Goal: Contribute content: Contribute content

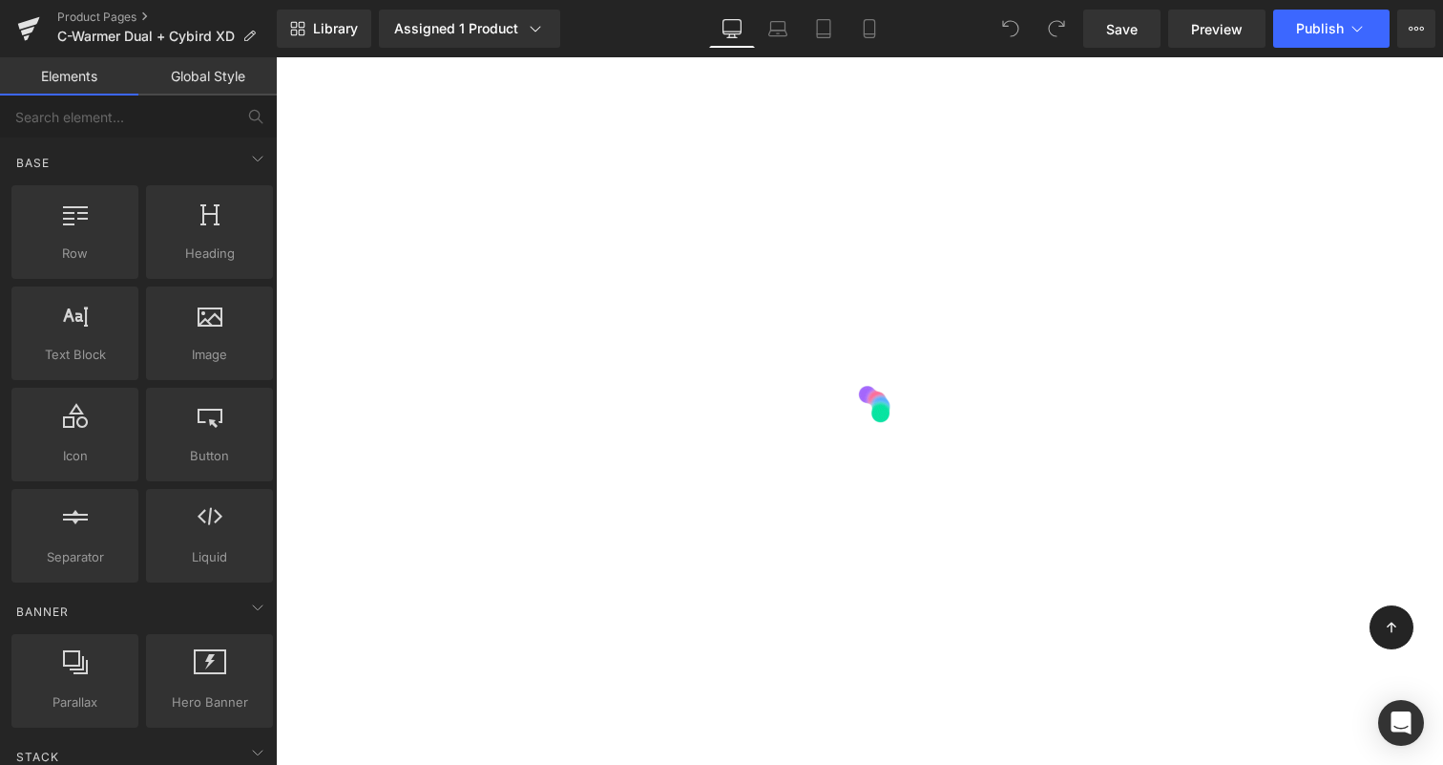
click at [1294, 406] on div at bounding box center [859, 410] width 1167 height 707
click at [135, 18] on link "Product Pages" at bounding box center [167, 17] width 220 height 15
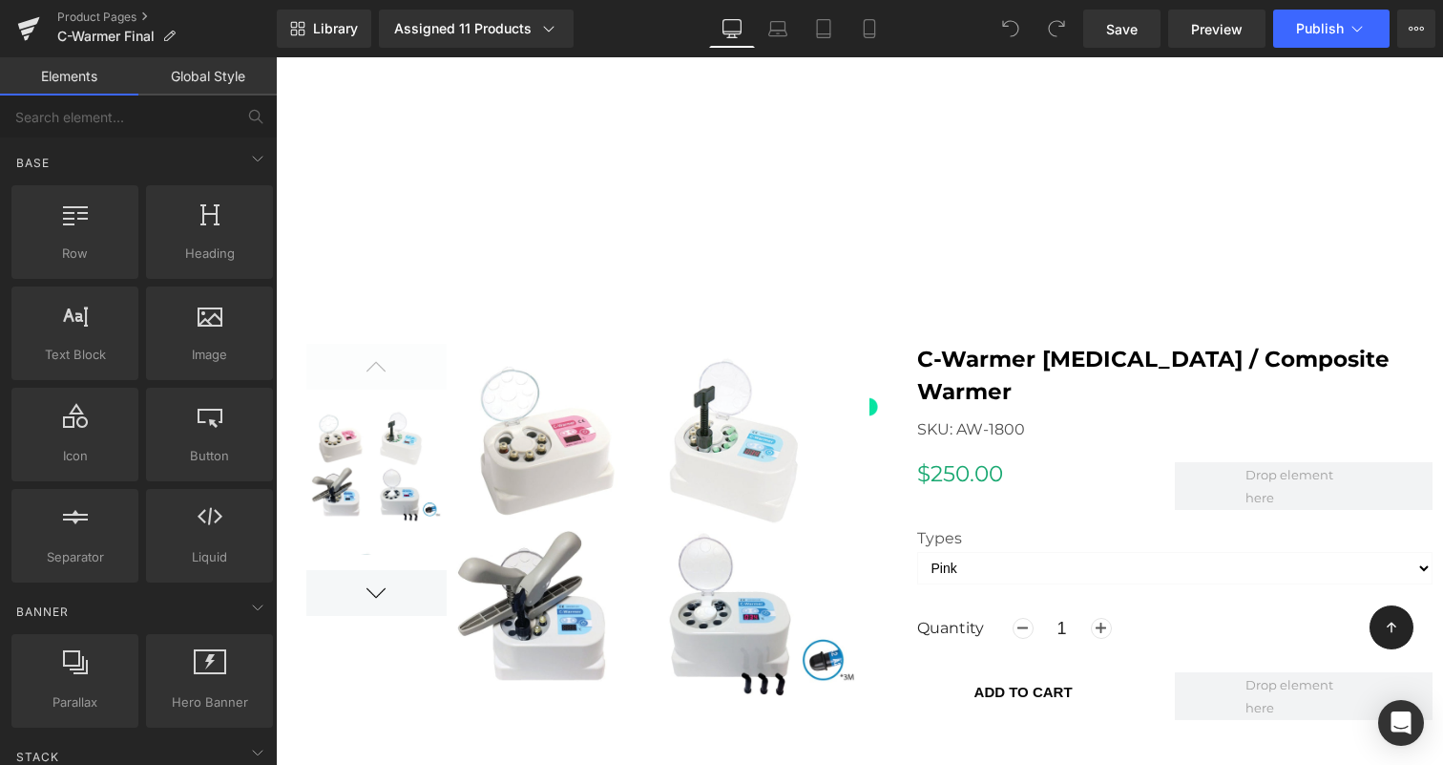
scroll to position [1460, 0]
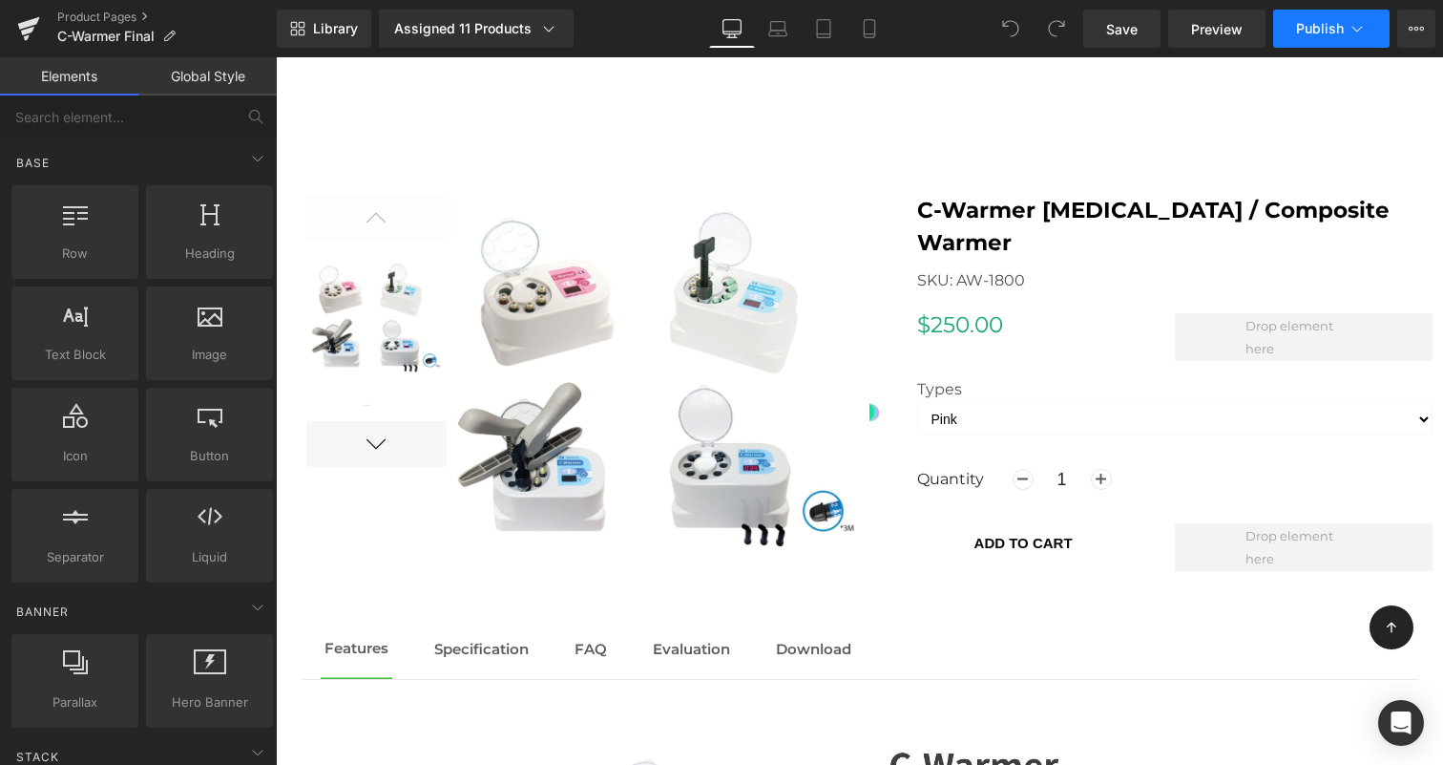
click at [1371, 30] on button "Publish" at bounding box center [1331, 29] width 116 height 38
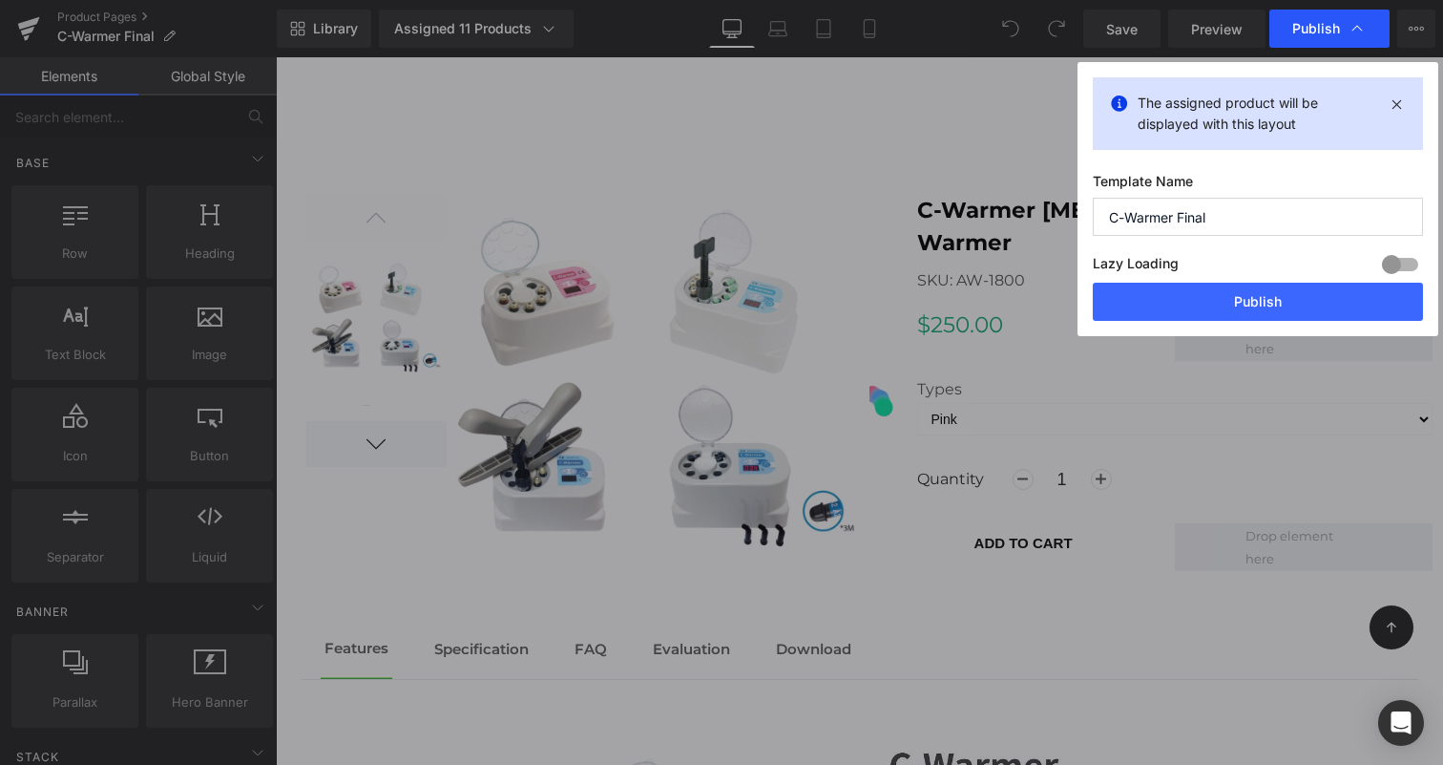
click at [1371, 30] on div "Publish" at bounding box center [1330, 29] width 120 height 38
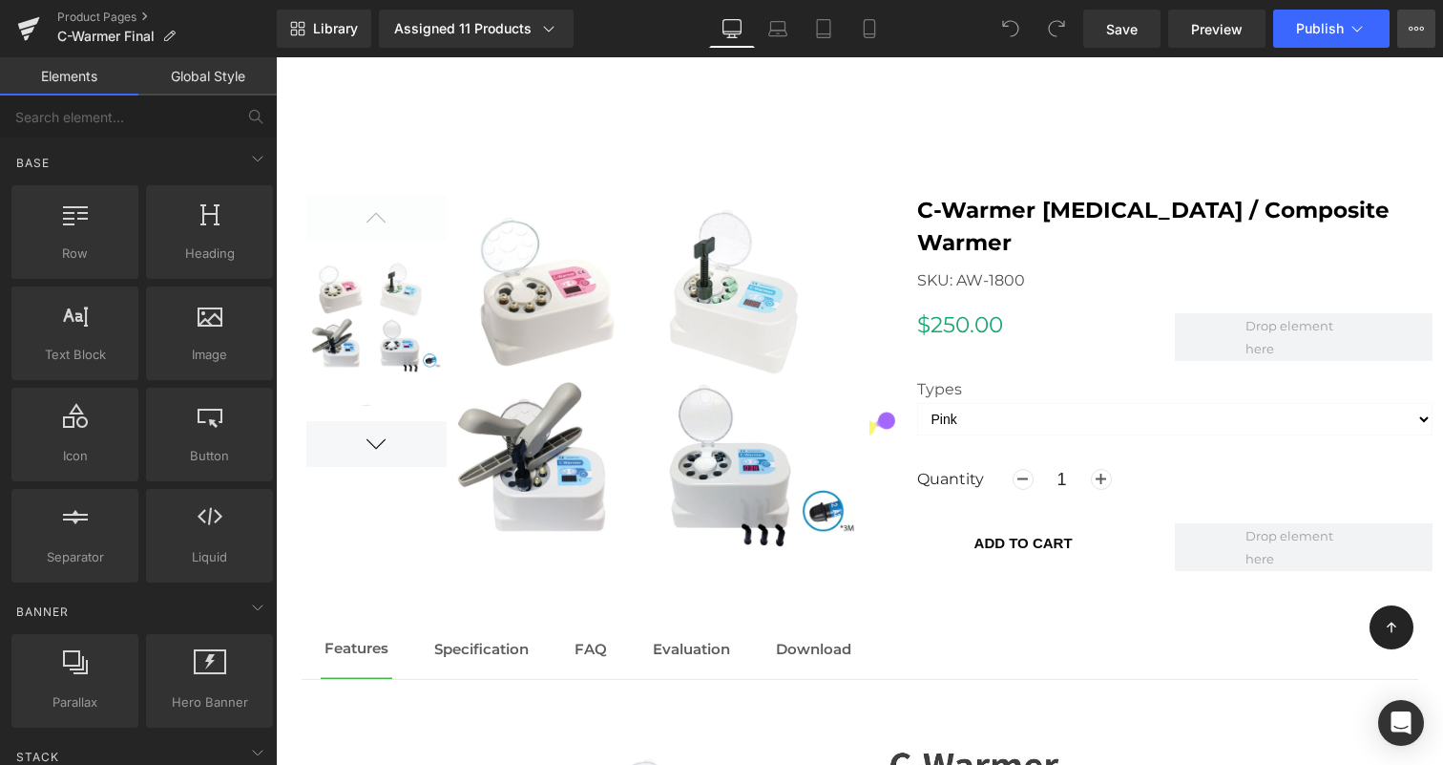
click at [1402, 32] on button "View Live Page View with current Template Save Template to Library Schedule Pub…" at bounding box center [1416, 29] width 38 height 38
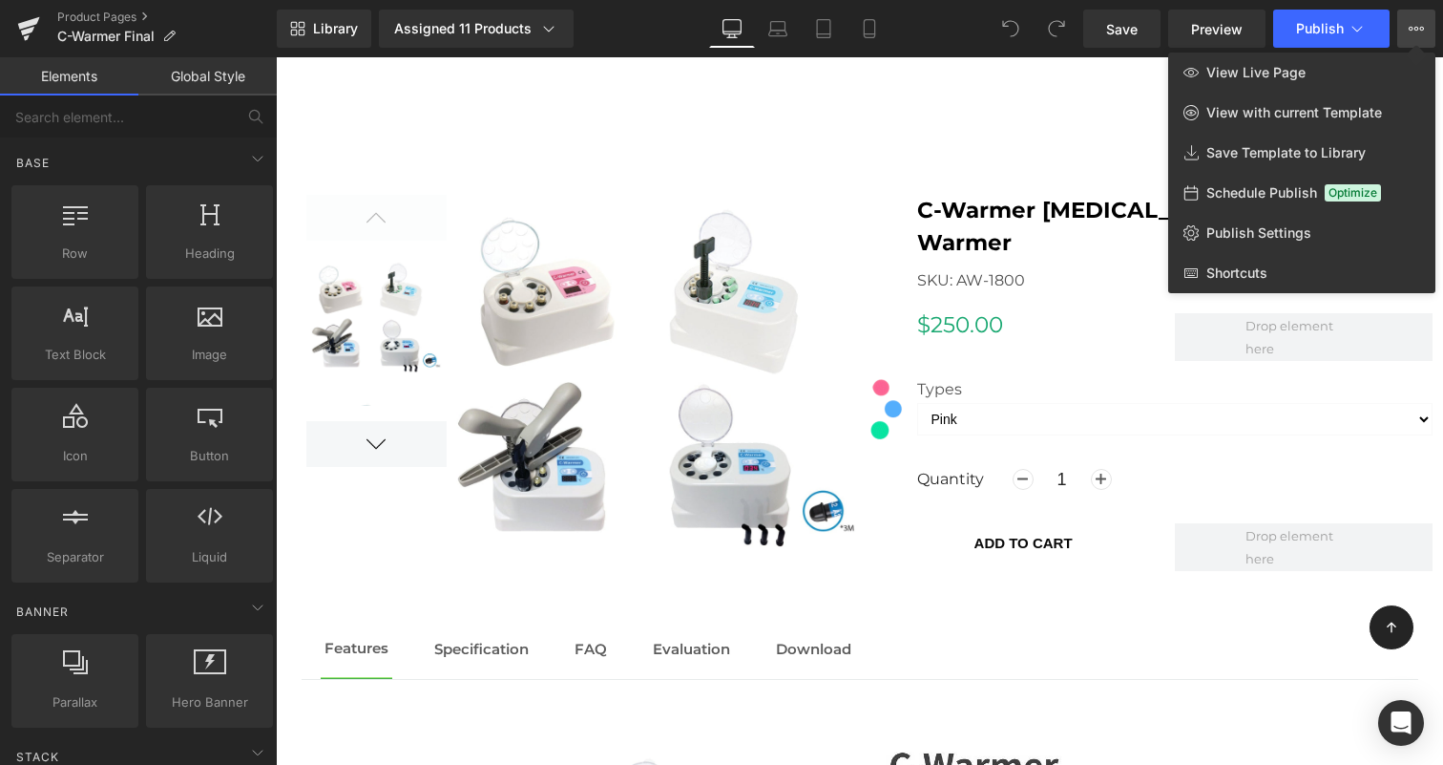
click at [970, 31] on div "Library Assigned 11 Products Product Preview C-Warmer Anesthetic / Composite Wa…" at bounding box center [860, 29] width 1166 height 38
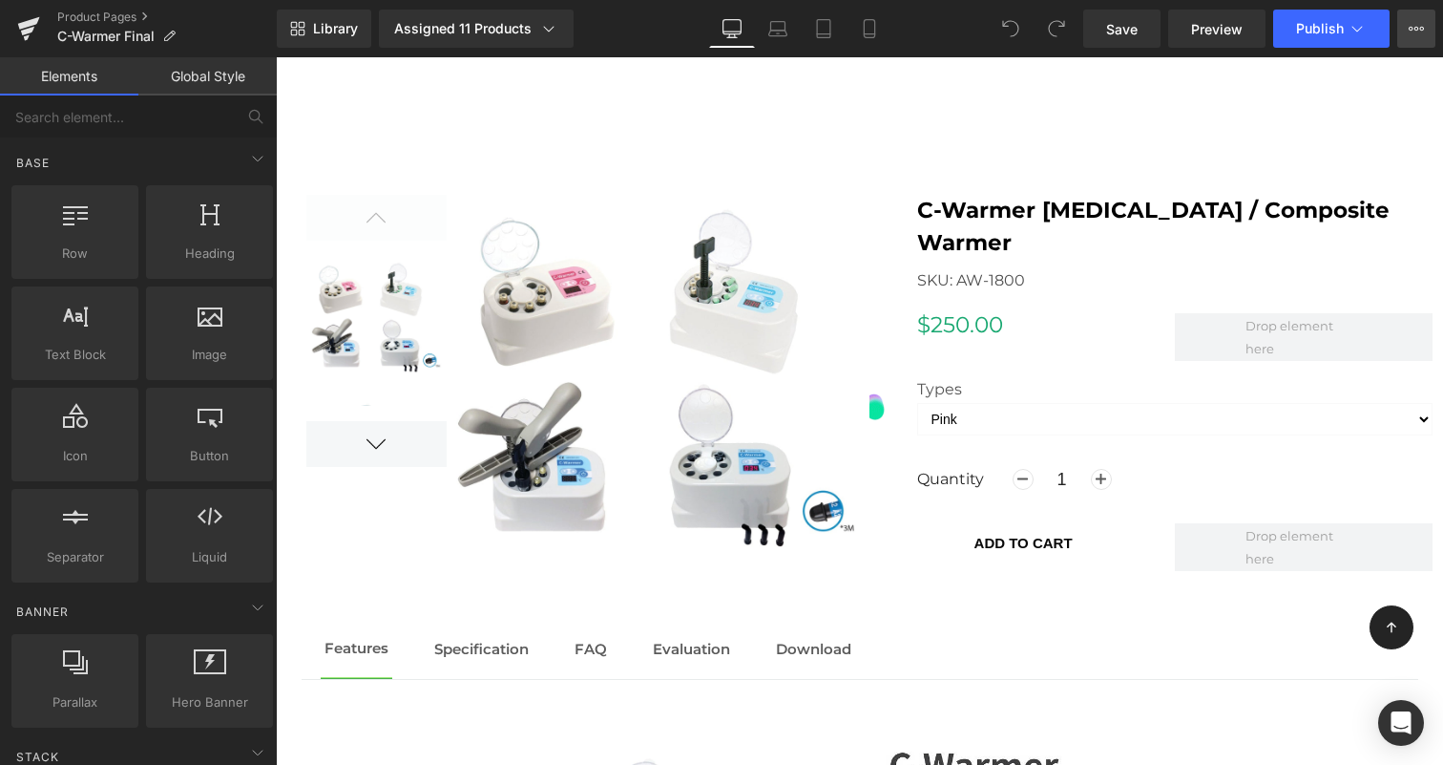
click at [1407, 31] on button "View Live Page View with current Template Save Template to Library Schedule Pub…" at bounding box center [1416, 29] width 38 height 38
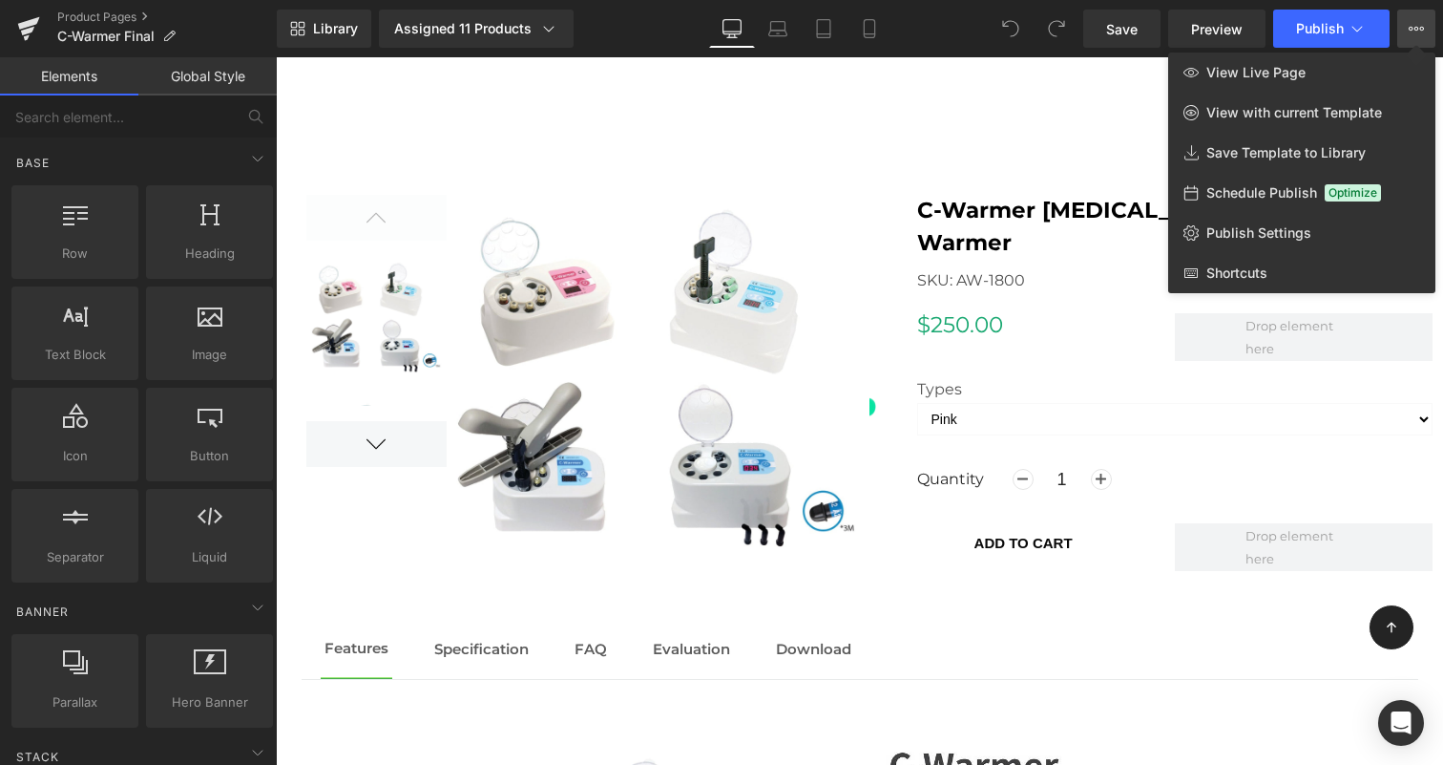
click at [971, 531] on div at bounding box center [859, 410] width 1167 height 707
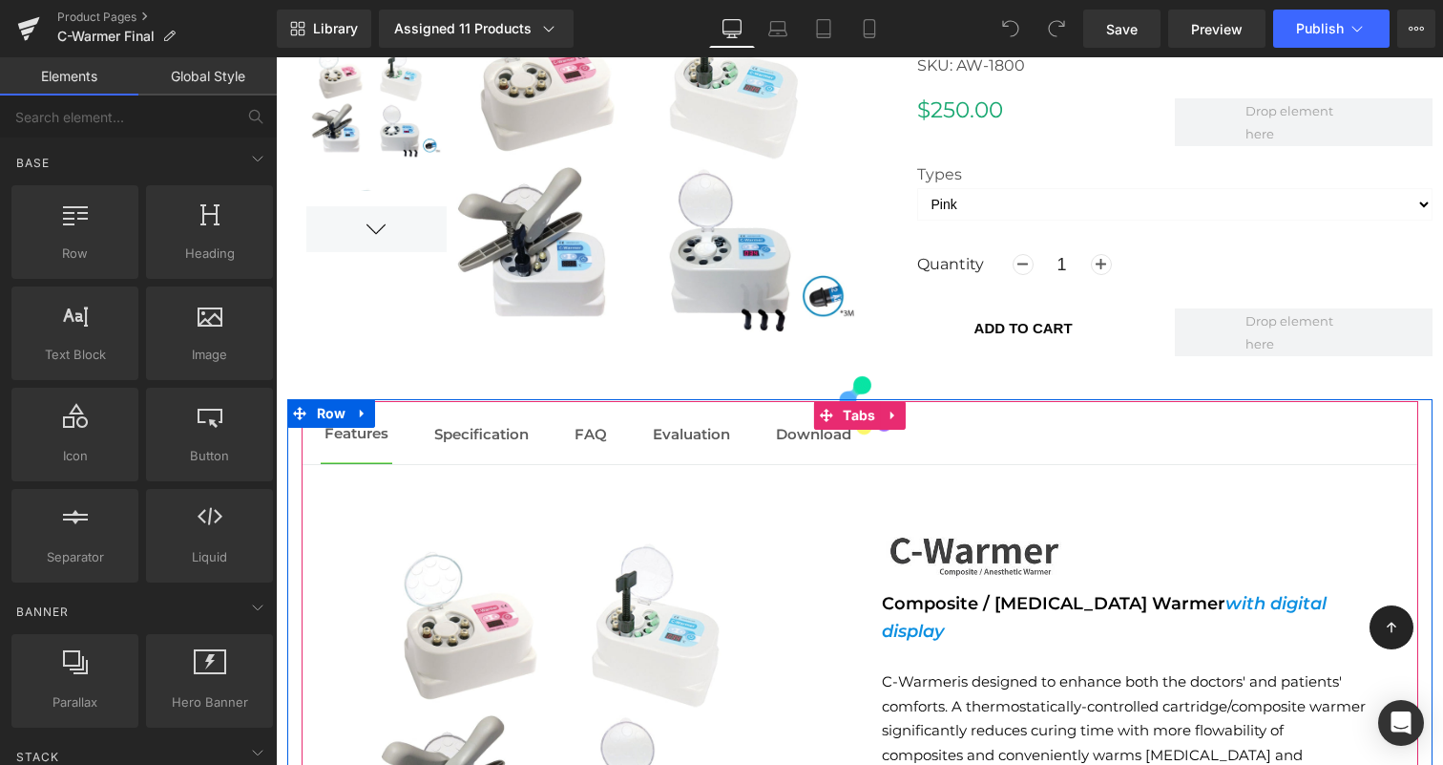
scroll to position [1839, 0]
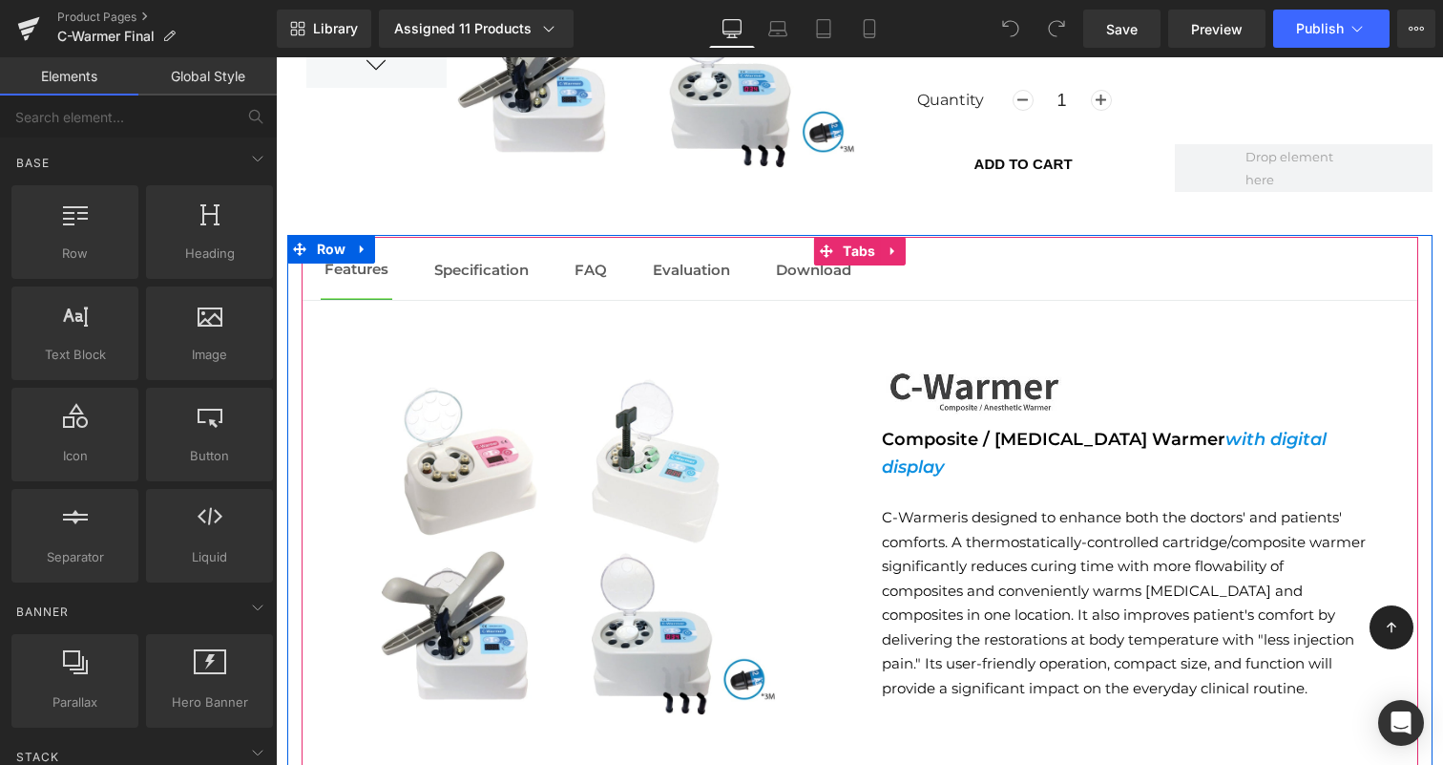
click at [1041, 556] on p "C-Warmer is designed to enhance both the doctors' and patients' comforts. A the…" at bounding box center [1125, 602] width 486 height 195
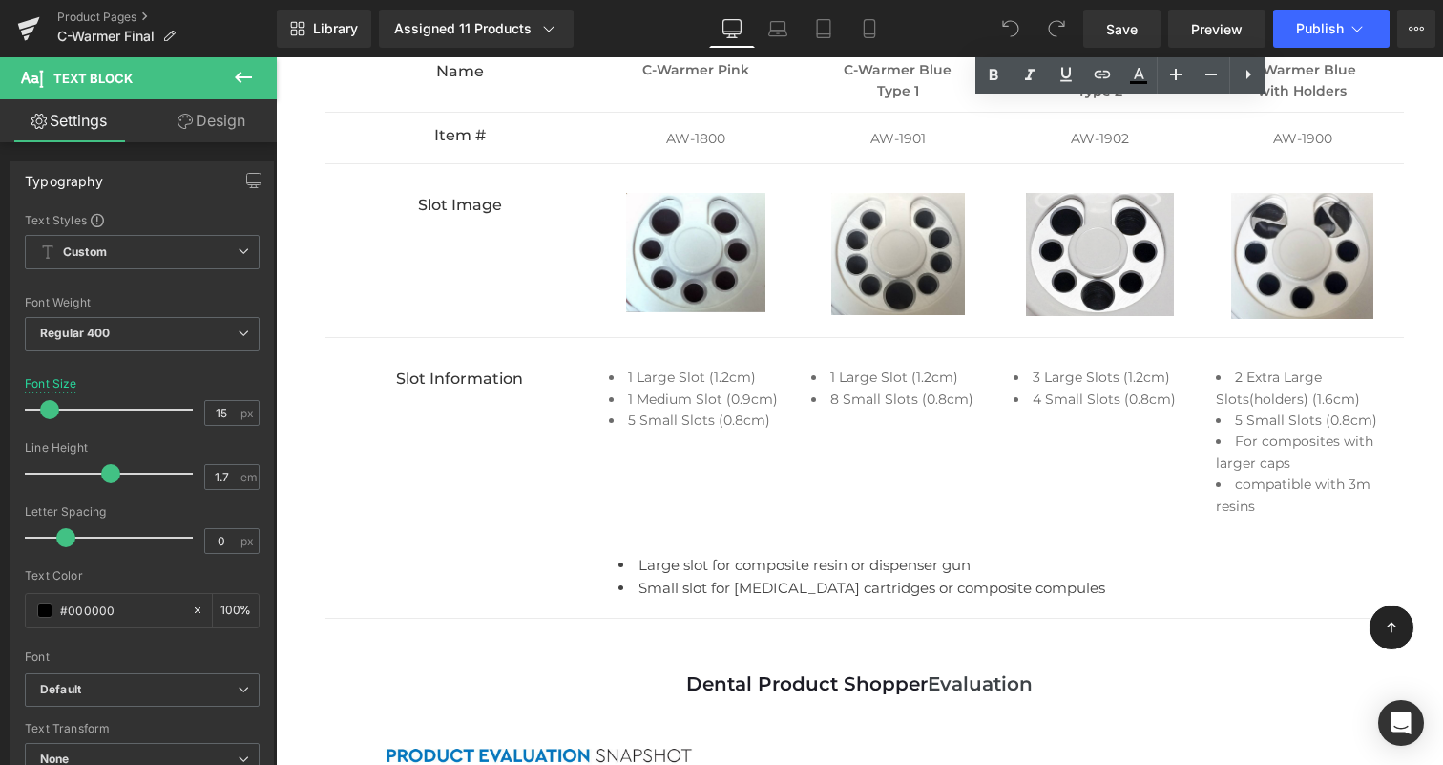
scroll to position [3784, 0]
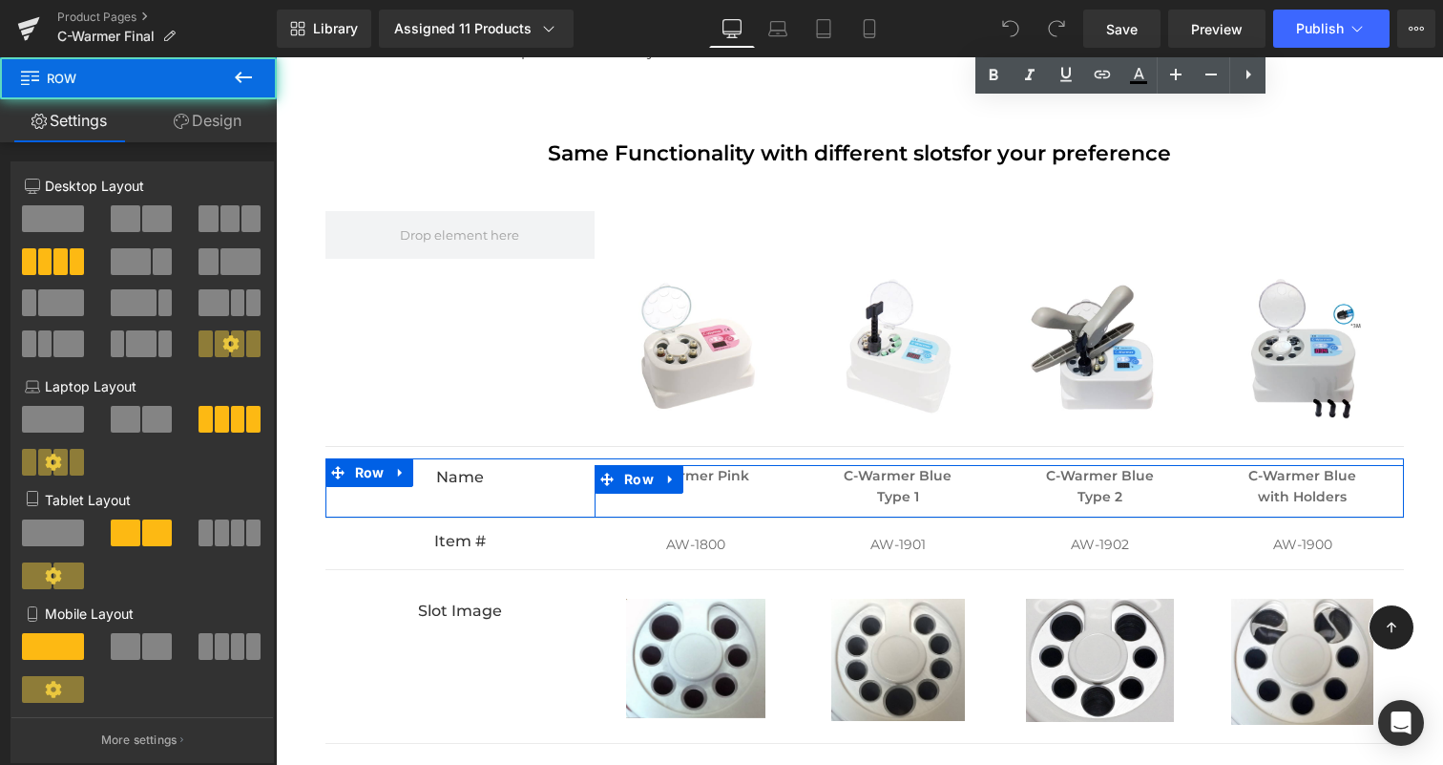
click at [645, 465] on div "C-Warmer Pink Text Block C-Warmer Blue Type 1 Text Block C-Warmer Blue Type 2 T…" at bounding box center [999, 491] width 809 height 52
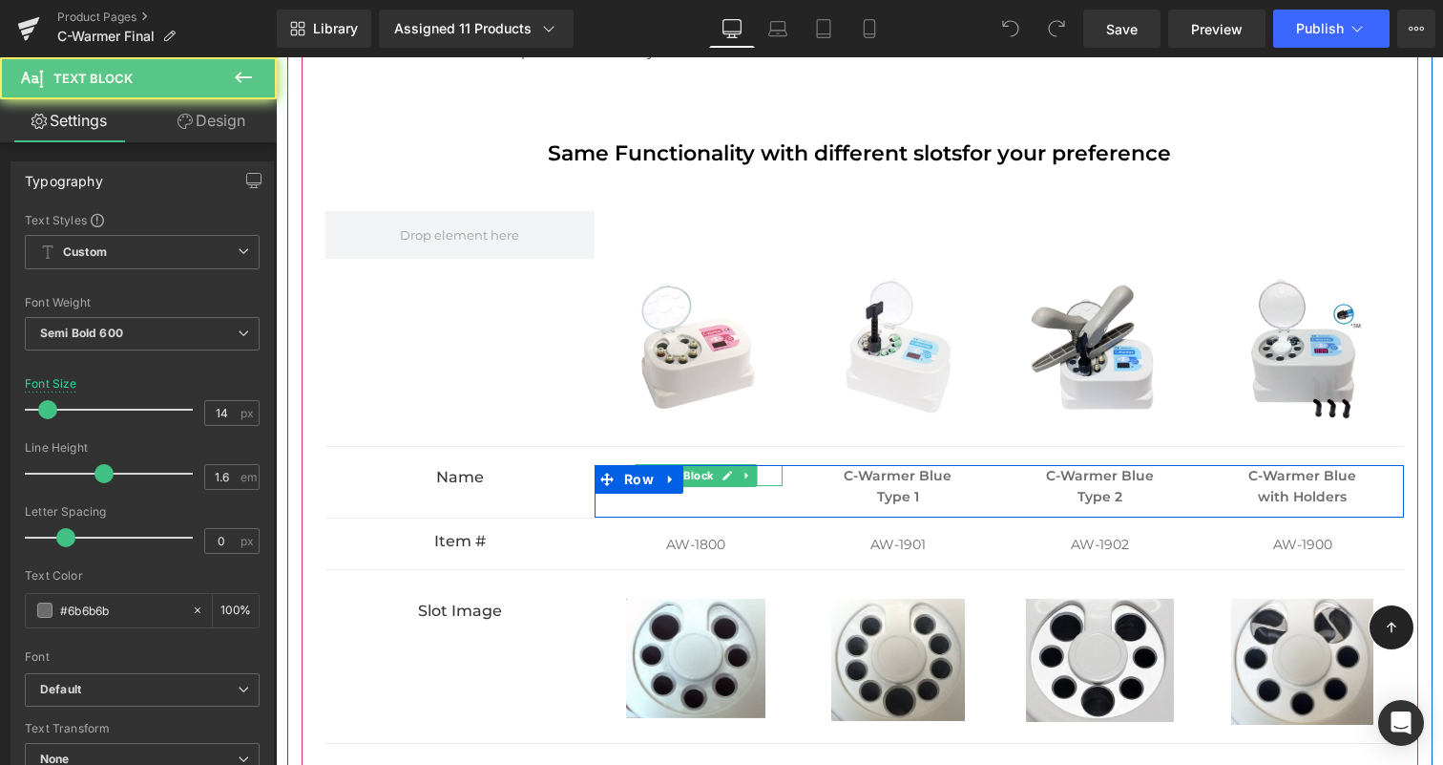
drag, startPoint x: 767, startPoint y: 455, endPoint x: 764, endPoint y: 446, distance: 10.3
click at [767, 465] on div "C-Warmer Pink Text Block" at bounding box center [696, 475] width 174 height 21
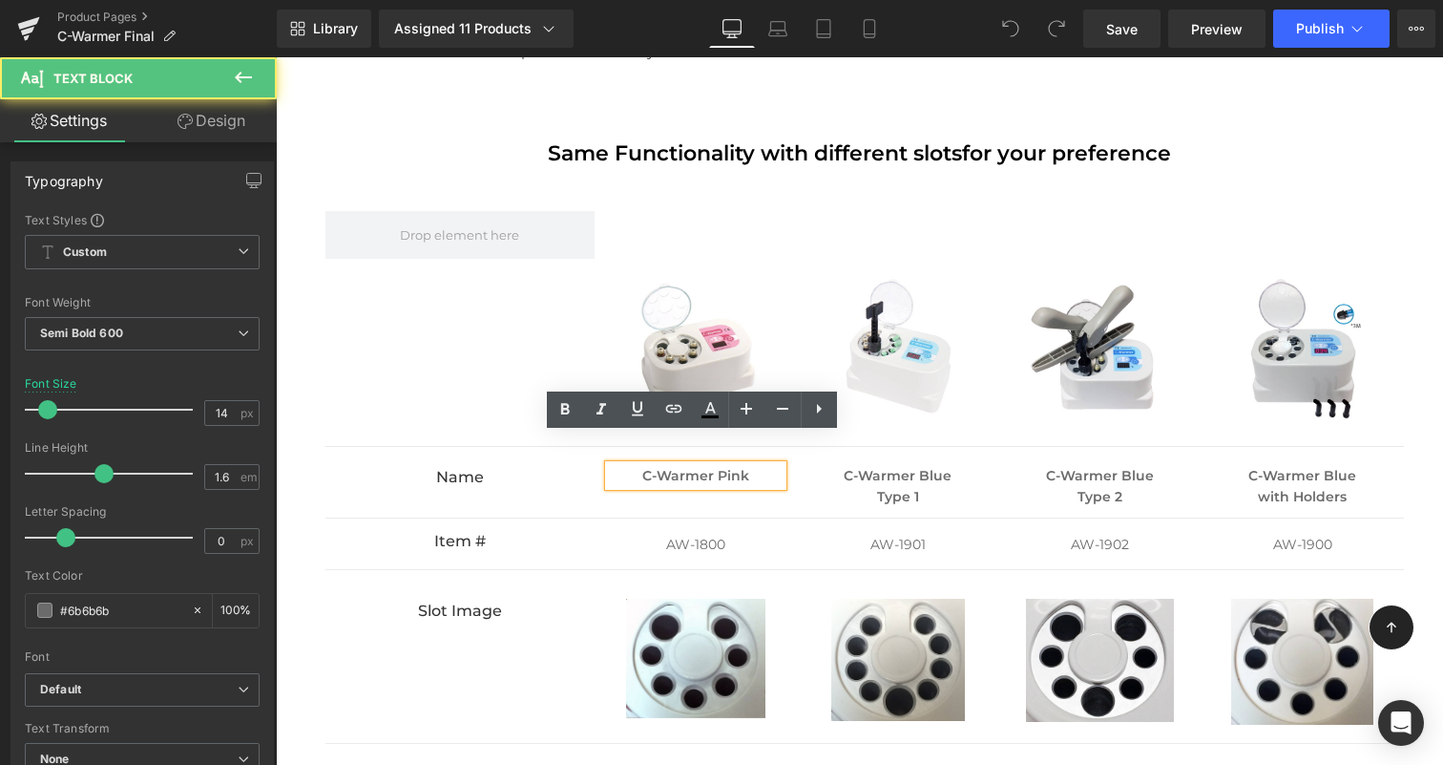
click at [754, 465] on div "C-Warmer Pink" at bounding box center [696, 475] width 174 height 21
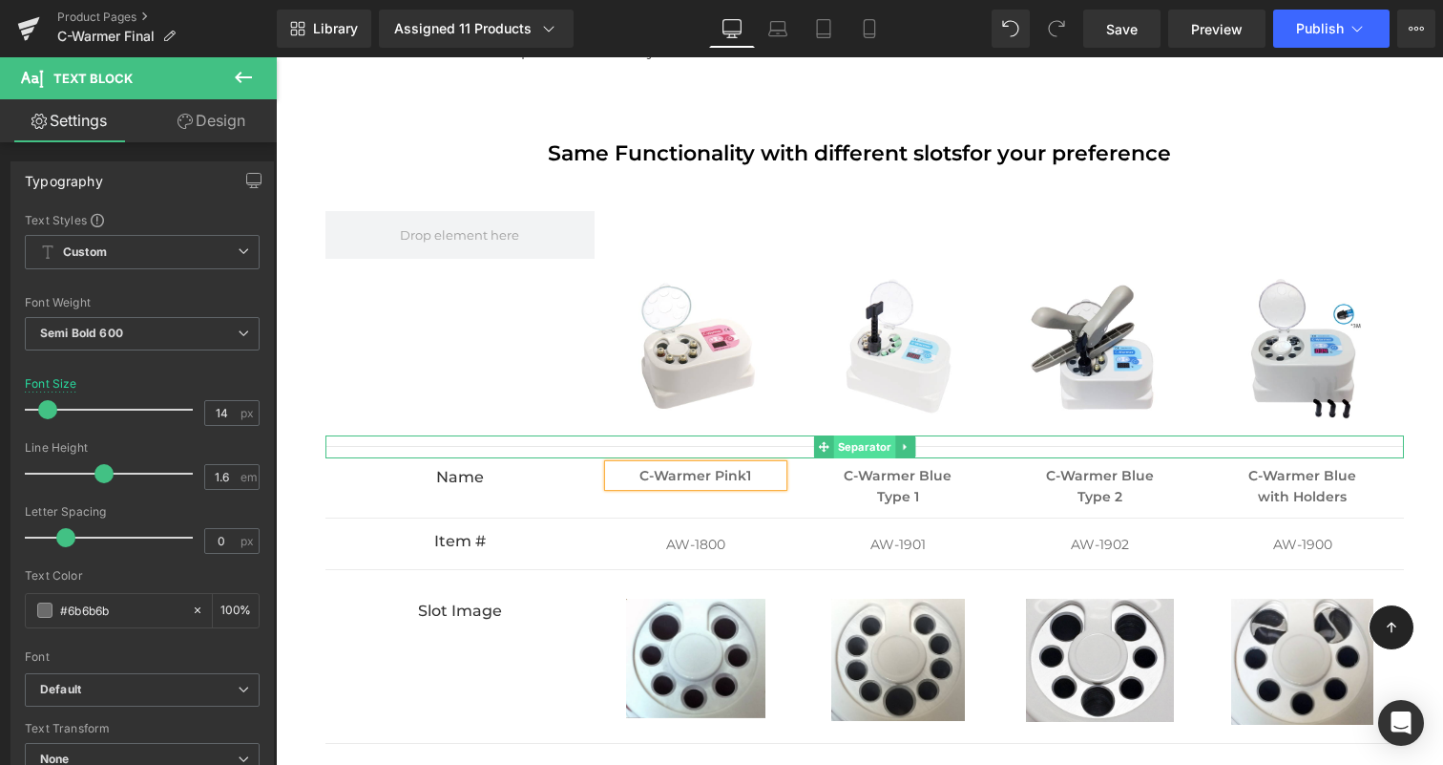
click at [861, 435] on span "Separator" at bounding box center [864, 446] width 62 height 23
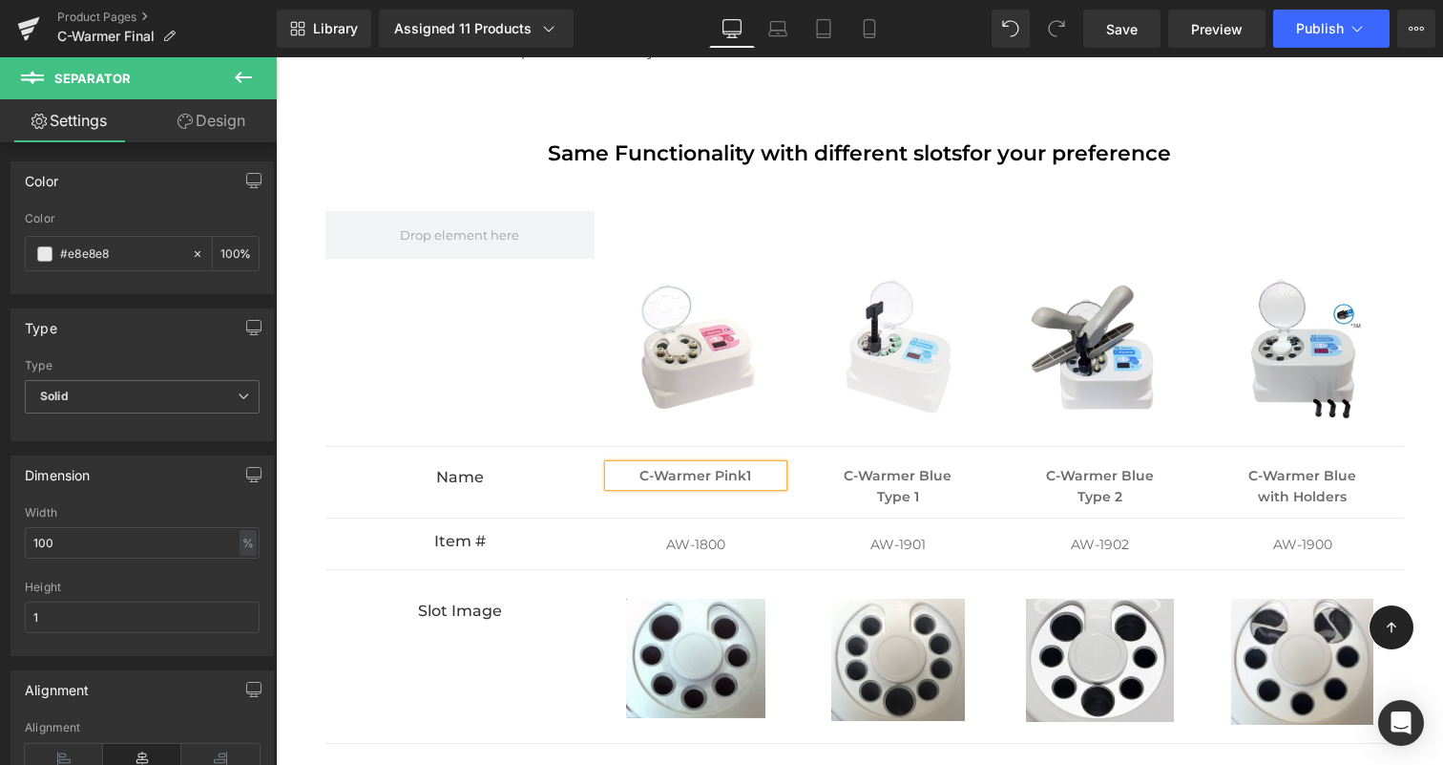
click at [1270, 136] on p "Same Functionality with different slots for your preference" at bounding box center [860, 152] width 1117 height 33
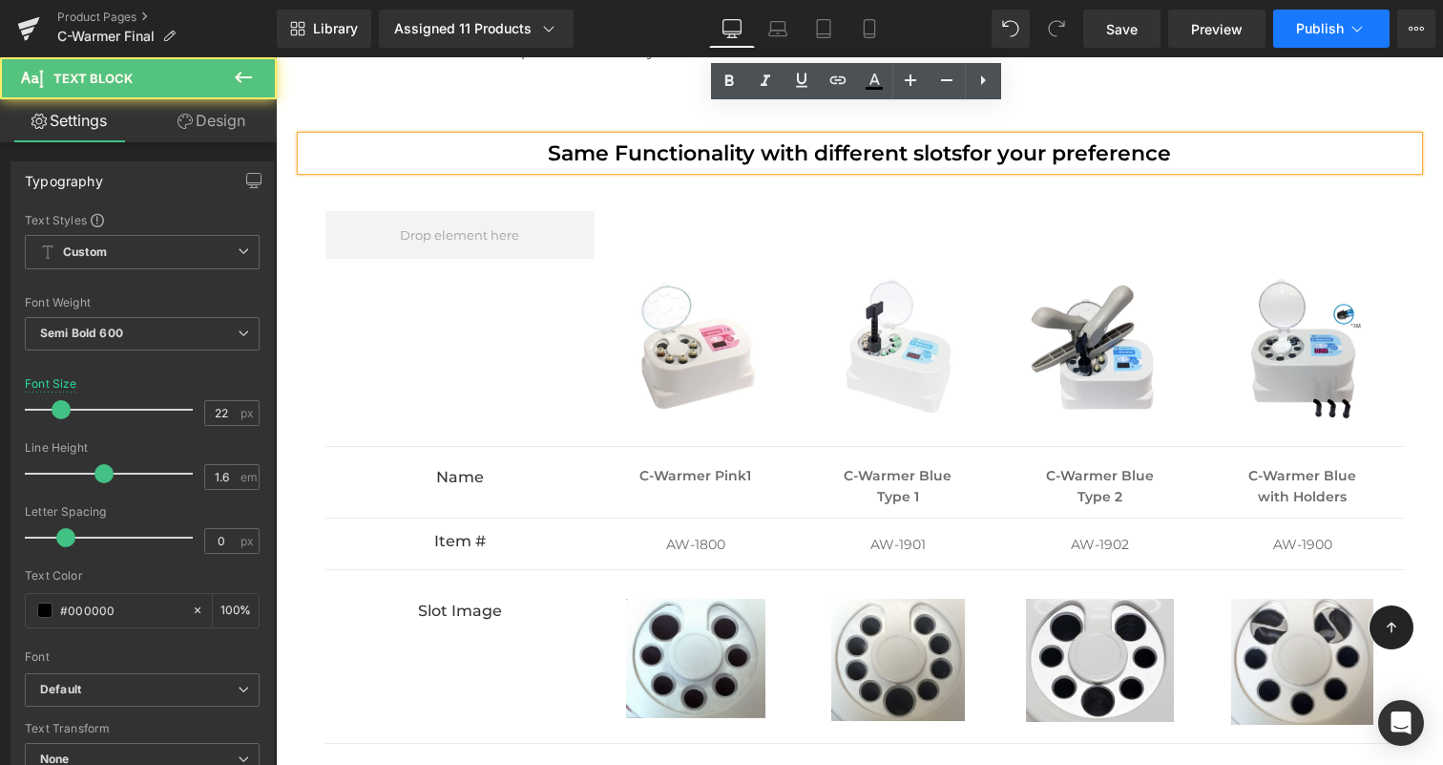
click at [1360, 34] on icon at bounding box center [1357, 28] width 19 height 19
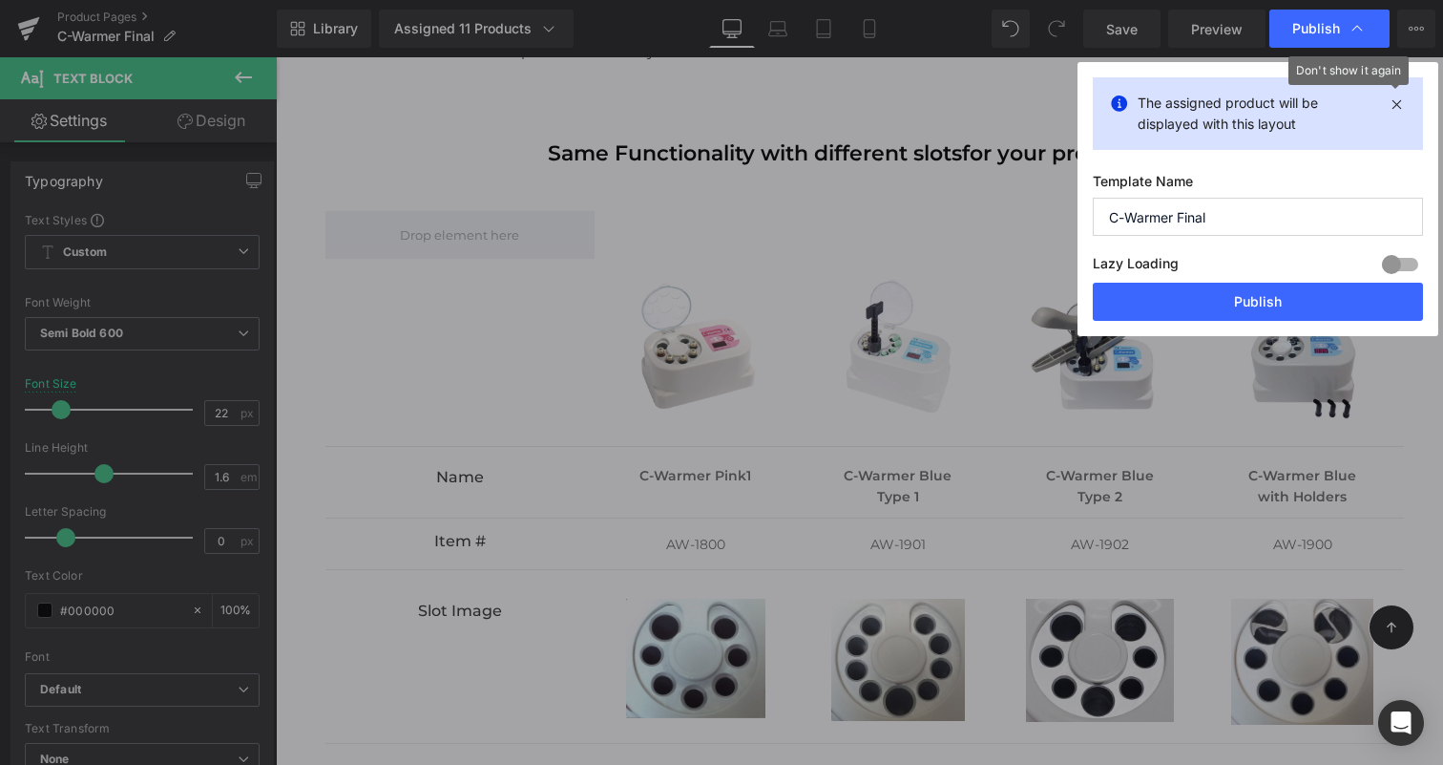
click at [0, 0] on icon at bounding box center [0, 0] width 0 height 0
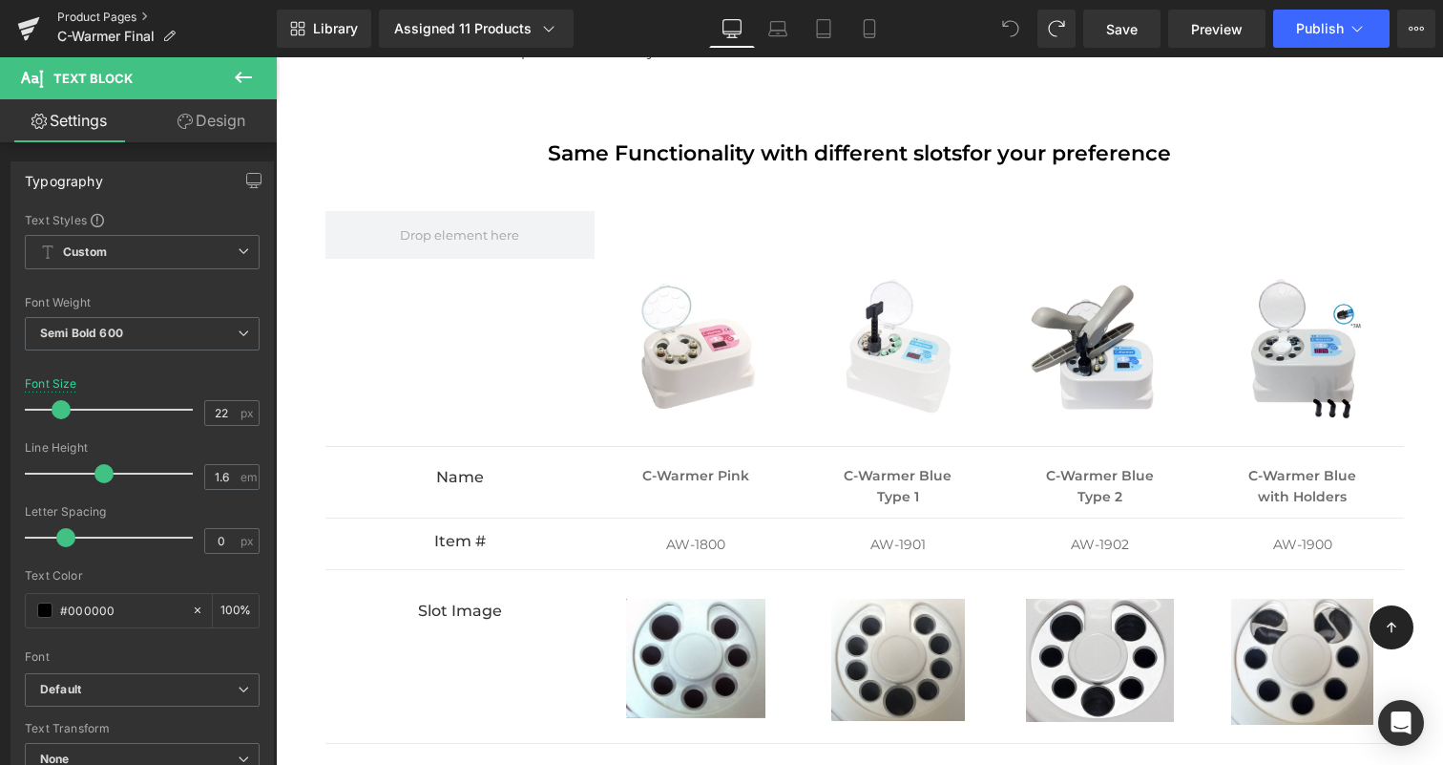
click at [119, 15] on link "Product Pages" at bounding box center [167, 17] width 220 height 15
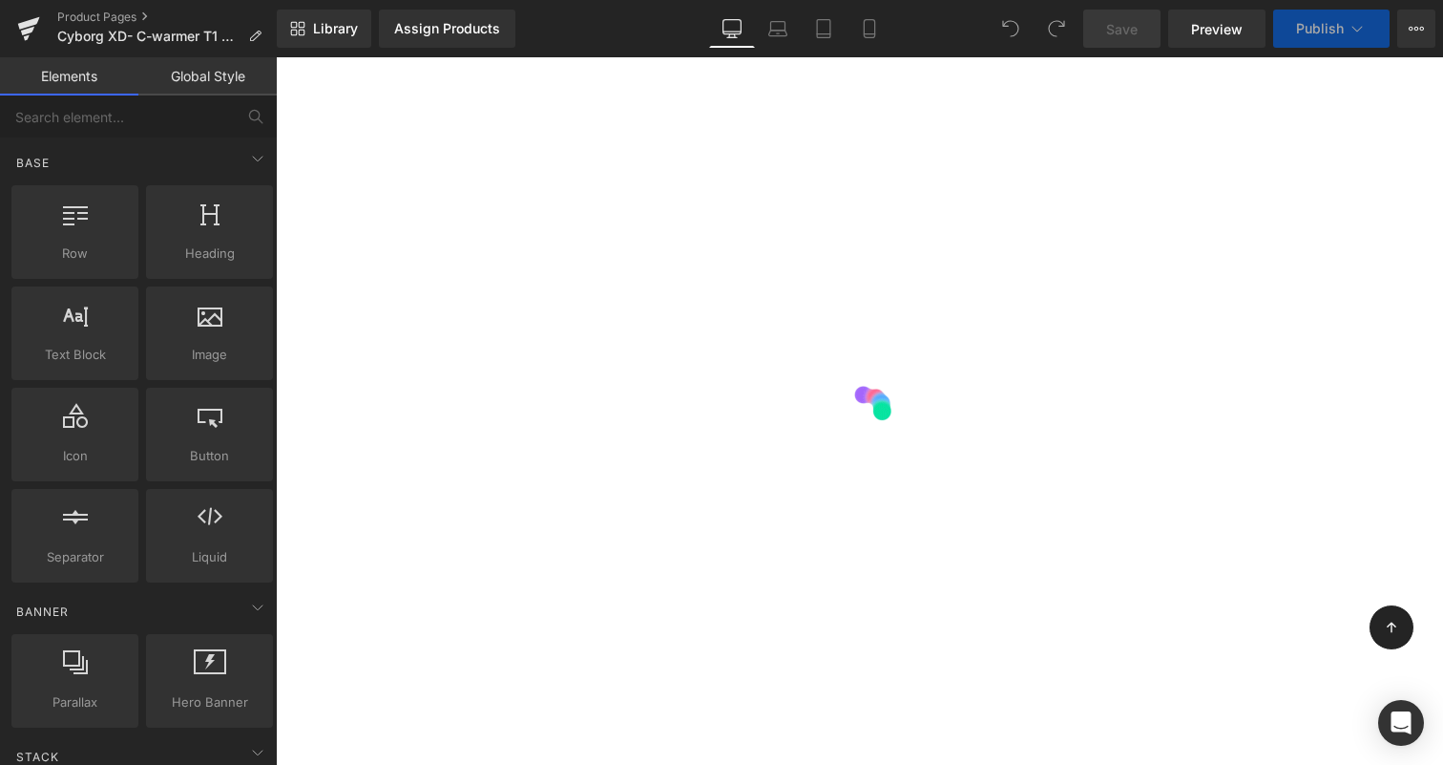
click at [963, 307] on div at bounding box center [859, 410] width 1167 height 707
drag, startPoint x: 960, startPoint y: 280, endPoint x: 961, endPoint y: 301, distance: 21.0
click at [960, 280] on div at bounding box center [859, 410] width 1167 height 707
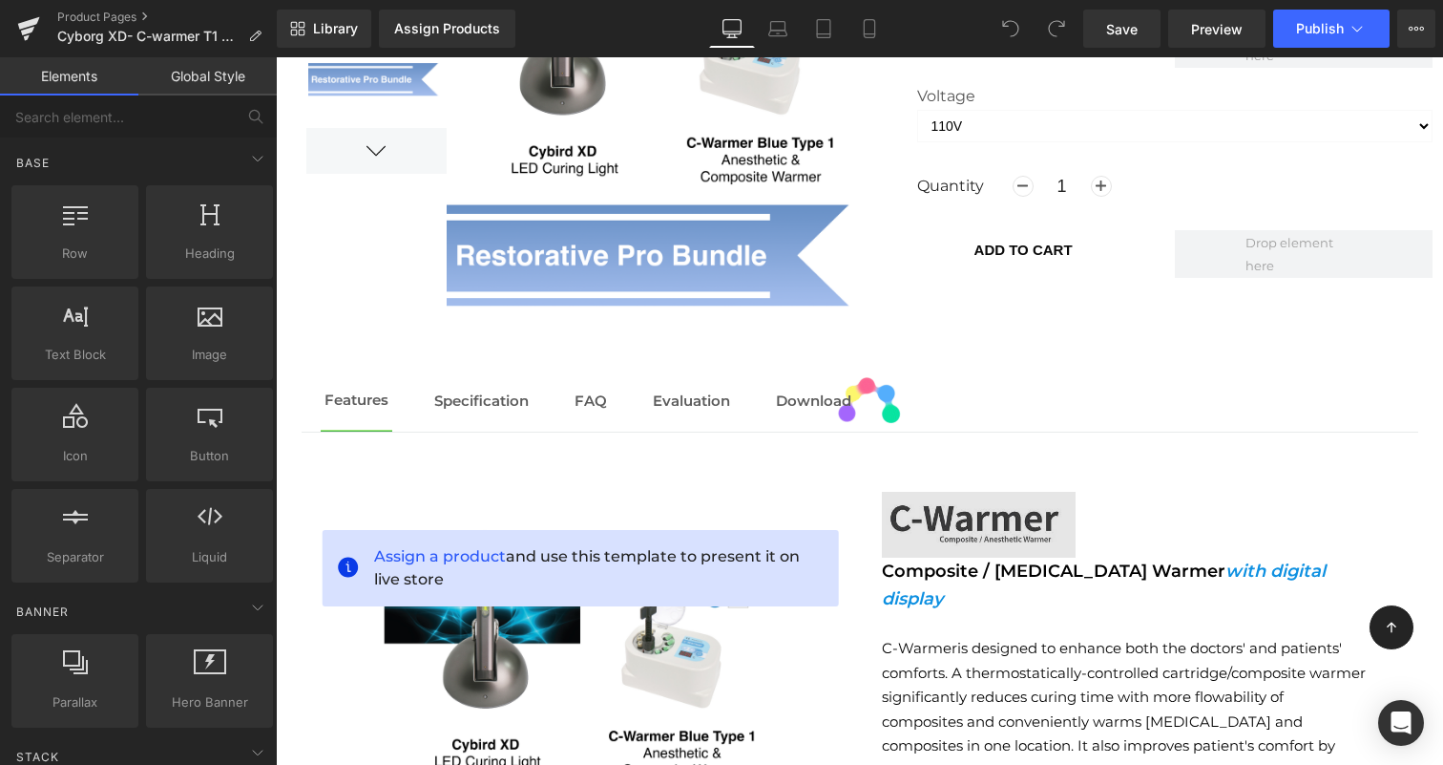
scroll to position [1566, 0]
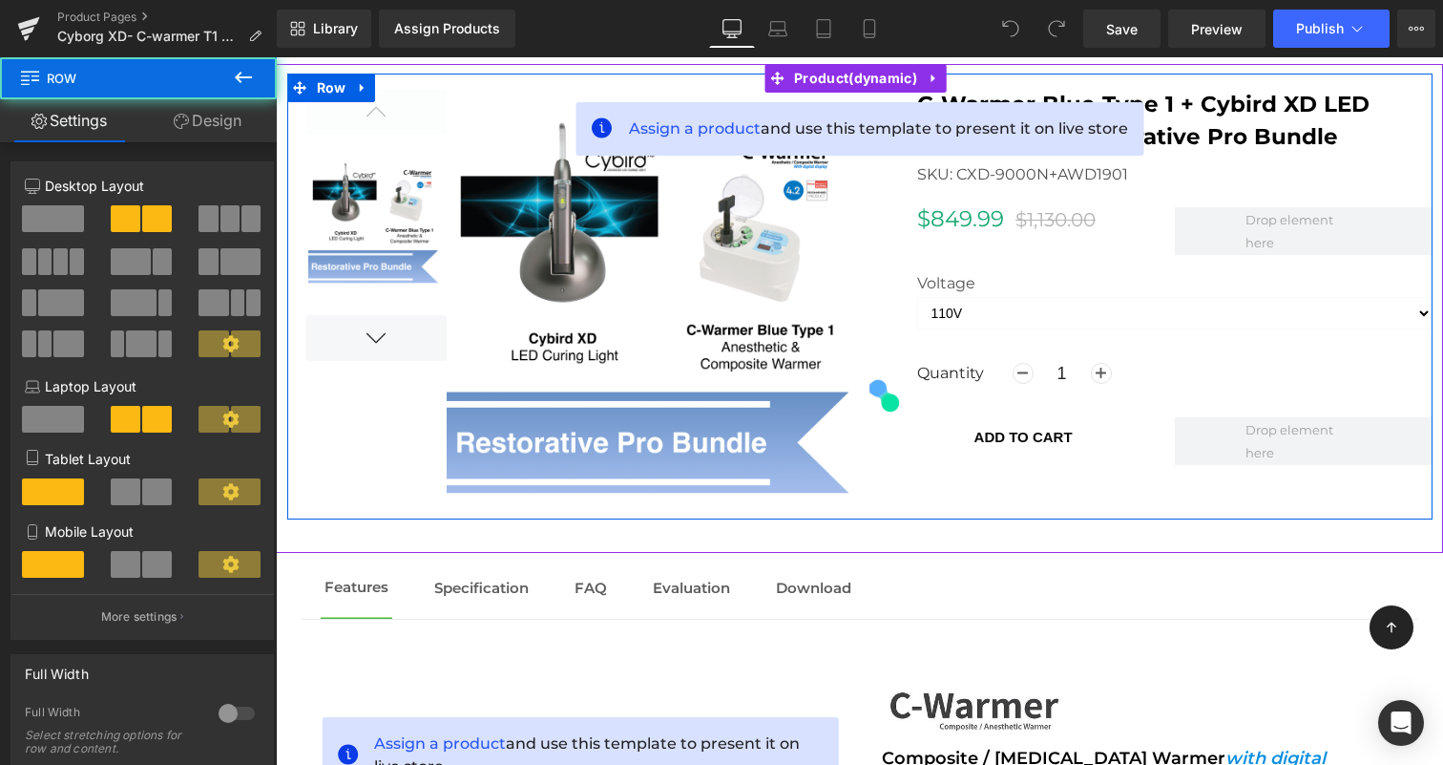
click at [1067, 499] on div "(P) Image List Sale Off (P) Image" at bounding box center [859, 296] width 1145 height 447
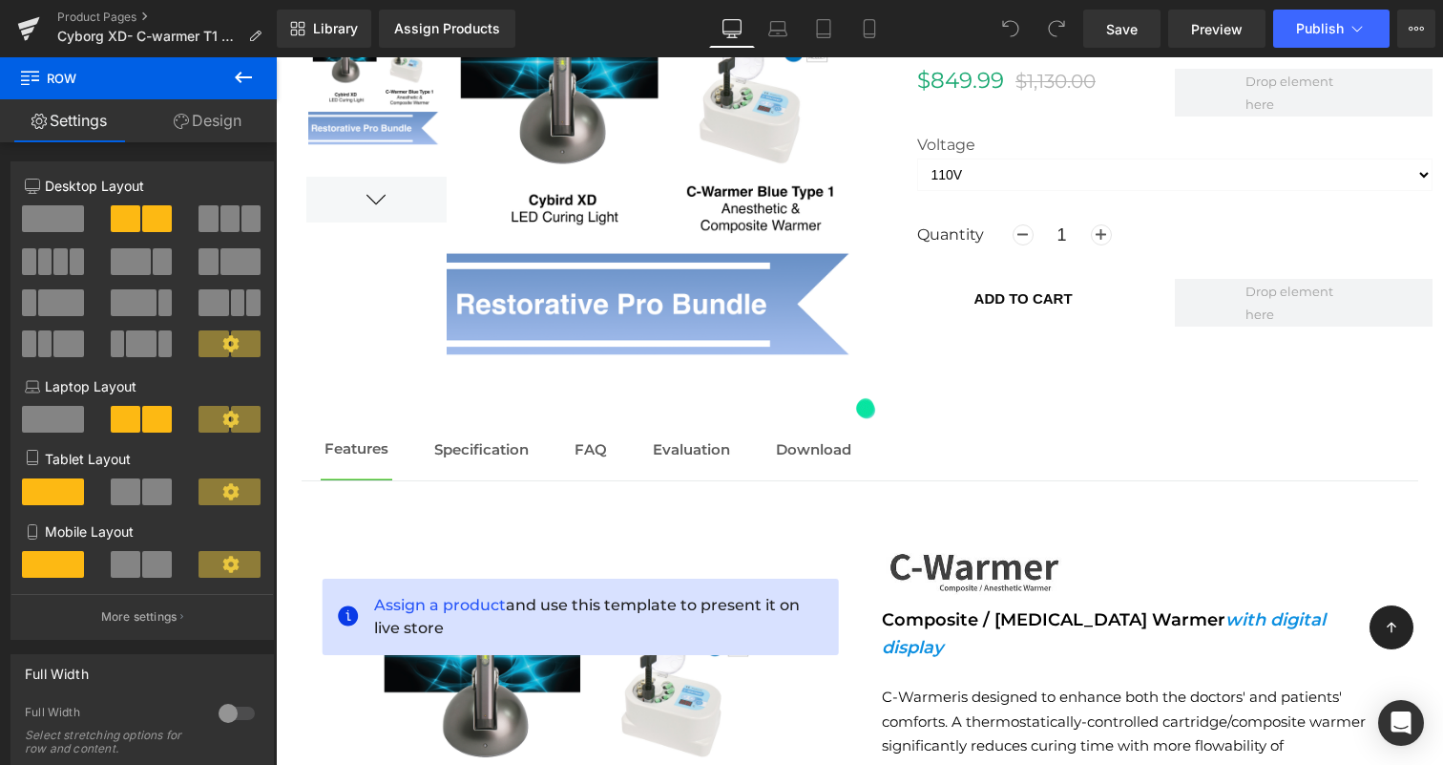
scroll to position [1674, 0]
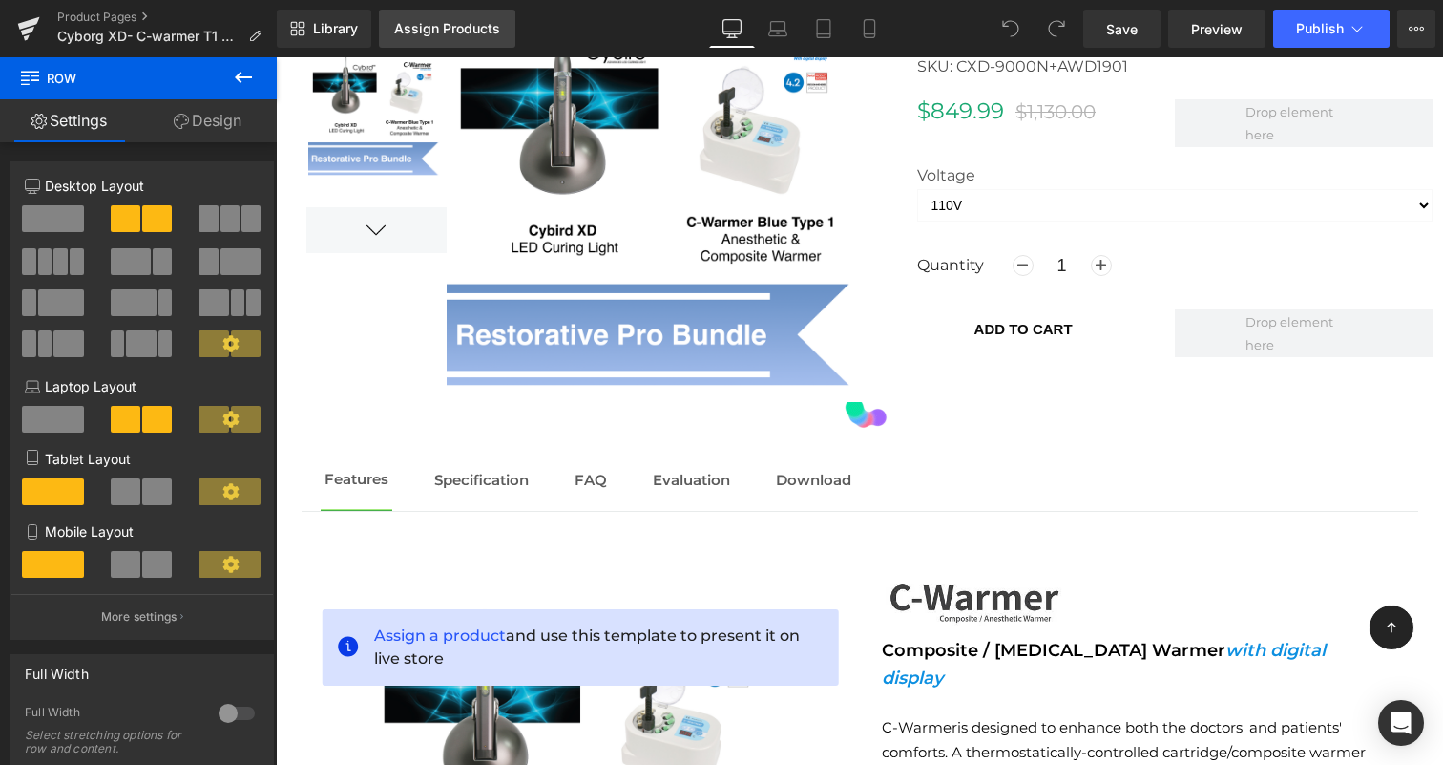
click at [460, 31] on div "Assign Products" at bounding box center [447, 28] width 106 height 15
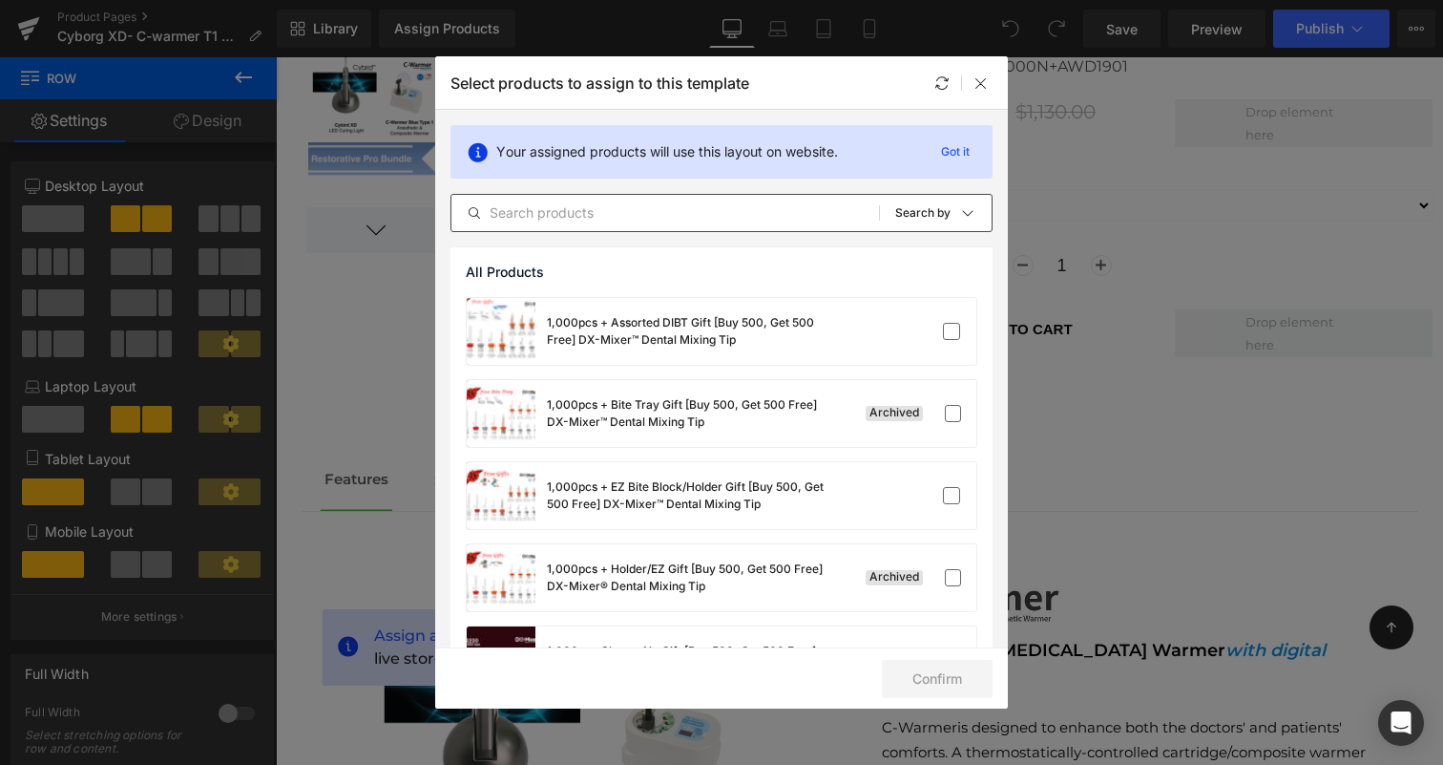
click at [807, 214] on input "text" at bounding box center [665, 212] width 428 height 23
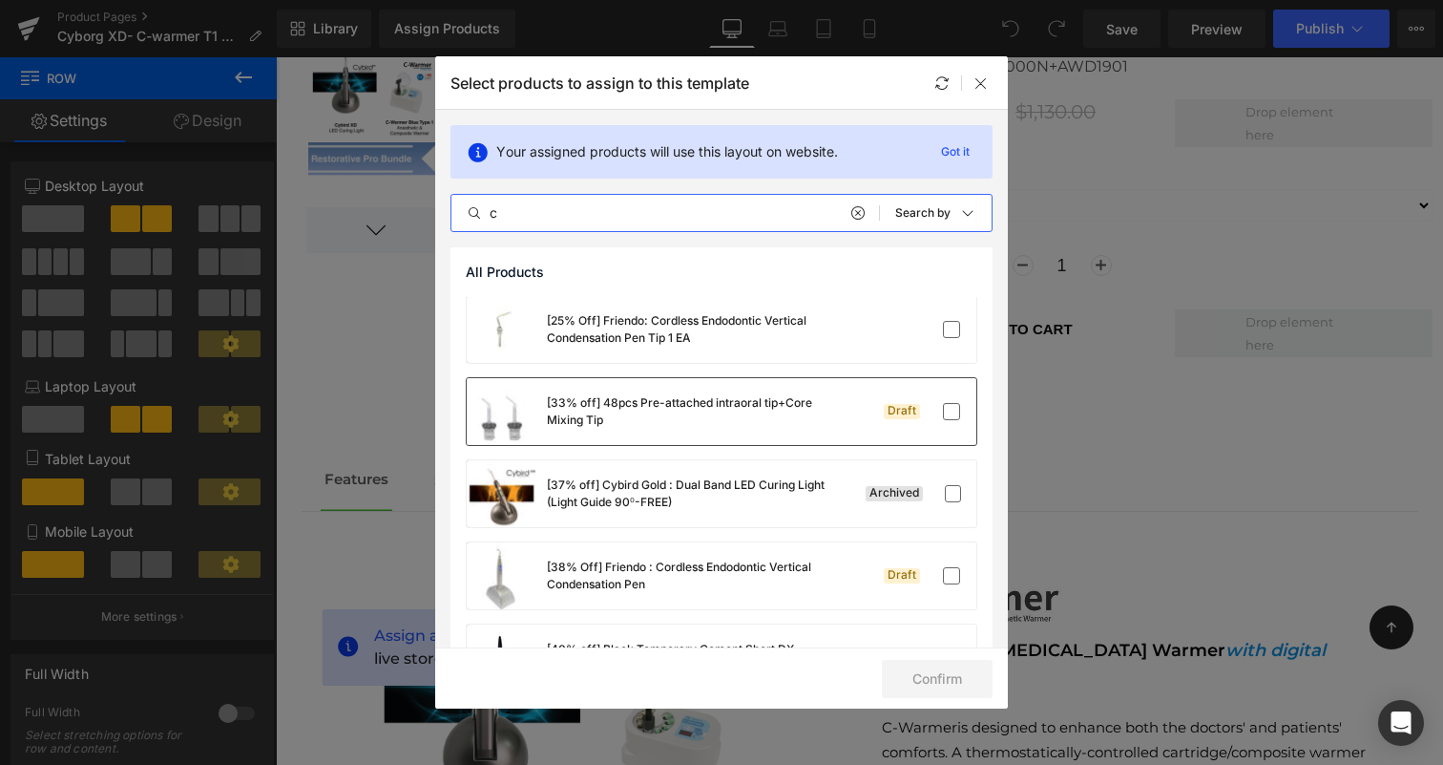
scroll to position [1573, 0]
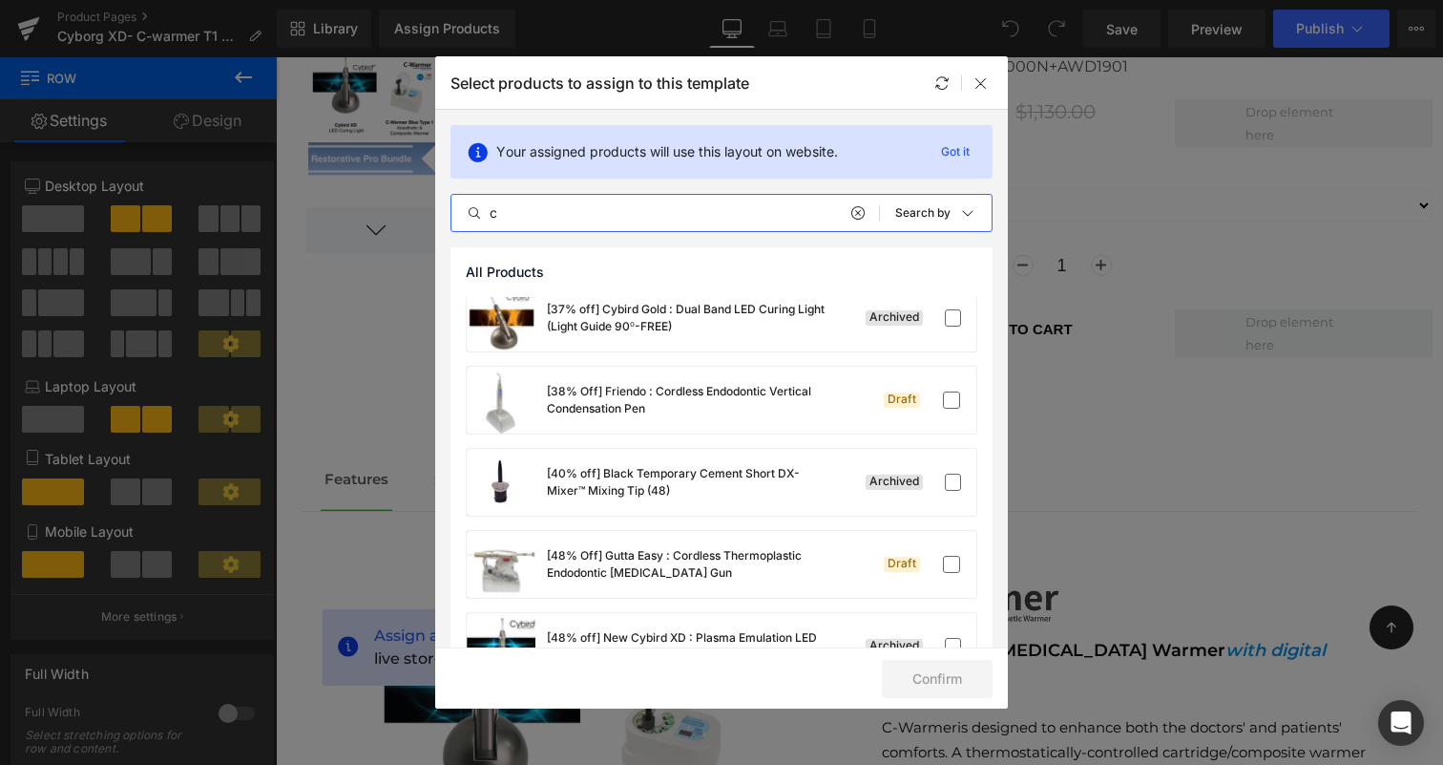
drag, startPoint x: 590, startPoint y: 202, endPoint x: 416, endPoint y: 194, distance: 173.9
click at [424, 196] on div "Select products to assign to this template Your assigned products will use this…" at bounding box center [721, 382] width 1443 height 765
click at [562, 226] on div "c All Products Shopify Collections Product Templates Shopify Collections Sort: …" at bounding box center [722, 213] width 542 height 38
drag, startPoint x: 563, startPoint y: 213, endPoint x: 425, endPoint y: 190, distance: 140.3
click at [448, 192] on div "Your assigned products will use this layout on website. Got it c All Products S…" at bounding box center [721, 178] width 573 height 137
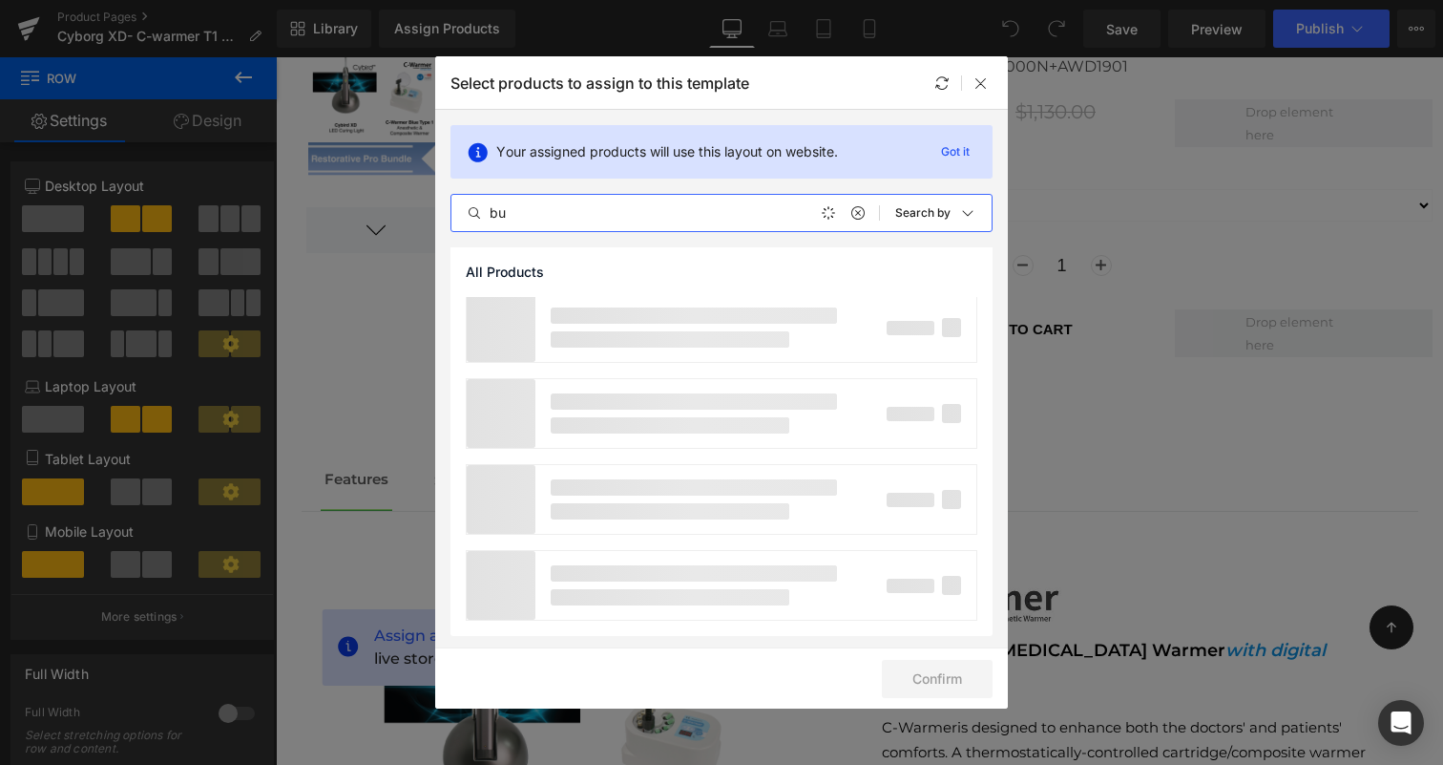
scroll to position [0, 0]
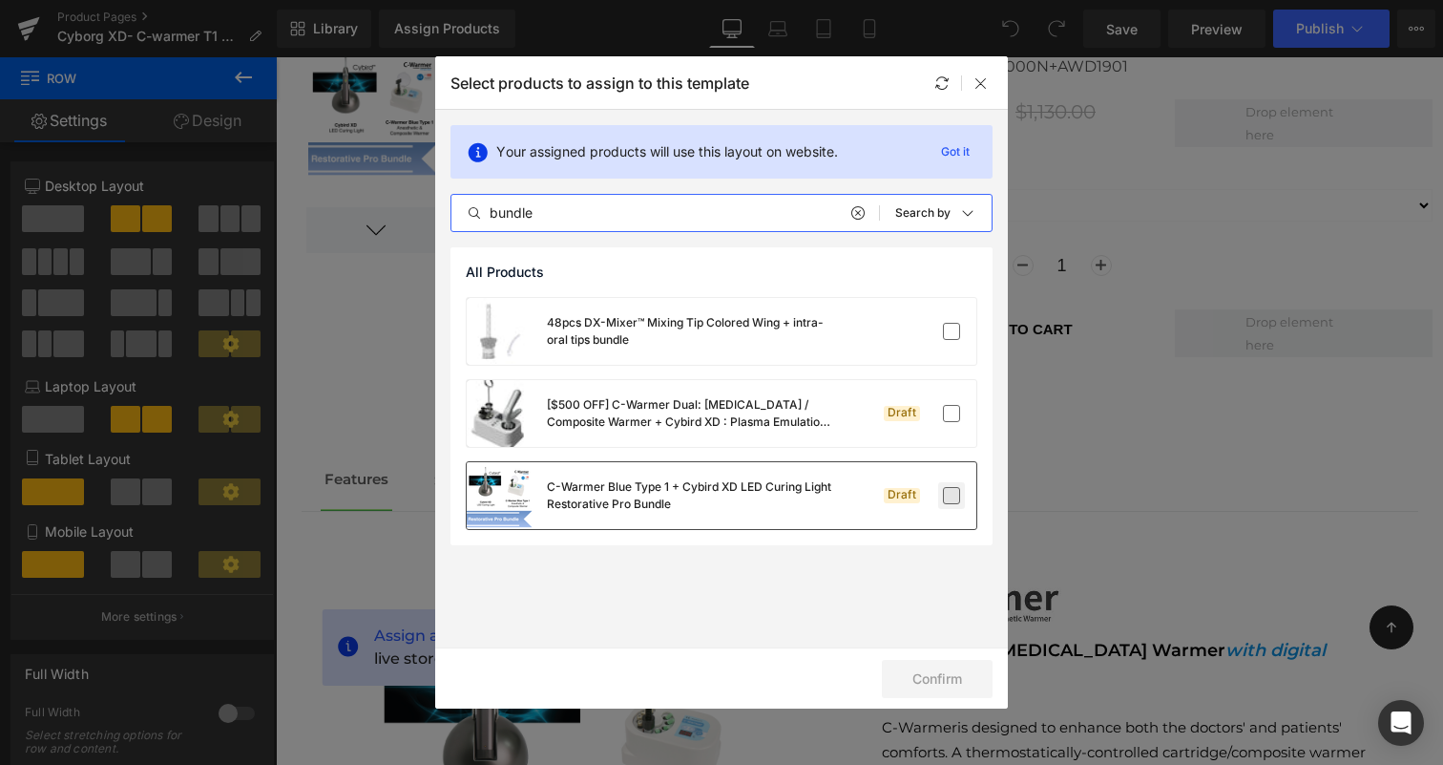
type input "bundle"
click at [943, 497] on label at bounding box center [951, 495] width 17 height 17
click at [952, 495] on input "checkbox" at bounding box center [952, 495] width 0 height 0
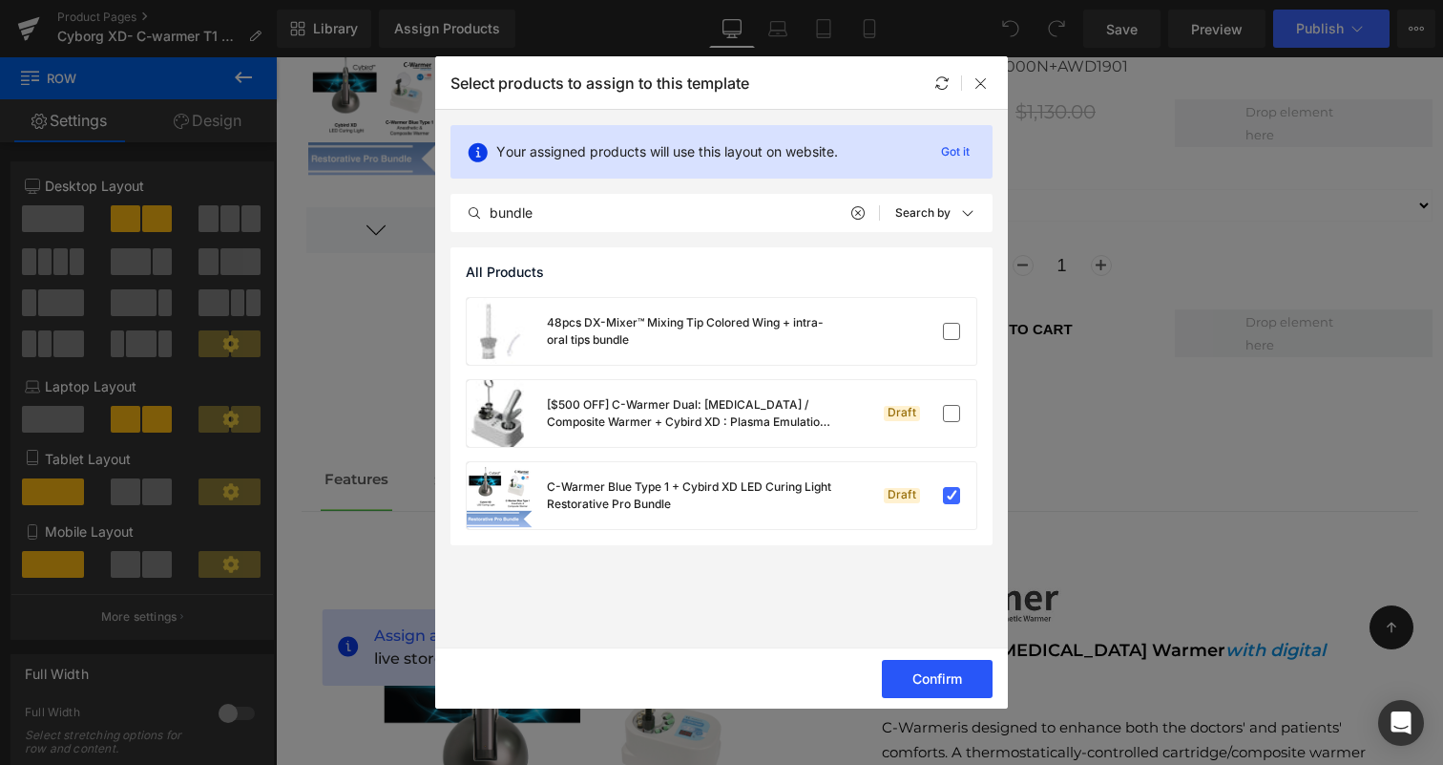
click at [937, 687] on button "Confirm" at bounding box center [937, 679] width 111 height 38
click at [984, 92] on div at bounding box center [981, 83] width 23 height 23
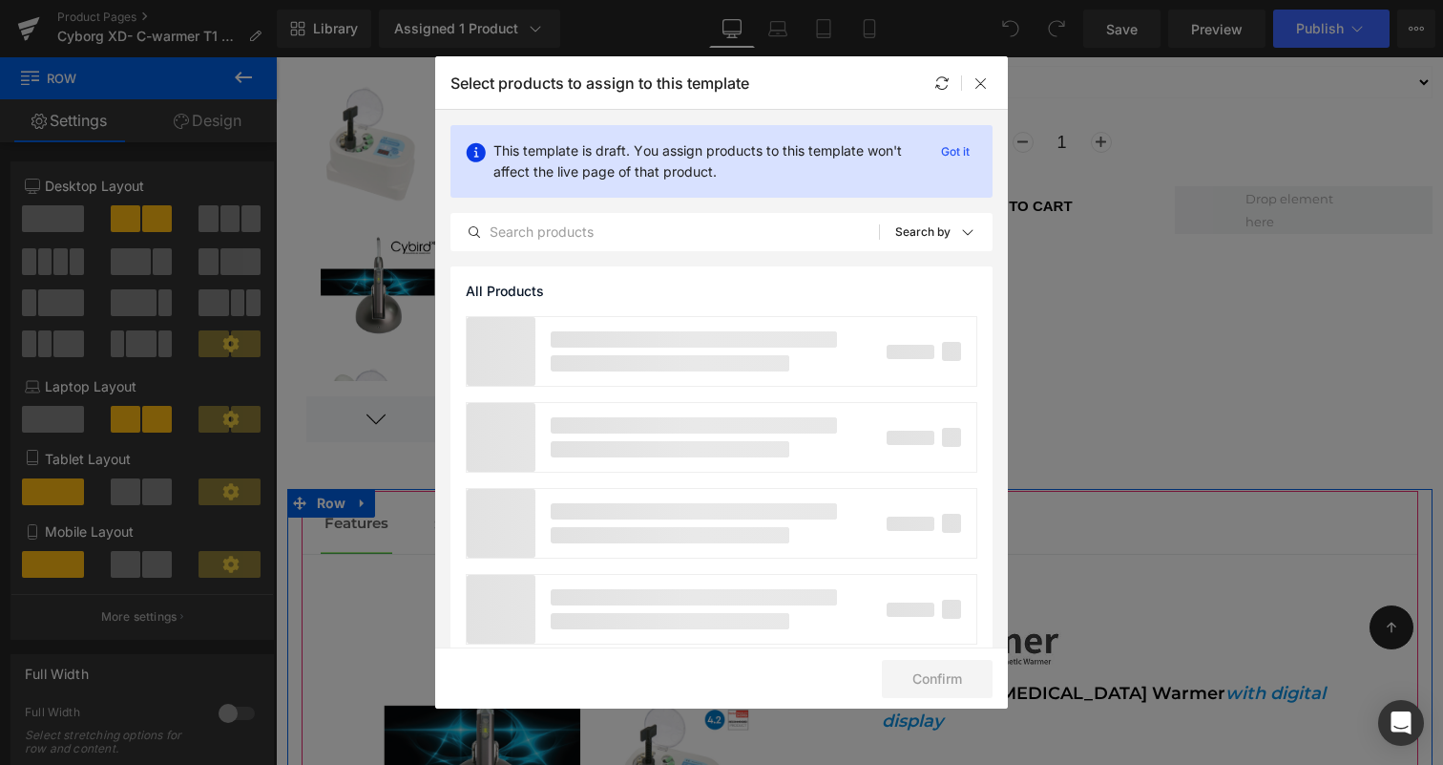
scroll to position [4, 0]
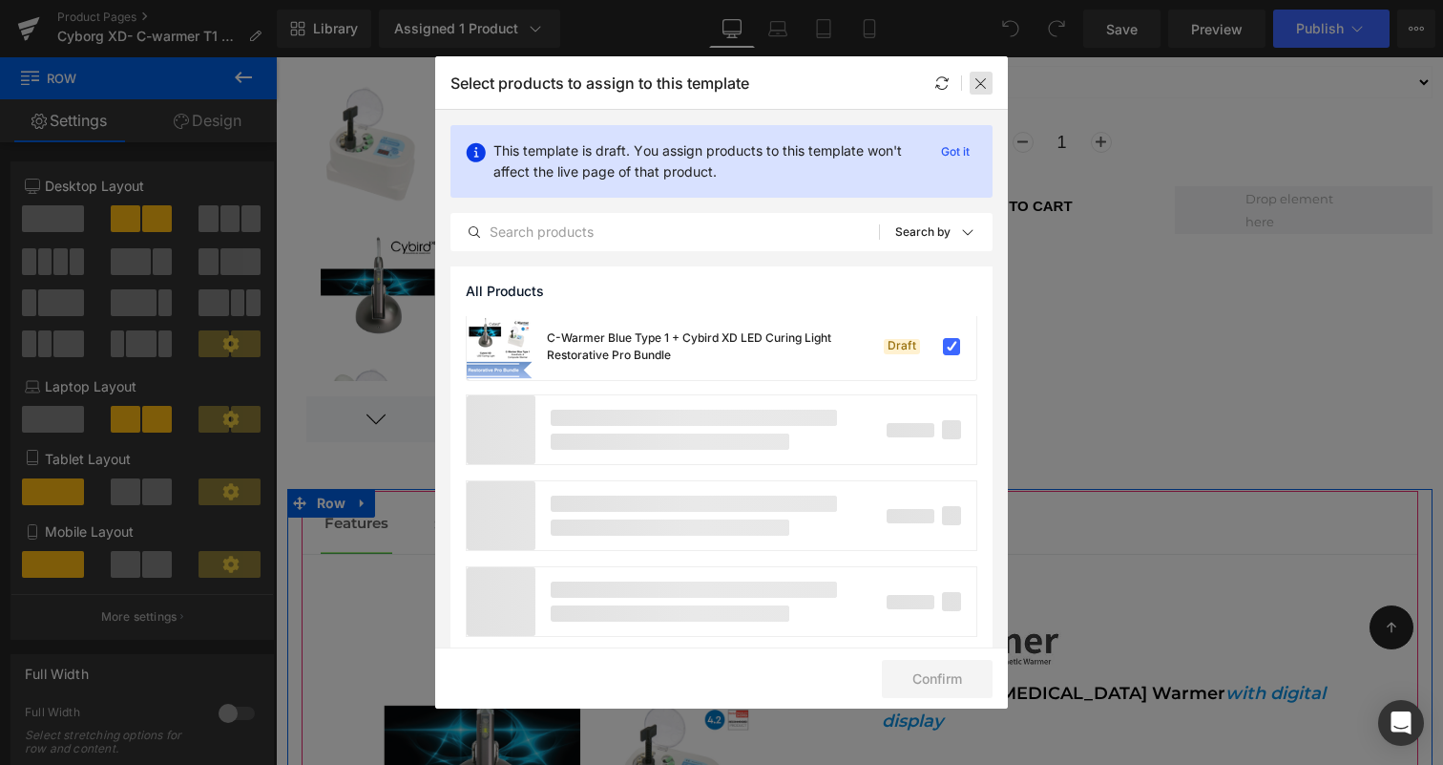
click at [976, 84] on icon at bounding box center [981, 82] width 15 height 15
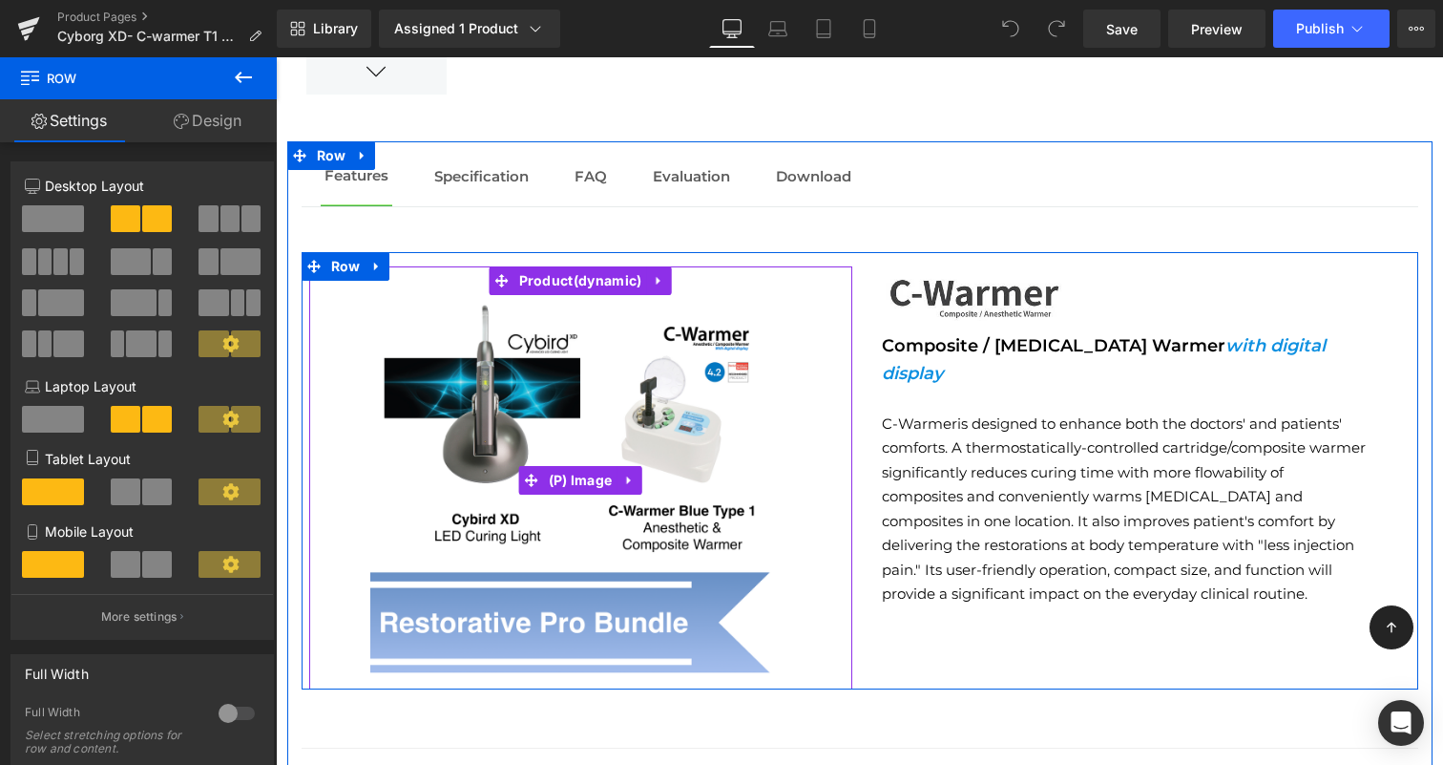
scroll to position [2141, 0]
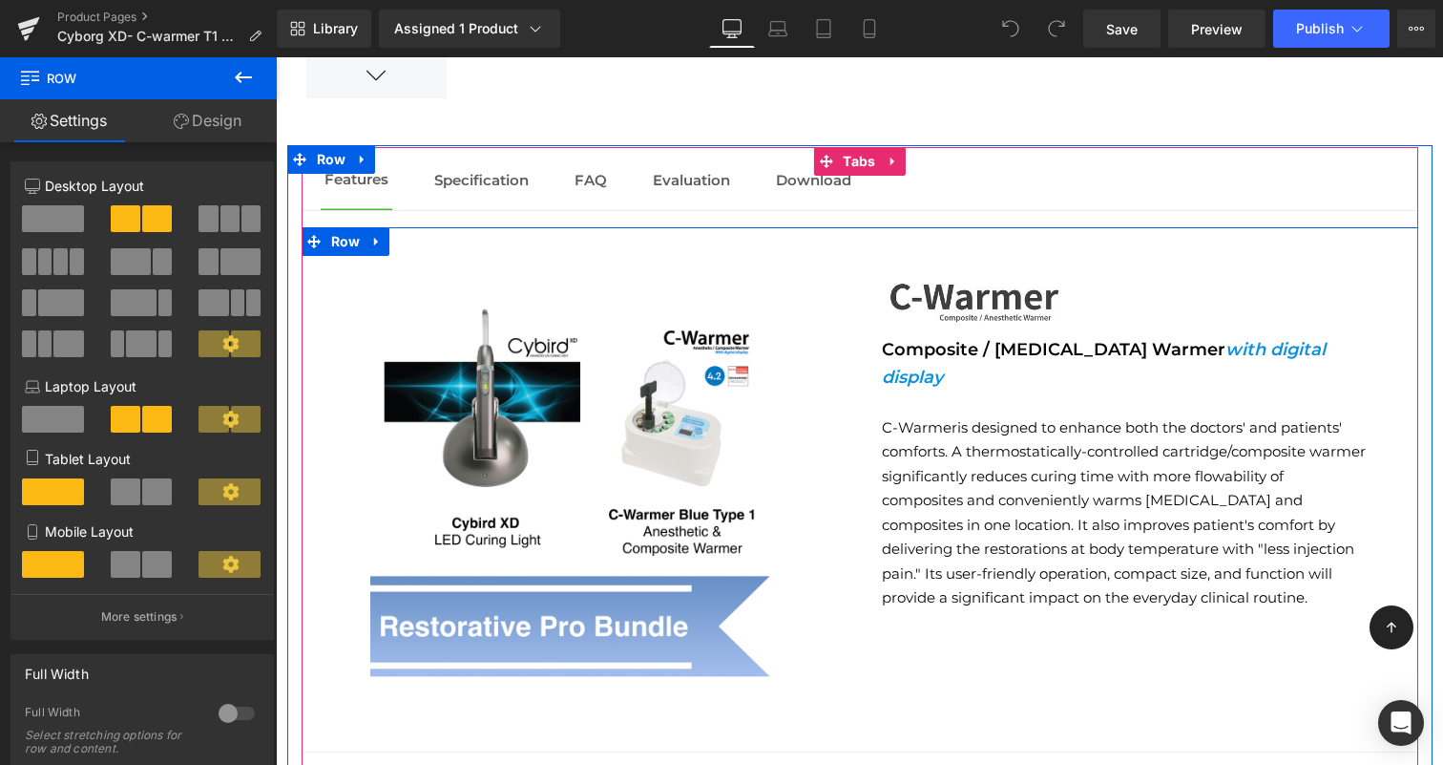
drag, startPoint x: 514, startPoint y: 407, endPoint x: 724, endPoint y: 224, distance: 278.1
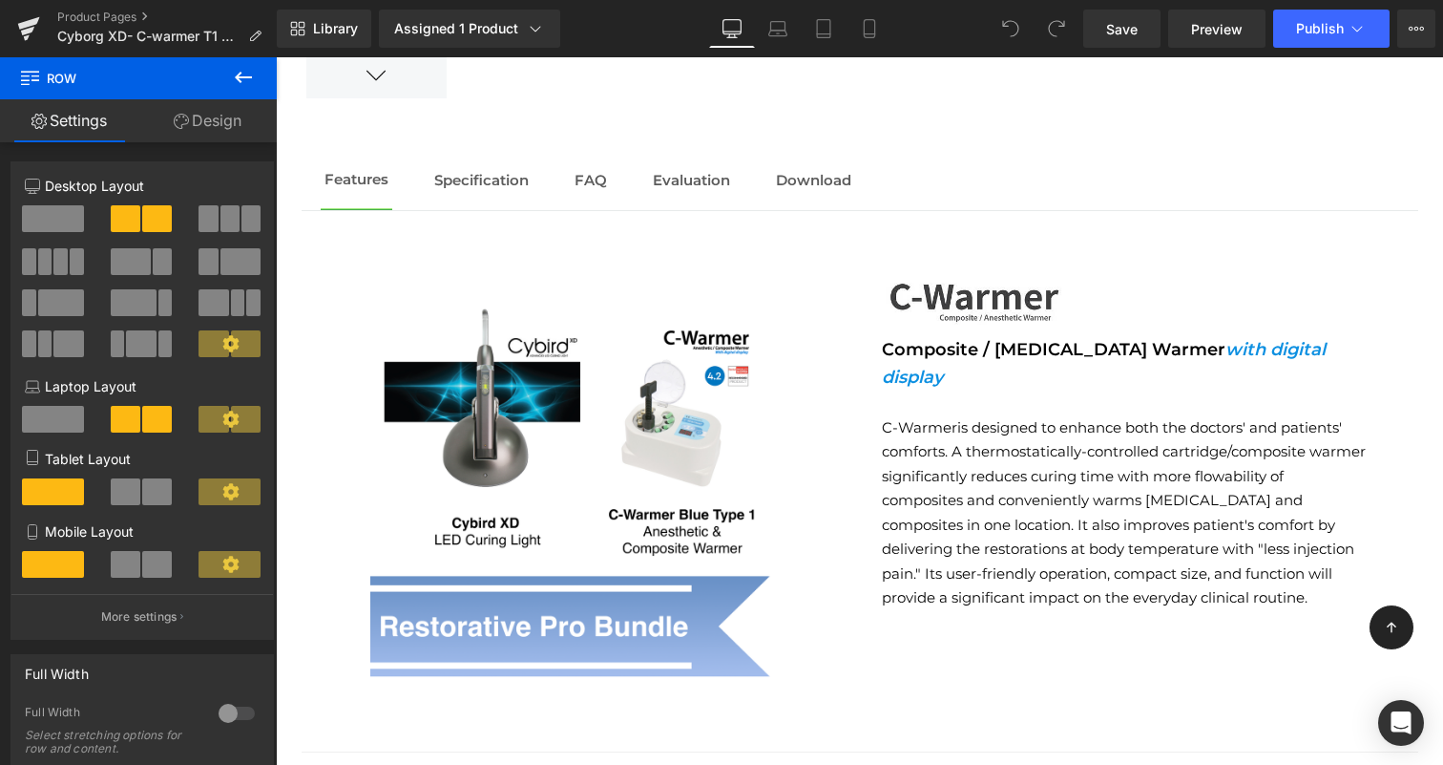
scroll to position [1988, 0]
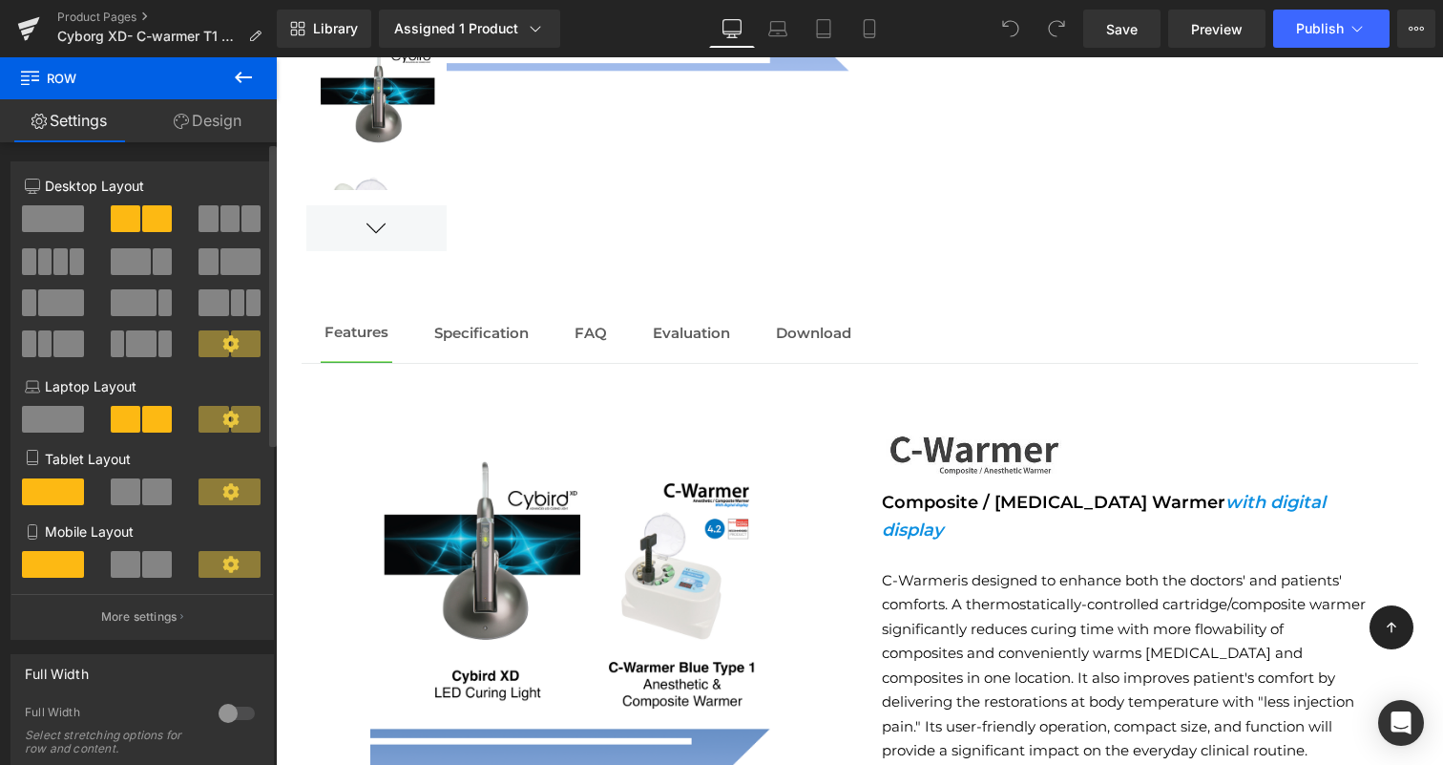
click at [149, 220] on span at bounding box center [157, 218] width 30 height 27
click at [244, 75] on icon at bounding box center [243, 77] width 23 height 23
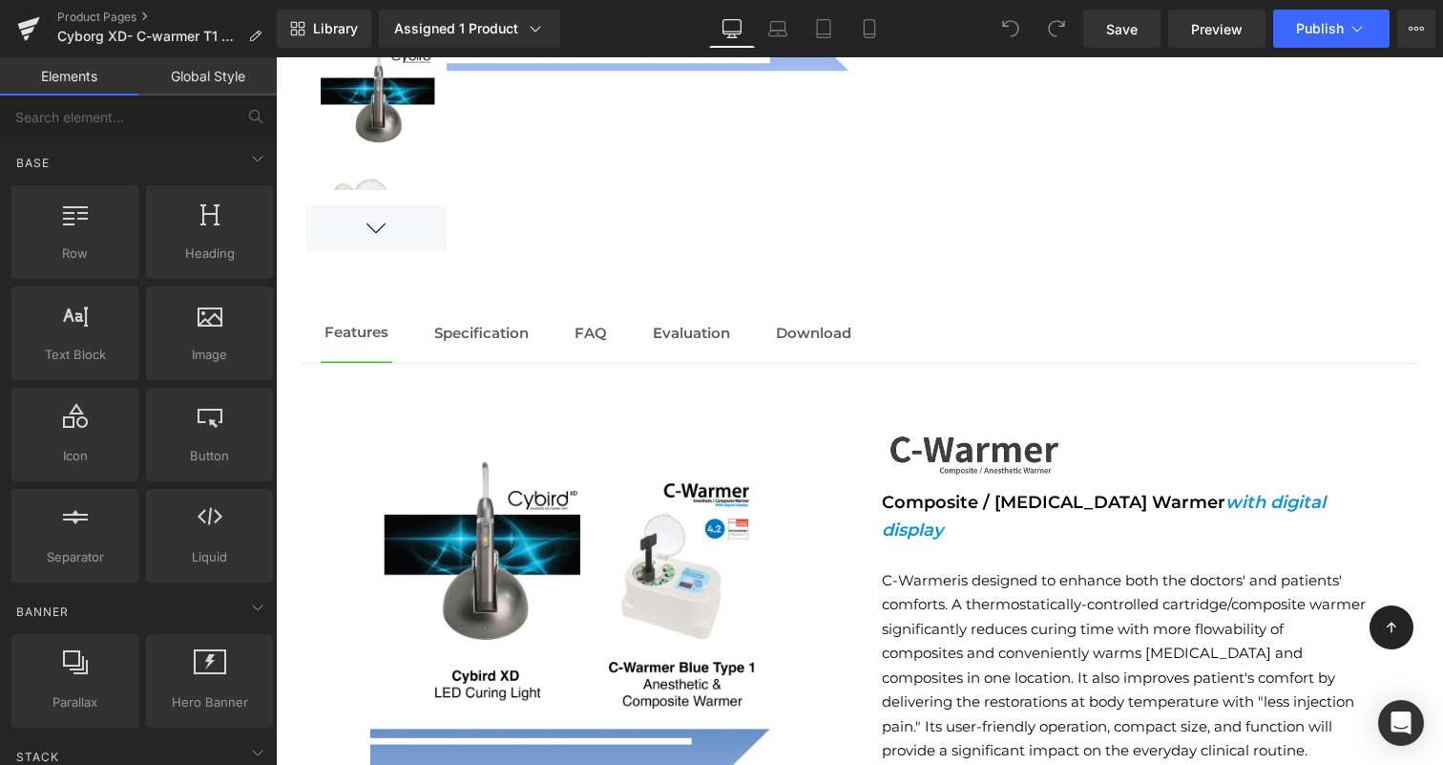
click at [88, 93] on link "Elements" at bounding box center [69, 76] width 138 height 38
click at [94, 245] on span "Row" at bounding box center [74, 253] width 115 height 20
click at [96, 233] on div at bounding box center [74, 221] width 115 height 43
click at [198, 325] on icon at bounding box center [210, 314] width 25 height 25
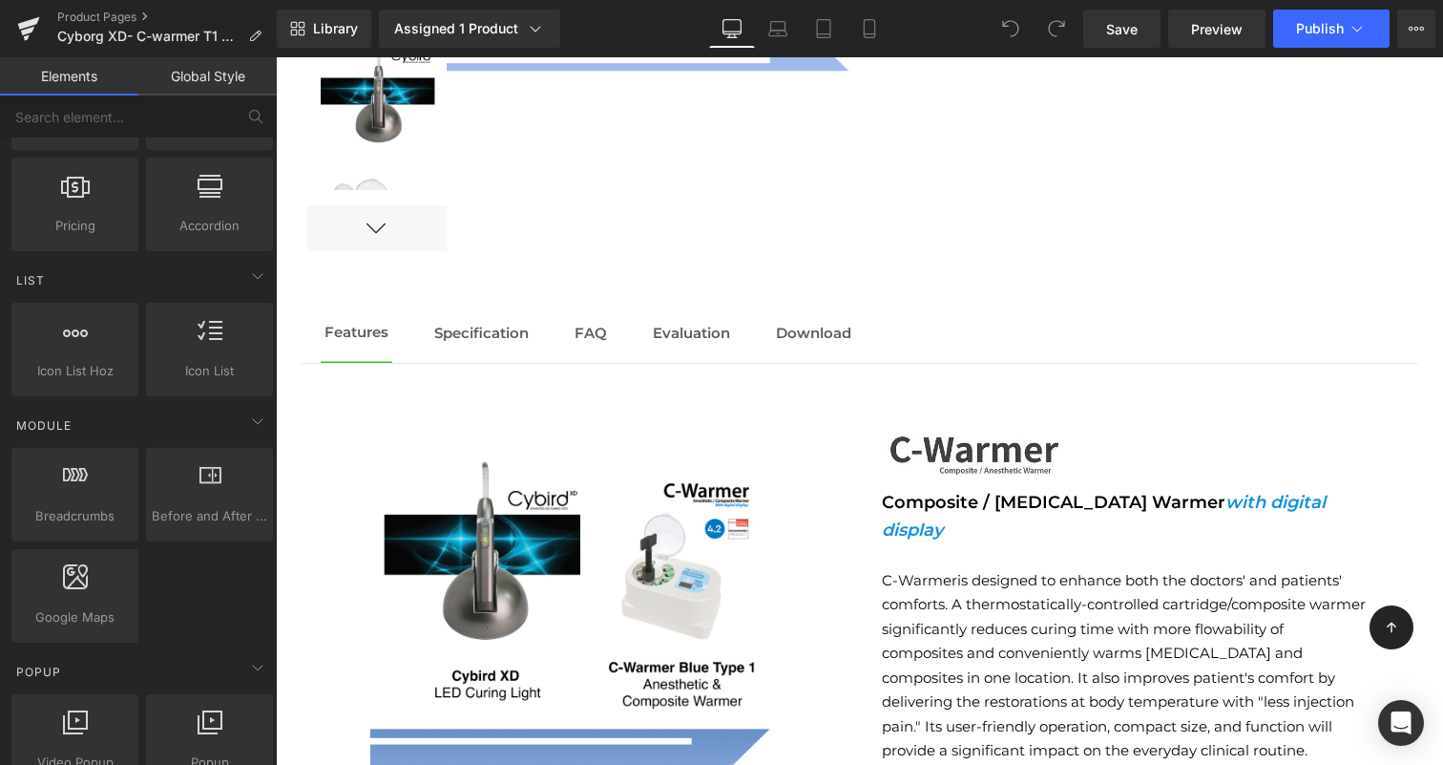
scroll to position [0, 0]
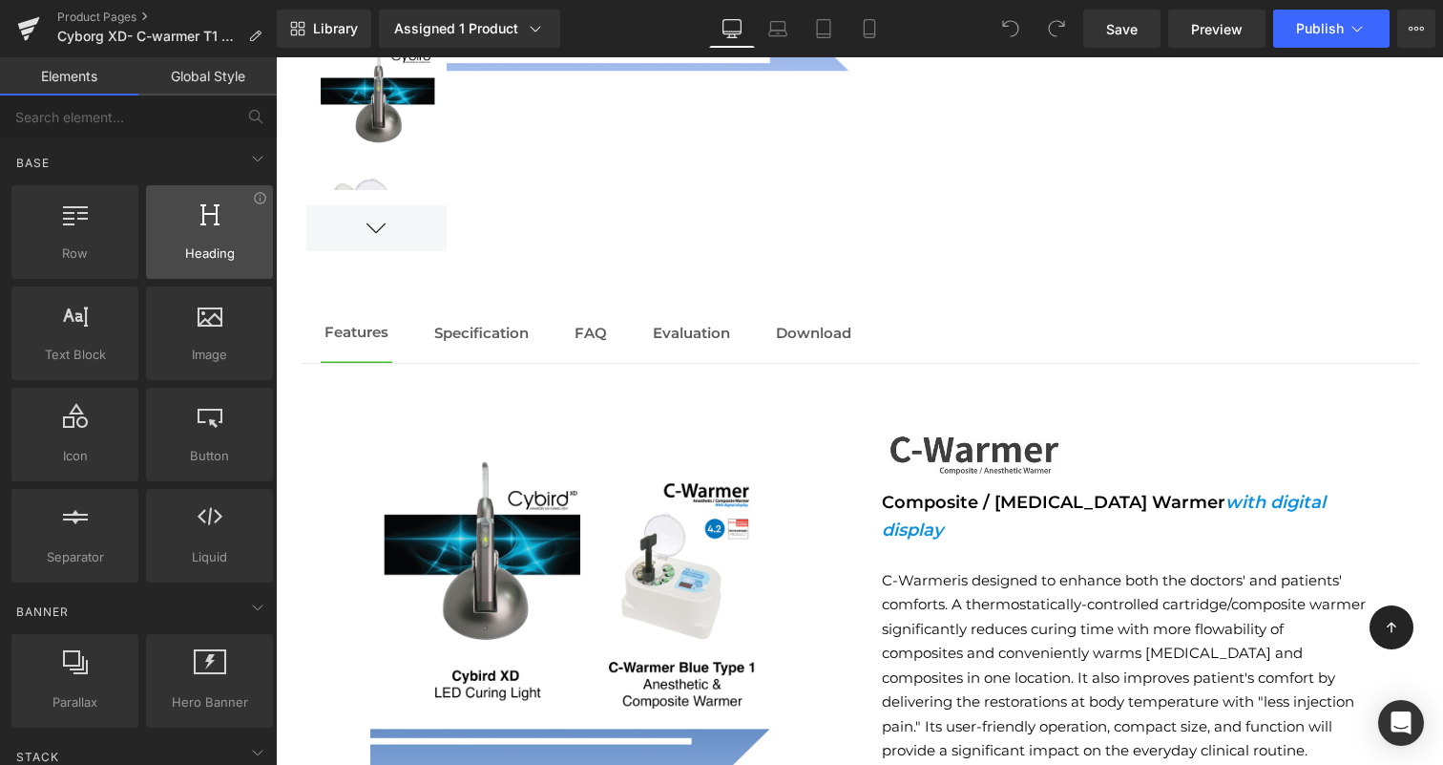
click at [184, 241] on div at bounding box center [209, 221] width 115 height 43
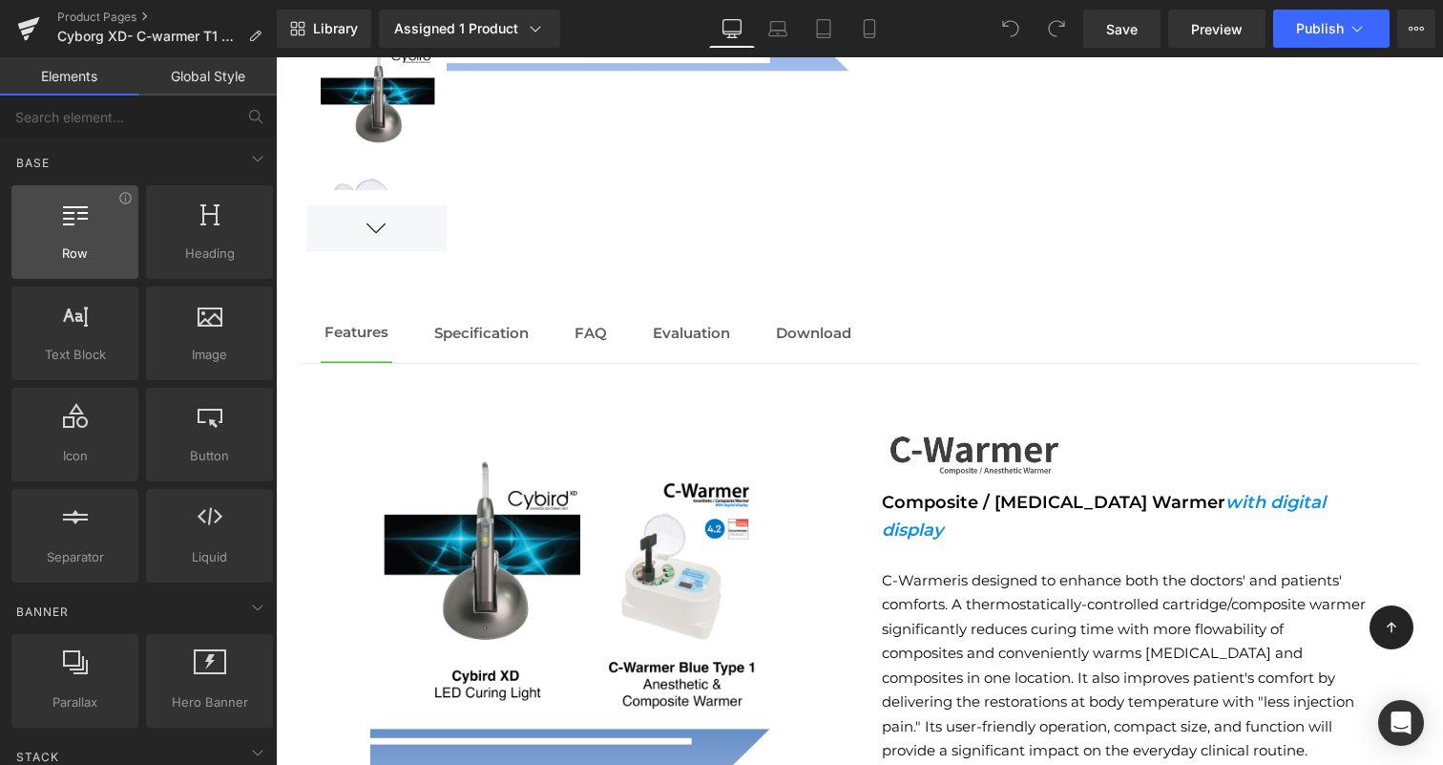
click at [116, 249] on span "Row" at bounding box center [74, 253] width 115 height 20
click at [117, 214] on div at bounding box center [74, 221] width 115 height 43
click at [85, 245] on span "Row" at bounding box center [74, 253] width 115 height 20
click at [249, 162] on icon at bounding box center [257, 158] width 23 height 23
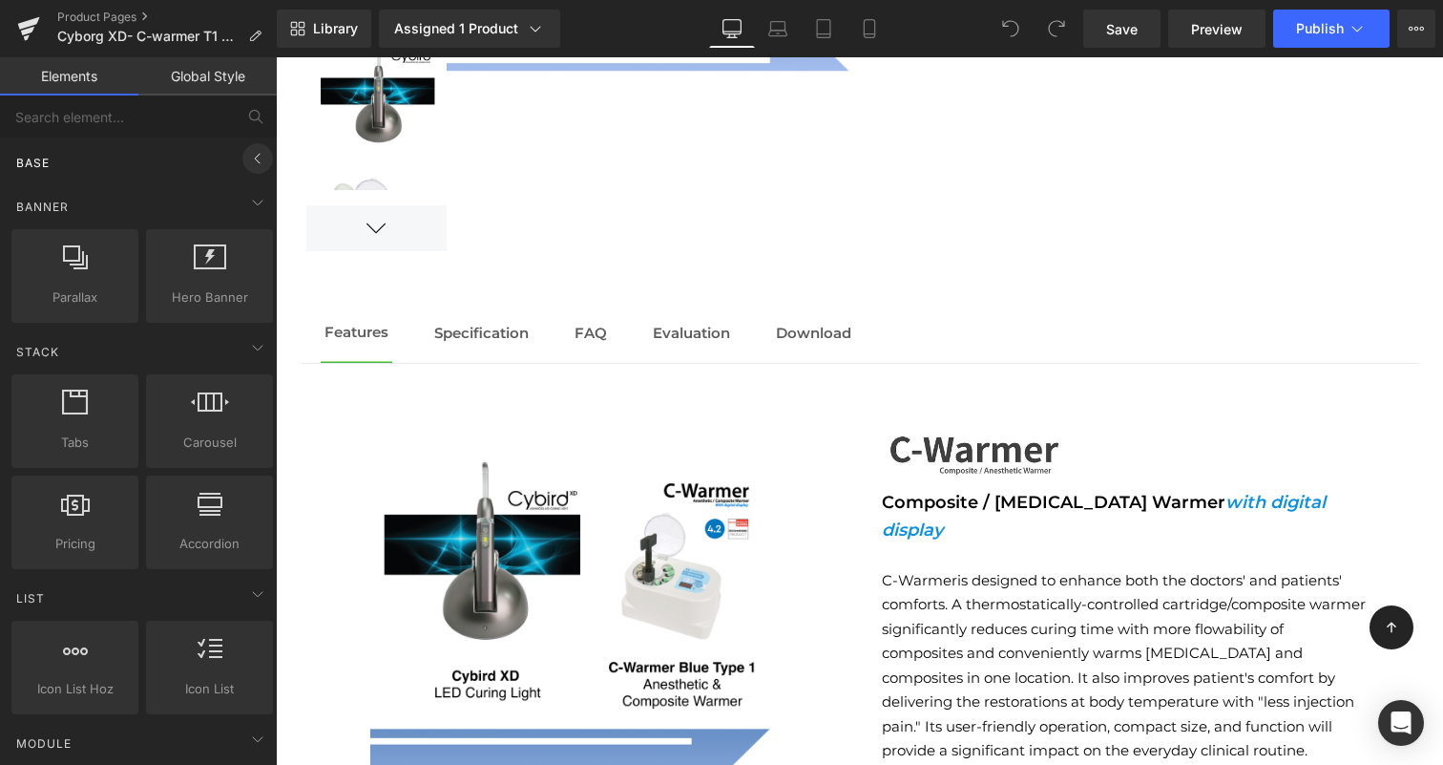
click at [258, 164] on icon at bounding box center [257, 158] width 23 height 23
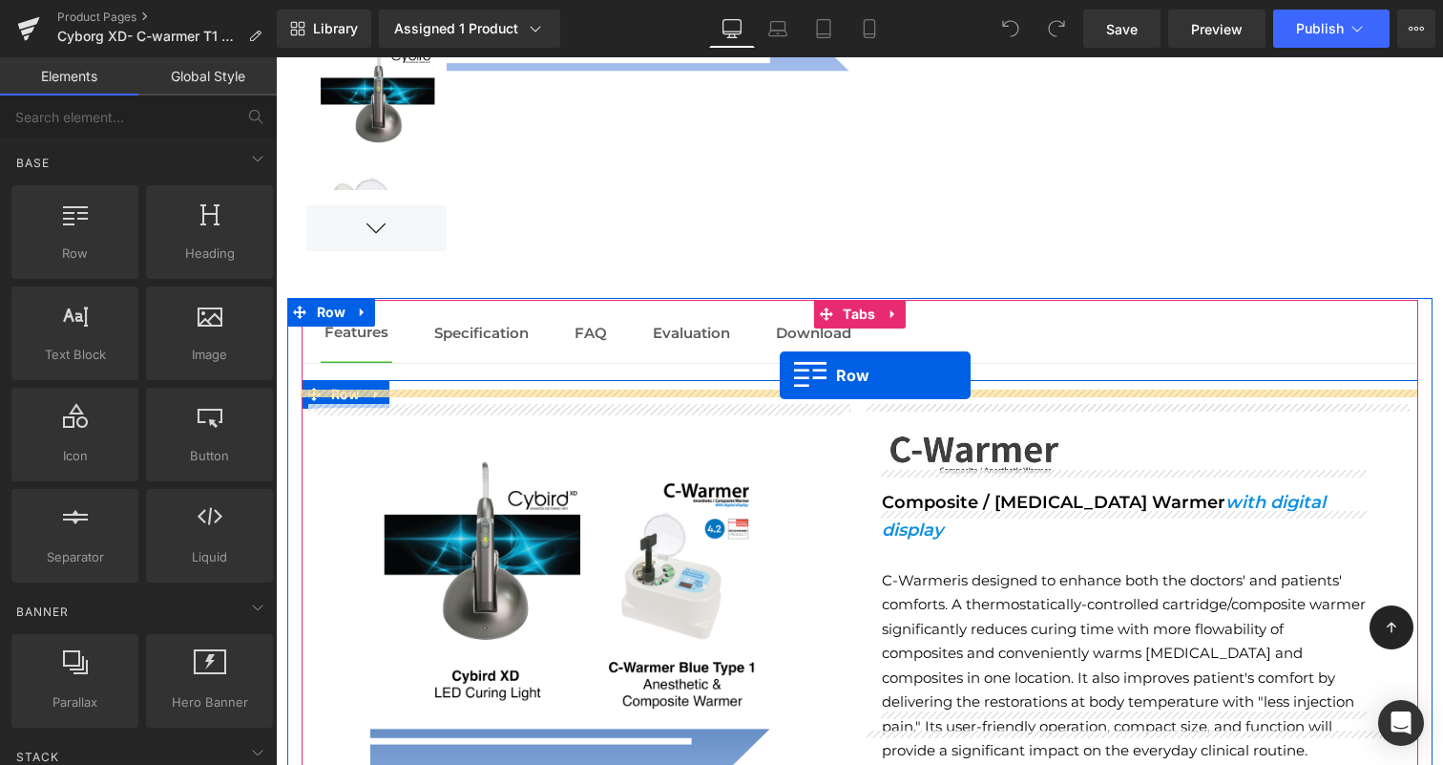
drag, startPoint x: 377, startPoint y: 301, endPoint x: 780, endPoint y: 374, distance: 409.5
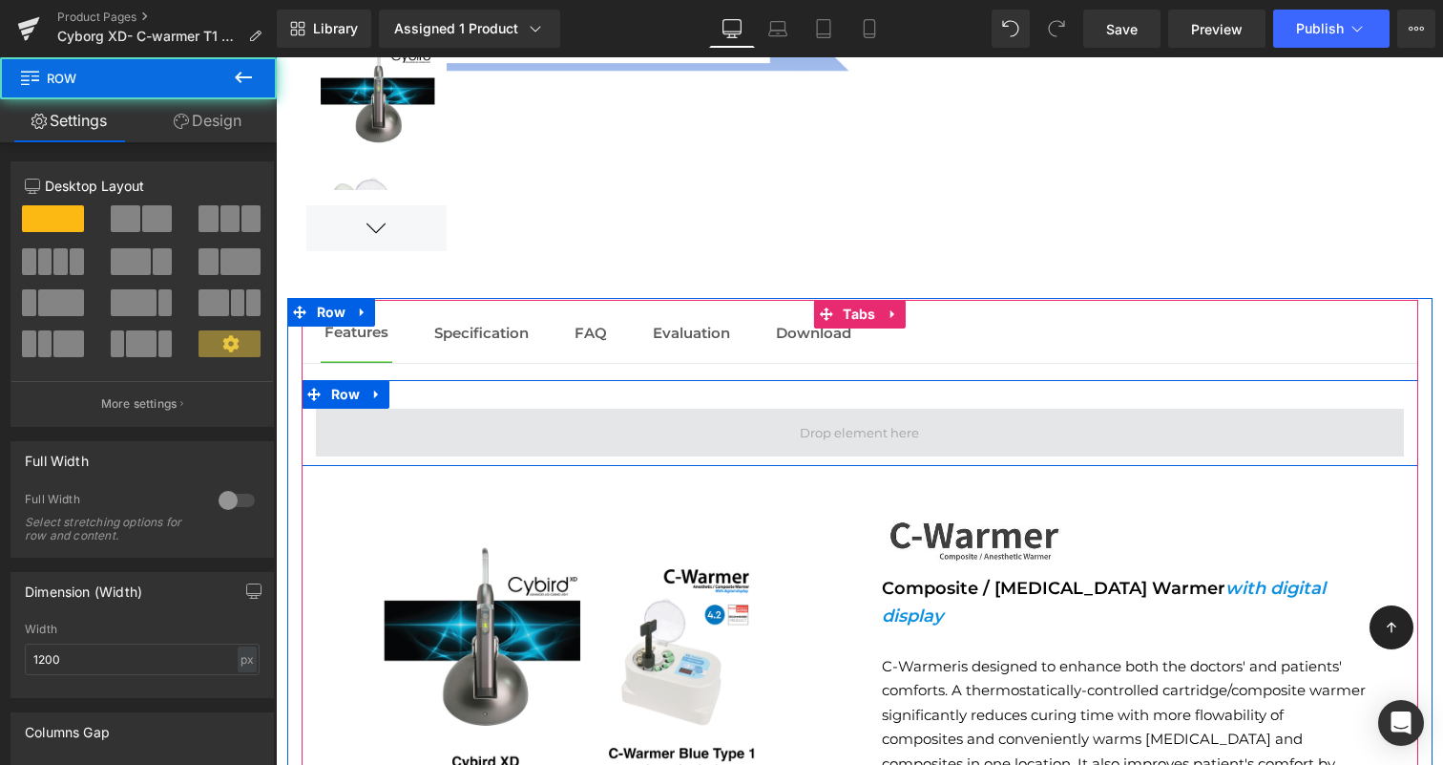
click at [786, 420] on span at bounding box center [860, 433] width 1088 height 48
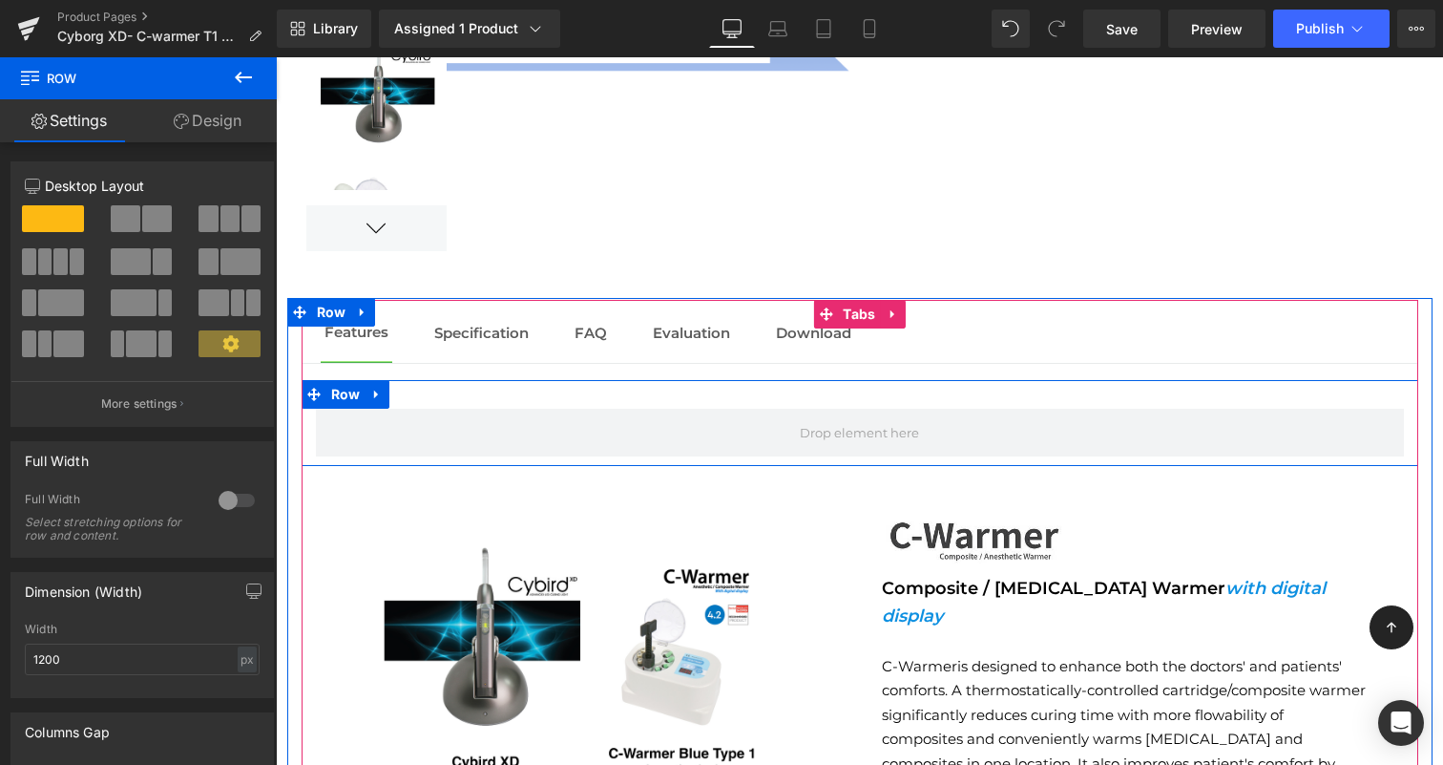
drag, startPoint x: 427, startPoint y: 280, endPoint x: 545, endPoint y: 388, distance: 160.8
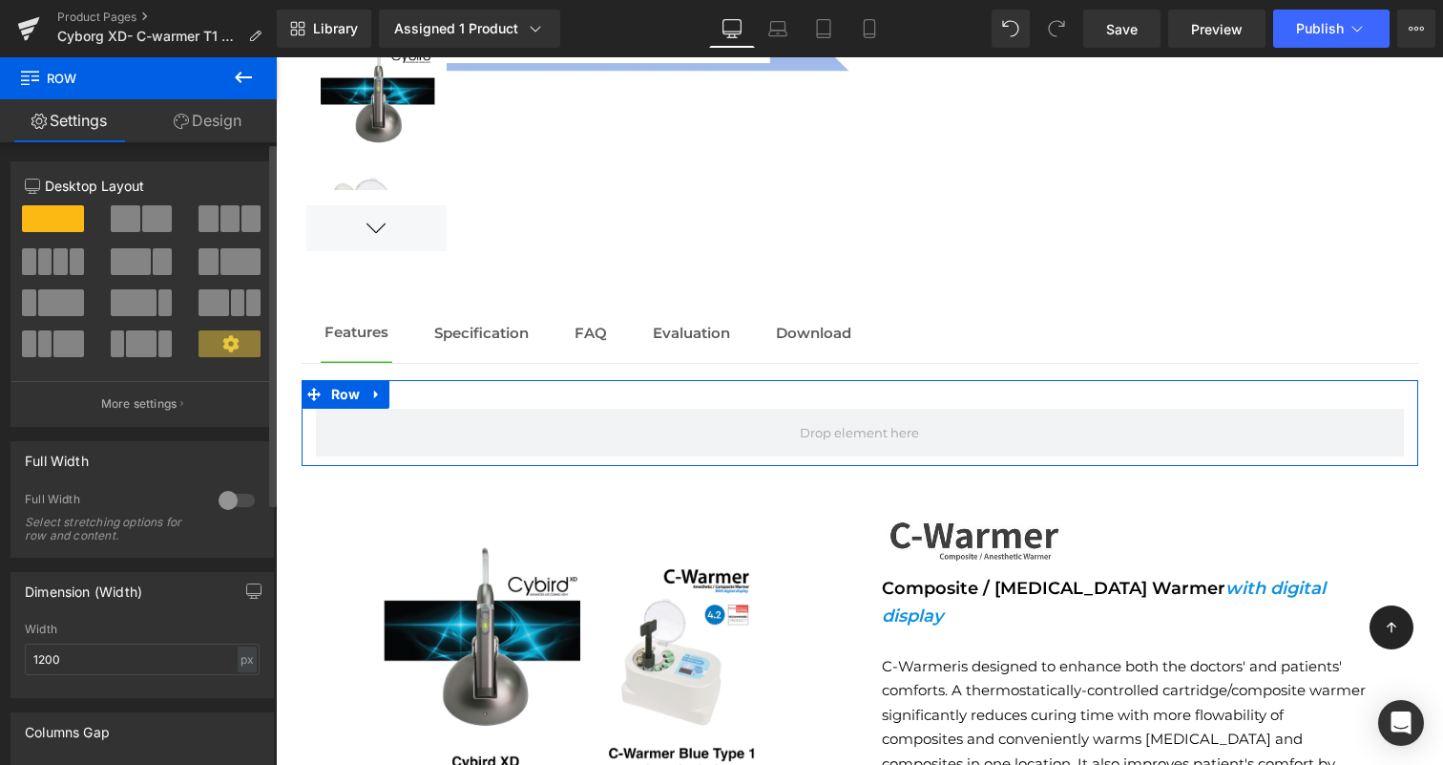
click at [133, 222] on span at bounding box center [126, 218] width 30 height 27
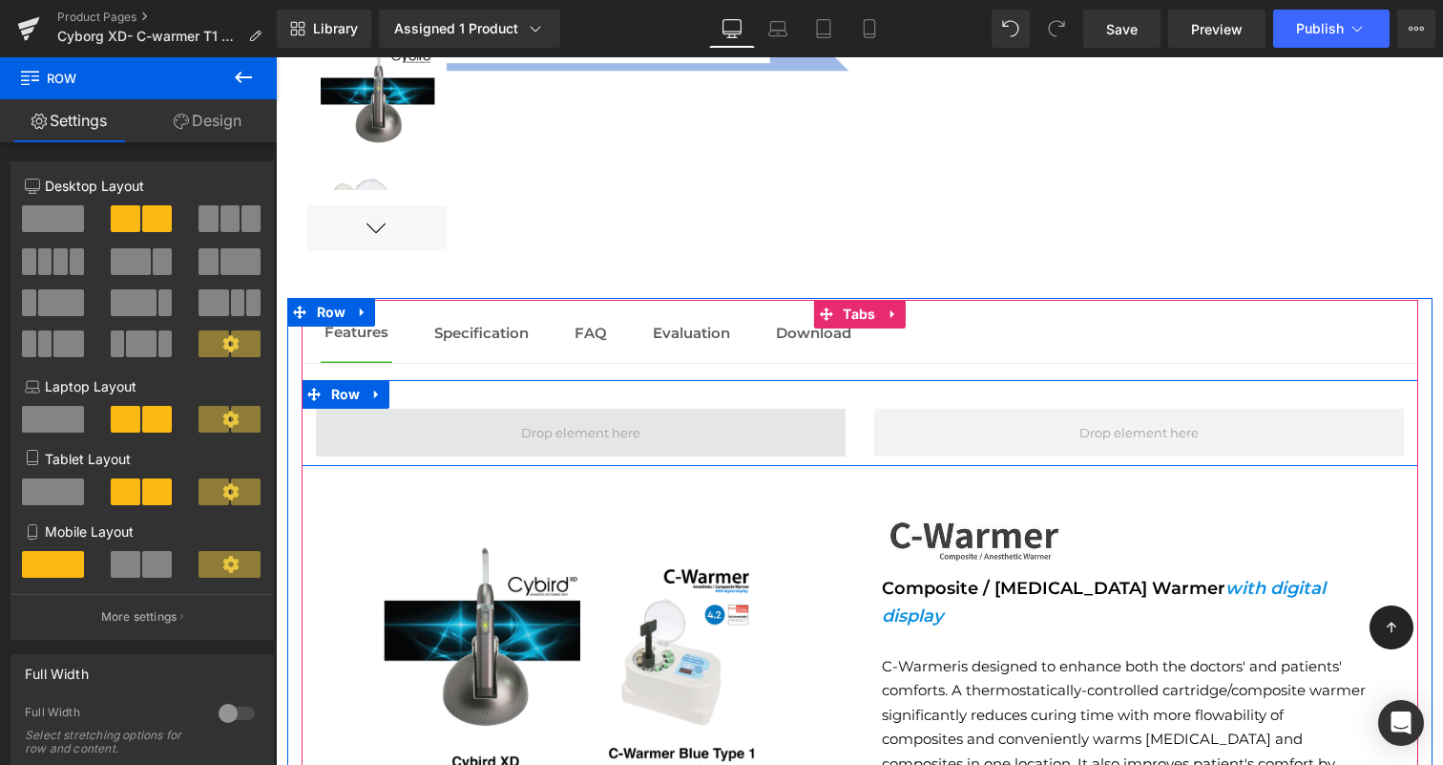
click at [598, 419] on span at bounding box center [580, 432] width 133 height 32
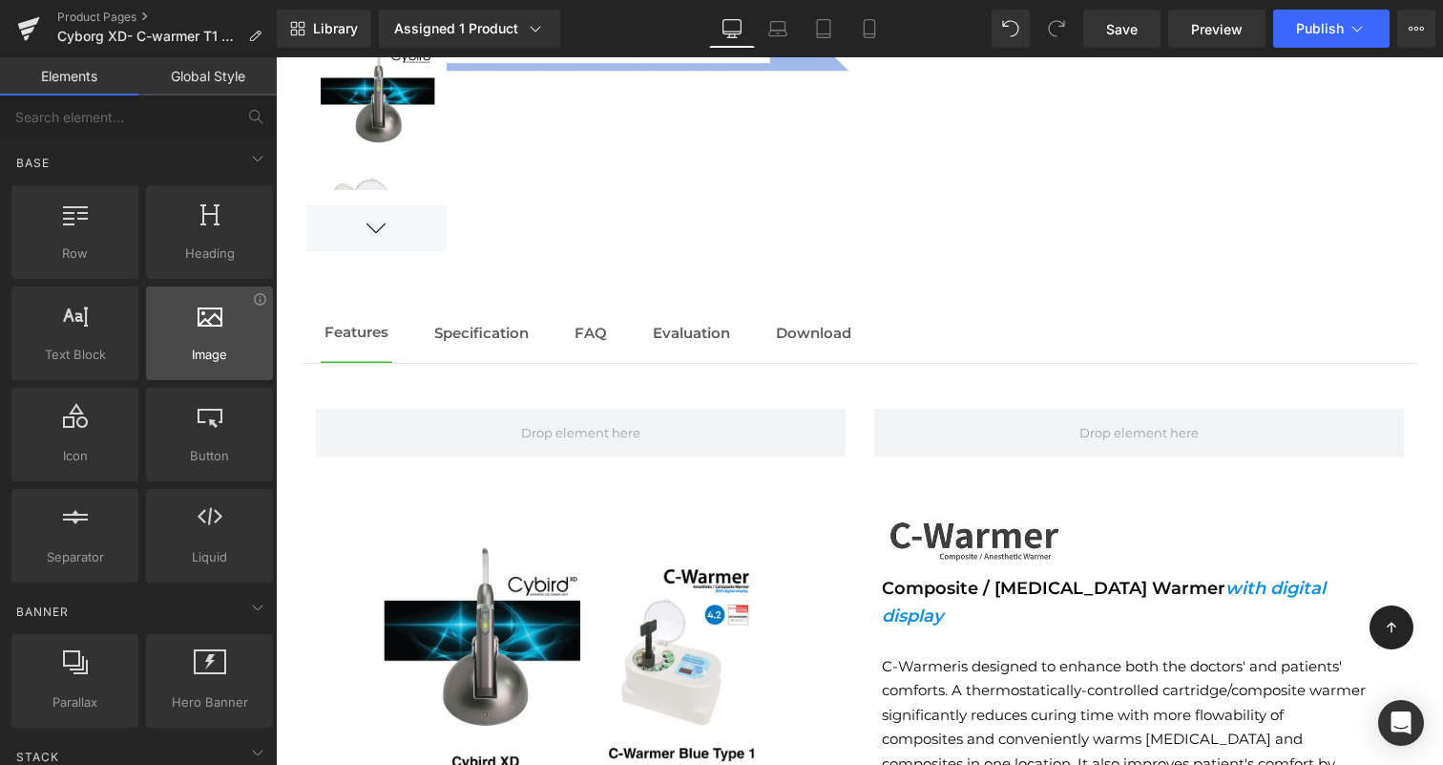
click at [256, 348] on span "Image" at bounding box center [209, 355] width 115 height 20
click at [230, 340] on div at bounding box center [209, 323] width 115 height 43
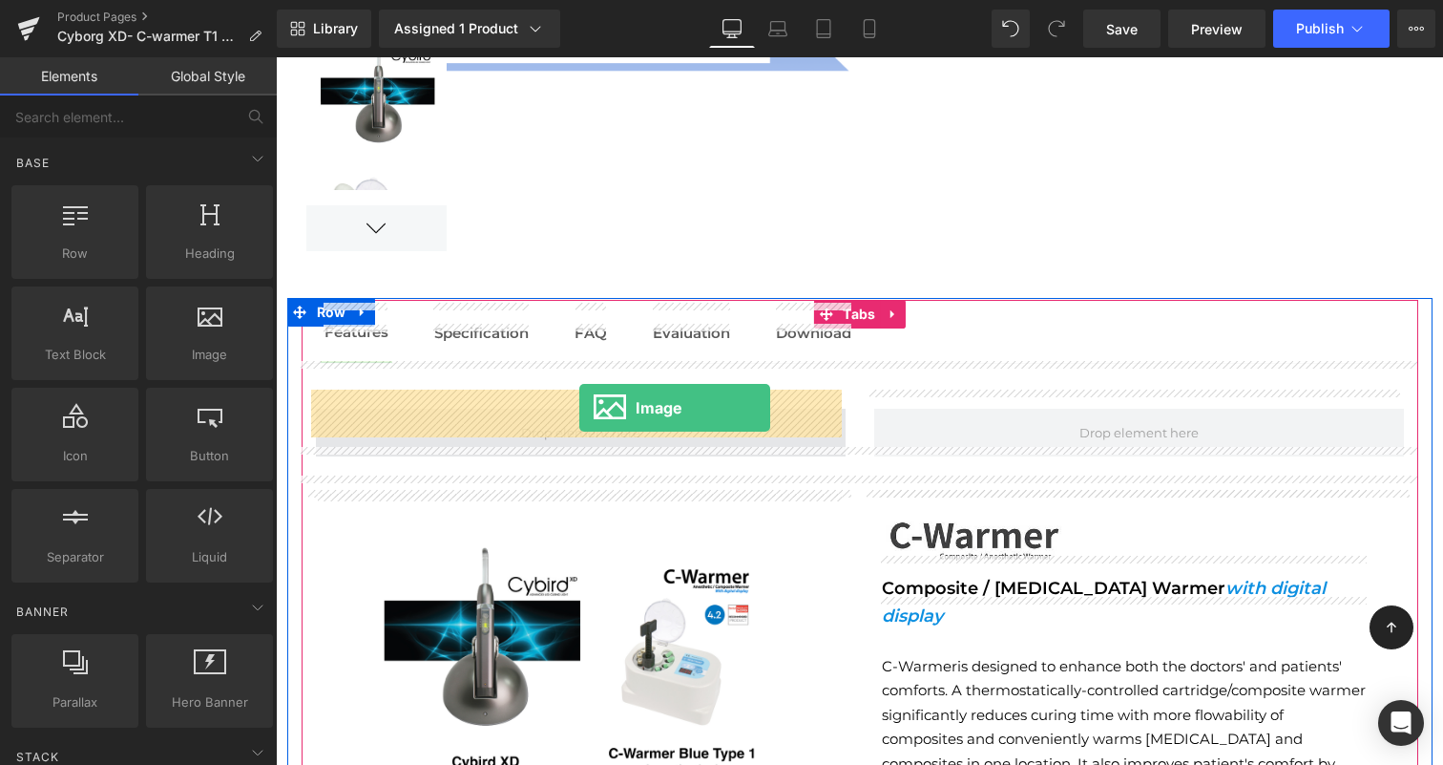
drag, startPoint x: 503, startPoint y: 406, endPoint x: 577, endPoint y: 408, distance: 74.5
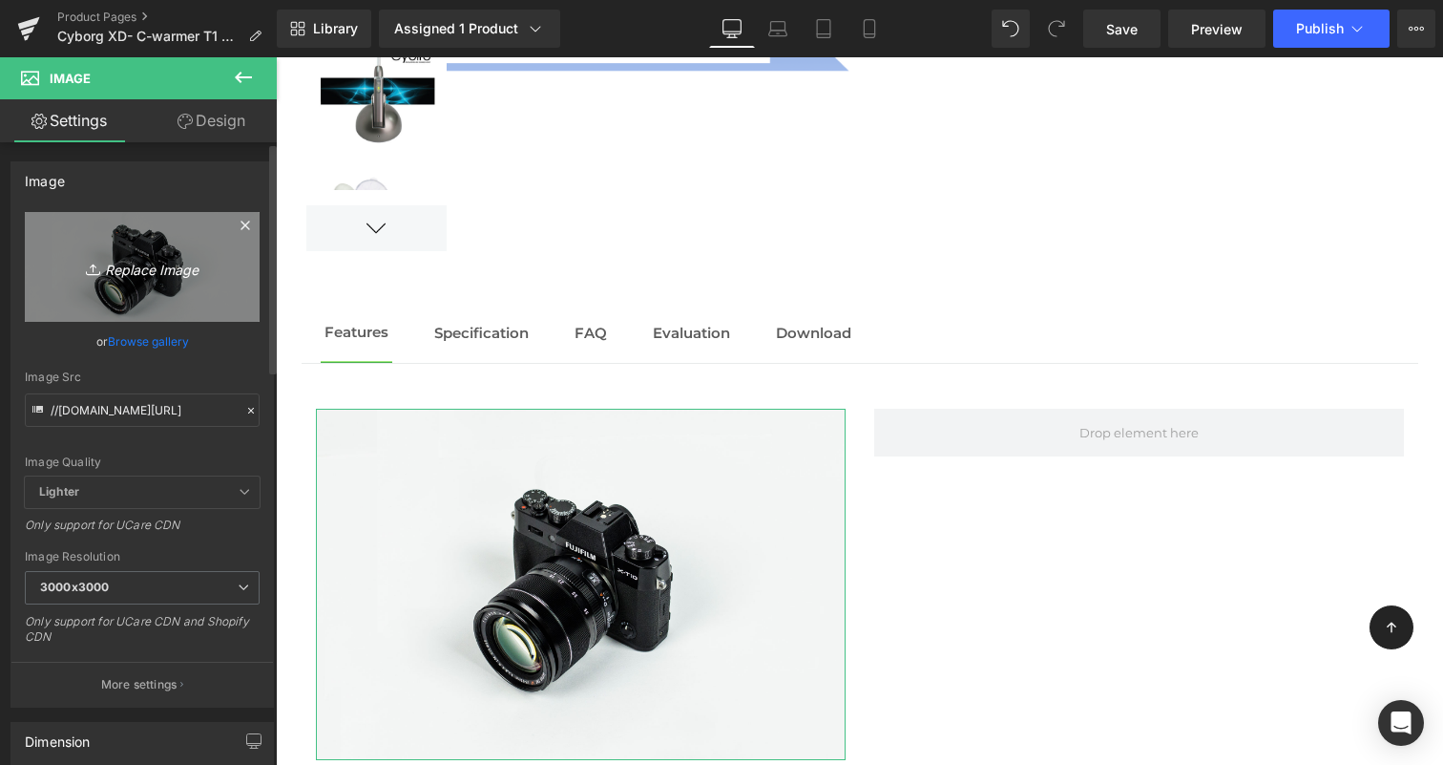
click at [115, 256] on icon "Replace Image" at bounding box center [142, 267] width 153 height 24
type input "C:\fakepath\Cybird XD NEW with logo.jpg"
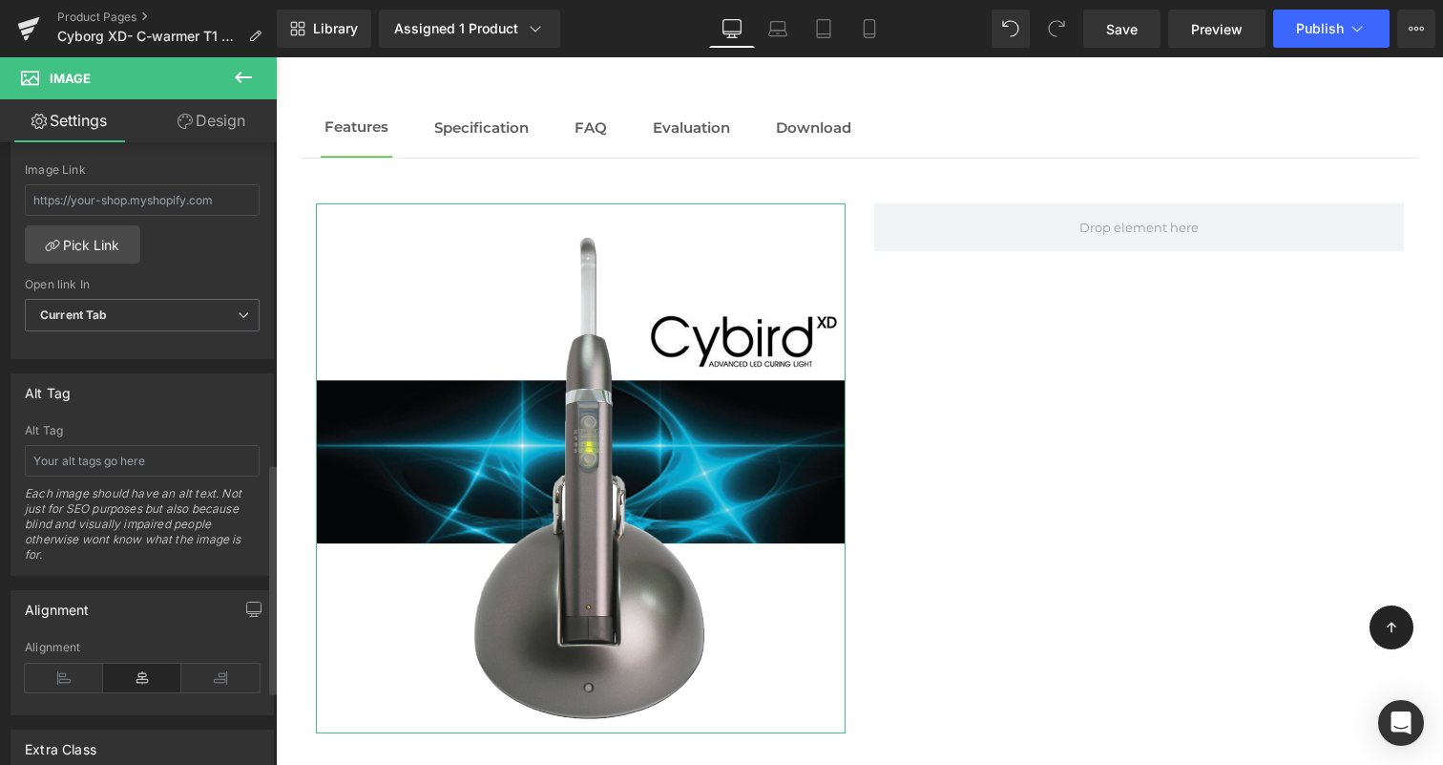
scroll to position [868, 0]
click at [151, 436] on div "Alt Tag Each image should have an alt text. Not just for SEO purposes but also …" at bounding box center [142, 499] width 235 height 151
click at [152, 453] on input "text" at bounding box center [142, 460] width 235 height 31
click at [63, 465] on input "cyborg xd" at bounding box center [142, 460] width 235 height 31
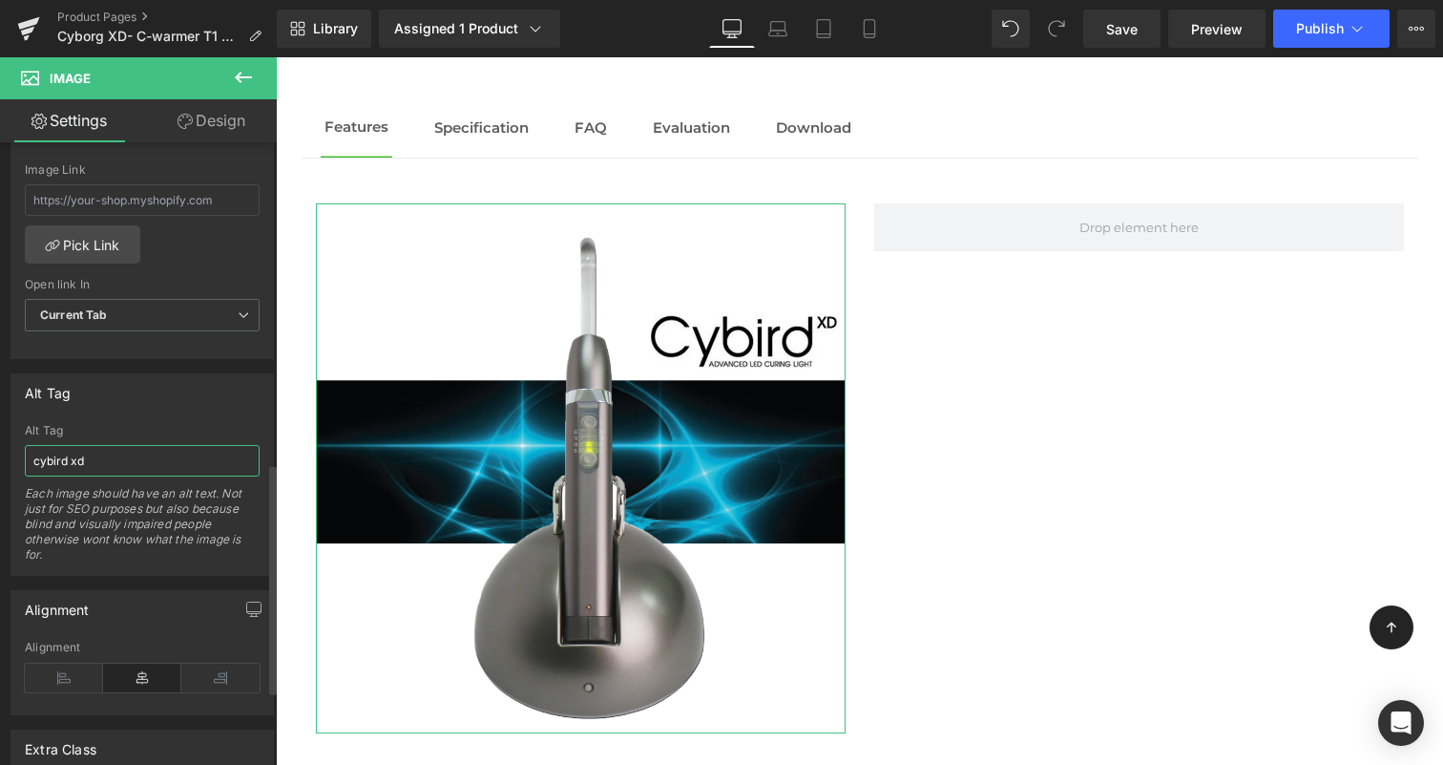
type input "cybird xd"
click at [231, 404] on div "Alt Tag" at bounding box center [142, 392] width 262 height 36
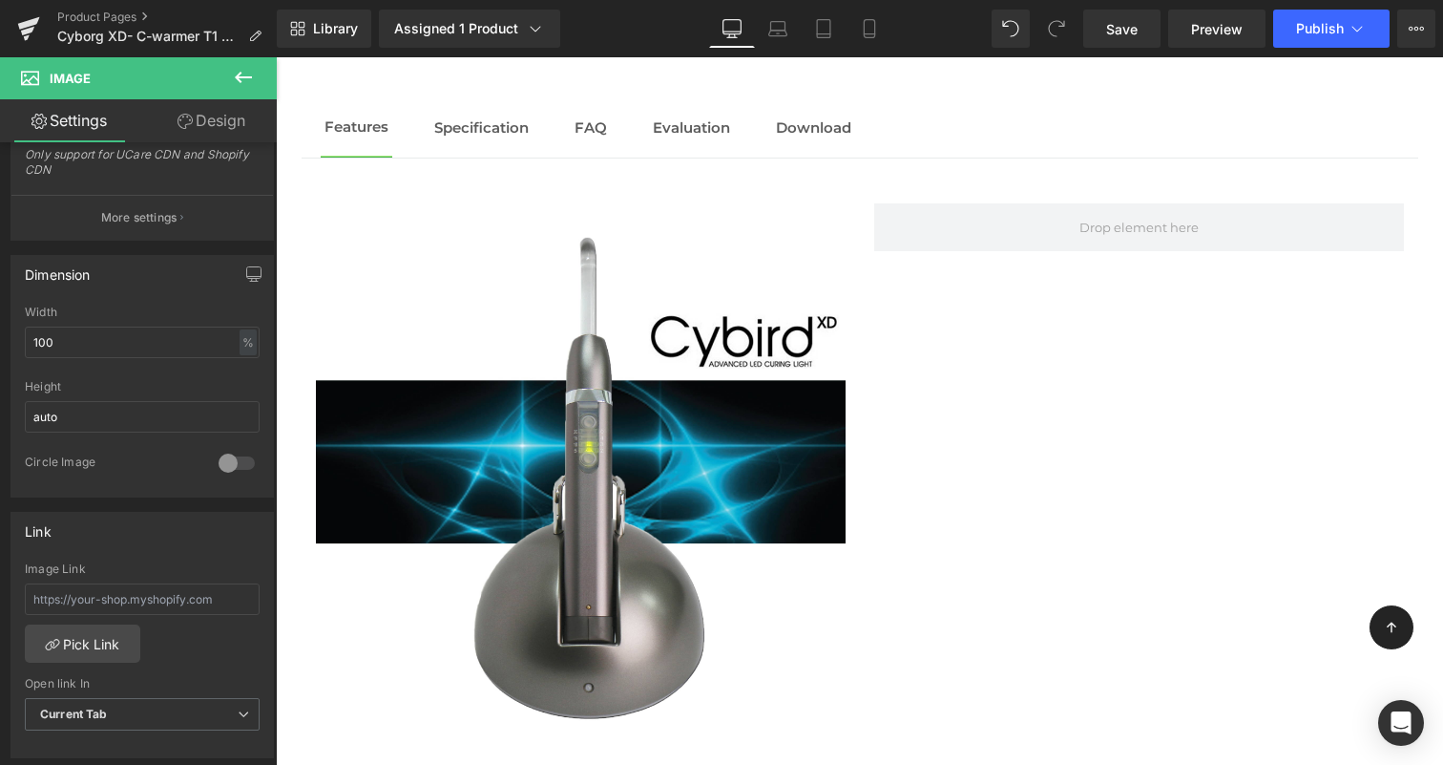
click at [247, 83] on icon at bounding box center [243, 77] width 23 height 23
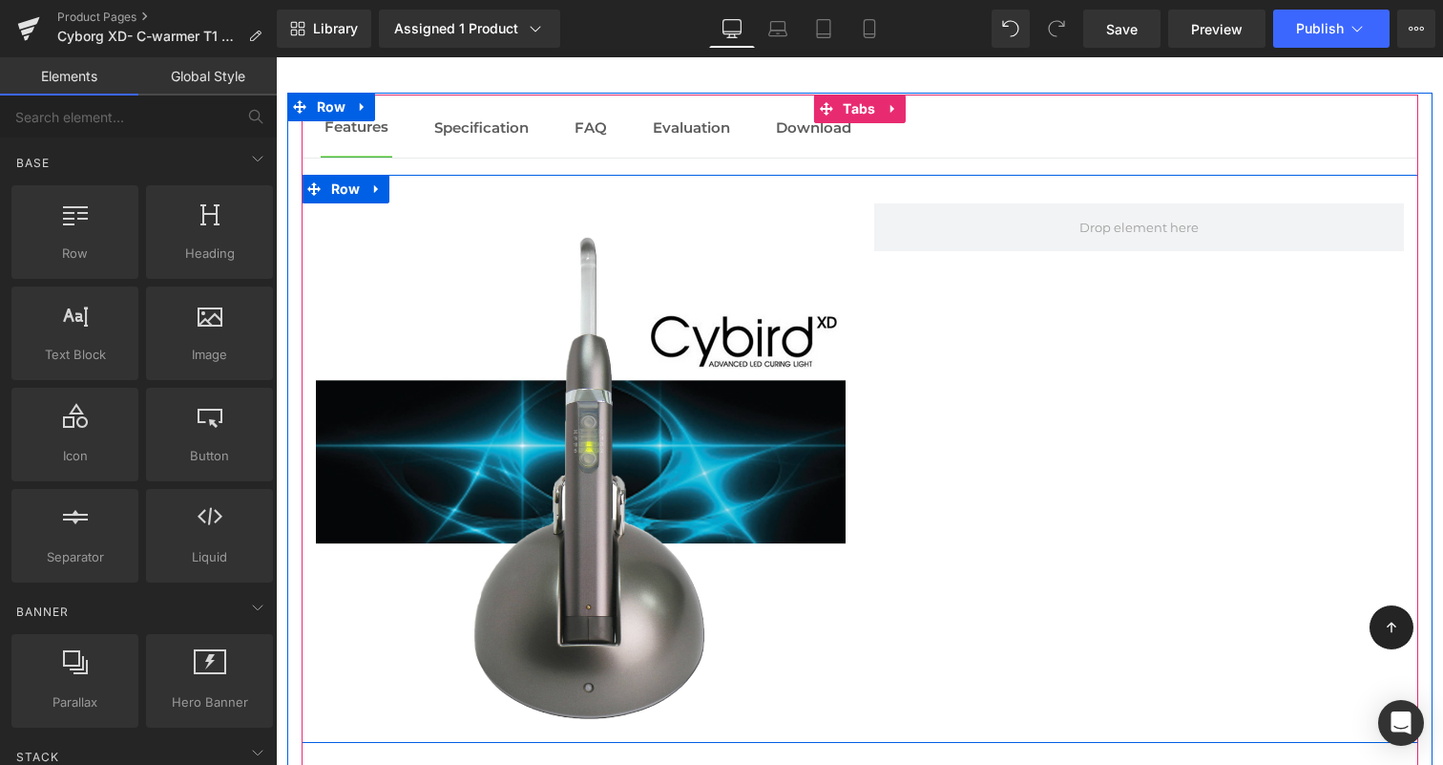
drag, startPoint x: 1240, startPoint y: 553, endPoint x: 1181, endPoint y: 492, distance: 85.1
click at [1237, 542] on div "Image Row" at bounding box center [860, 459] width 1117 height 568
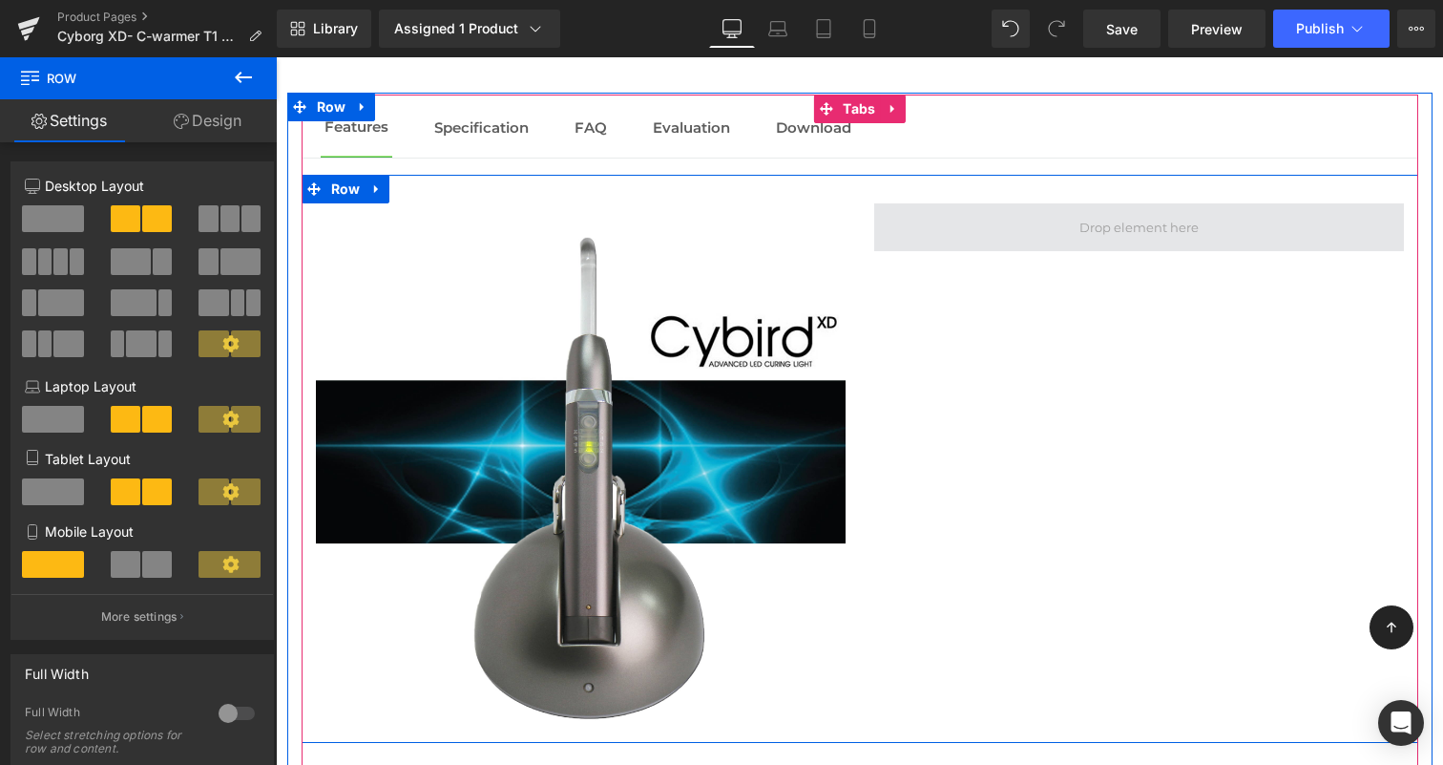
click at [1181, 211] on span at bounding box center [1139, 227] width 133 height 32
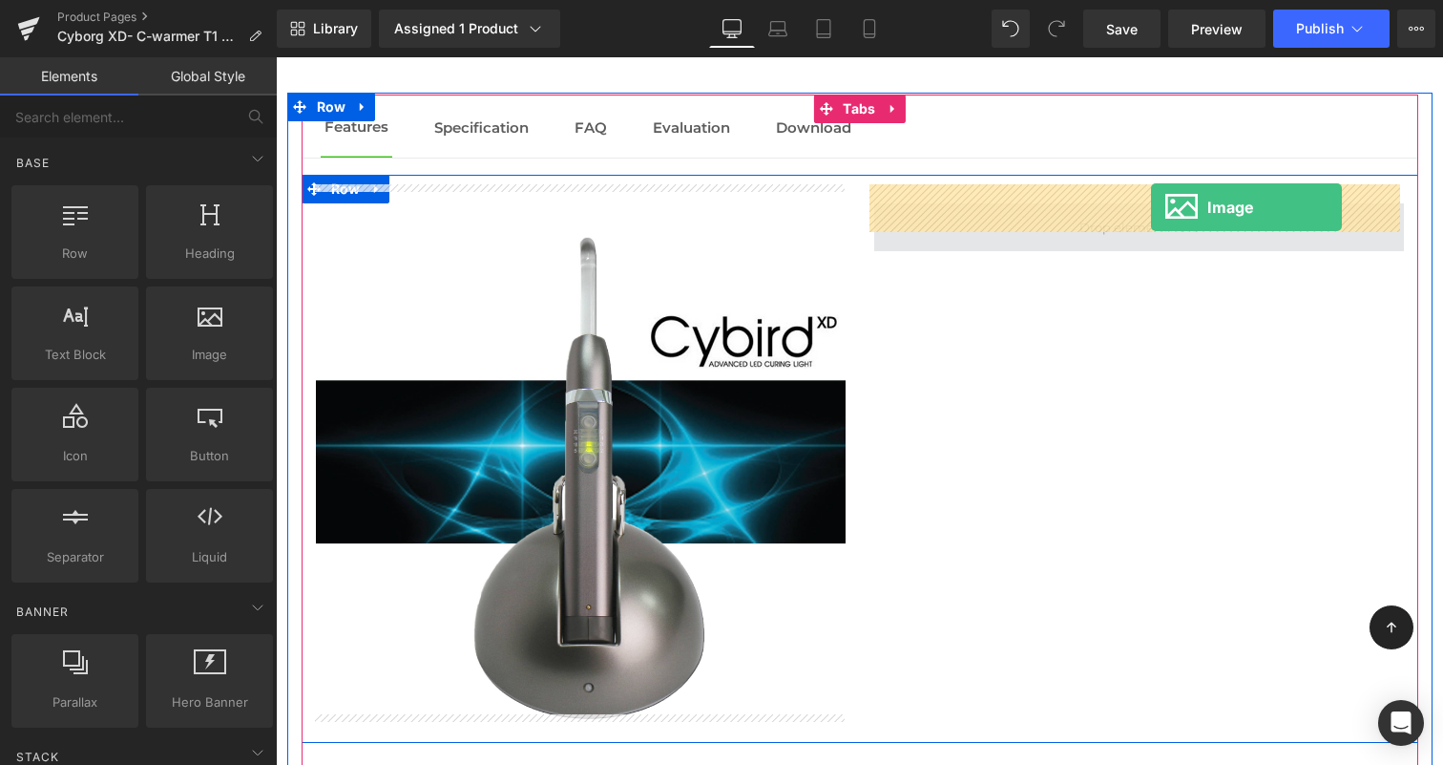
drag, startPoint x: 512, startPoint y: 397, endPoint x: 1149, endPoint y: 205, distance: 665.9
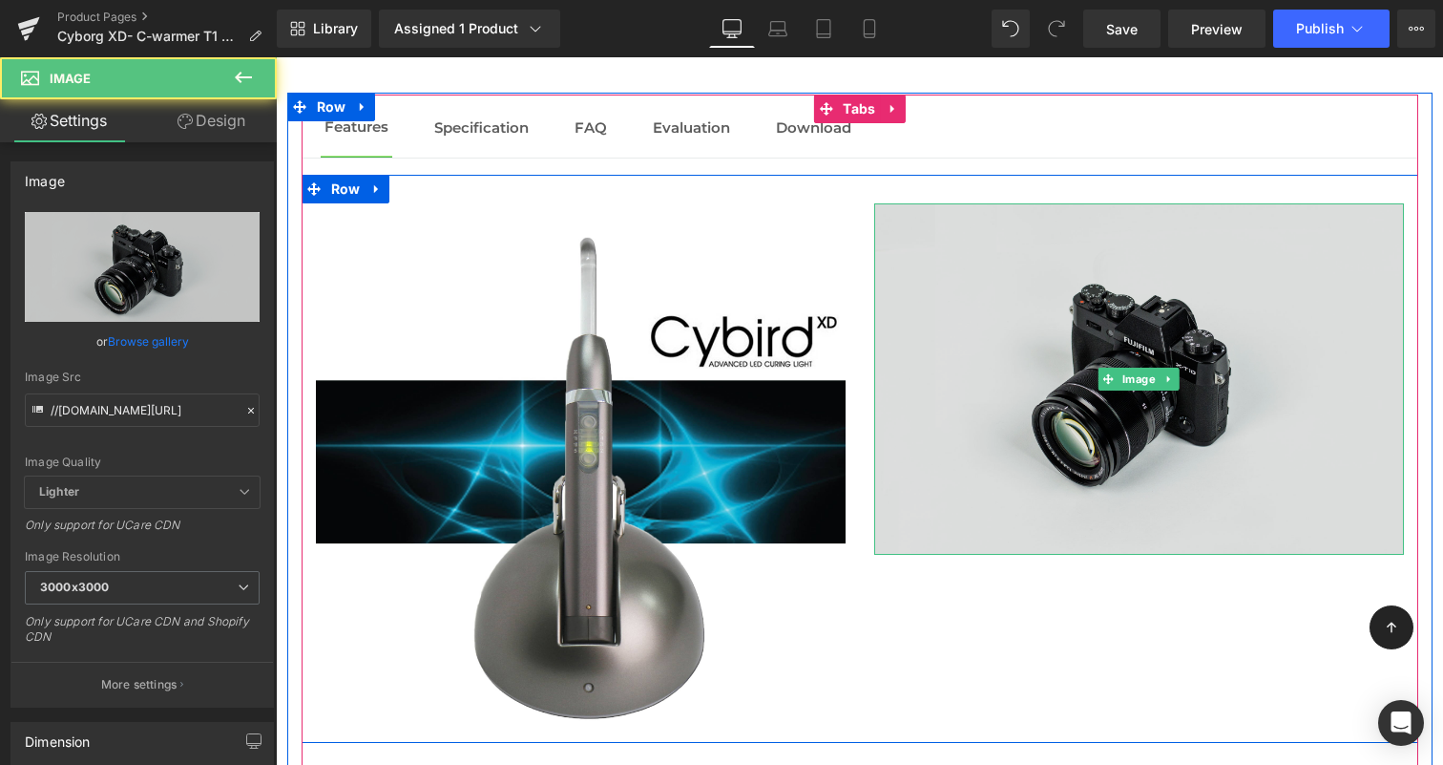
click at [1059, 519] on img at bounding box center [1139, 378] width 530 height 351
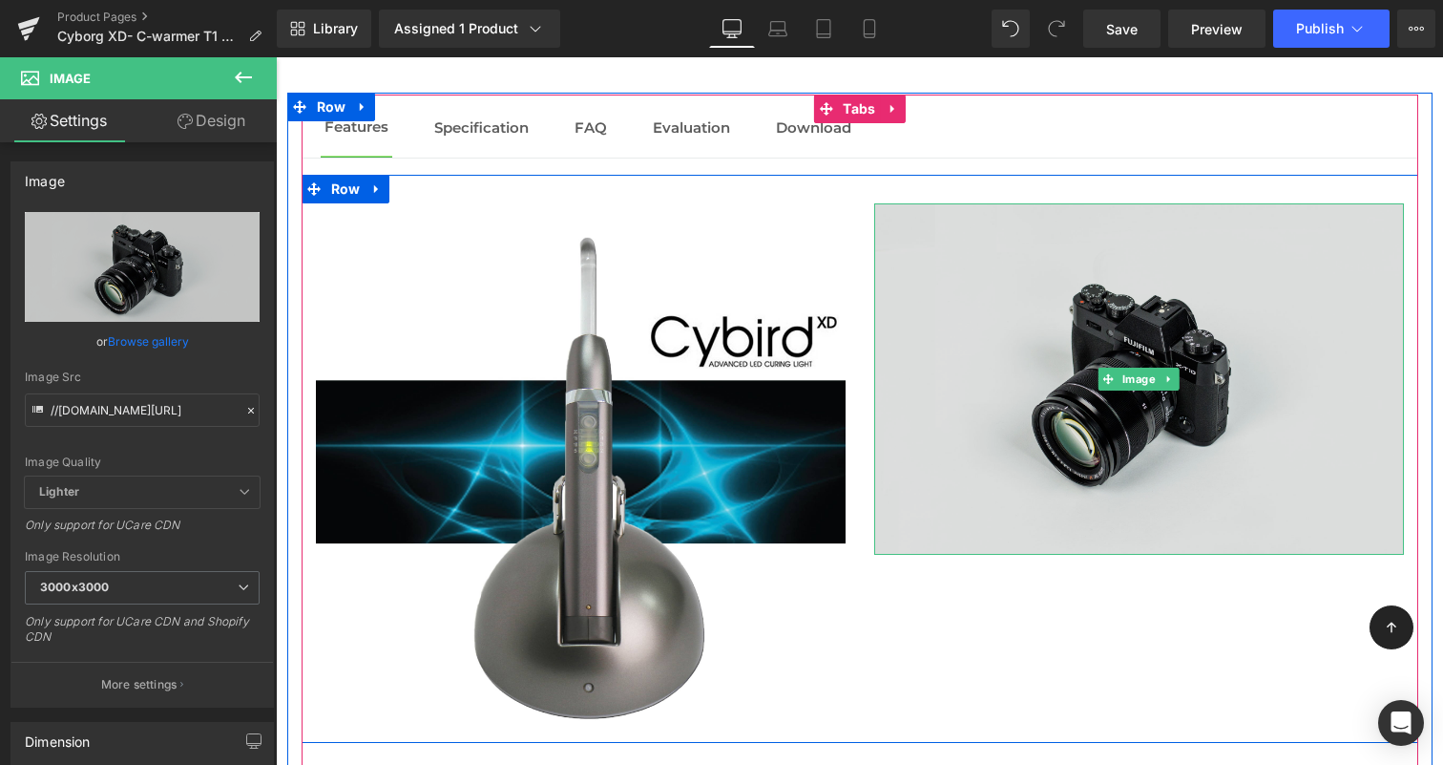
click at [1129, 446] on img at bounding box center [1139, 378] width 530 height 351
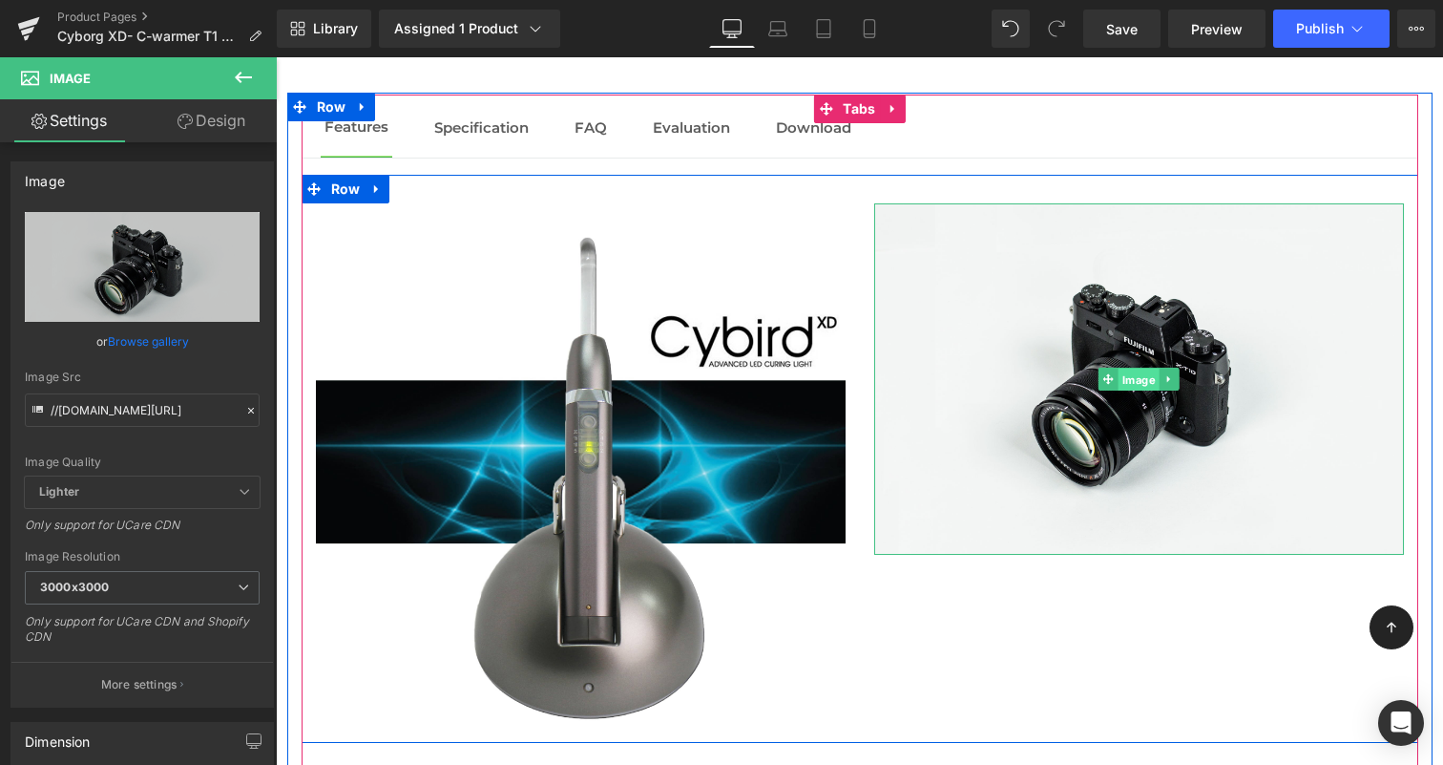
click at [1137, 368] on span "Image" at bounding box center [1139, 379] width 41 height 23
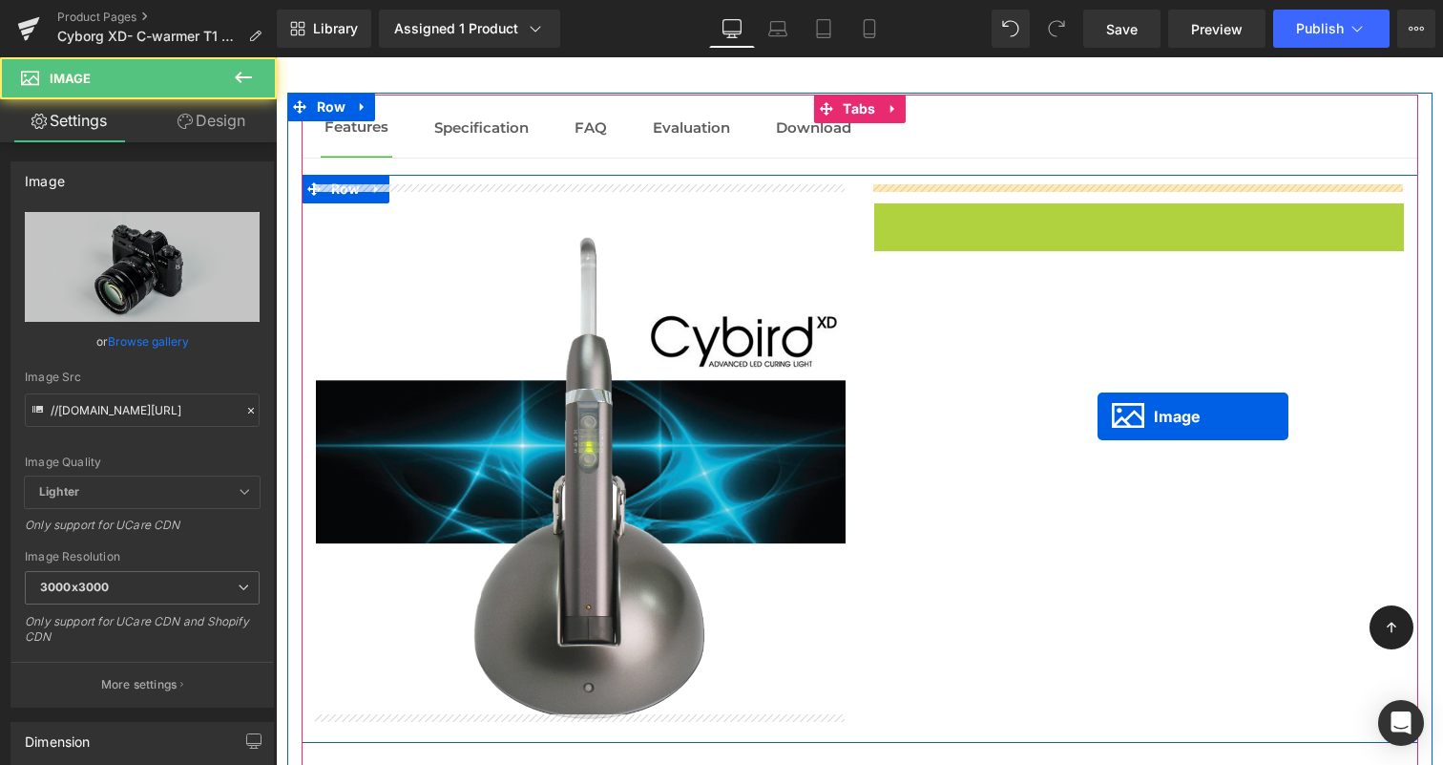
drag, startPoint x: 1137, startPoint y: 363, endPoint x: 1099, endPoint y: 400, distance: 53.3
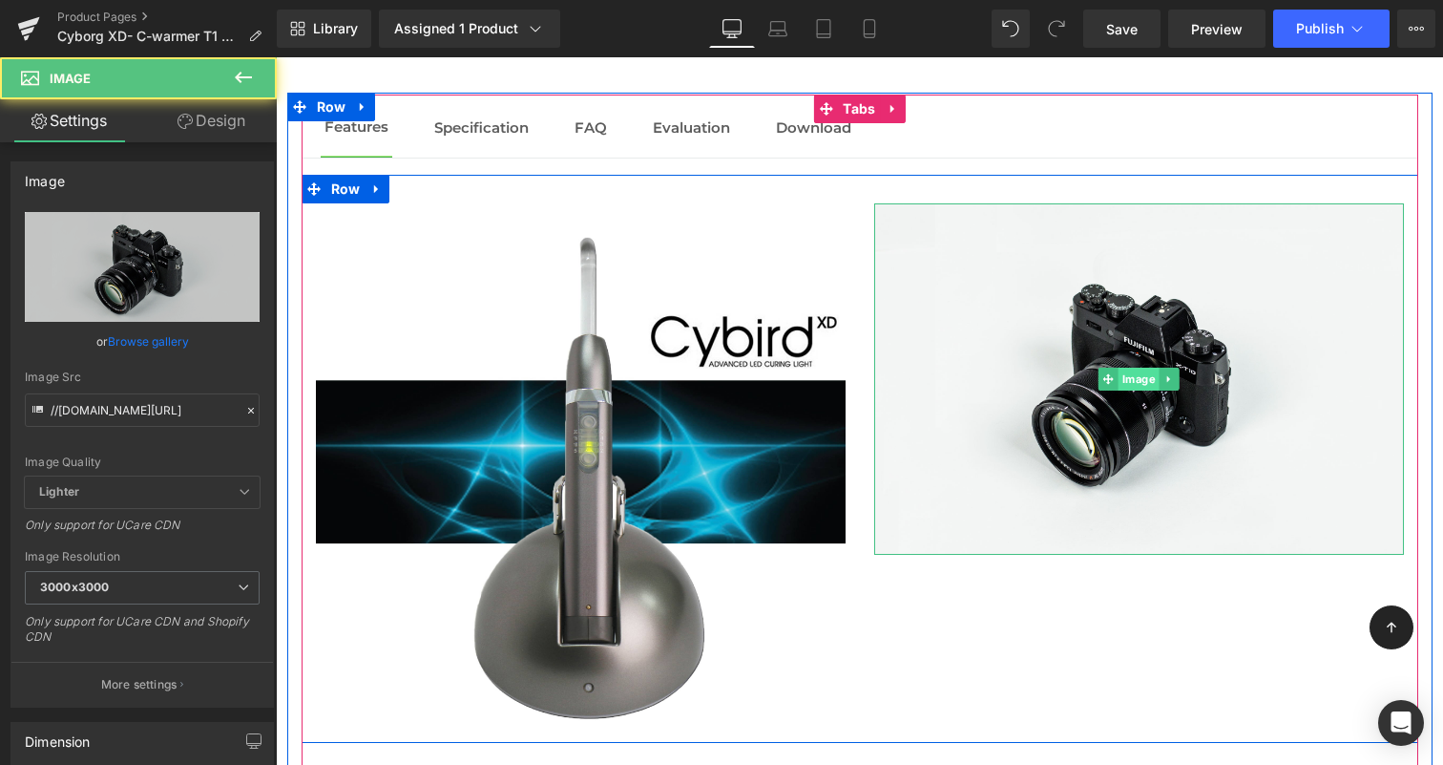
click at [1139, 367] on span "Image" at bounding box center [1139, 378] width 41 height 23
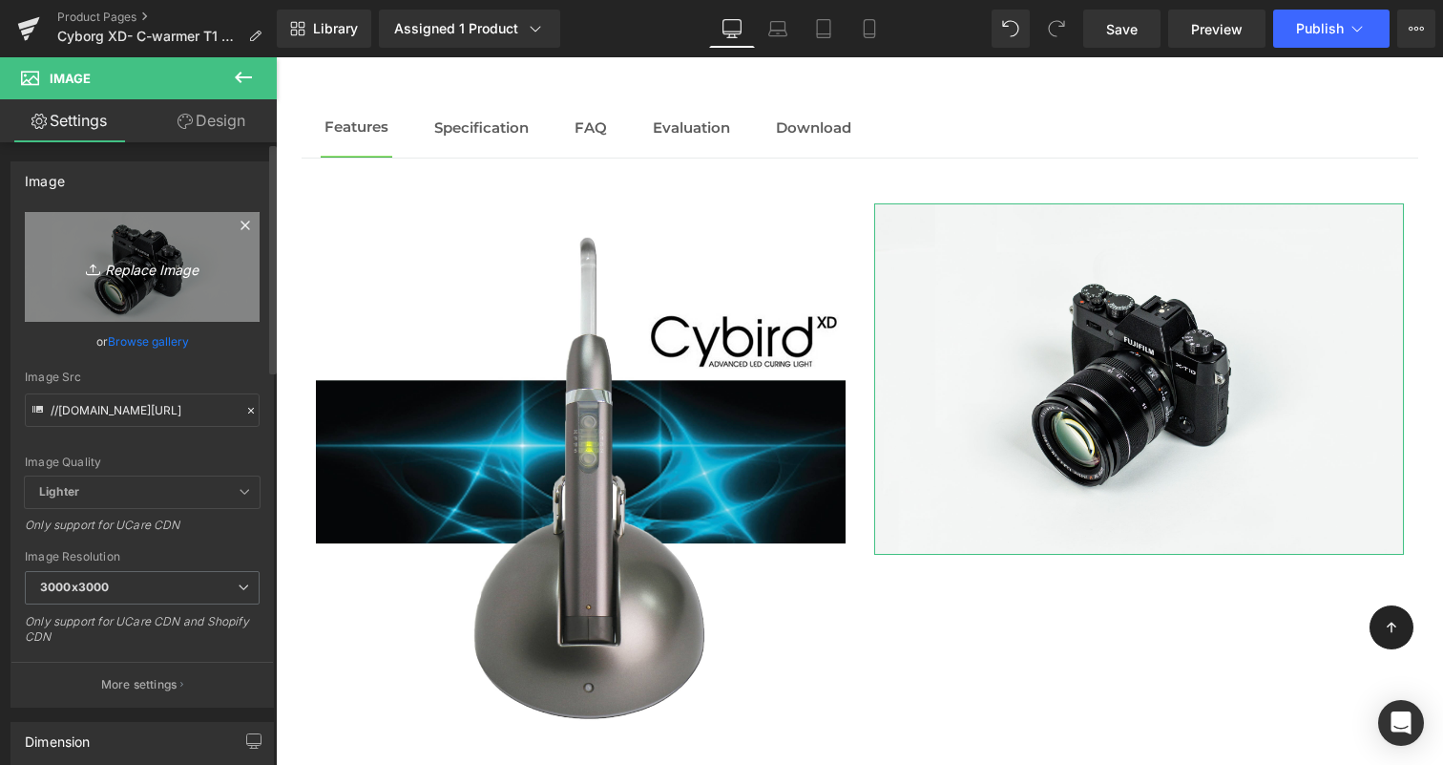
click at [93, 271] on icon at bounding box center [95, 269] width 19 height 19
type input "C:\fakepath\C-Warmer Blue T1 3 rp logo.jpg"
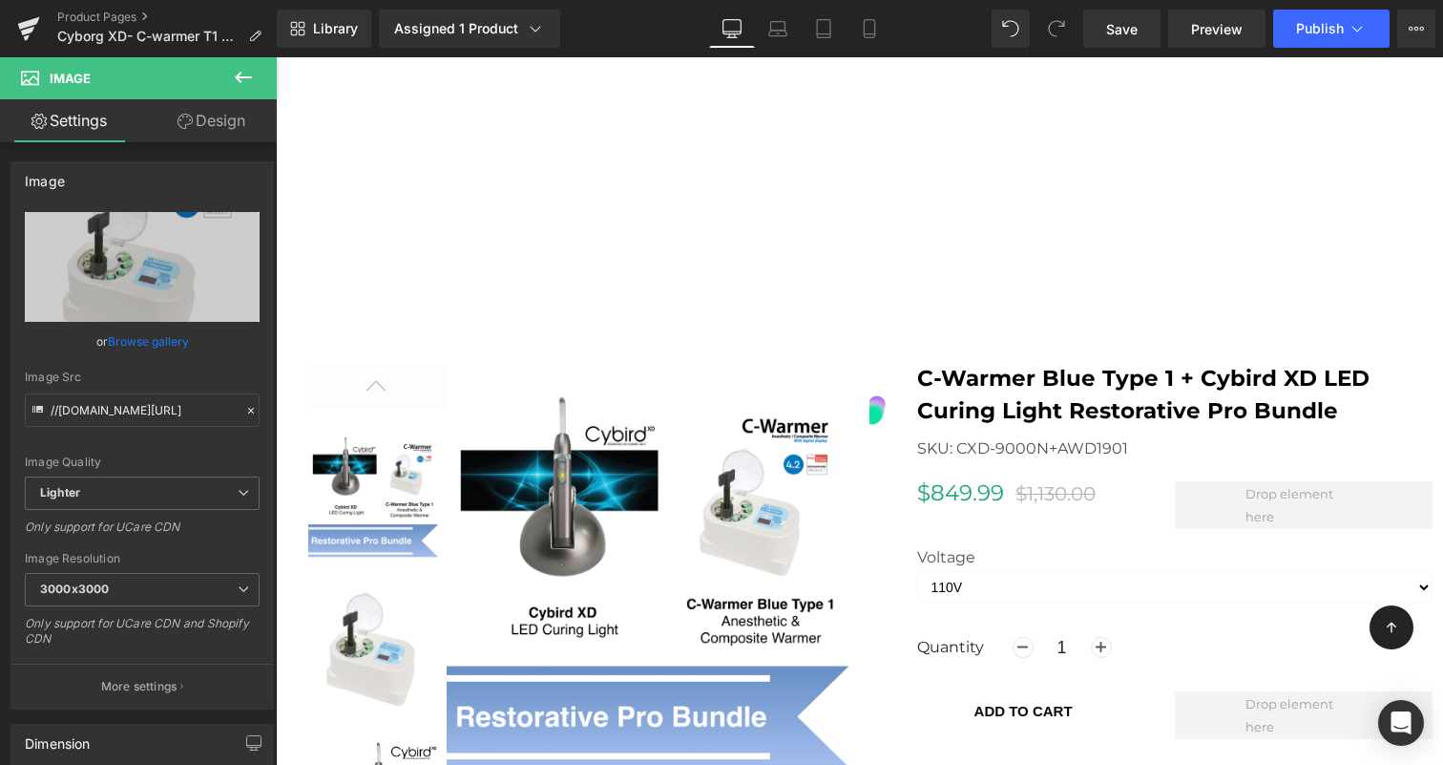
scroll to position [1604, 0]
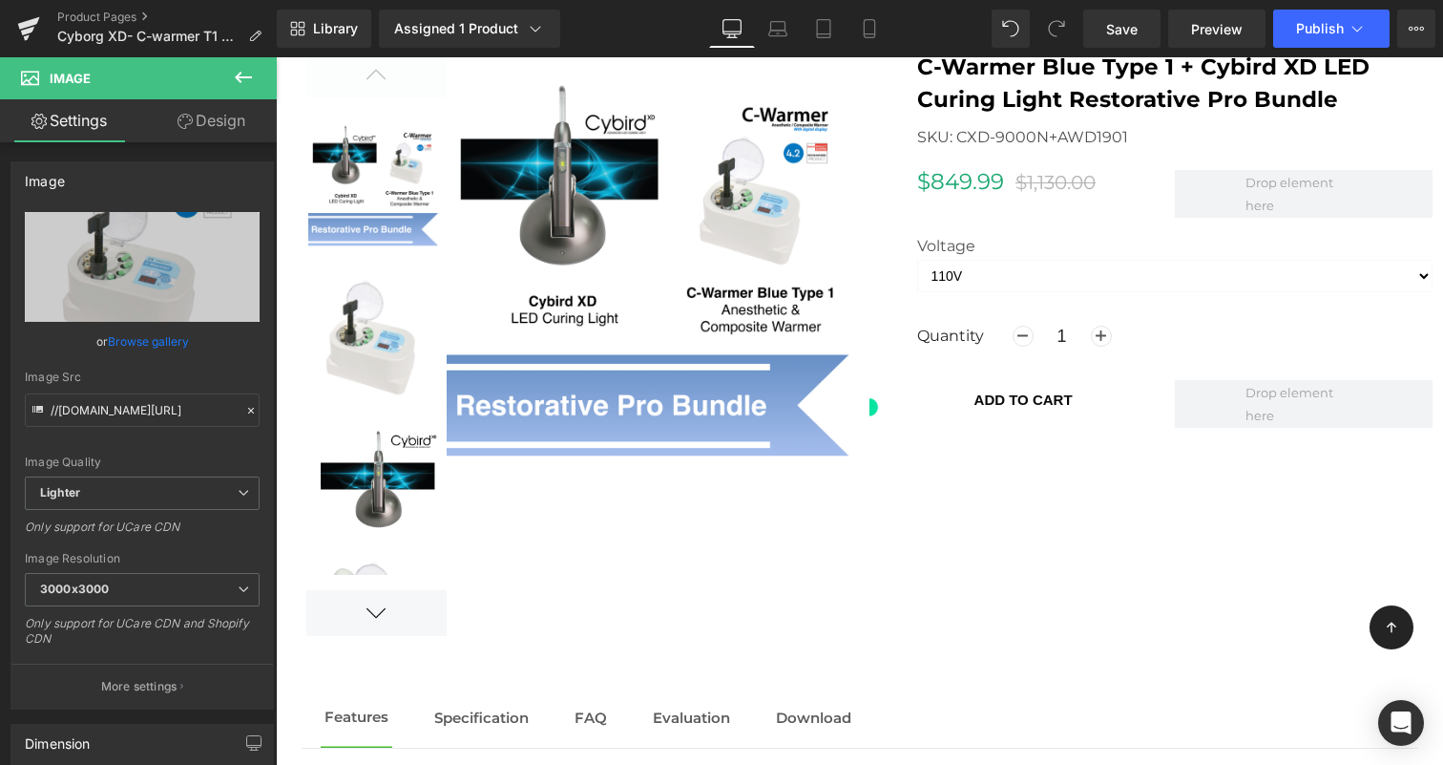
click at [239, 82] on icon at bounding box center [243, 77] width 23 height 23
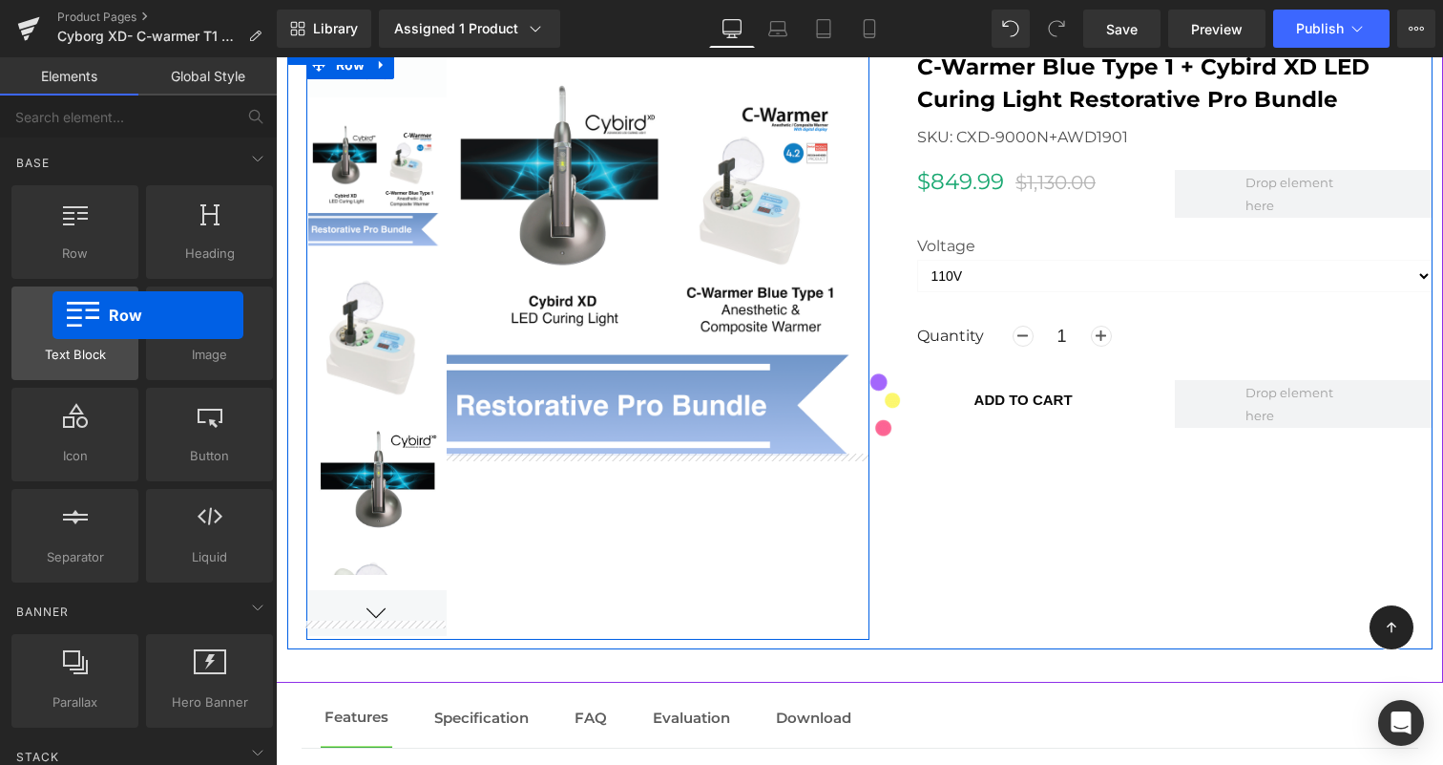
drag, startPoint x: 81, startPoint y: 251, endPoint x: 52, endPoint y: 313, distance: 68.3
click at [52, 313] on div "Row rows, columns, layouts, div Heading headings, titles, h1,h2,h3,h4,h5,h6 Tex…" at bounding box center [142, 383] width 269 height 405
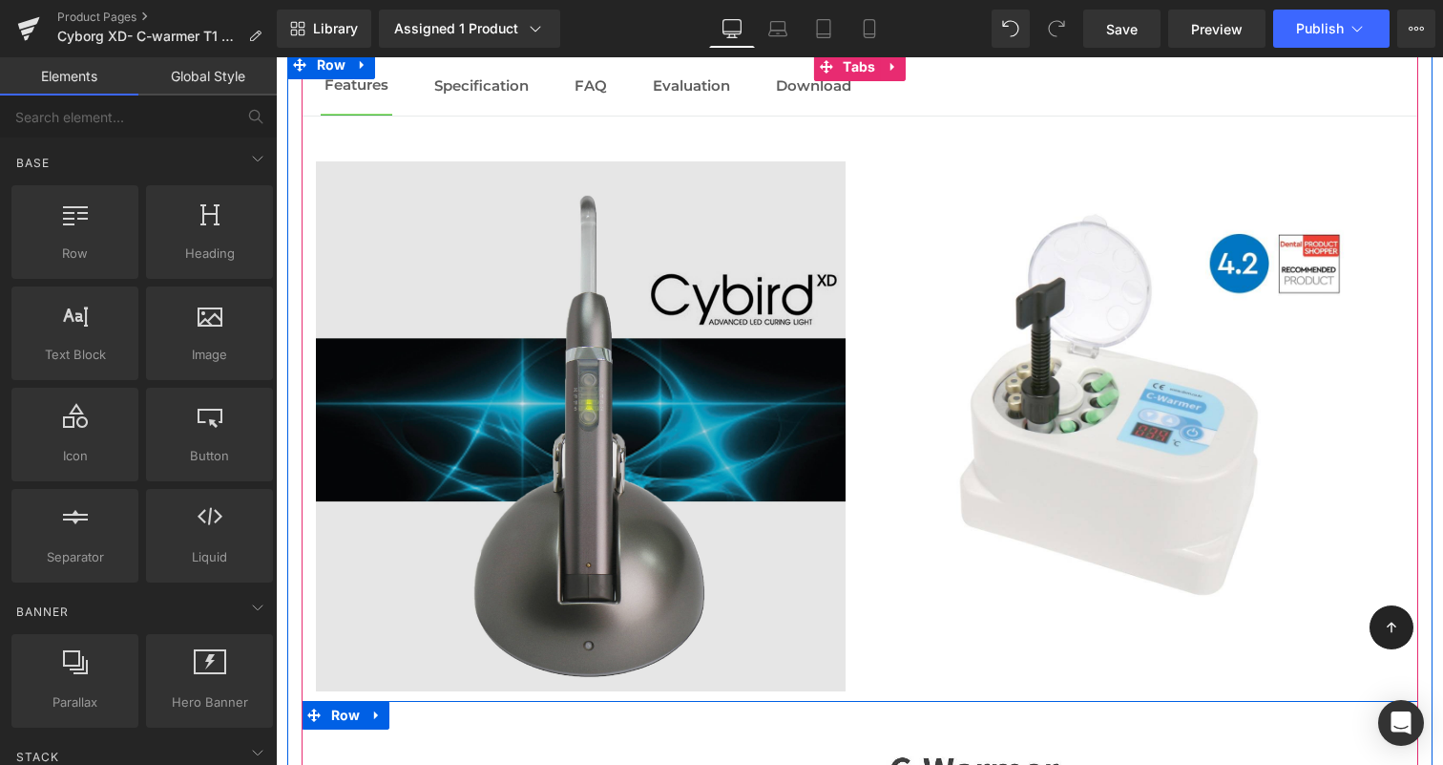
scroll to position [2062, 0]
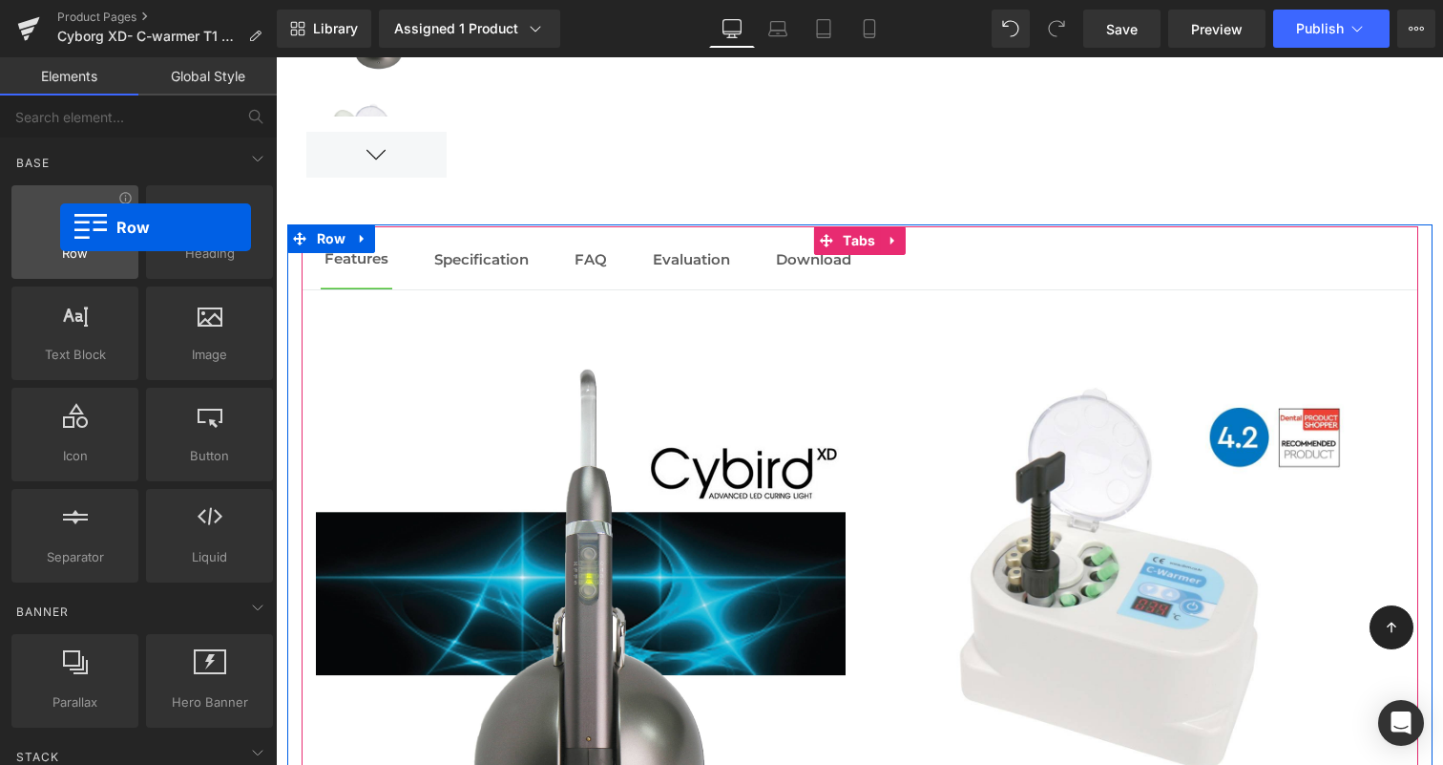
drag, startPoint x: 74, startPoint y: 220, endPoint x: 76, endPoint y: 236, distance: 15.4
click at [60, 227] on div at bounding box center [74, 221] width 115 height 43
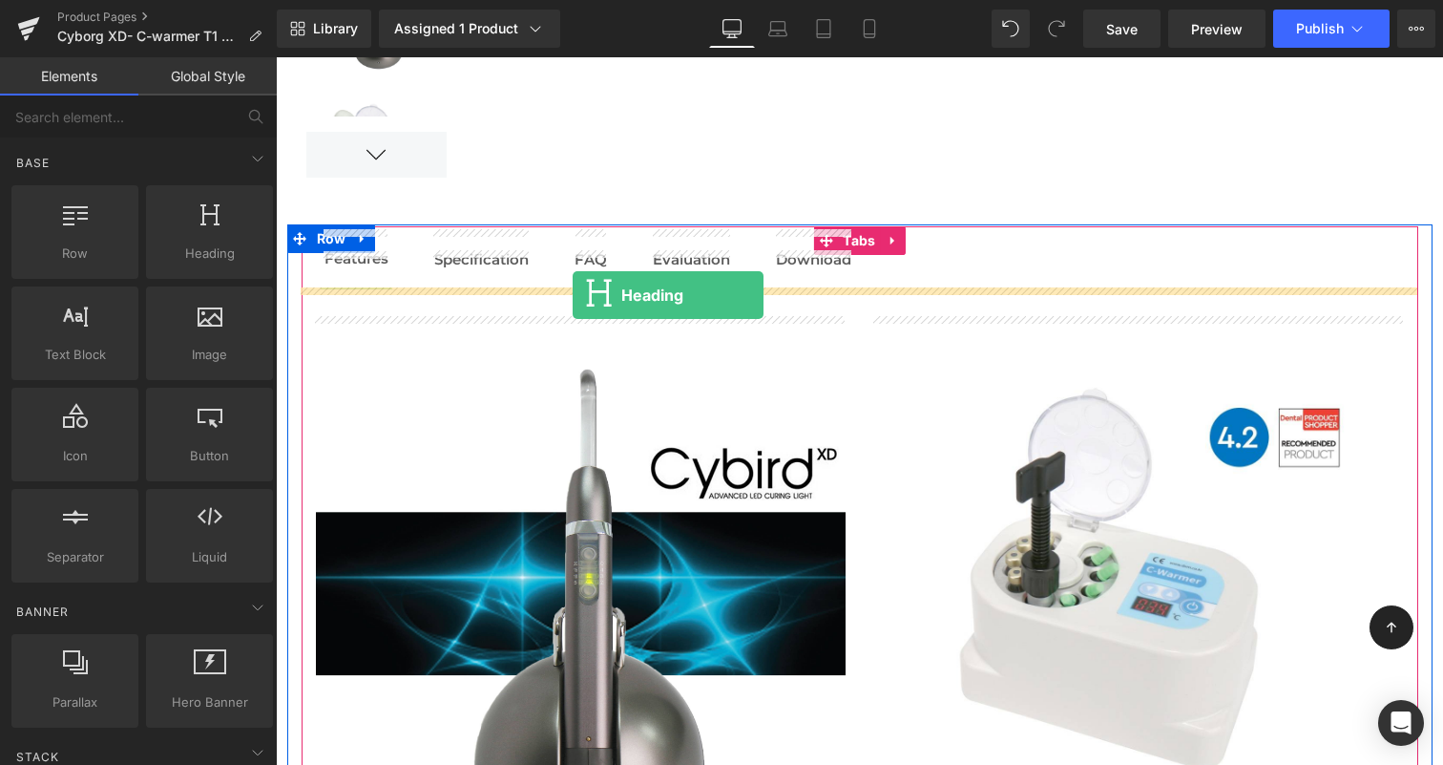
drag, startPoint x: 548, startPoint y: 307, endPoint x: 573, endPoint y: 295, distance: 27.7
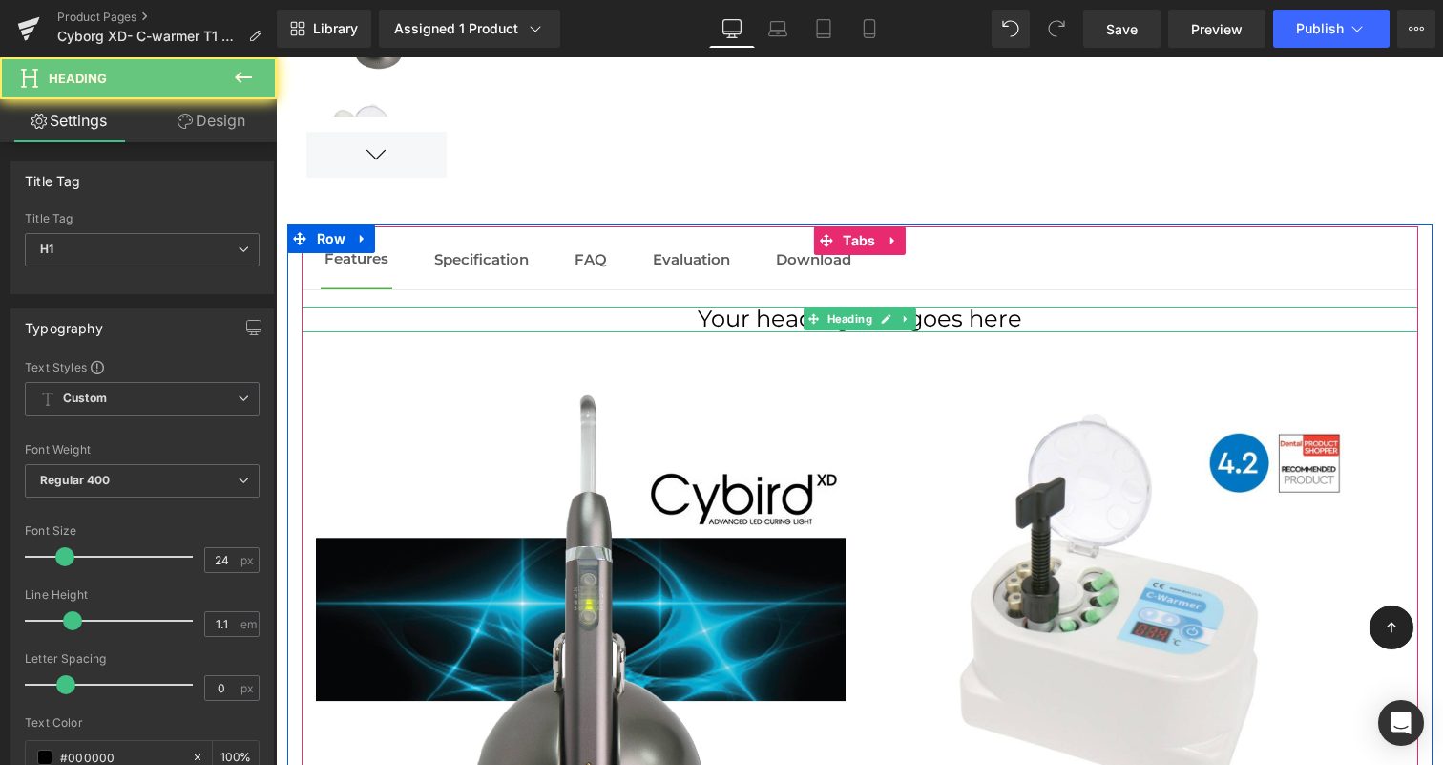
click at [861, 308] on div "Your heading text goes here Heading" at bounding box center [860, 318] width 1117 height 25
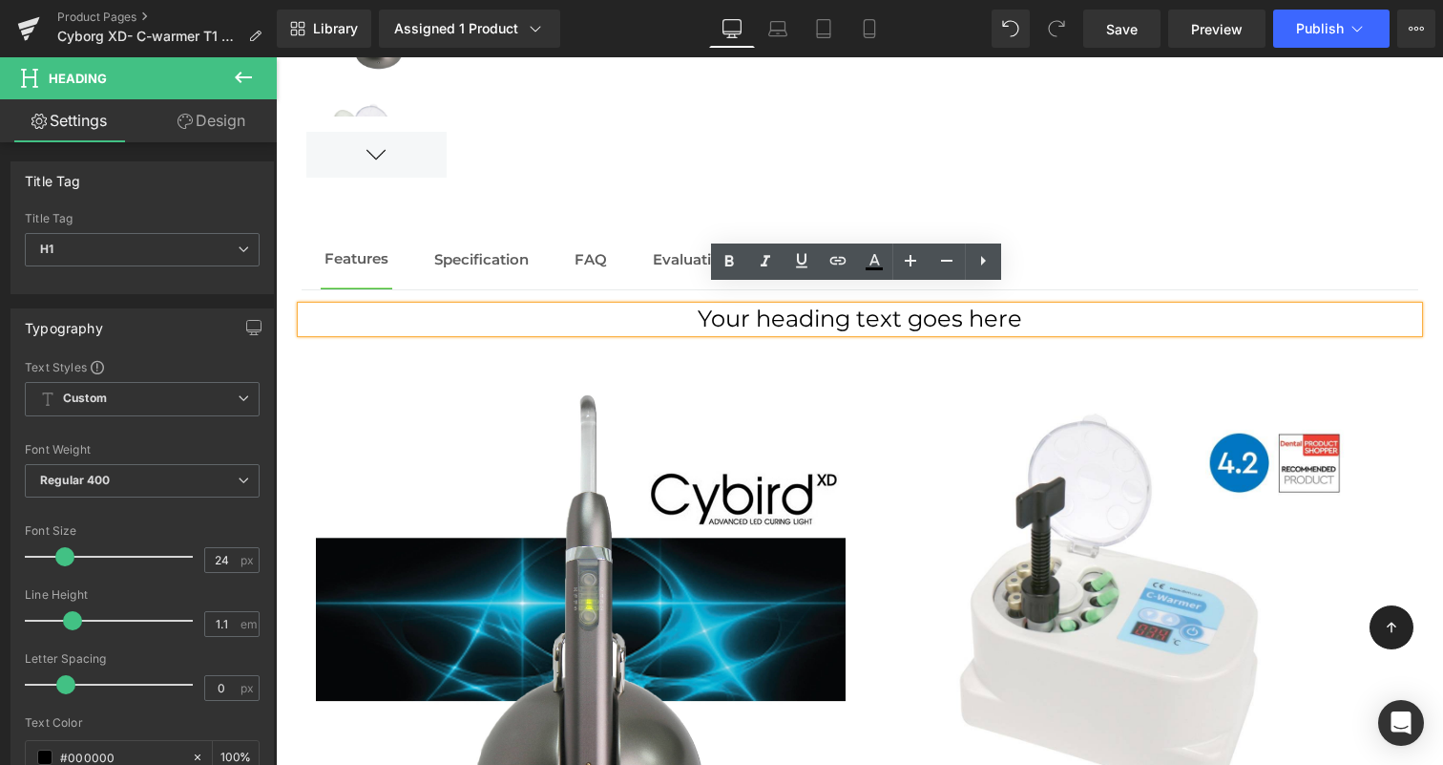
click at [921, 306] on h1 "Your heading text goes here" at bounding box center [860, 318] width 1117 height 25
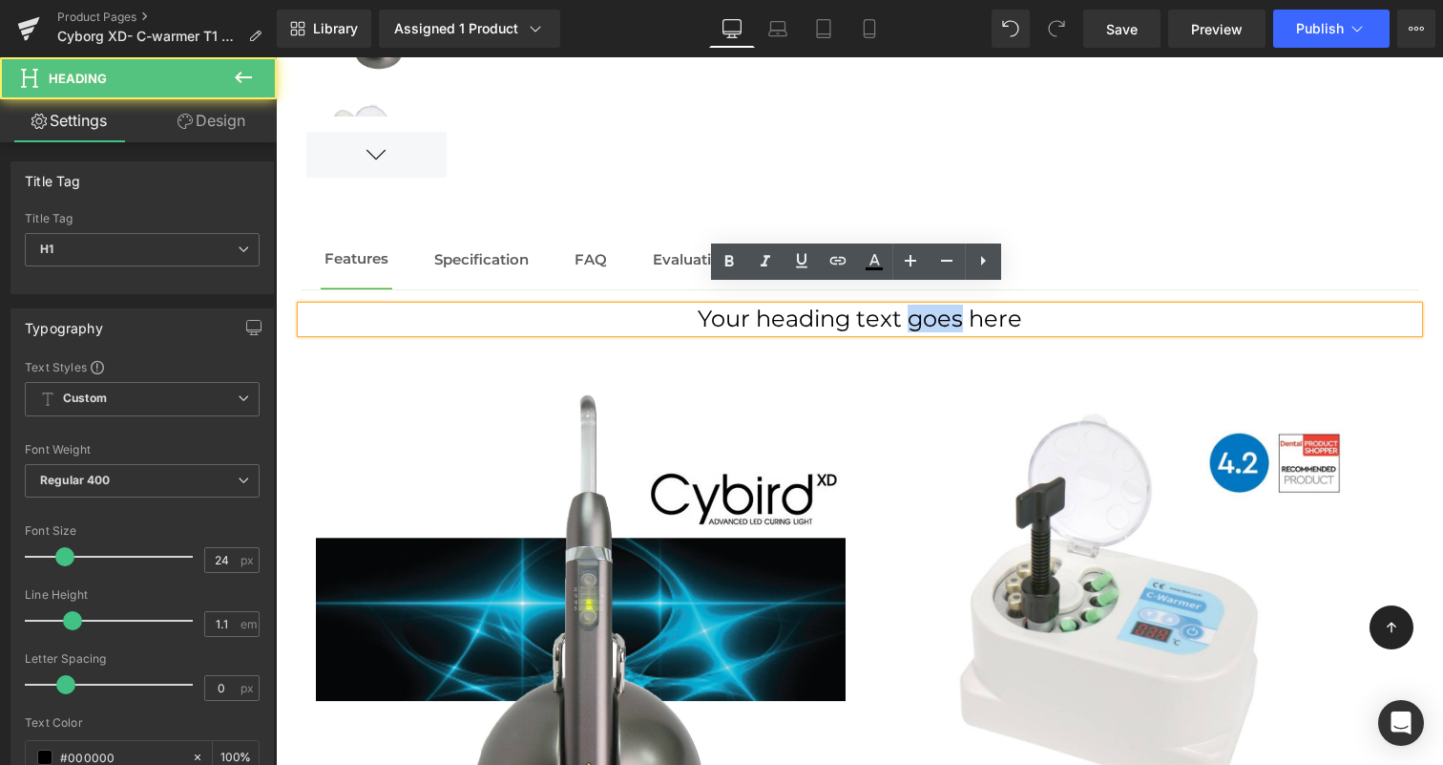
click at [921, 306] on h1 "Your heading text goes here" at bounding box center [860, 318] width 1117 height 25
drag, startPoint x: 1054, startPoint y: 304, endPoint x: 527, endPoint y: 301, distance: 526.9
click at [527, 306] on h1 "Your heading text goes here" at bounding box center [860, 318] width 1117 height 25
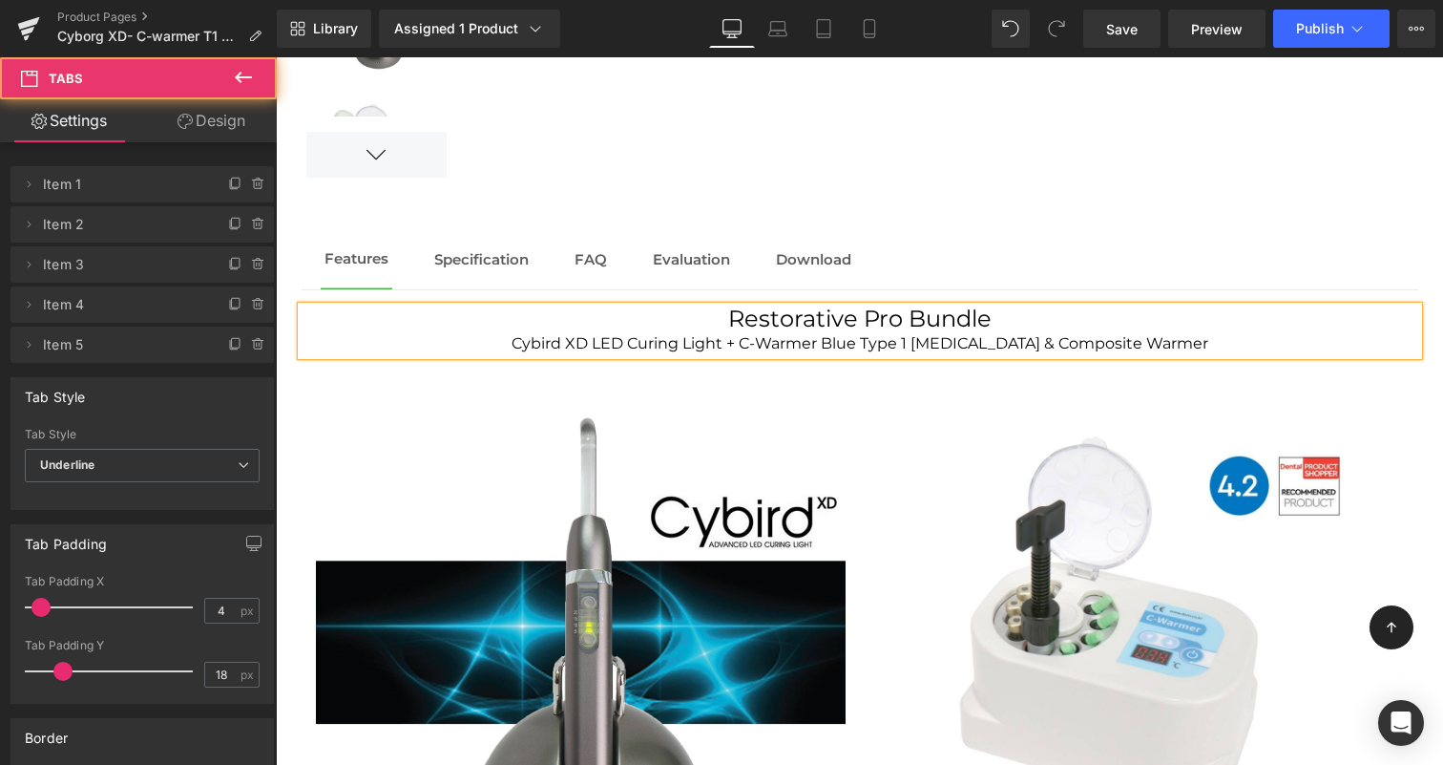
drag, startPoint x: 1096, startPoint y: 216, endPoint x: 976, endPoint y: 290, distance: 141.5
click at [1096, 231] on ul "Features Text Block Specification Text Block FAQ Text Block Evaluation Text Blo…" at bounding box center [860, 261] width 1117 height 60
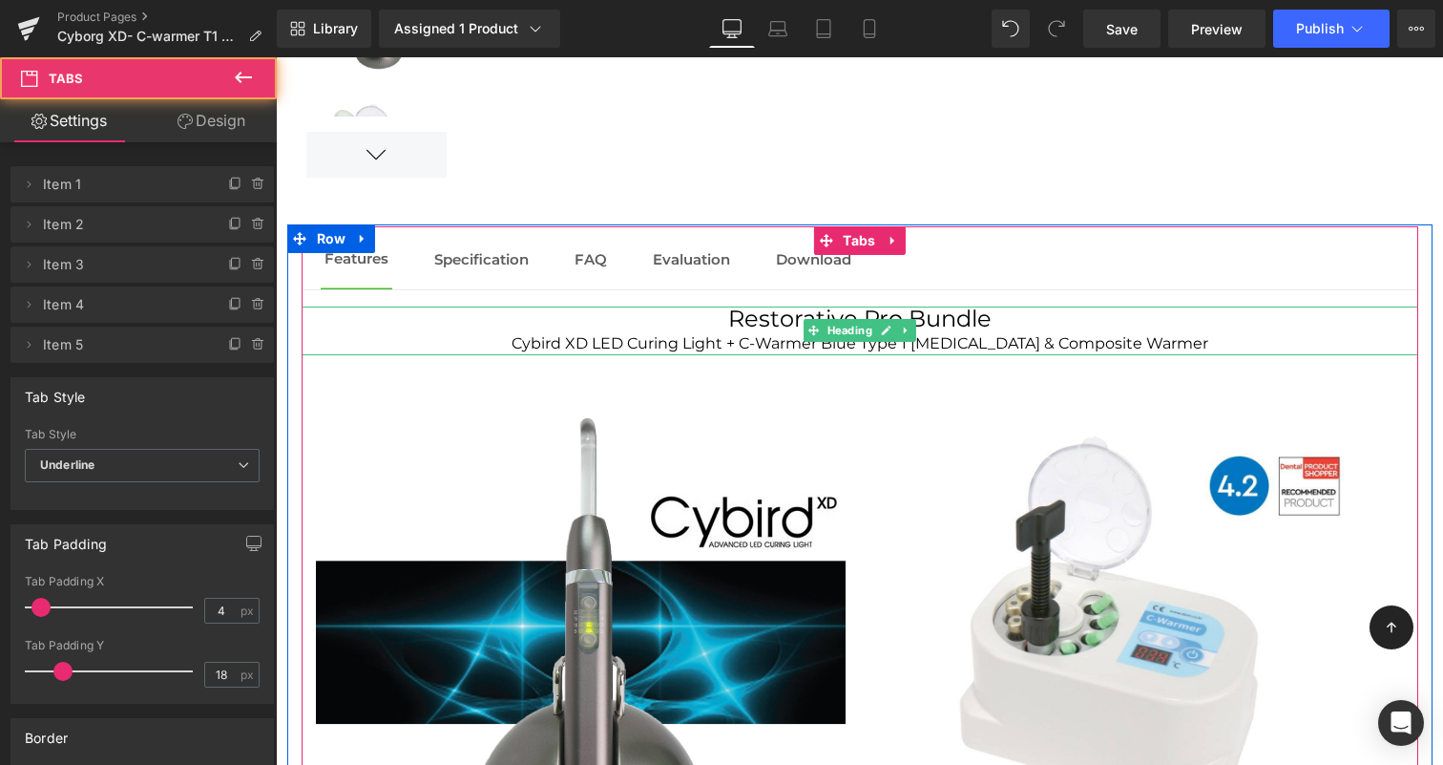
click at [922, 306] on h1 "Restorative Pro Bundle" at bounding box center [860, 318] width 1117 height 25
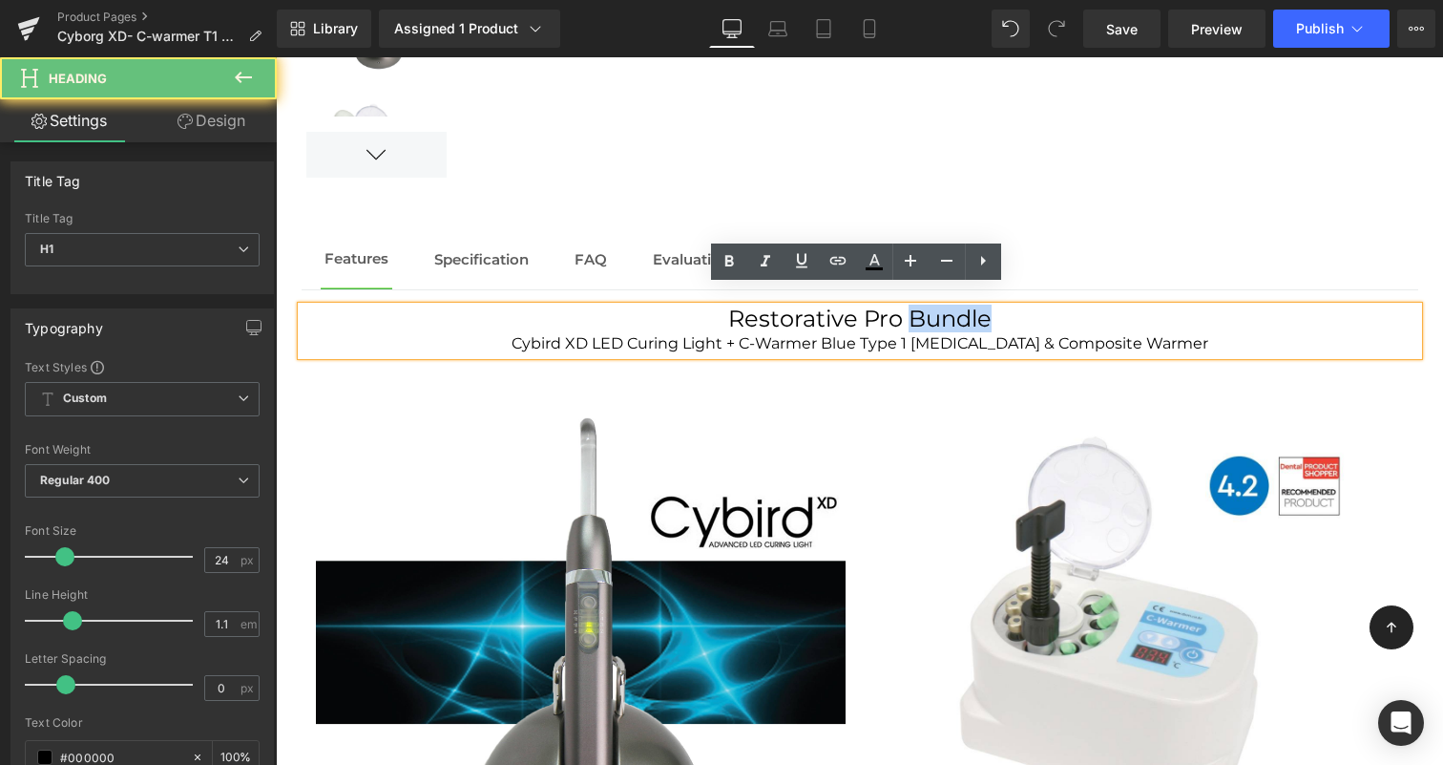
click at [922, 306] on h1 "Restorative Pro Bundle" at bounding box center [860, 318] width 1117 height 25
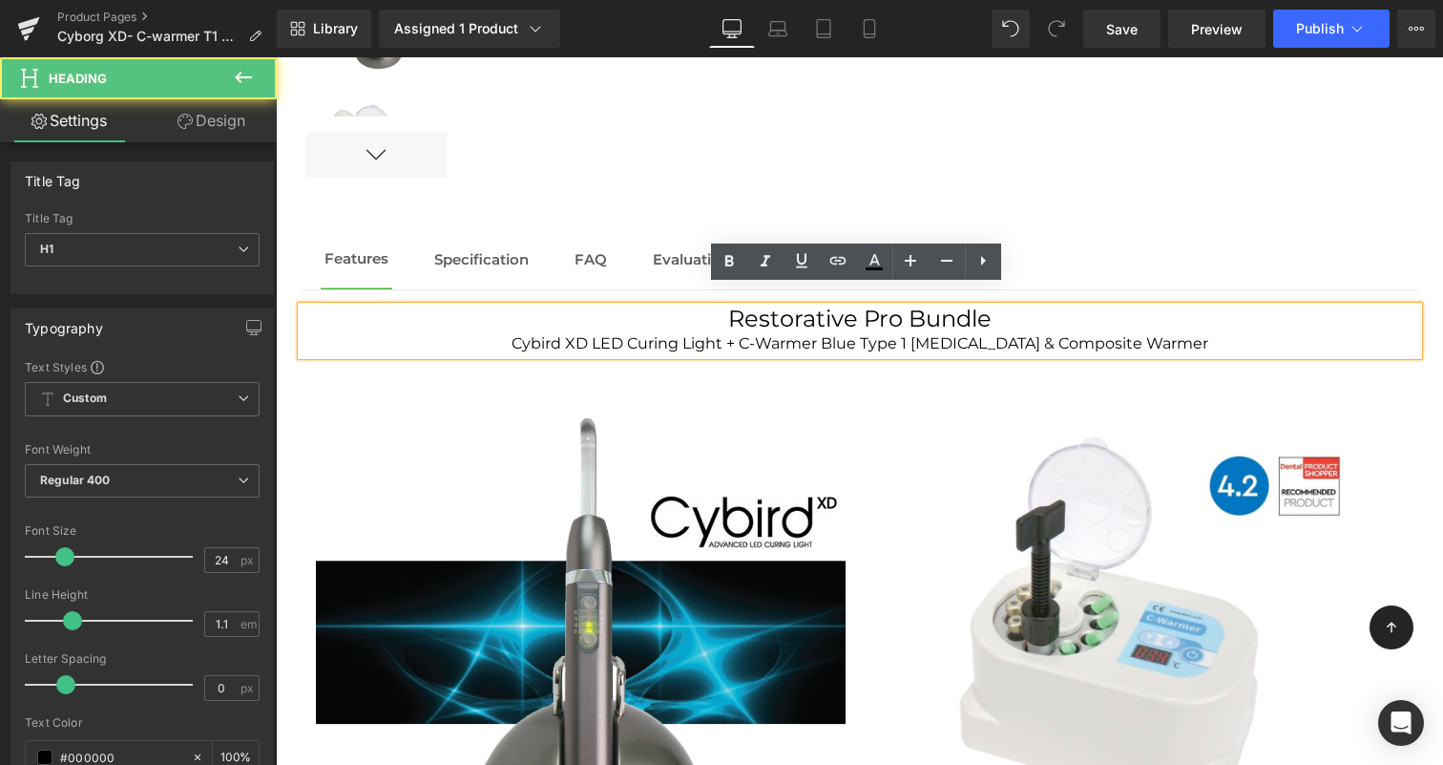
click at [1006, 306] on h1 "Restorative Pro Bundle" at bounding box center [860, 318] width 1117 height 25
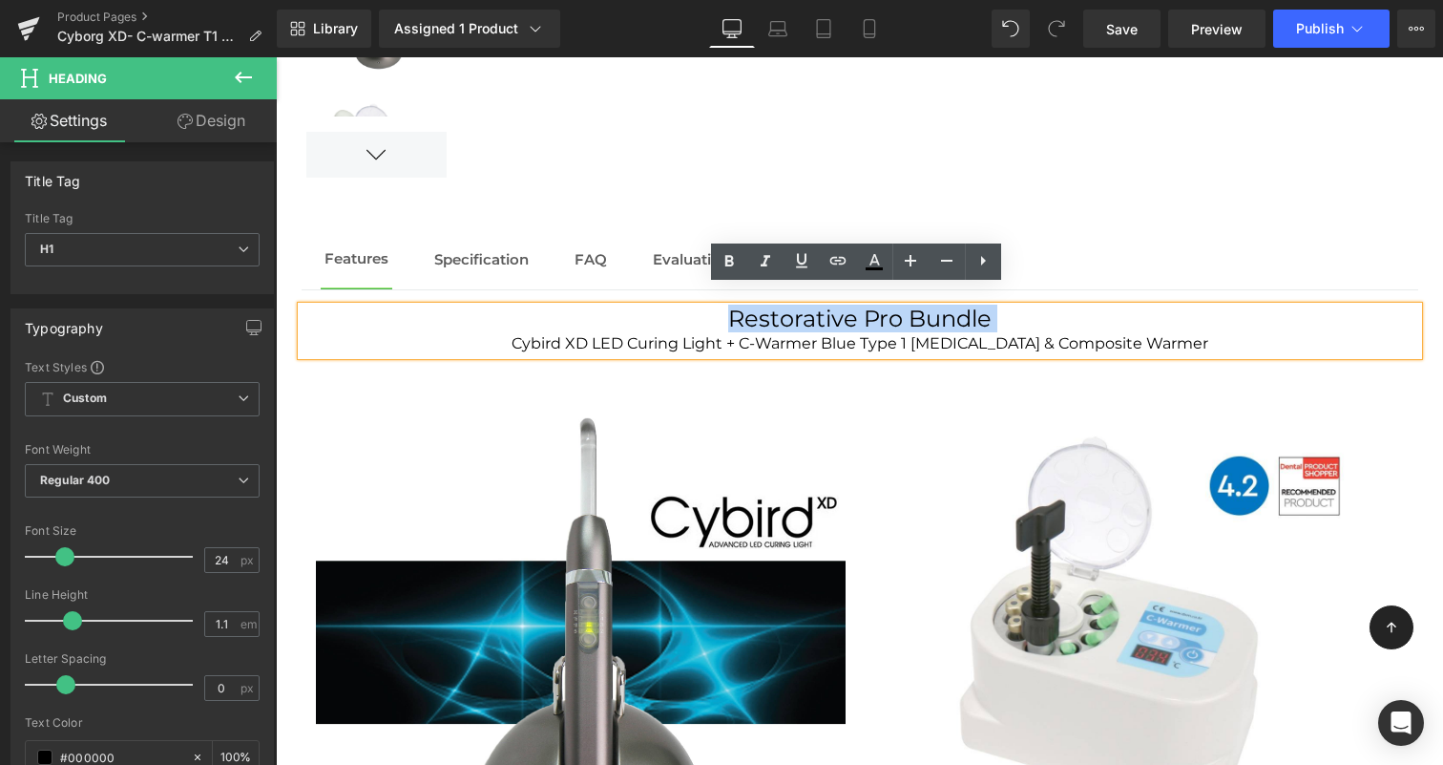
drag, startPoint x: 770, startPoint y: 306, endPoint x: 693, endPoint y: 307, distance: 77.3
click at [693, 307] on h1 "Restorative Pro Bundle" at bounding box center [860, 318] width 1117 height 25
click at [718, 266] on icon at bounding box center [729, 261] width 23 height 23
click at [726, 262] on icon at bounding box center [728, 260] width 9 height 11
drag, startPoint x: 709, startPoint y: 293, endPoint x: 1006, endPoint y: 300, distance: 296.9
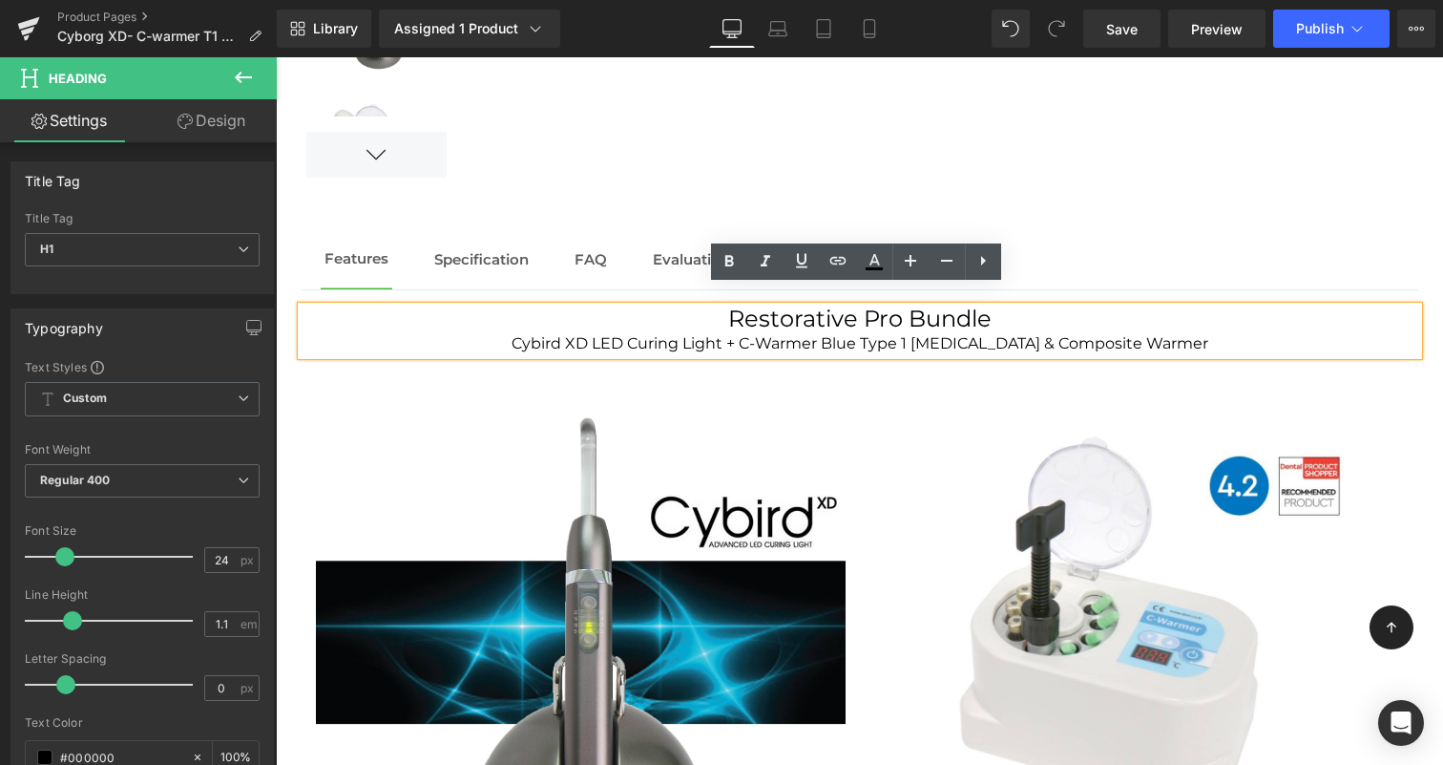
click at [1006, 306] on h1 "Restorative Pro Bundle" at bounding box center [860, 318] width 1117 height 25
click at [731, 265] on icon at bounding box center [728, 260] width 9 height 11
click at [878, 332] on div "Cybird XD LED Curing Light + C-Warmer Blue Type 1 [MEDICAL_DATA] & Composite Wa…" at bounding box center [860, 343] width 1117 height 23
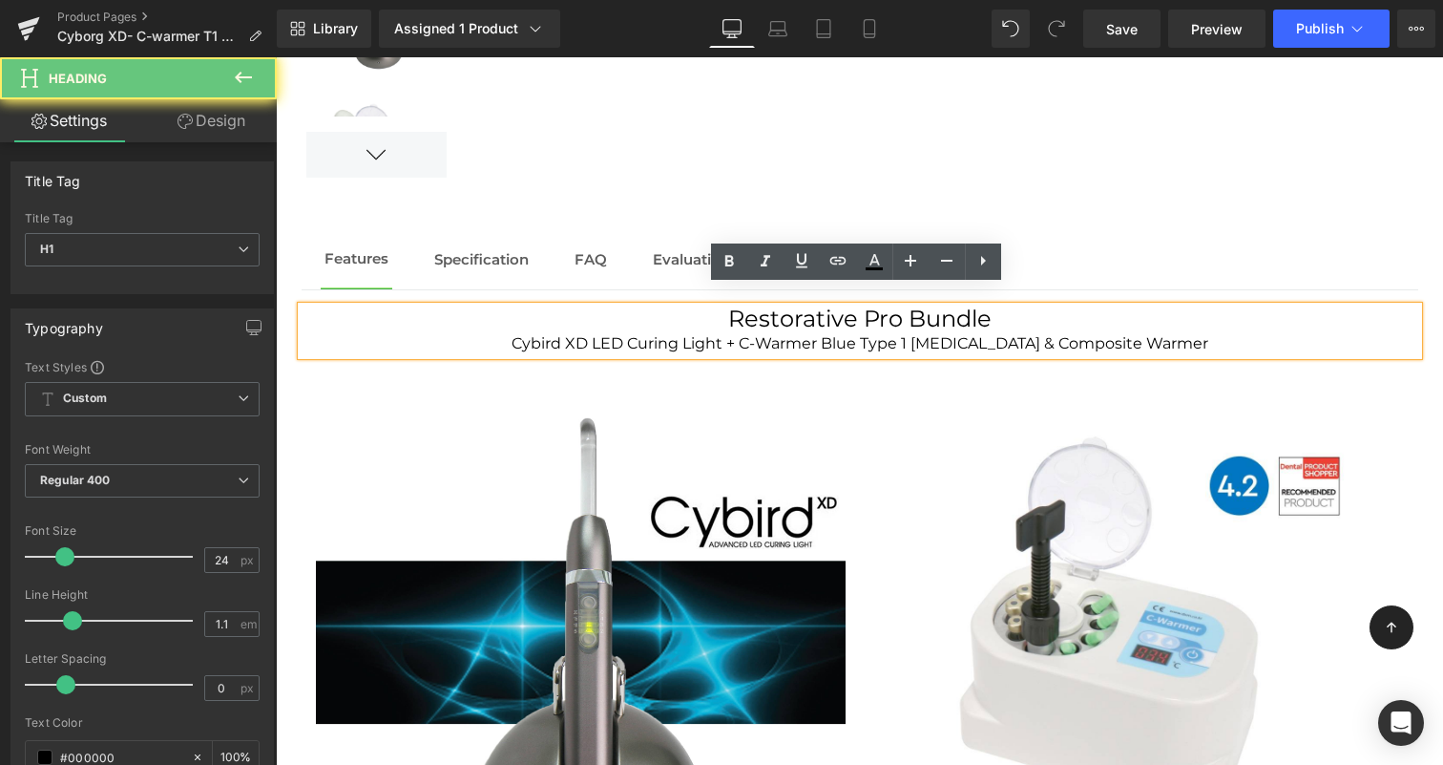
click at [1231, 332] on div "Cybird XD LED Curing Light + C-Warmer Blue Type 1 [MEDICAL_DATA] & Composite Wa…" at bounding box center [860, 343] width 1117 height 23
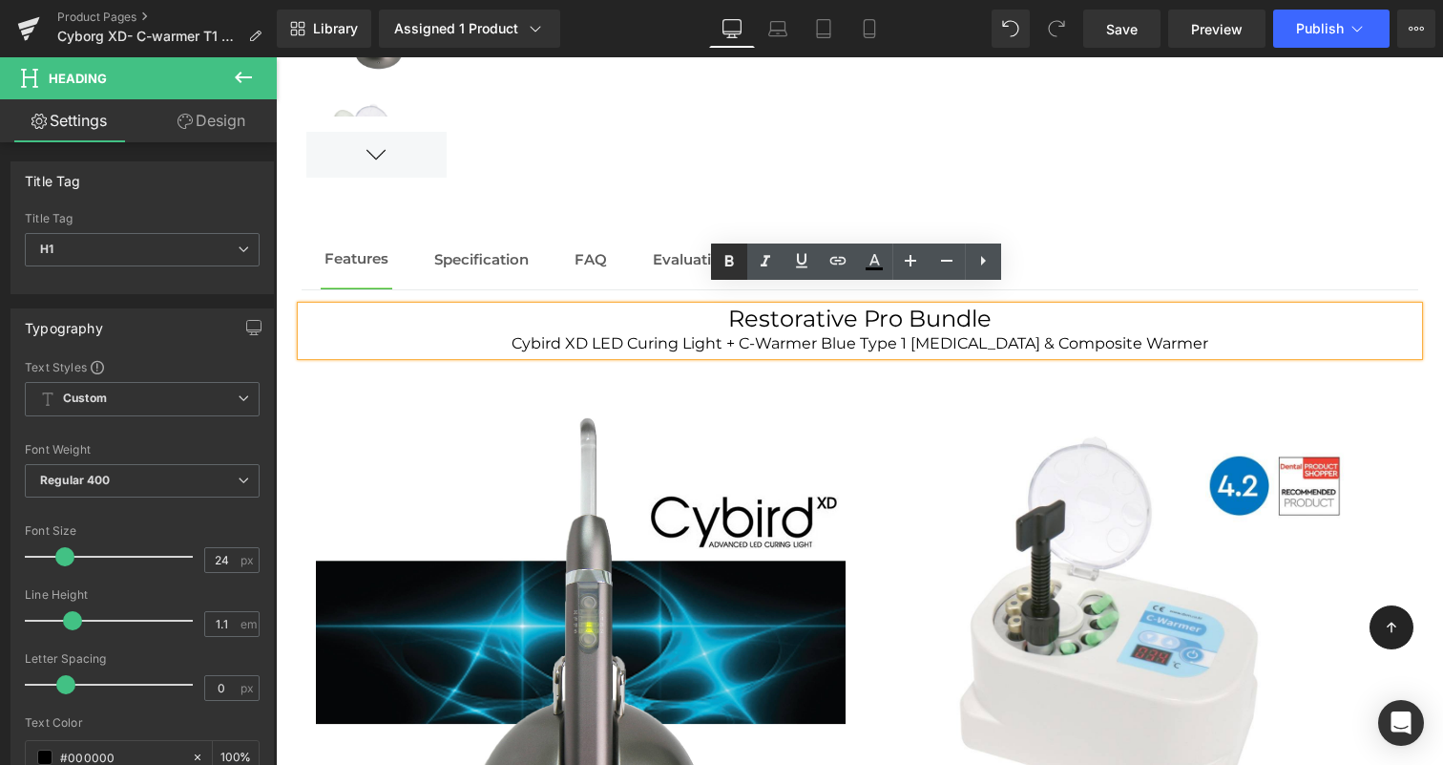
click at [732, 262] on icon at bounding box center [728, 260] width 9 height 11
click at [750, 312] on strong "Restorative Pro Bundle" at bounding box center [859, 318] width 263 height 28
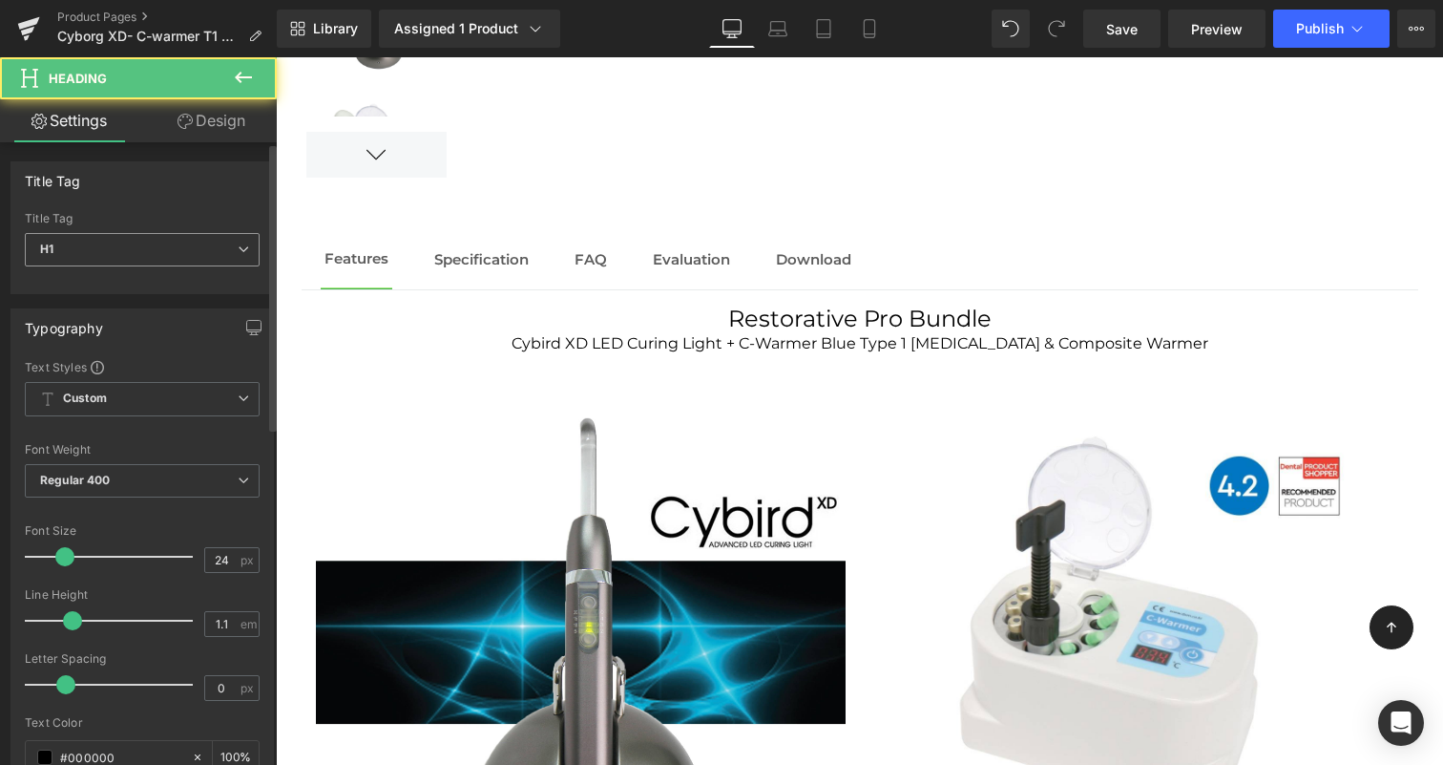
click at [197, 245] on span "H1" at bounding box center [142, 249] width 235 height 33
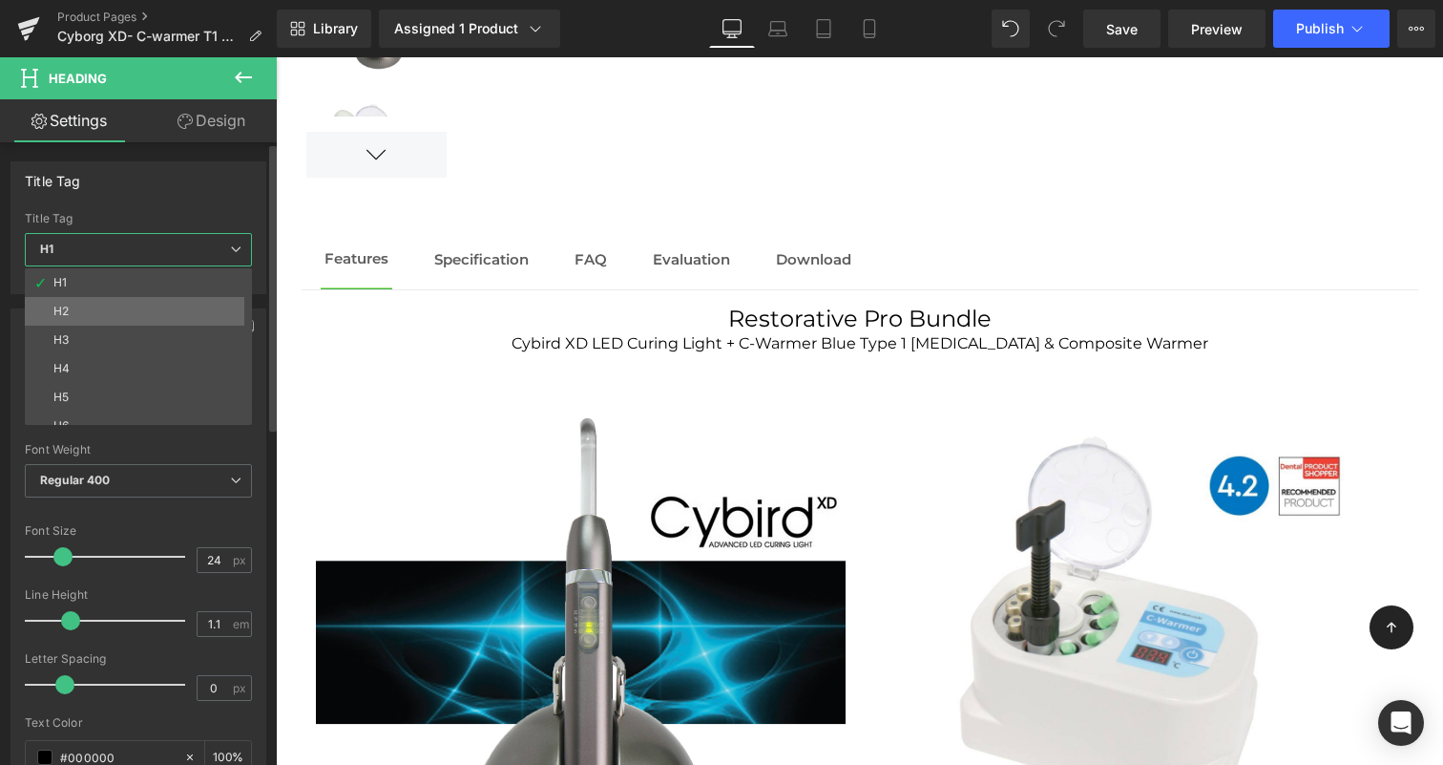
click at [151, 301] on li "H2" at bounding box center [143, 311] width 236 height 29
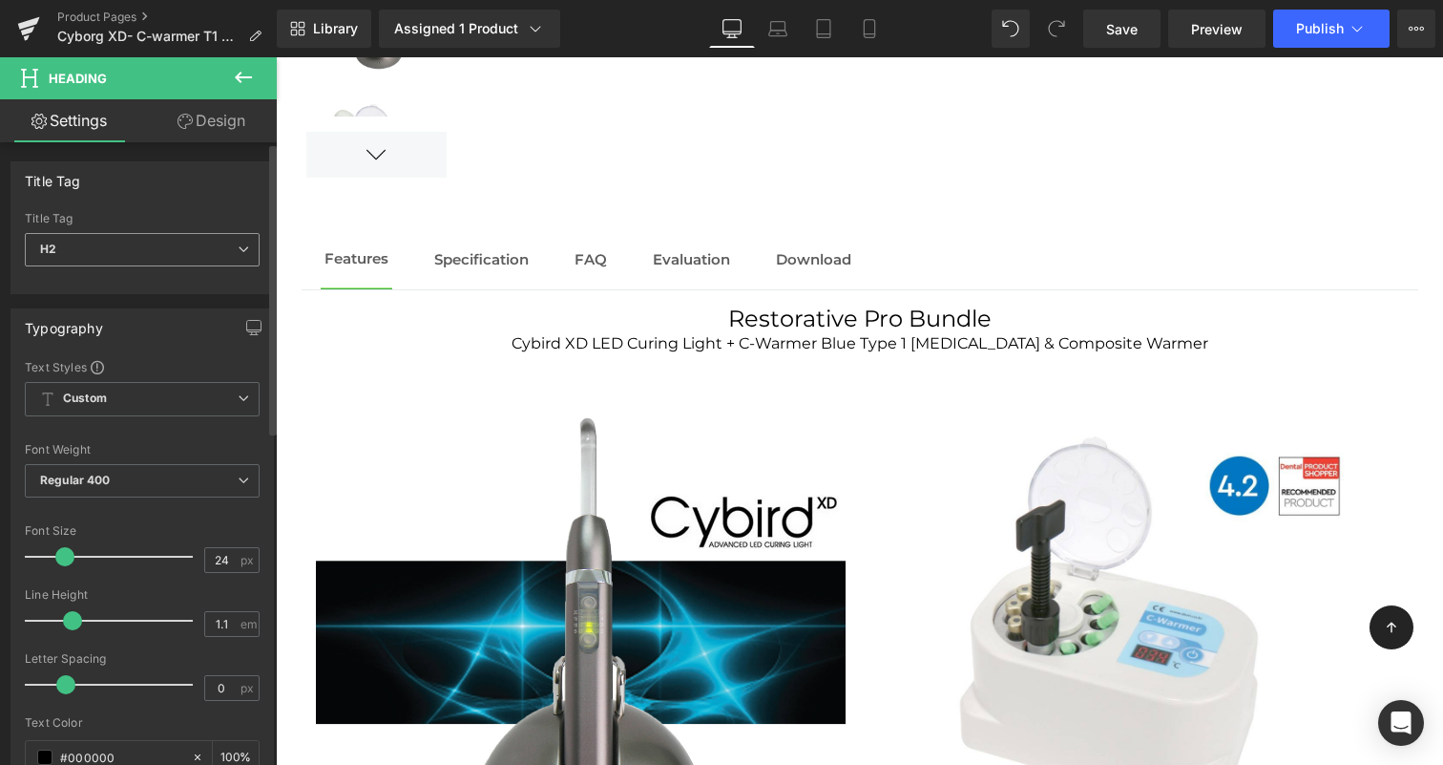
click at [180, 252] on span "H2" at bounding box center [142, 249] width 235 height 33
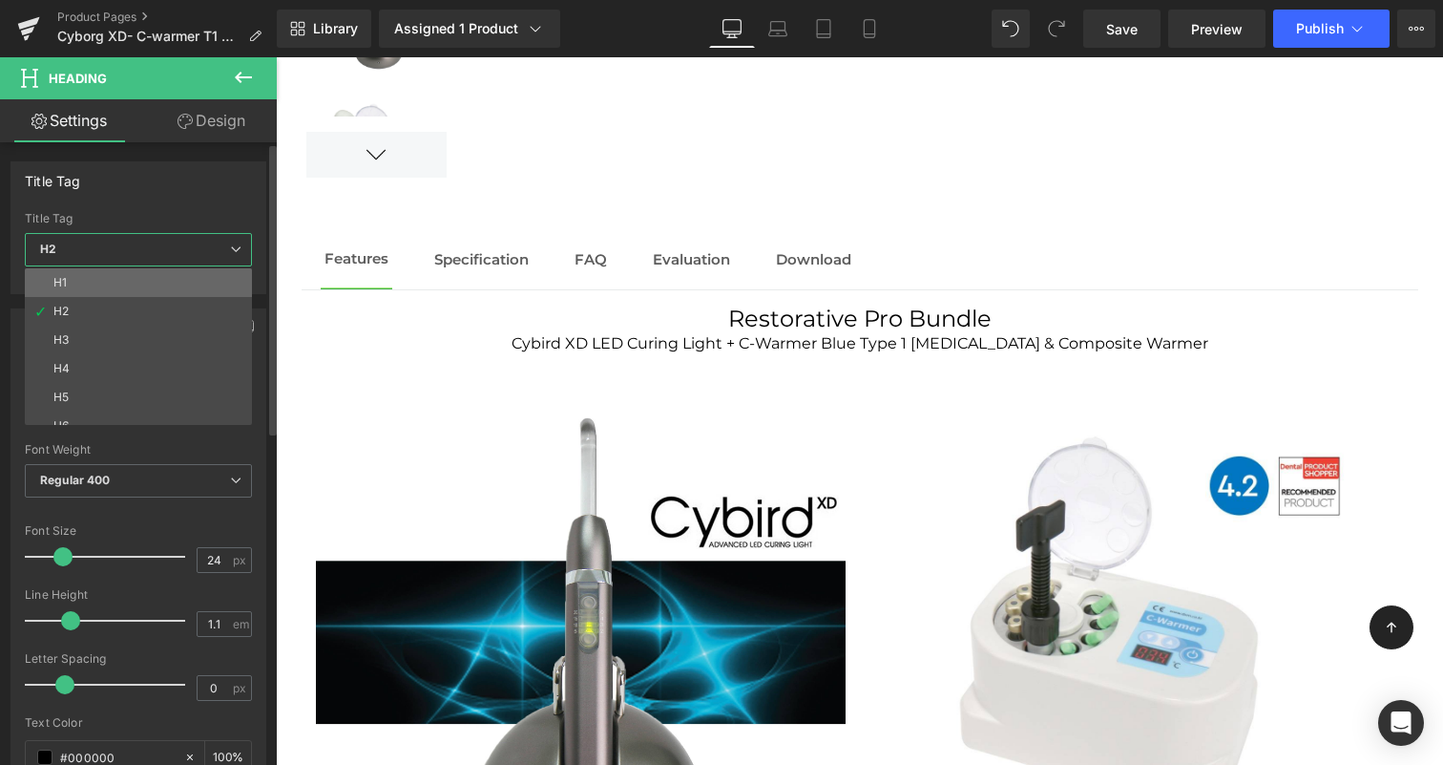
click at [177, 278] on li "H1" at bounding box center [143, 282] width 236 height 29
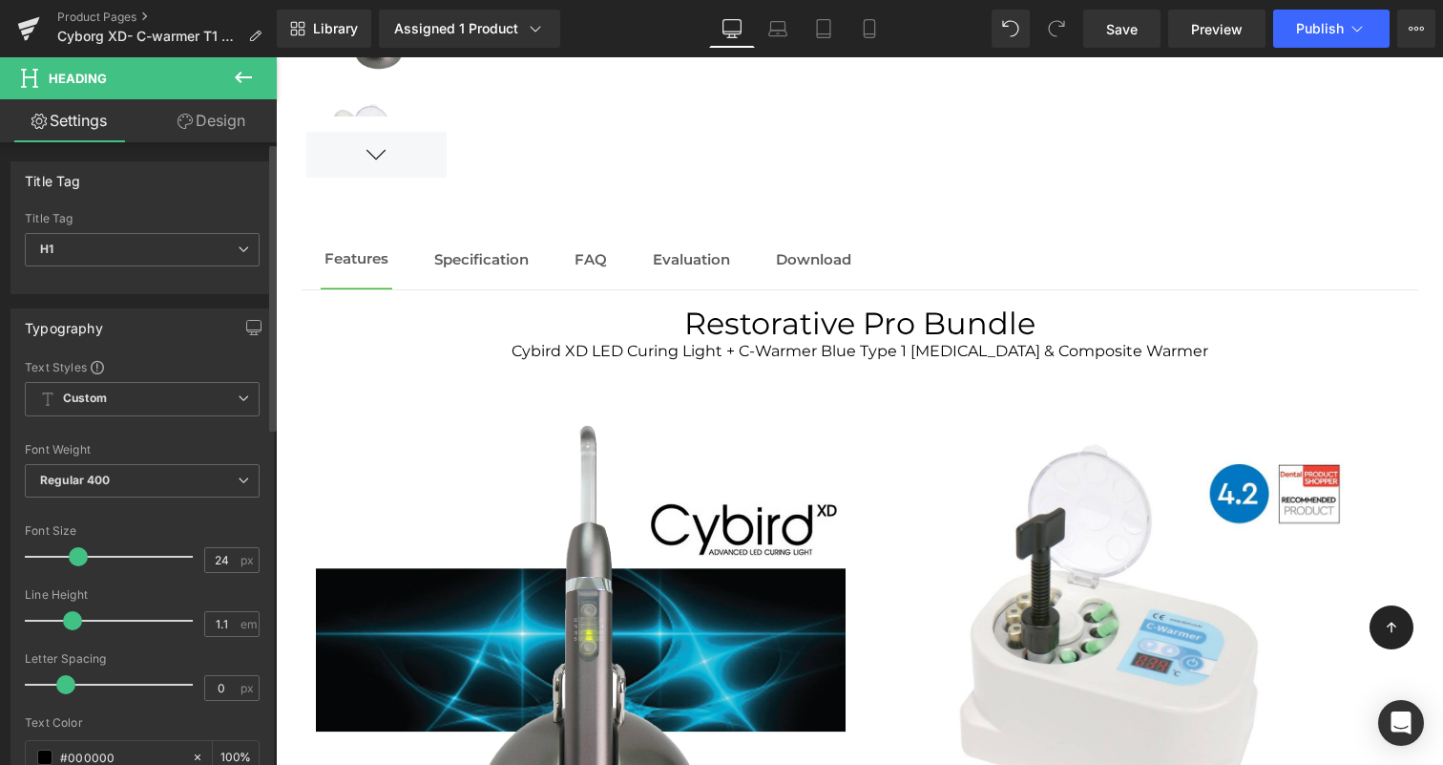
drag, startPoint x: 61, startPoint y: 557, endPoint x: 73, endPoint y: 559, distance: 12.6
click at [73, 559] on span at bounding box center [78, 556] width 19 height 19
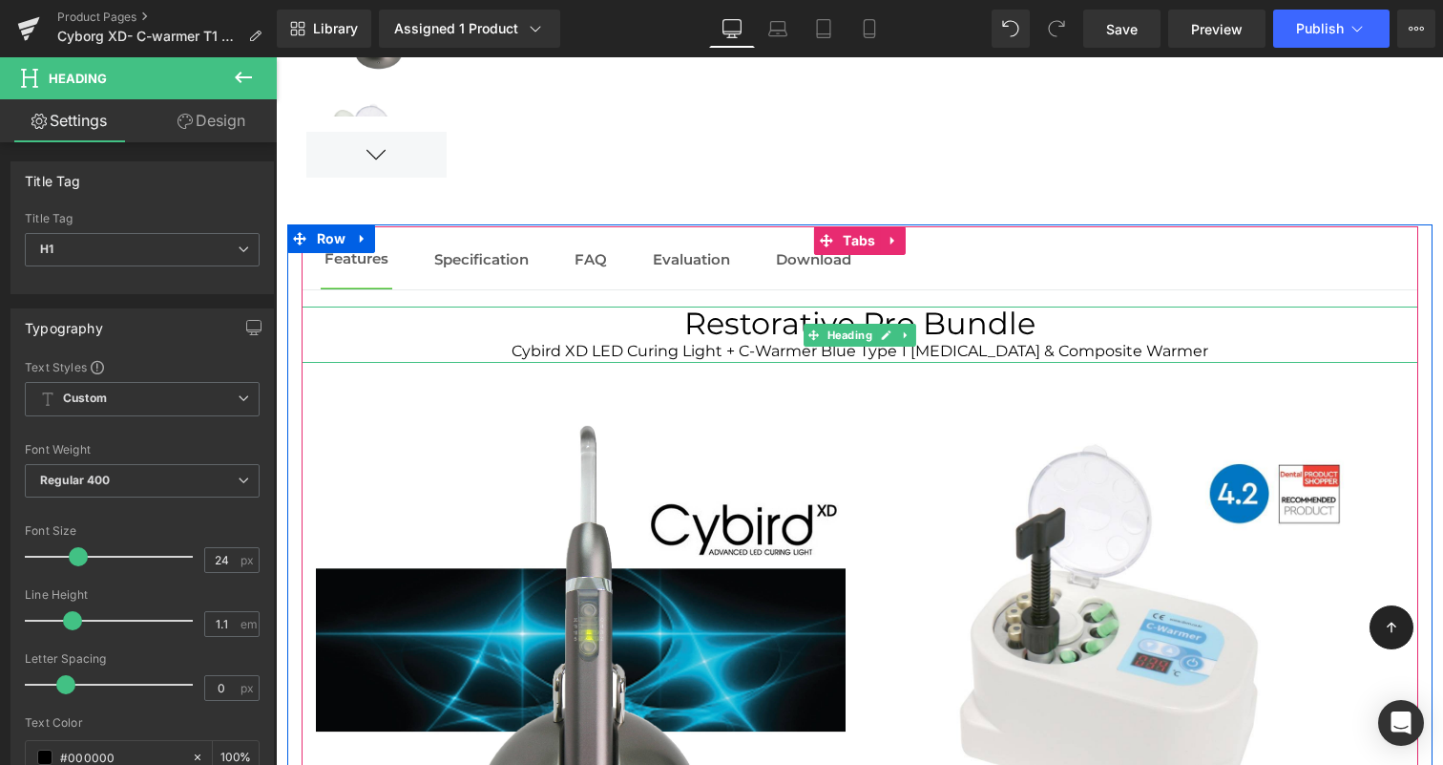
click at [661, 309] on h1 "Restorative Pro Bundle" at bounding box center [860, 322] width 1117 height 33
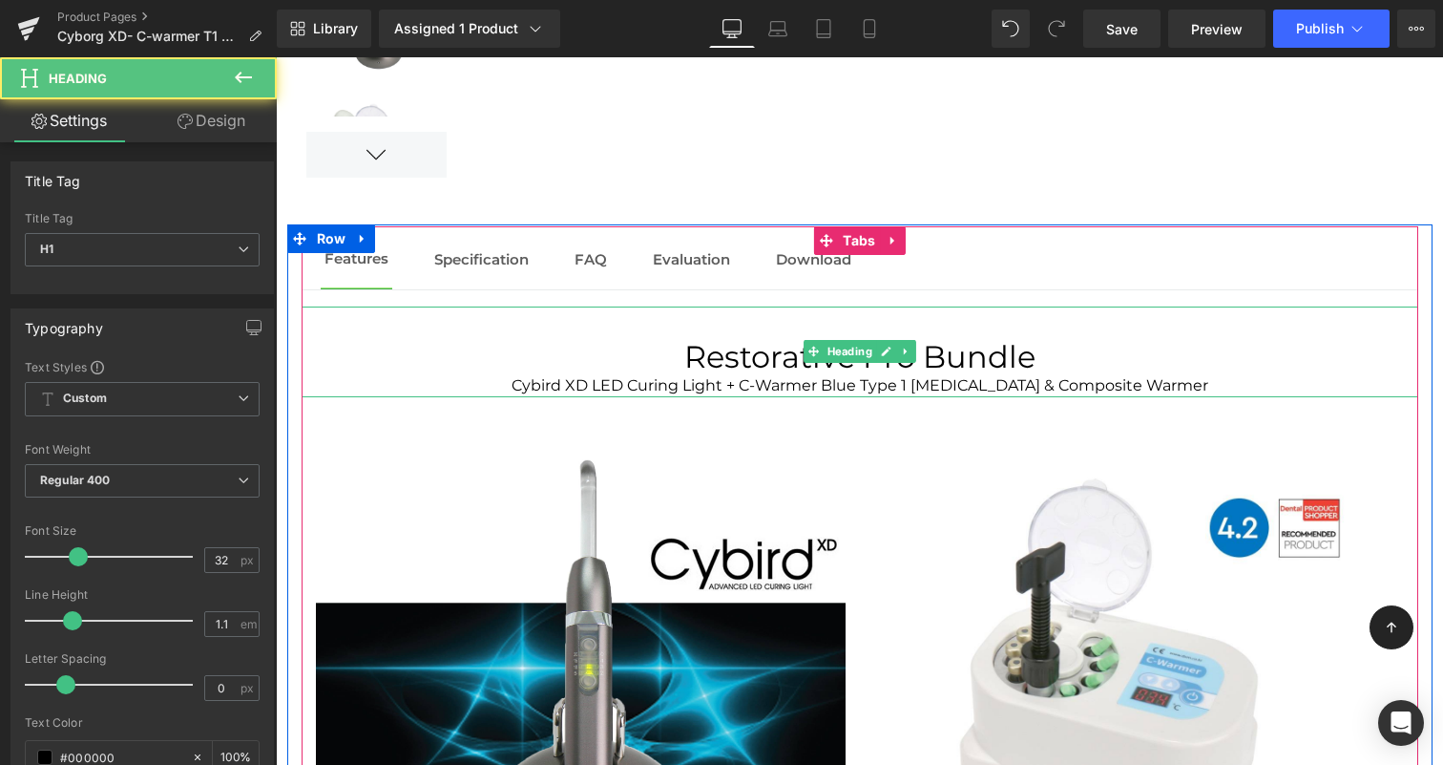
drag, startPoint x: 951, startPoint y: 347, endPoint x: 999, endPoint y: 340, distance: 49.3
click at [951, 347] on strong "Restorative Pro Bundle" at bounding box center [859, 356] width 351 height 37
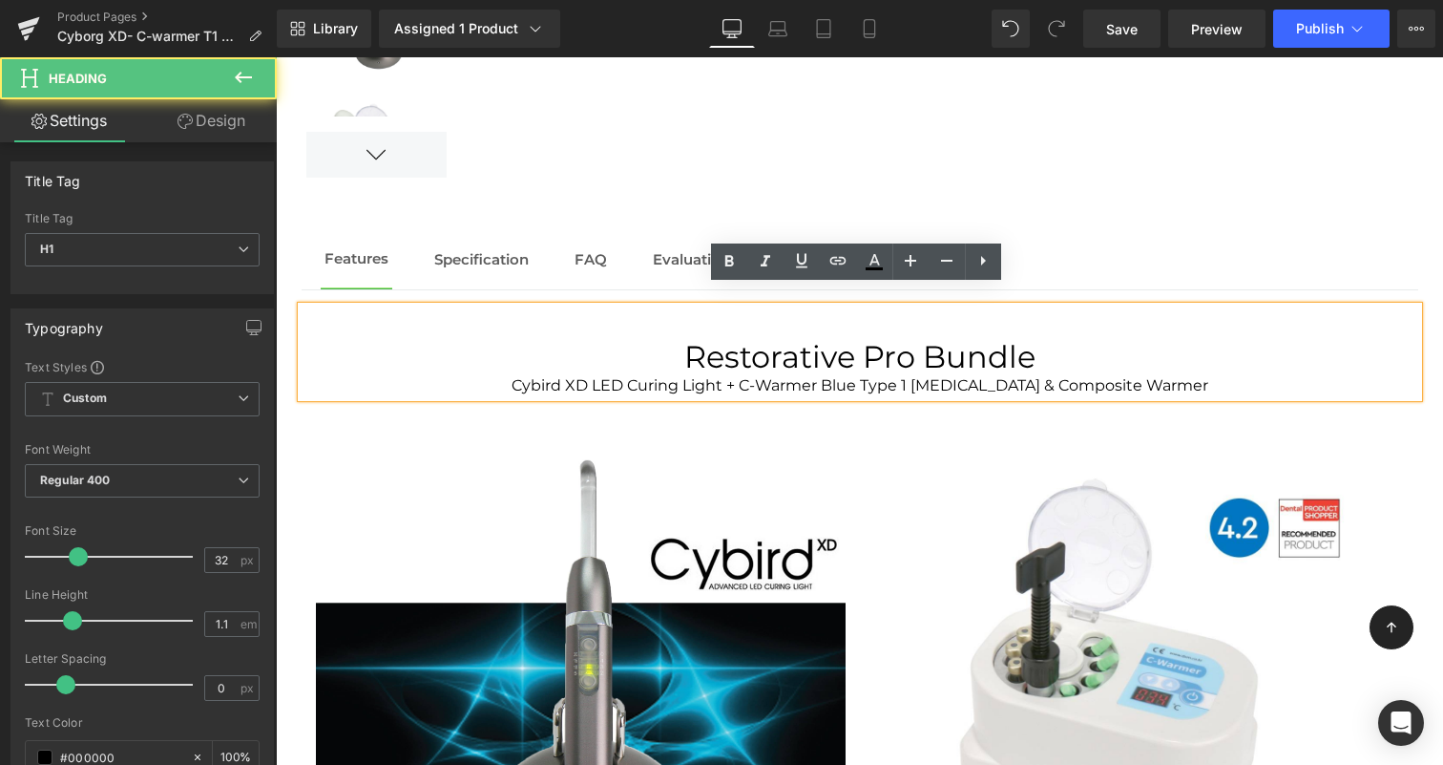
click at [1030, 346] on strong "Restorative Pro Bundle" at bounding box center [859, 356] width 351 height 37
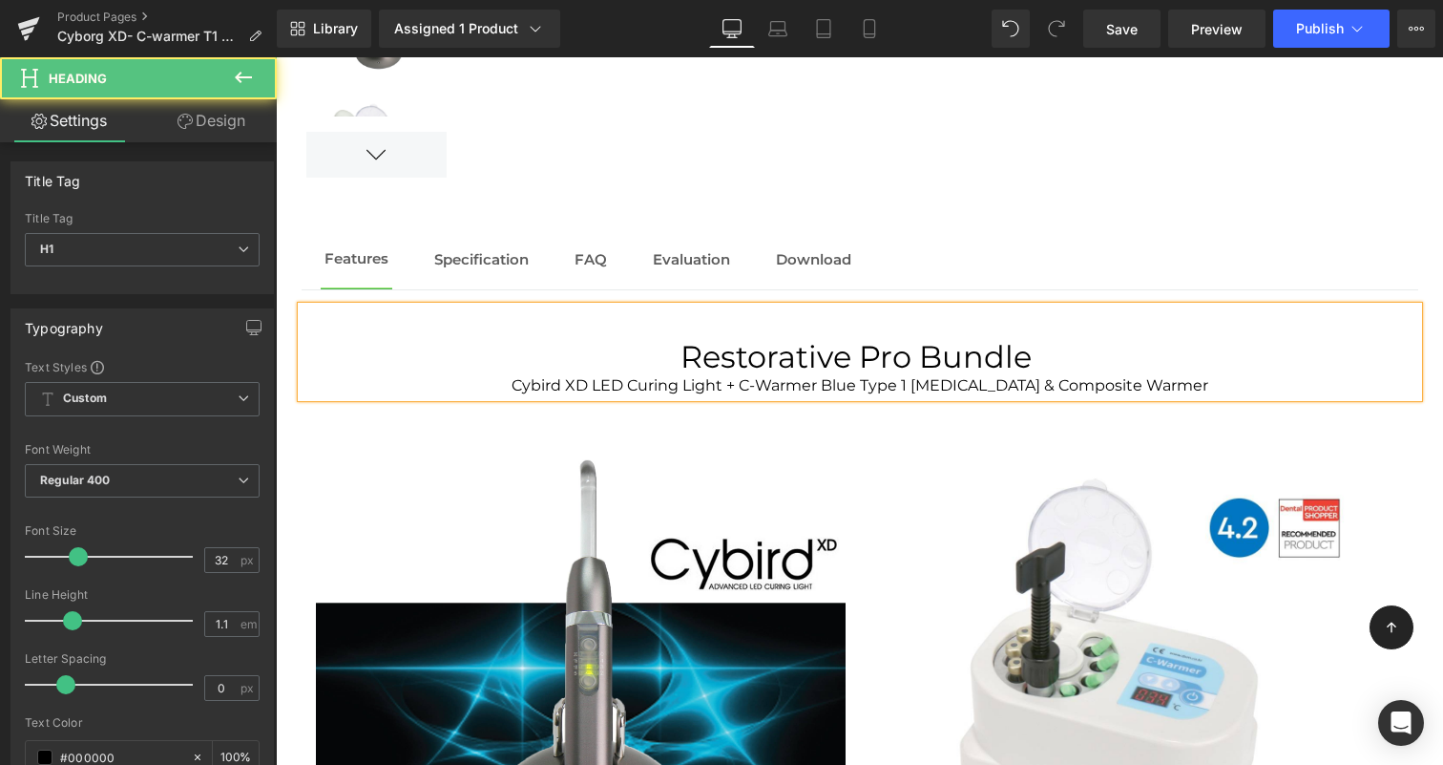
drag, startPoint x: 528, startPoint y: 367, endPoint x: 555, endPoint y: 366, distance: 26.8
click at [528, 374] on div "Cybird XD LED Curing Light + C-Warmer Blue Type 1 [MEDICAL_DATA] & Composite Wa…" at bounding box center [860, 385] width 1117 height 23
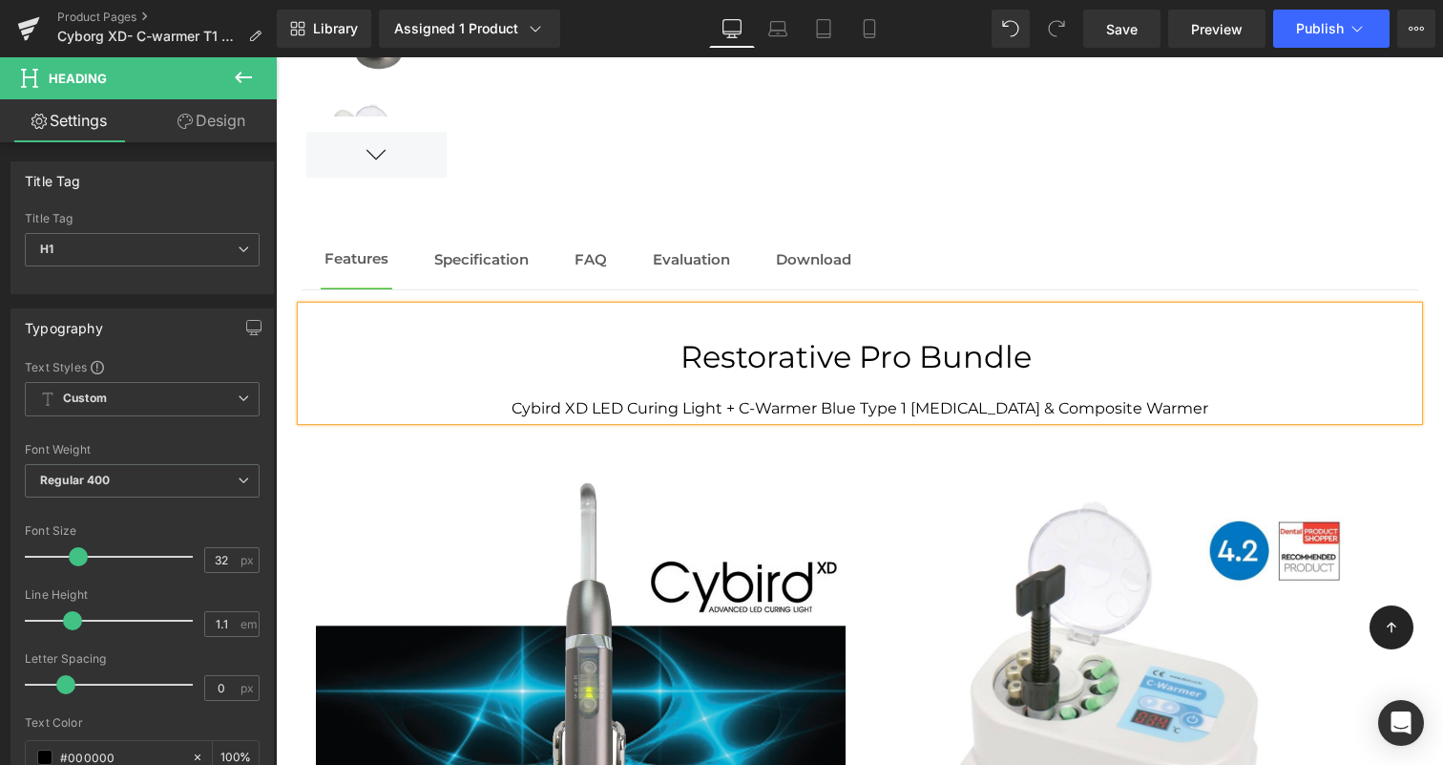
click at [1259, 374] on div at bounding box center [860, 385] width 1117 height 23
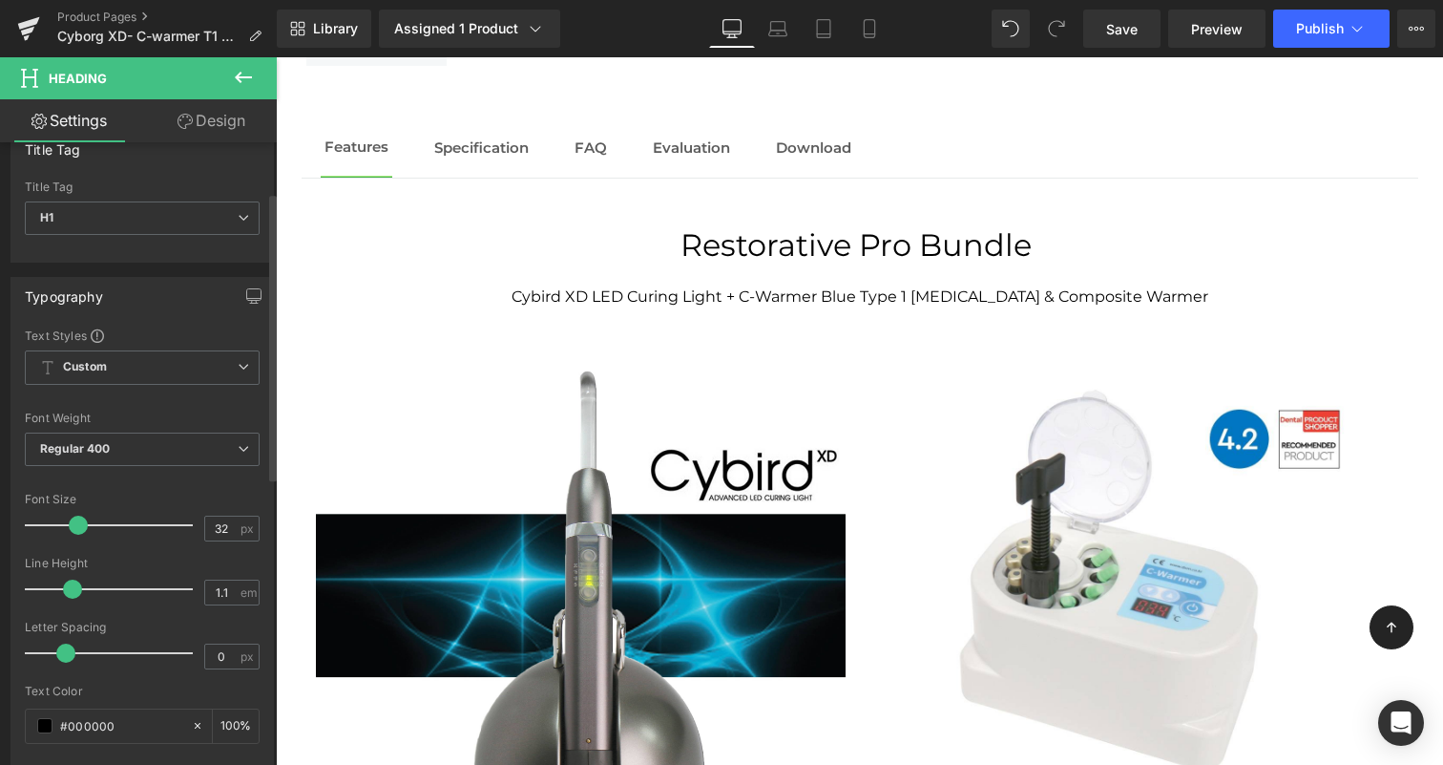
scroll to position [108, 0]
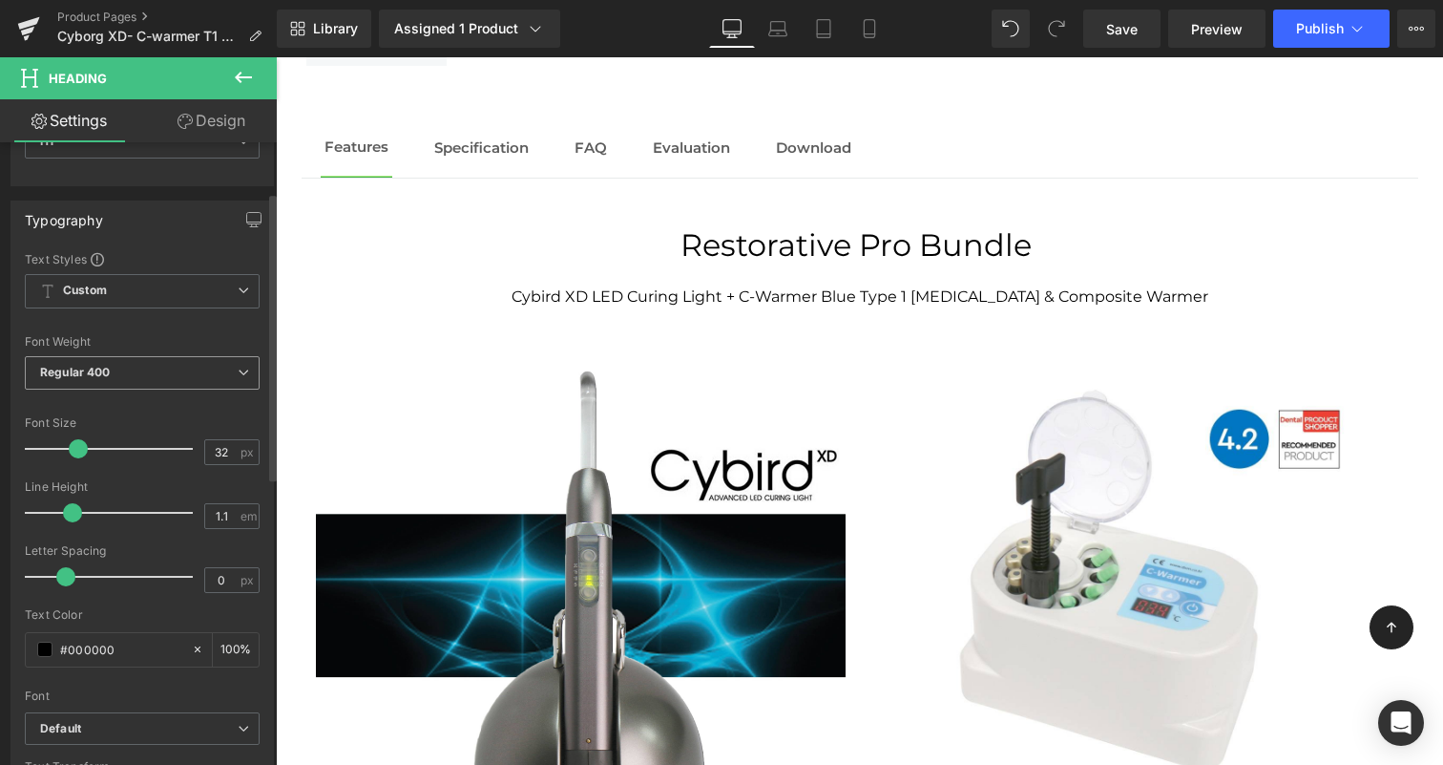
click at [153, 382] on span "Regular 400" at bounding box center [142, 372] width 235 height 33
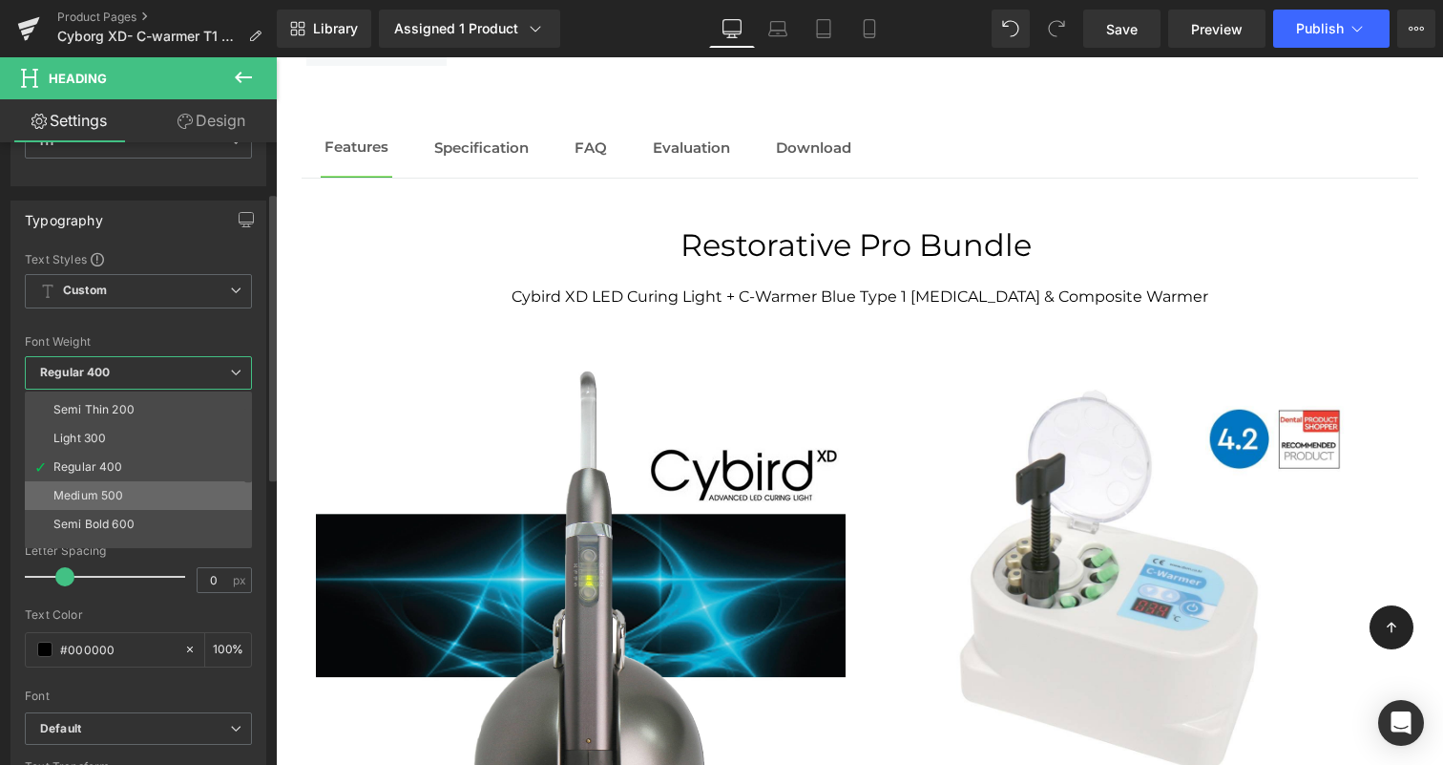
scroll to position [29, 0]
click at [158, 522] on li "Semi Bold 600" at bounding box center [143, 520] width 236 height 29
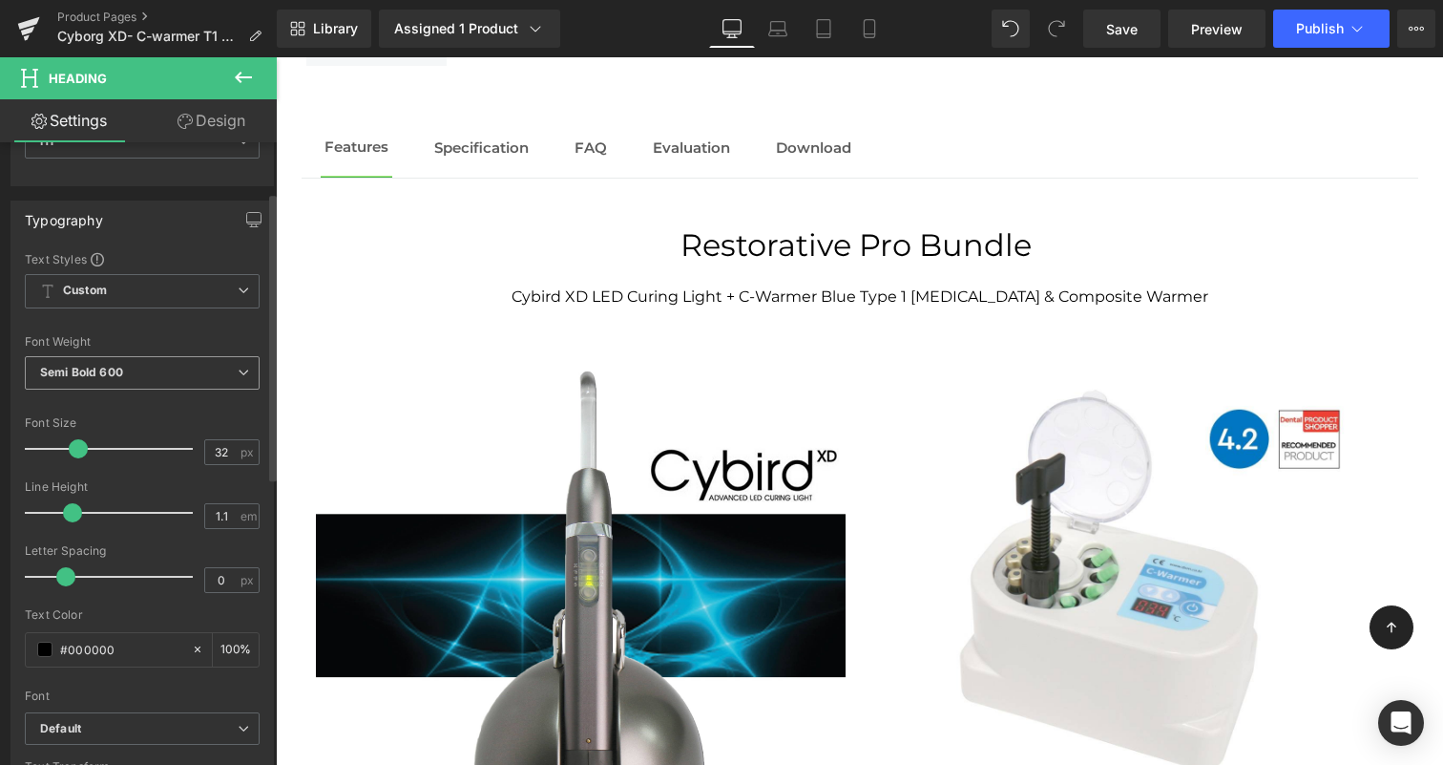
click at [233, 378] on span "Semi Bold 600" at bounding box center [142, 372] width 235 height 33
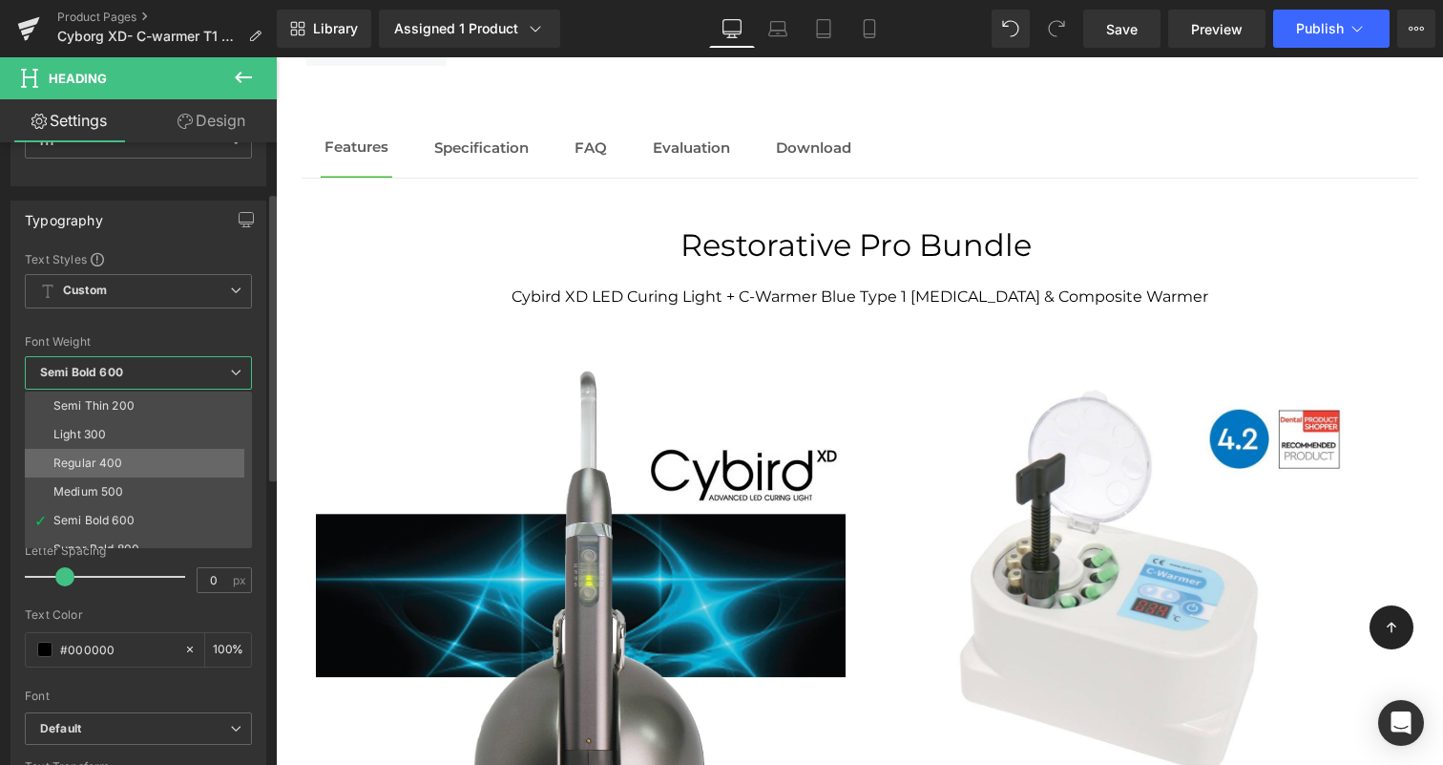
scroll to position [158, 0]
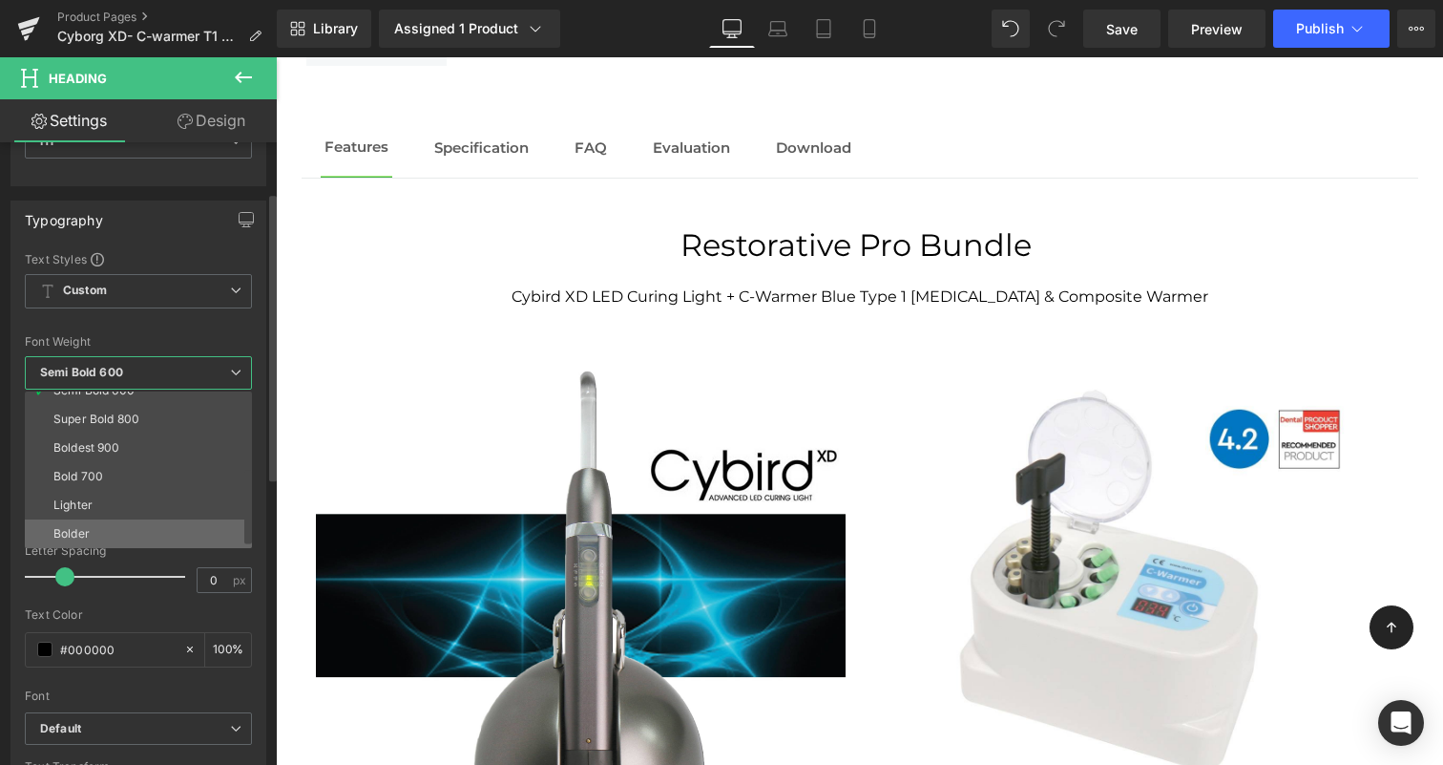
click at [147, 519] on li "Bolder" at bounding box center [143, 533] width 236 height 29
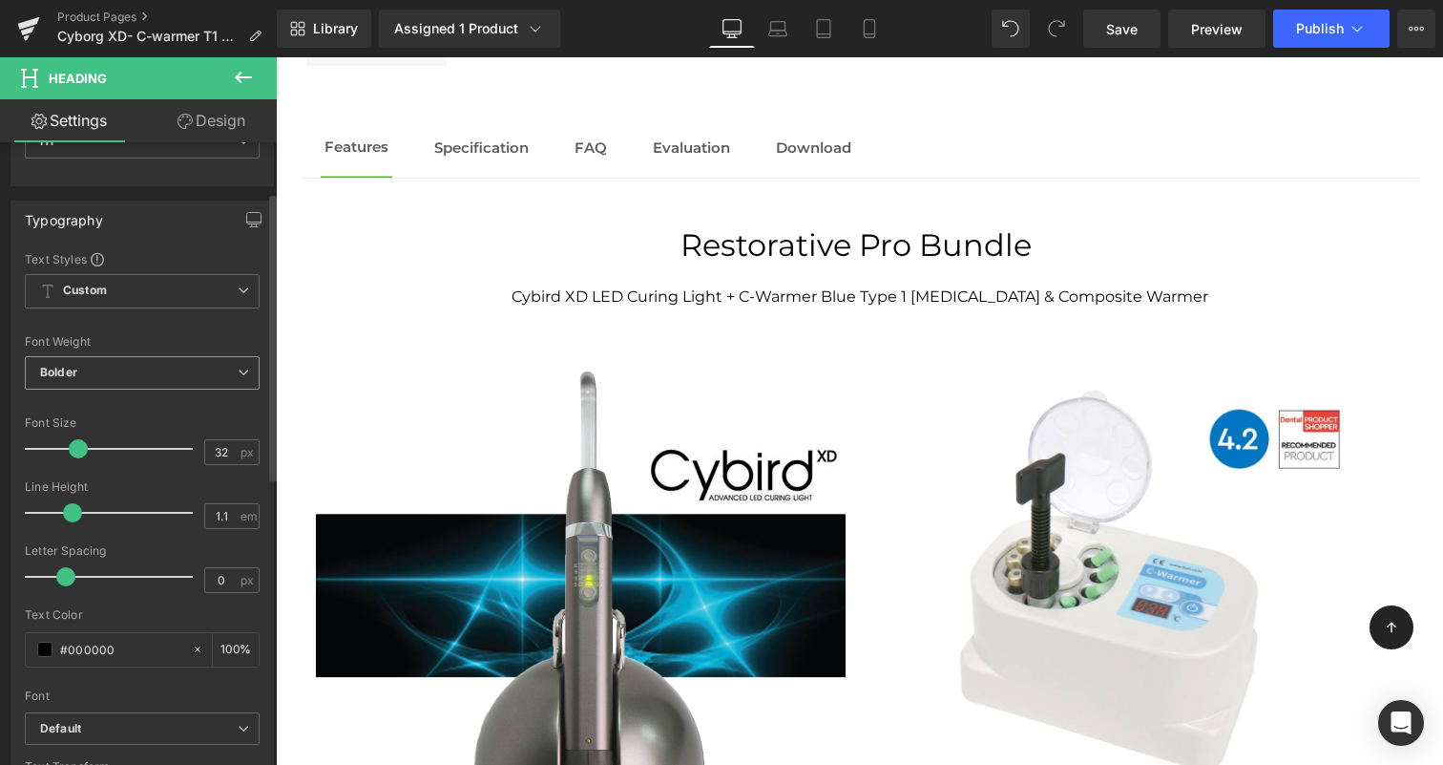
click at [200, 372] on span "Bolder" at bounding box center [142, 372] width 235 height 33
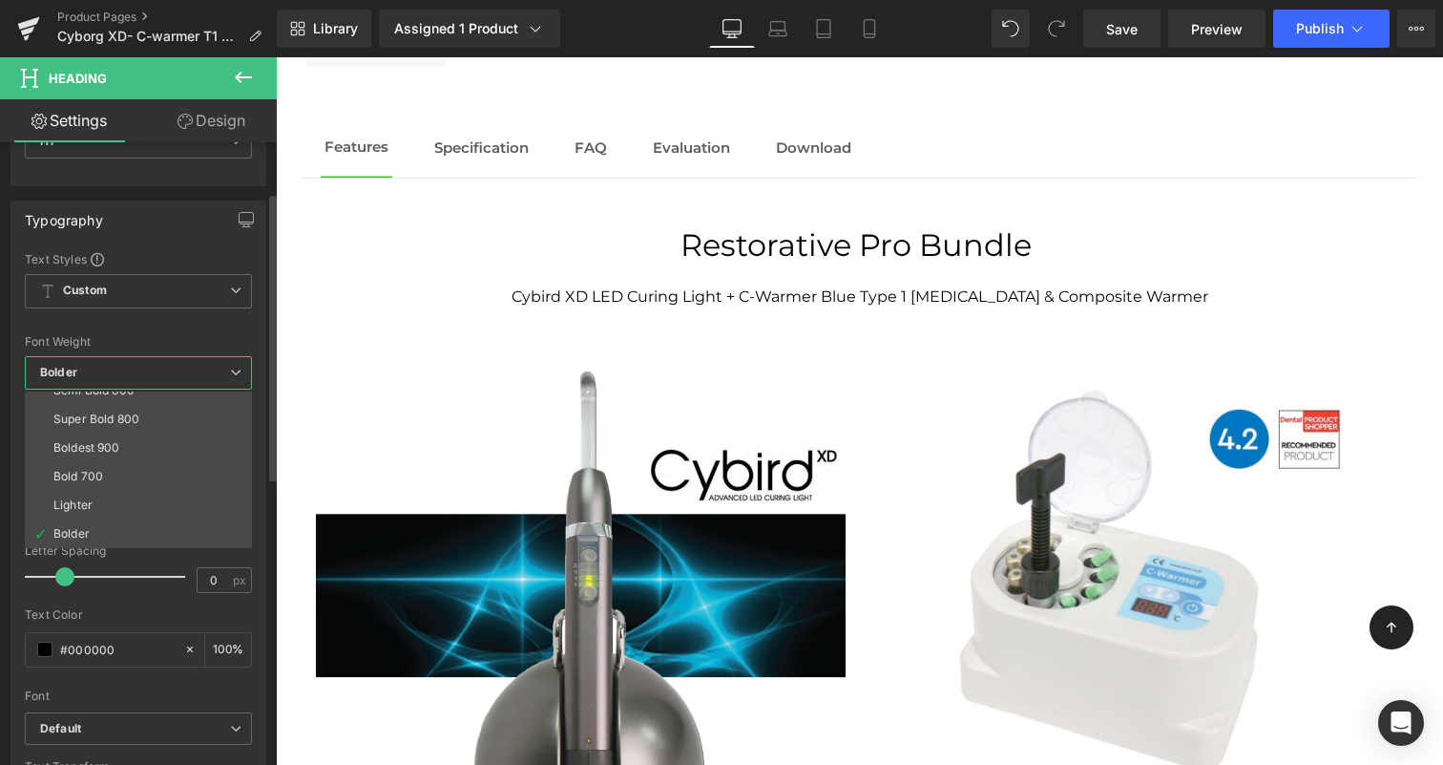
scroll to position [0, 0]
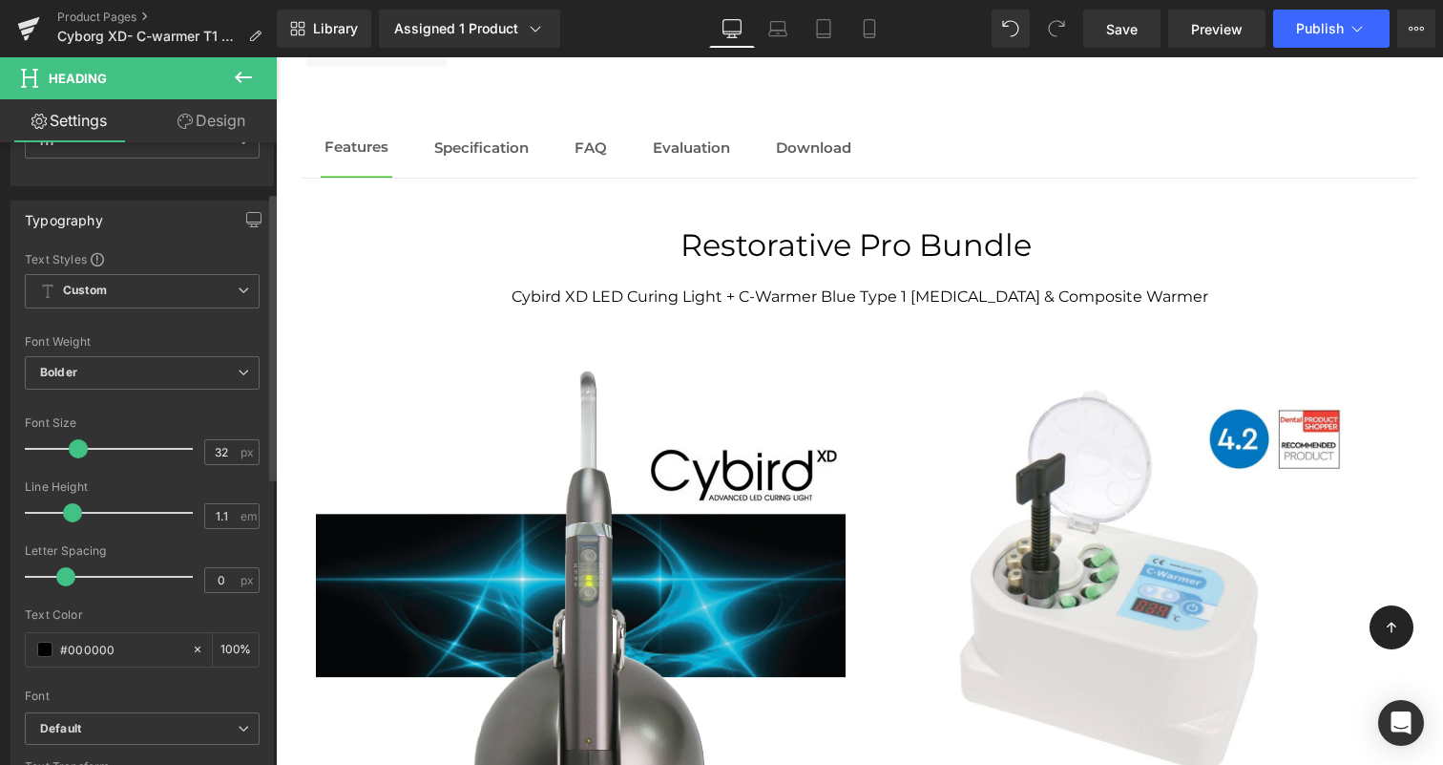
click at [199, 329] on div "Font Default Inter [GEOGRAPHIC_DATA] [GEOGRAPHIC_DATA] Work Sans [PERSON_NAME] …" at bounding box center [142, 481] width 235 height 461
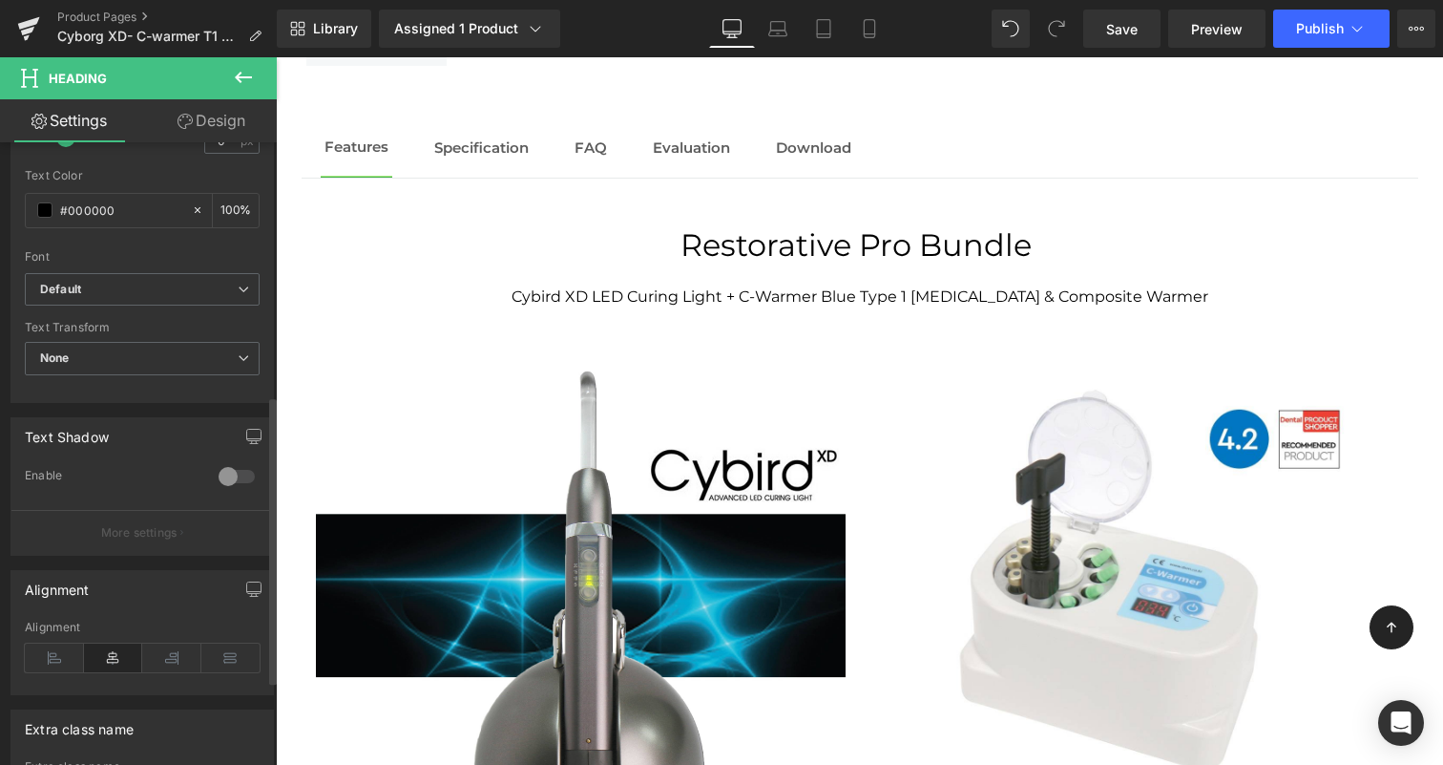
scroll to position [729, 0]
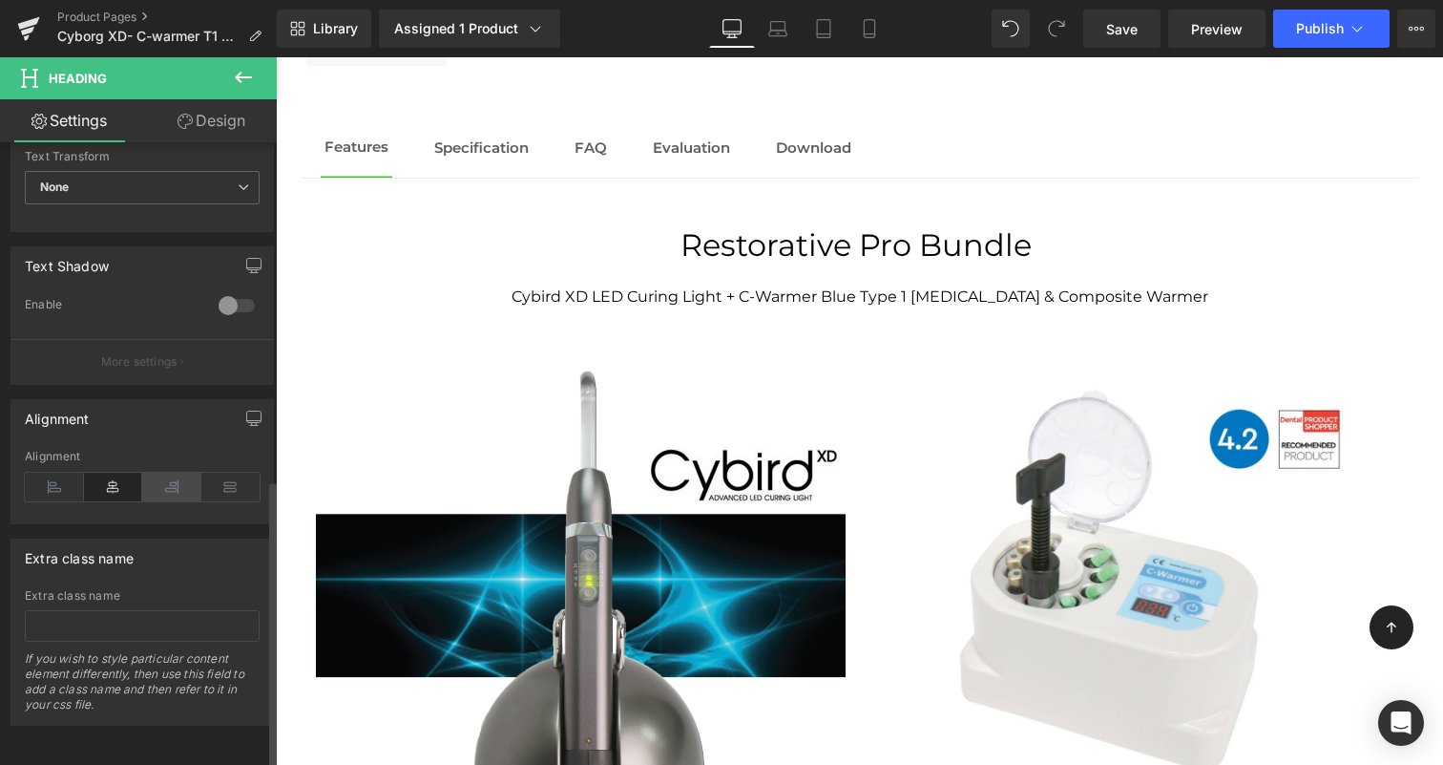
click at [158, 474] on icon at bounding box center [171, 486] width 59 height 29
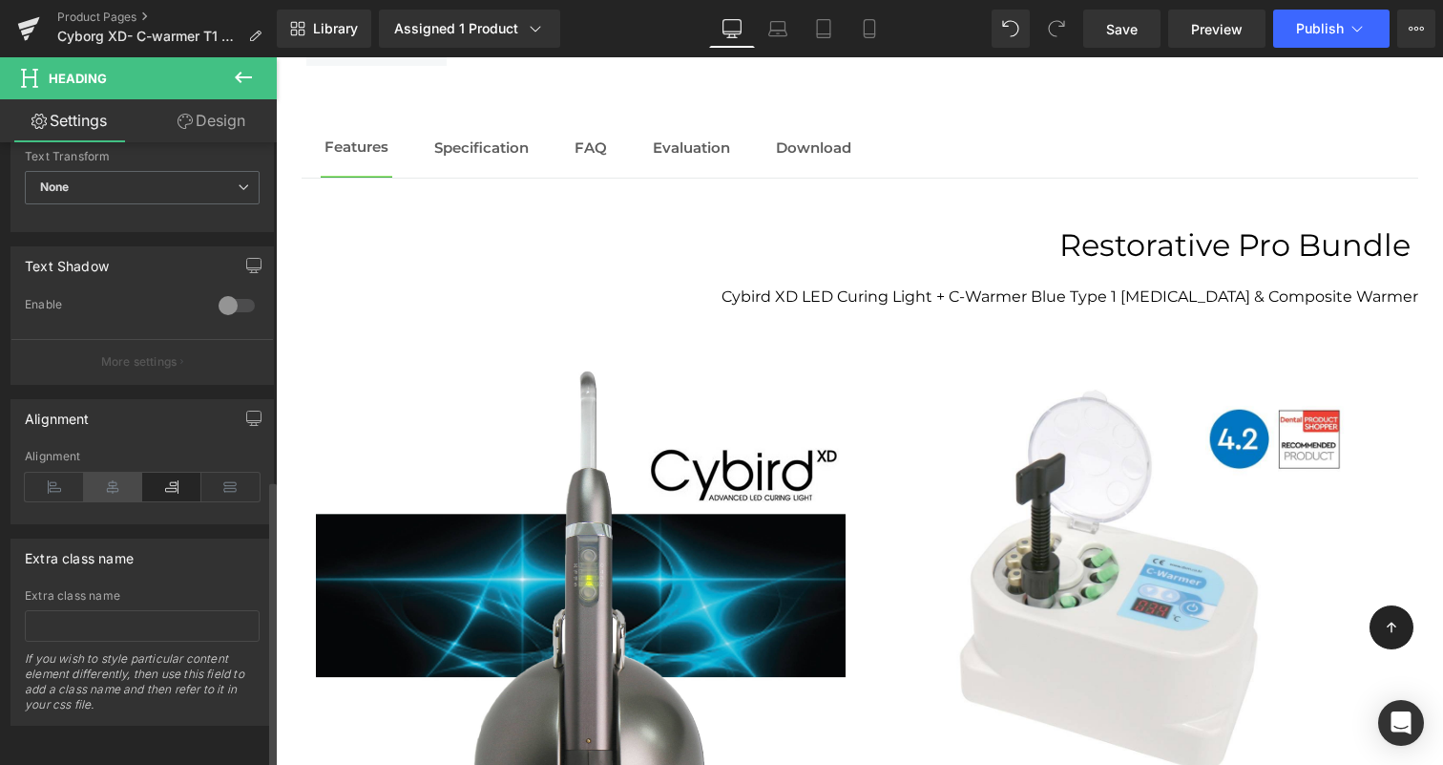
click at [128, 476] on icon at bounding box center [113, 486] width 59 height 29
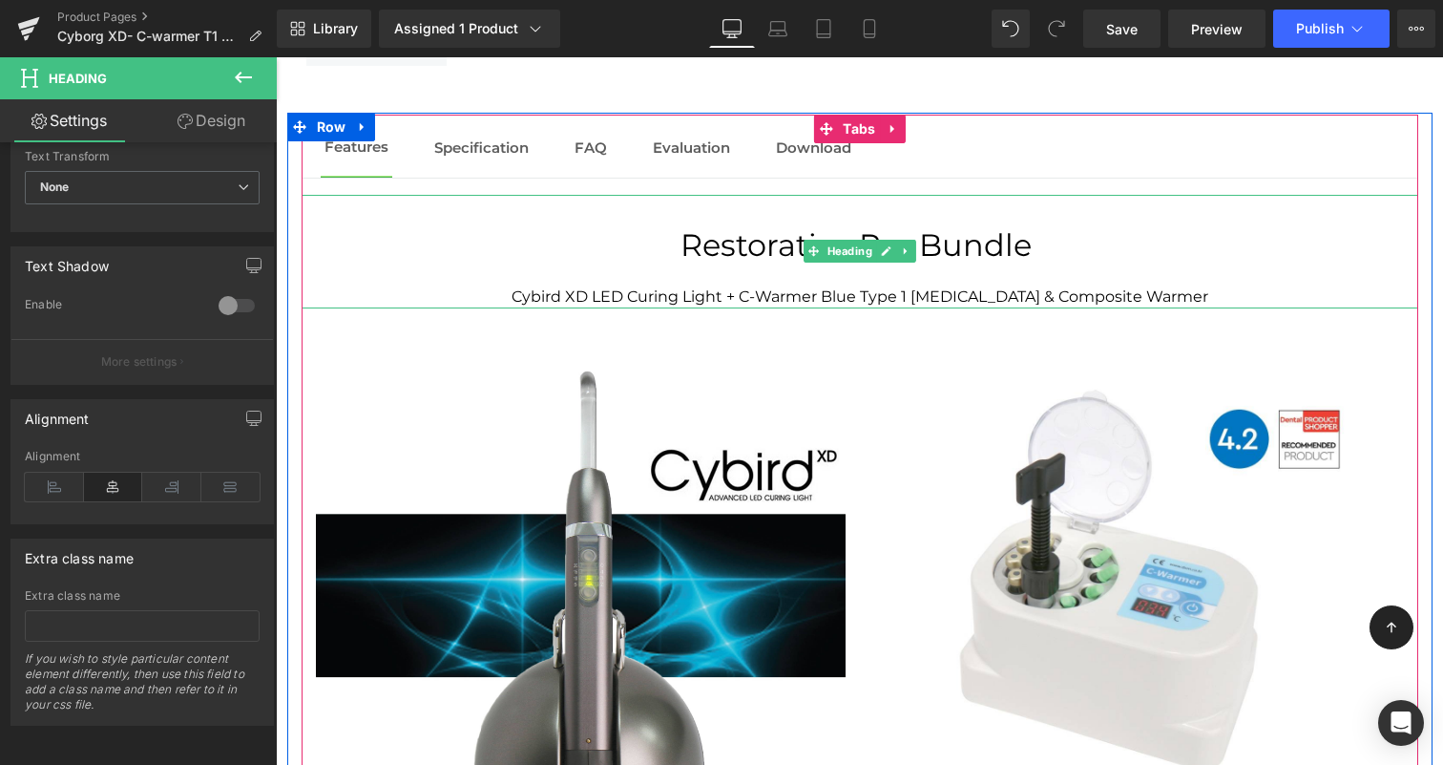
click at [1025, 262] on div at bounding box center [860, 273] width 1117 height 23
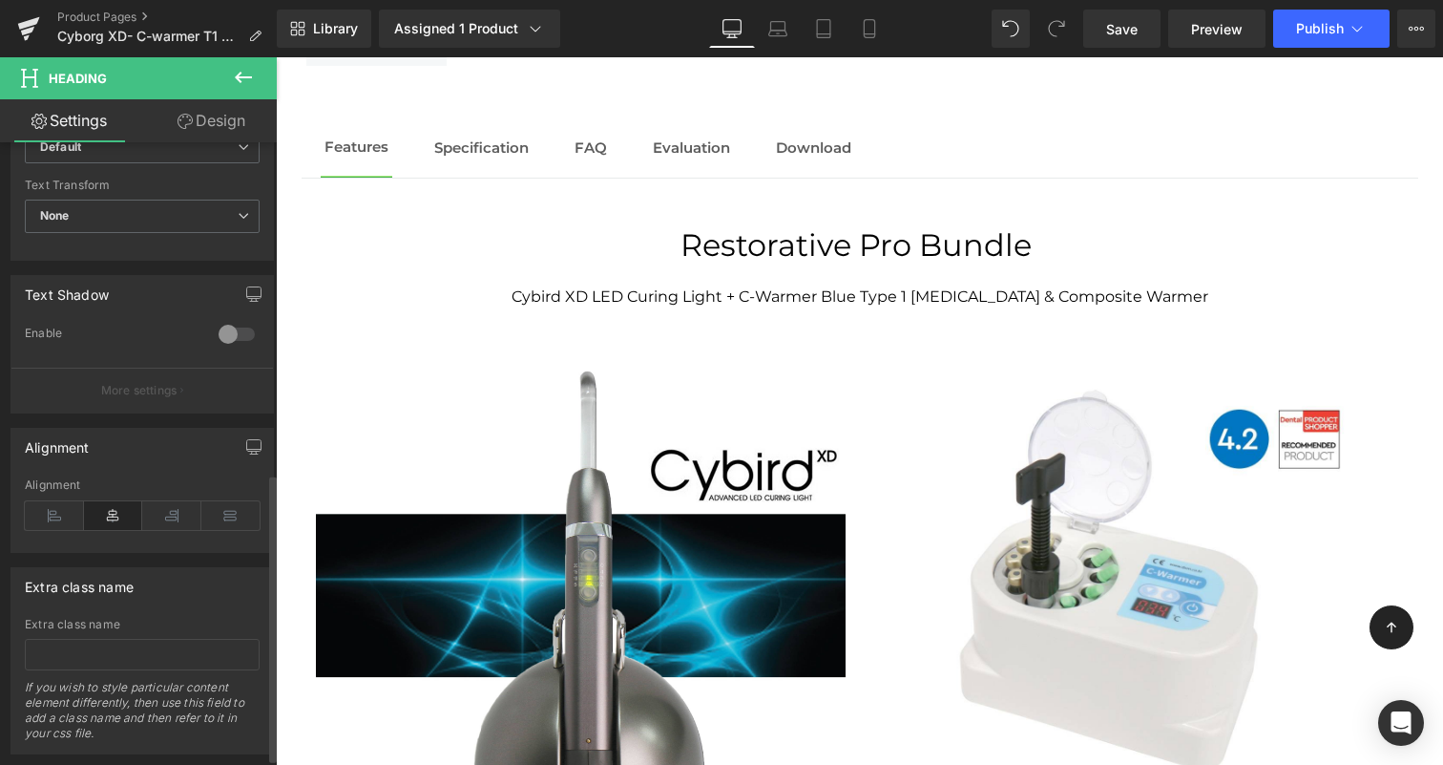
scroll to position [458, 0]
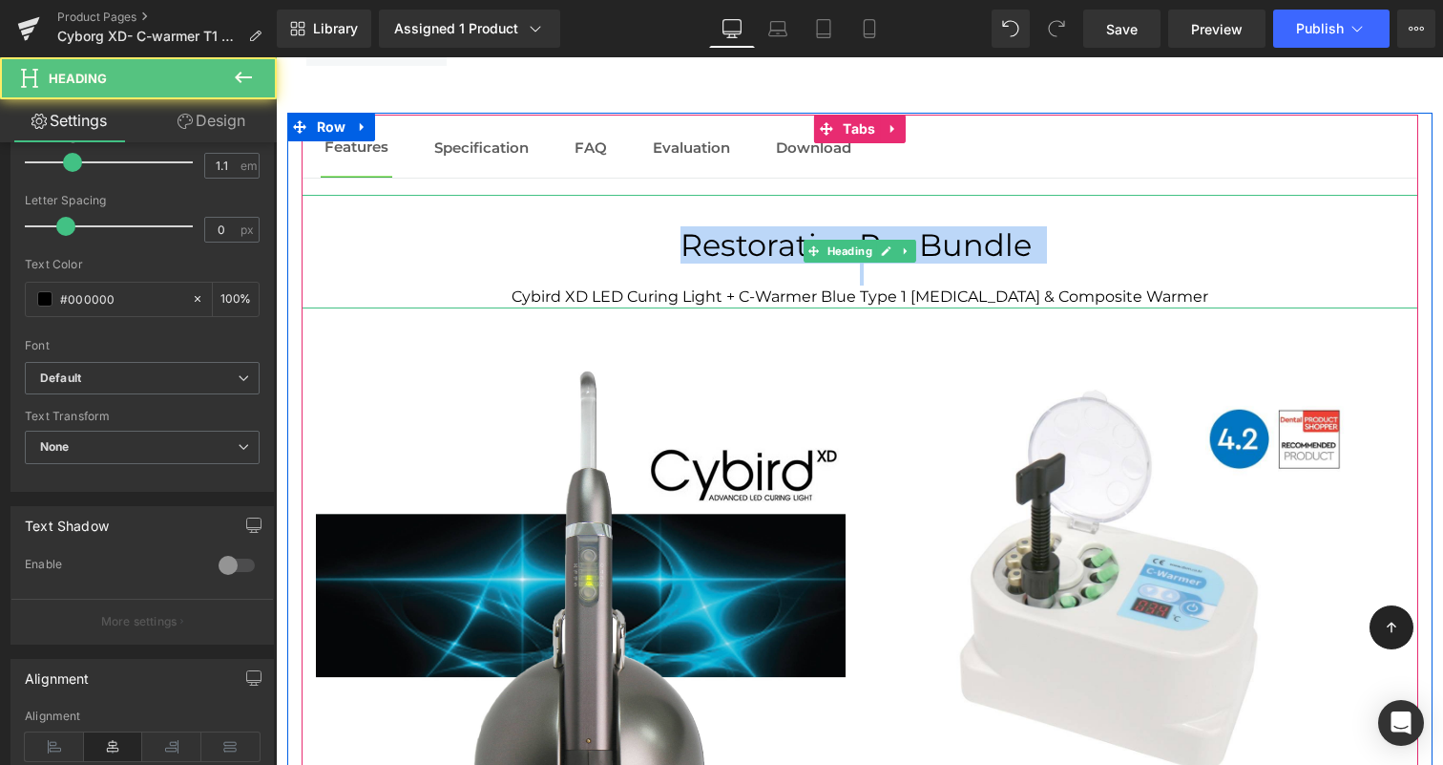
drag, startPoint x: 697, startPoint y: 228, endPoint x: 1068, endPoint y: 247, distance: 371.8
click at [1068, 247] on div "Restorative Pro Bundle Cybird XD LED Curing Light + C-Warmer Blue Type 1 [MEDIC…" at bounding box center [860, 251] width 1117 height 113
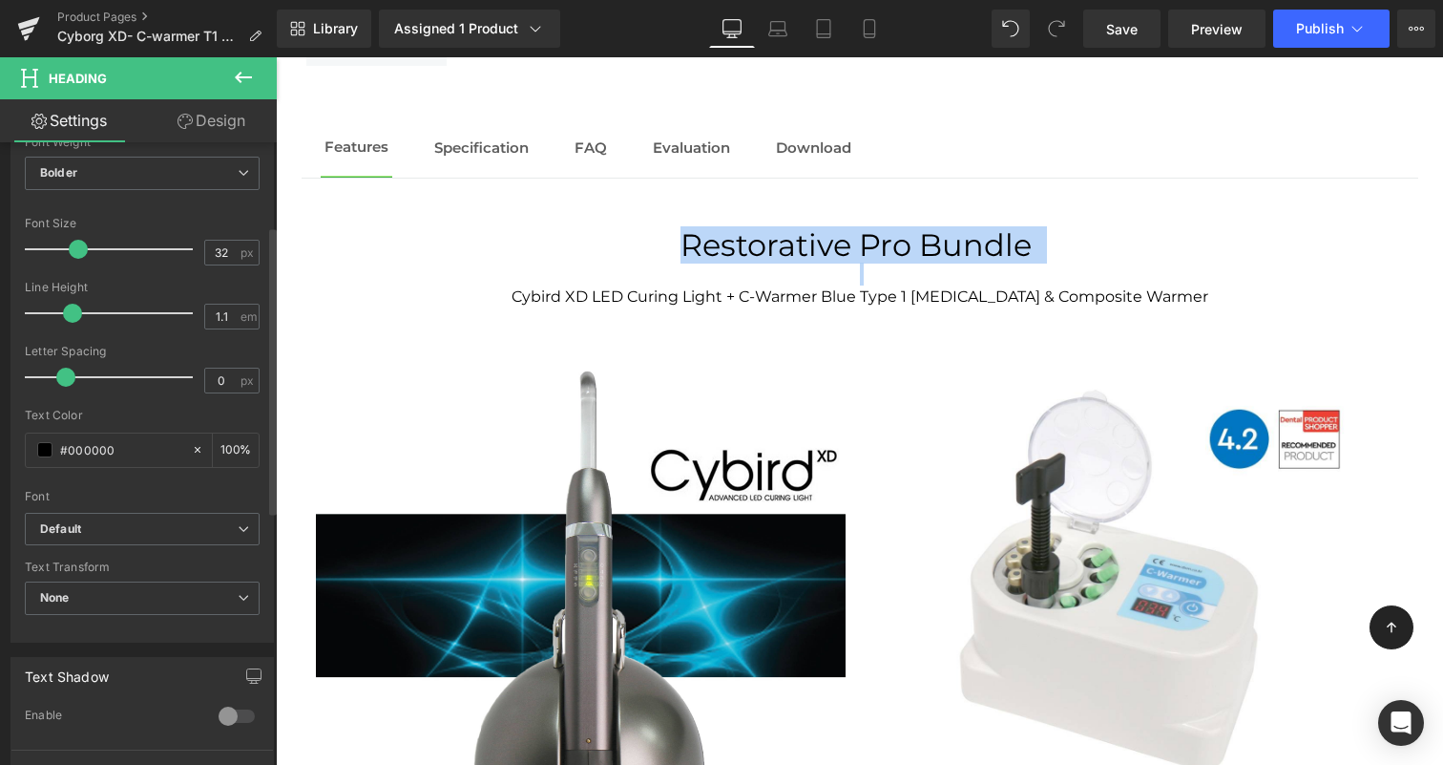
scroll to position [180, 0]
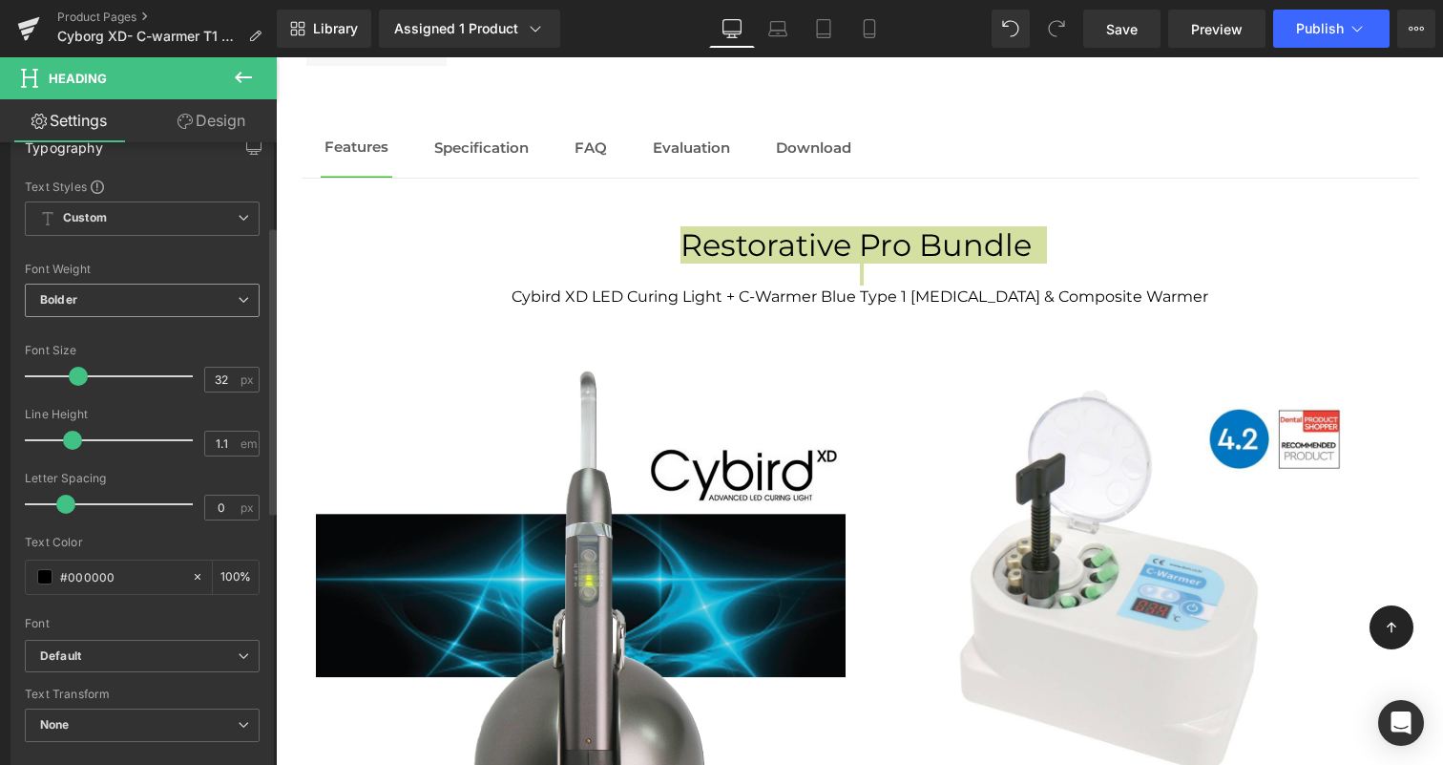
click at [160, 311] on span "Bolder" at bounding box center [142, 299] width 235 height 33
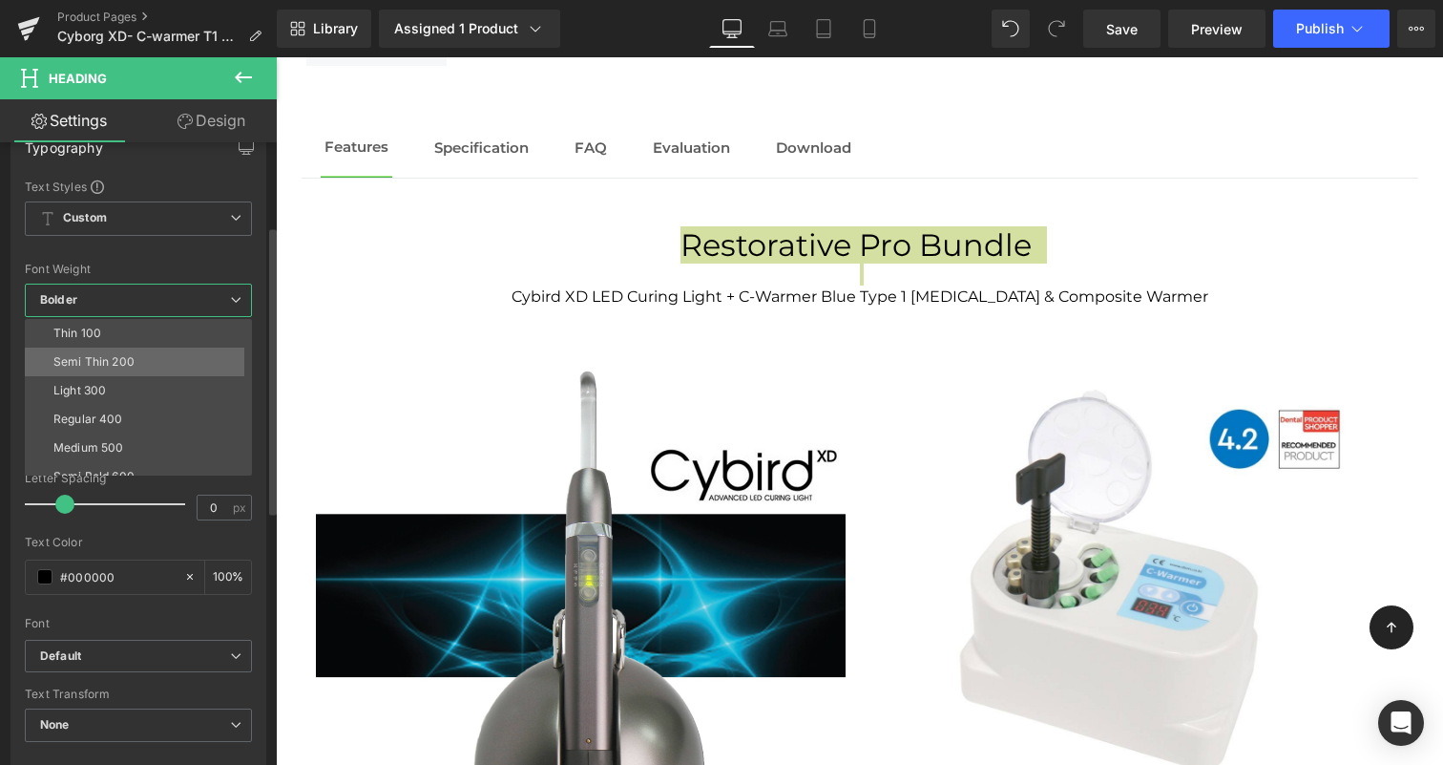
click at [137, 373] on li "Semi Thin 200" at bounding box center [143, 361] width 236 height 29
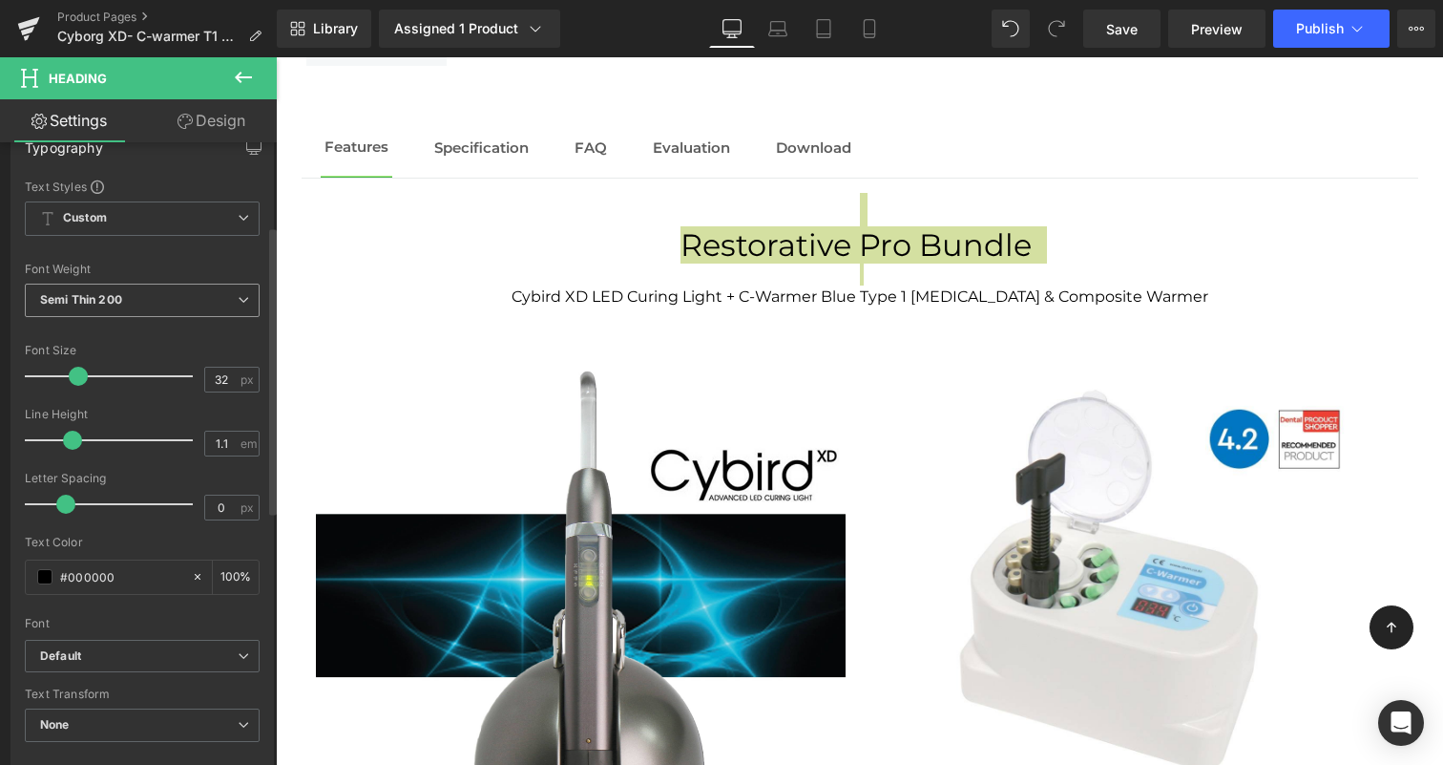
click at [160, 310] on span "Semi Thin 200" at bounding box center [142, 299] width 235 height 33
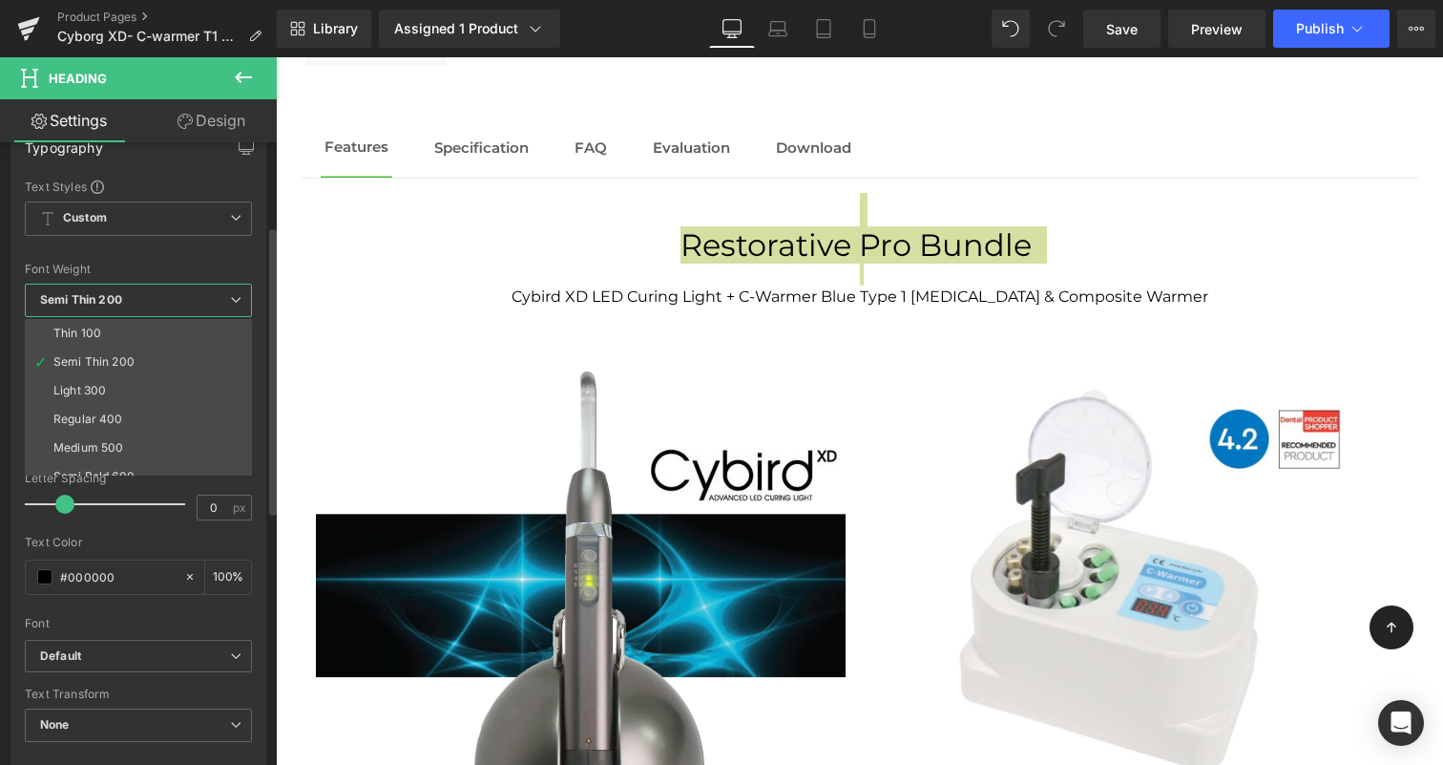
click at [146, 447] on li "Medium 500" at bounding box center [143, 447] width 236 height 29
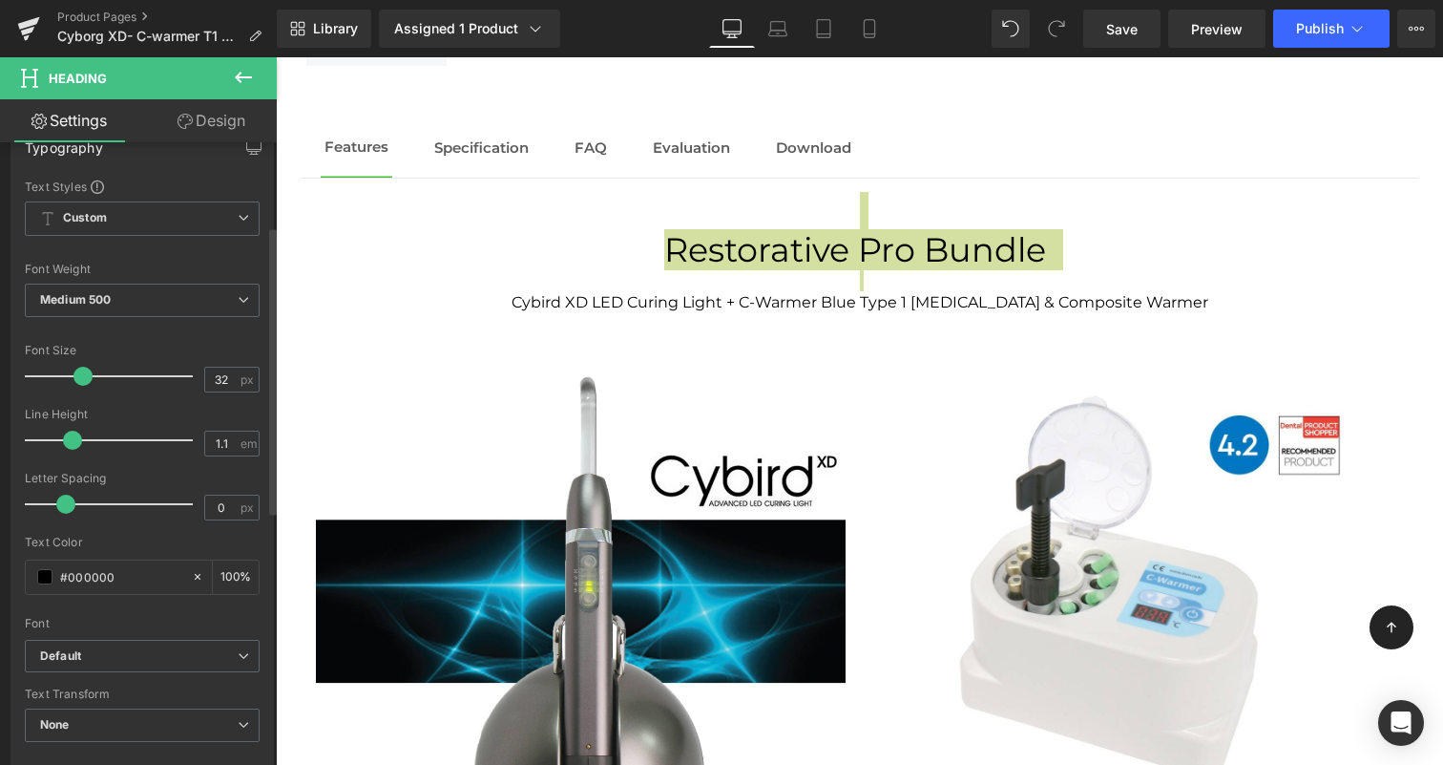
click at [81, 370] on span at bounding box center [82, 376] width 19 height 19
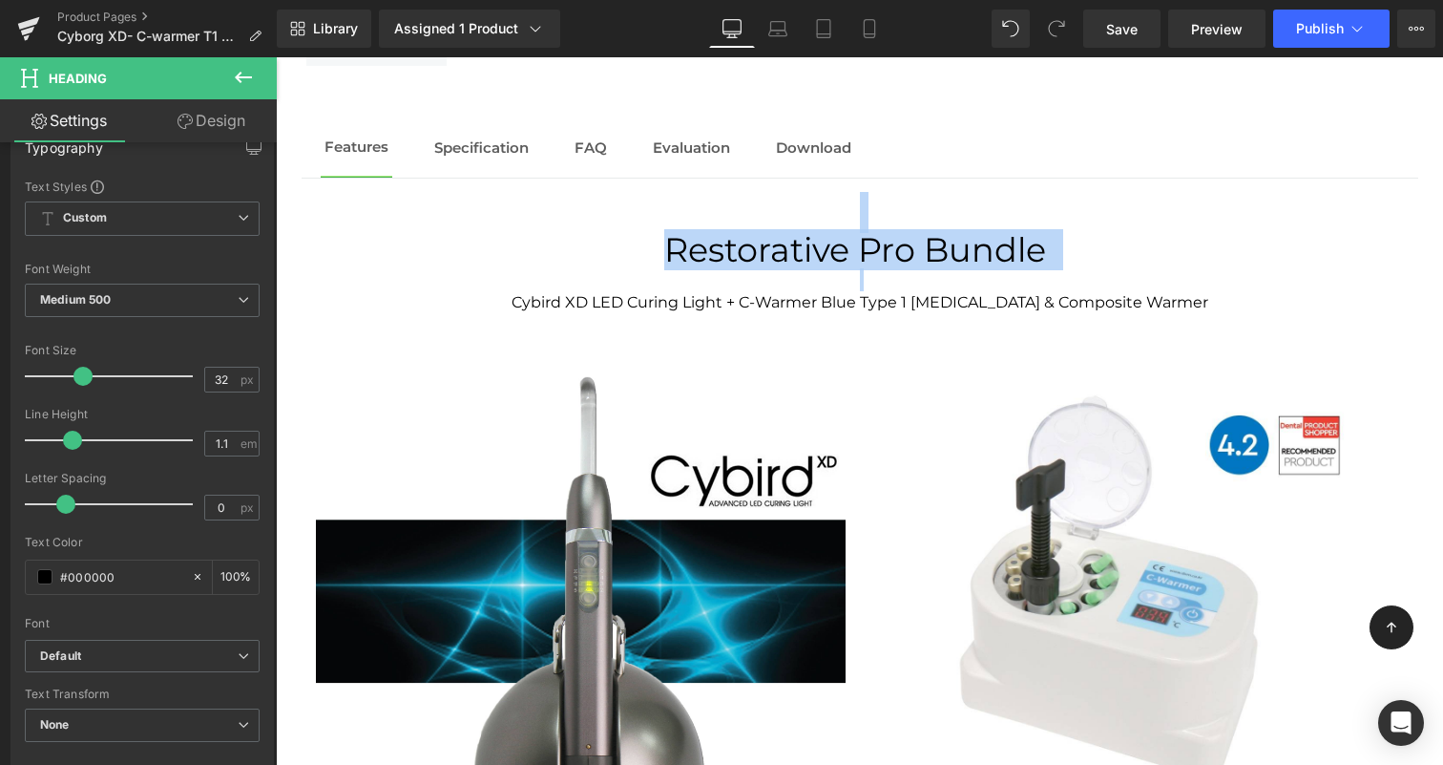
click at [1187, 236] on h1 "Restorative Pro Bundle" at bounding box center [860, 250] width 1117 height 37
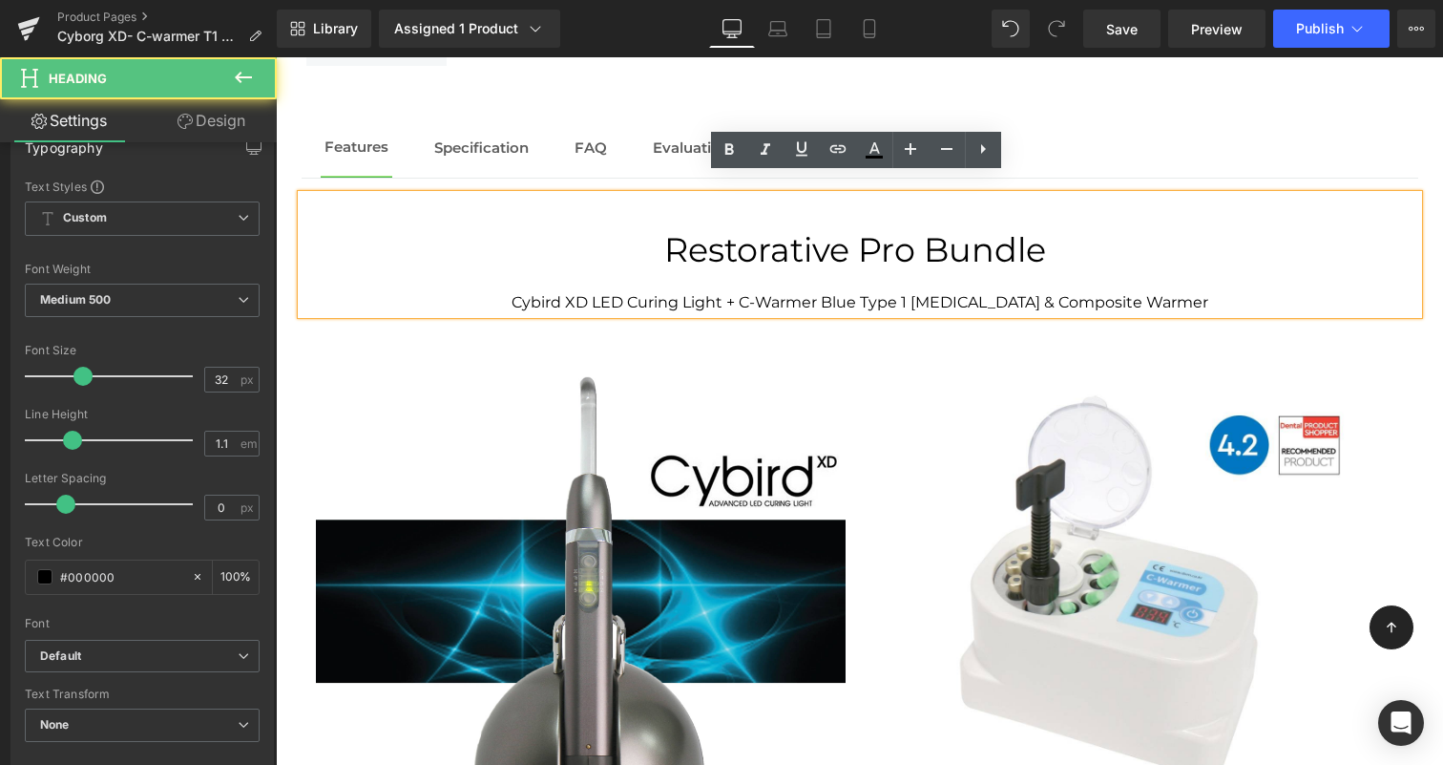
click at [1271, 238] on h1 "Restorative Pro Bundle" at bounding box center [860, 250] width 1117 height 37
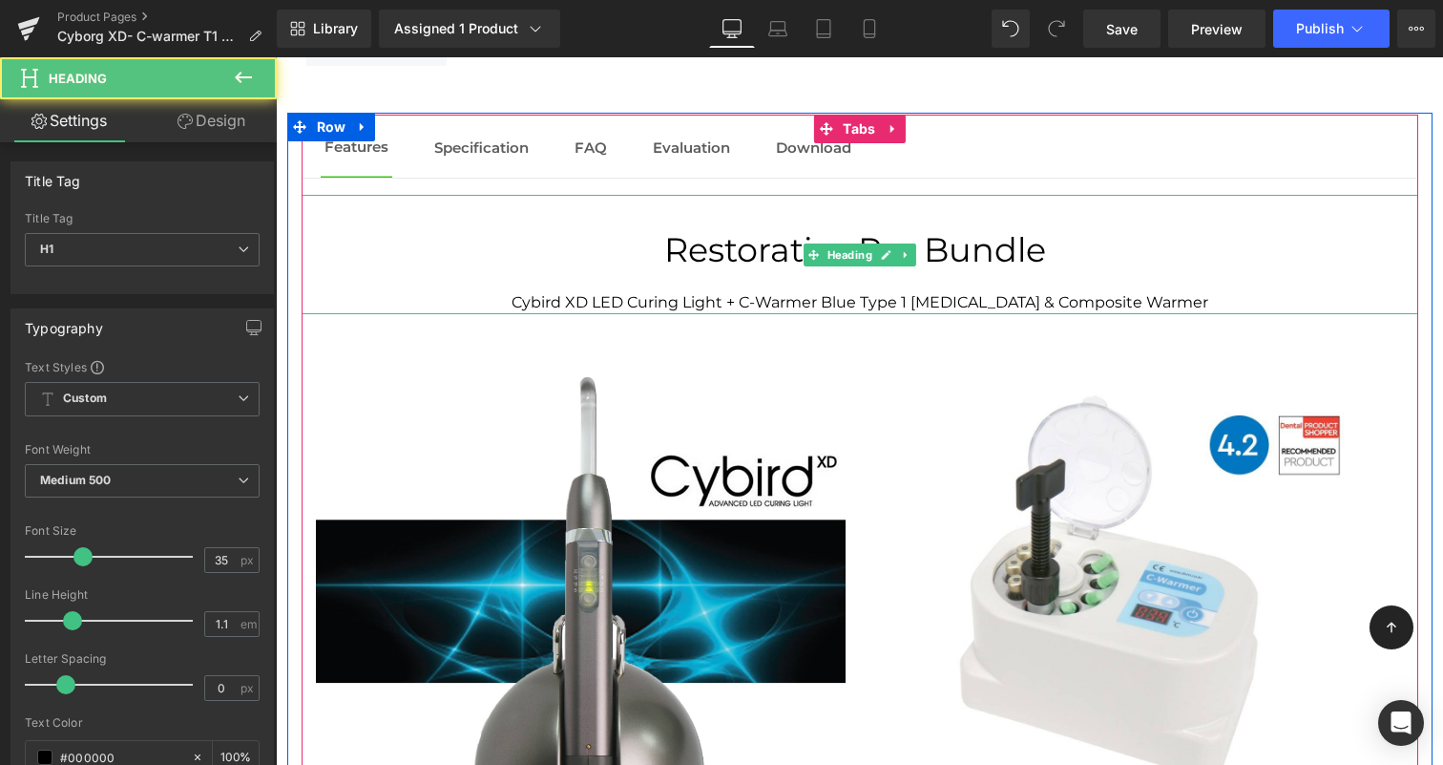
click at [736, 291] on div "Cybird XD LED Curing Light + C-Warmer Blue Type 1 [MEDICAL_DATA] & Composite Wa…" at bounding box center [860, 302] width 1117 height 23
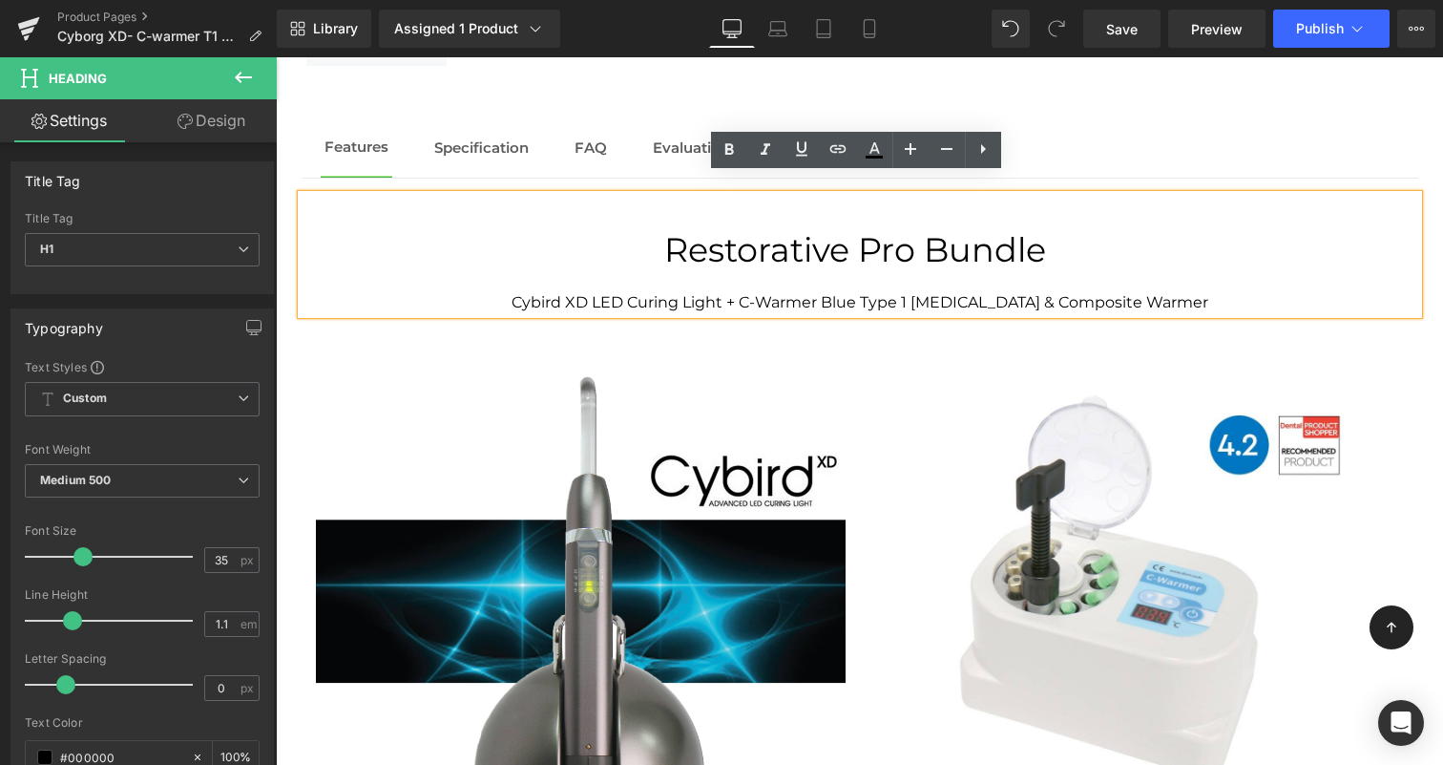
click at [737, 291] on div "Cybird XD LED Curing Light + C-Warmer Blue Type 1 [MEDICAL_DATA] & Composite Wa…" at bounding box center [860, 302] width 1117 height 23
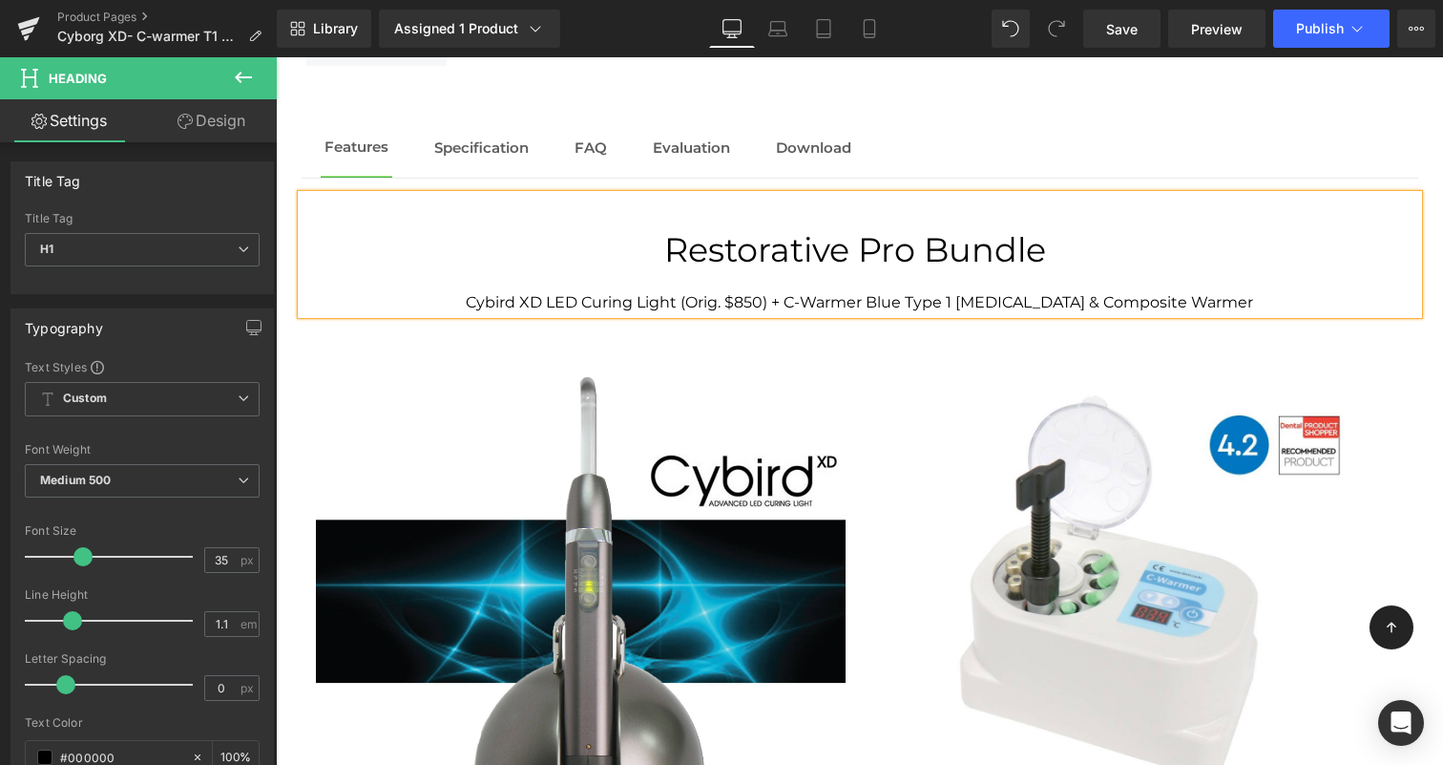
click at [1228, 291] on div "Cybird XD LED Curing Light (Orig. $850) + C-Warmer Blue Type 1 [MEDICAL_DATA] &…" at bounding box center [860, 302] width 1117 height 23
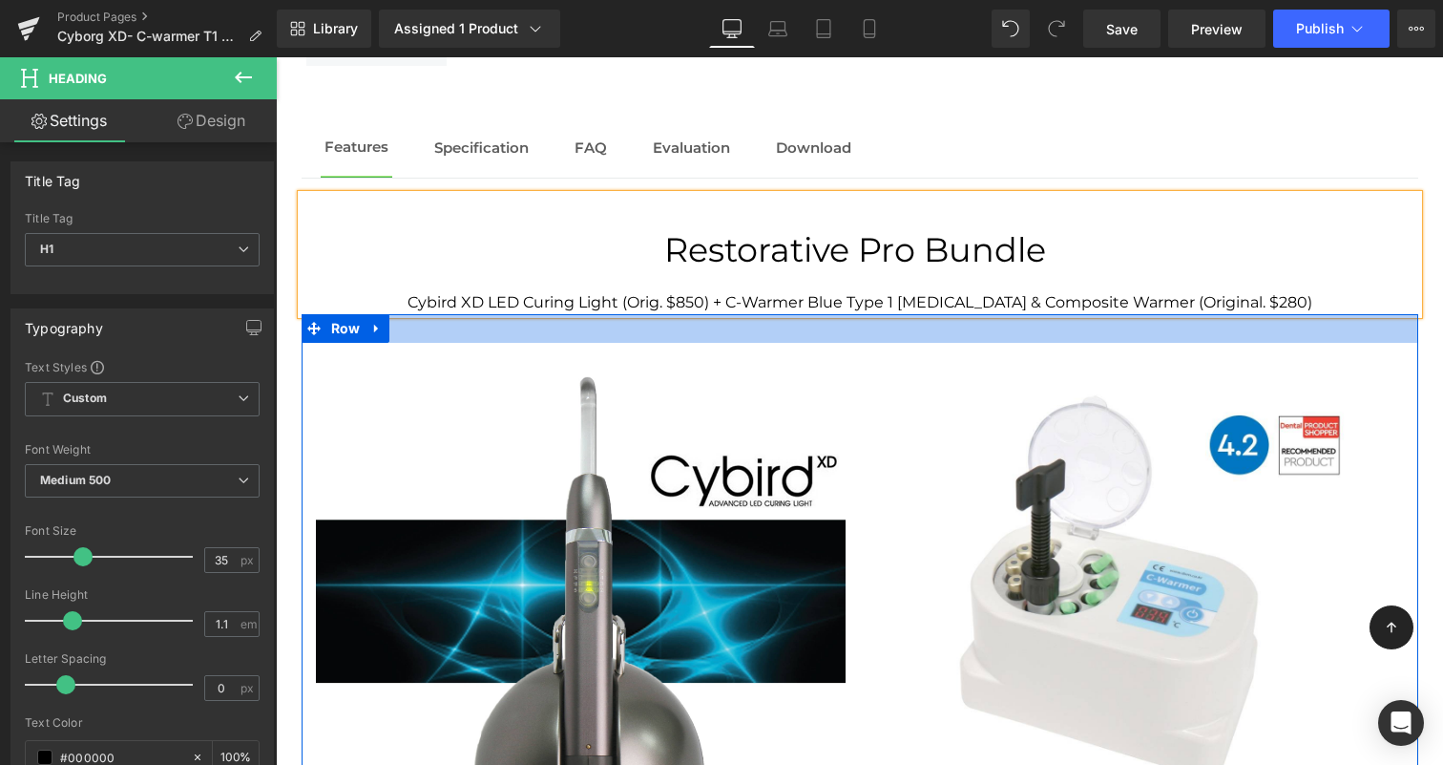
click at [1300, 314] on div at bounding box center [860, 328] width 1117 height 29
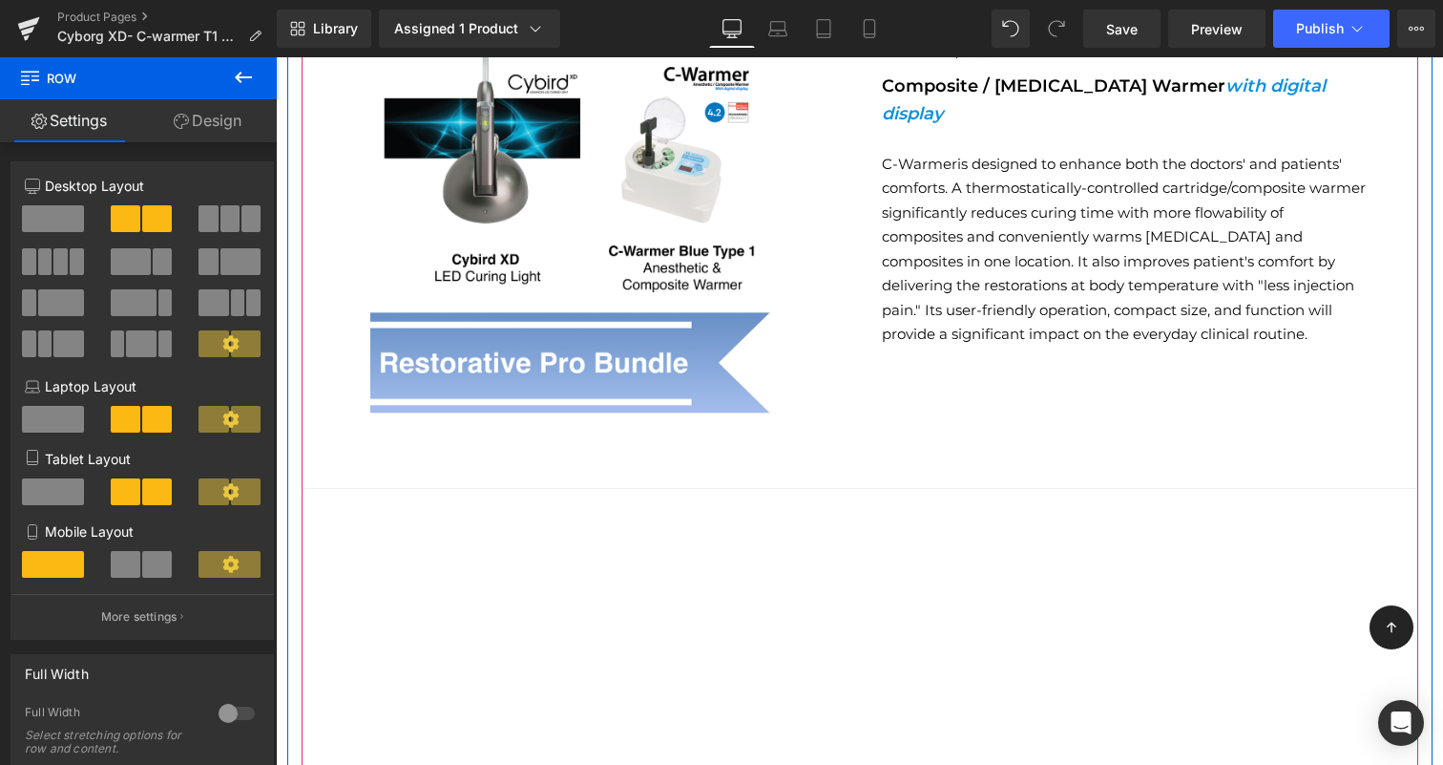
scroll to position [3070, 0]
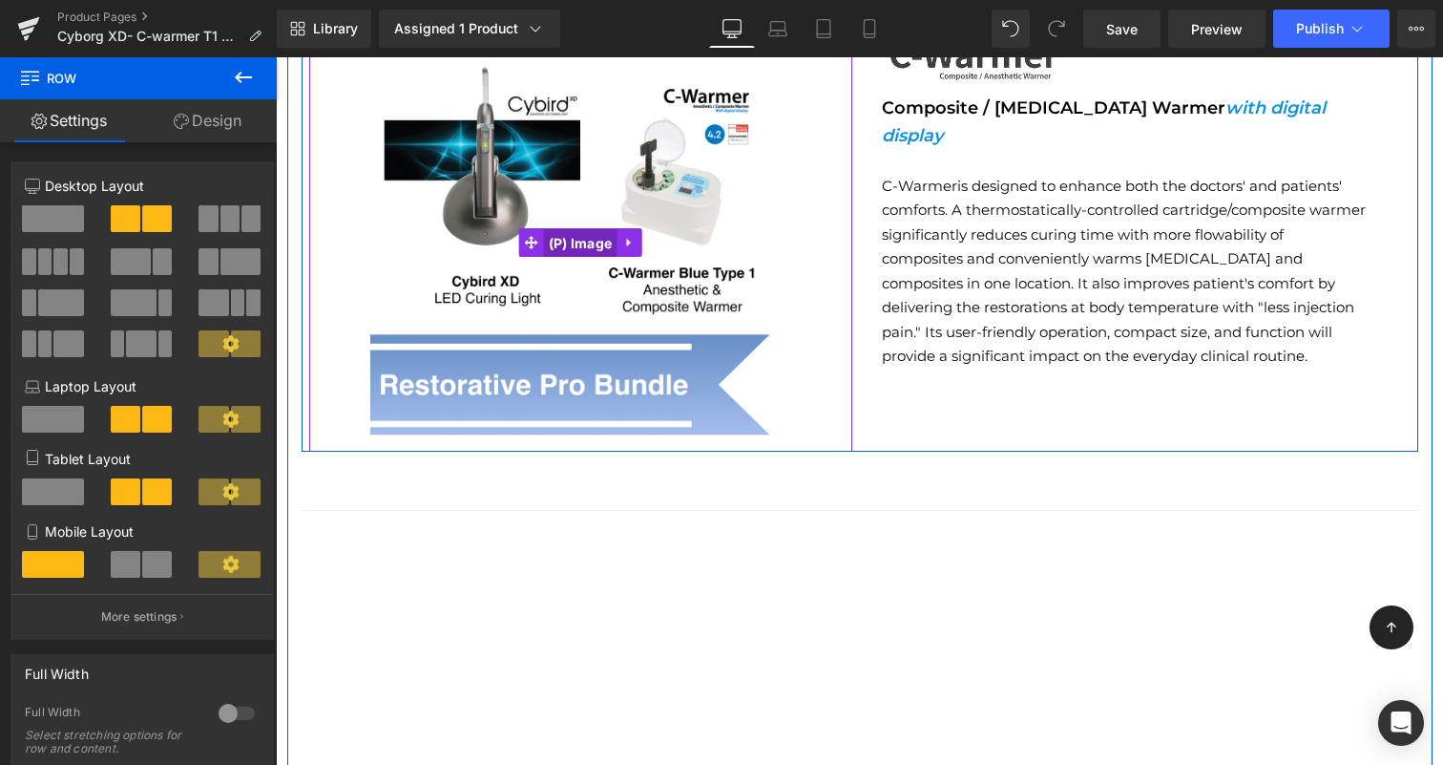
click at [578, 231] on span "(P) Image" at bounding box center [580, 243] width 73 height 29
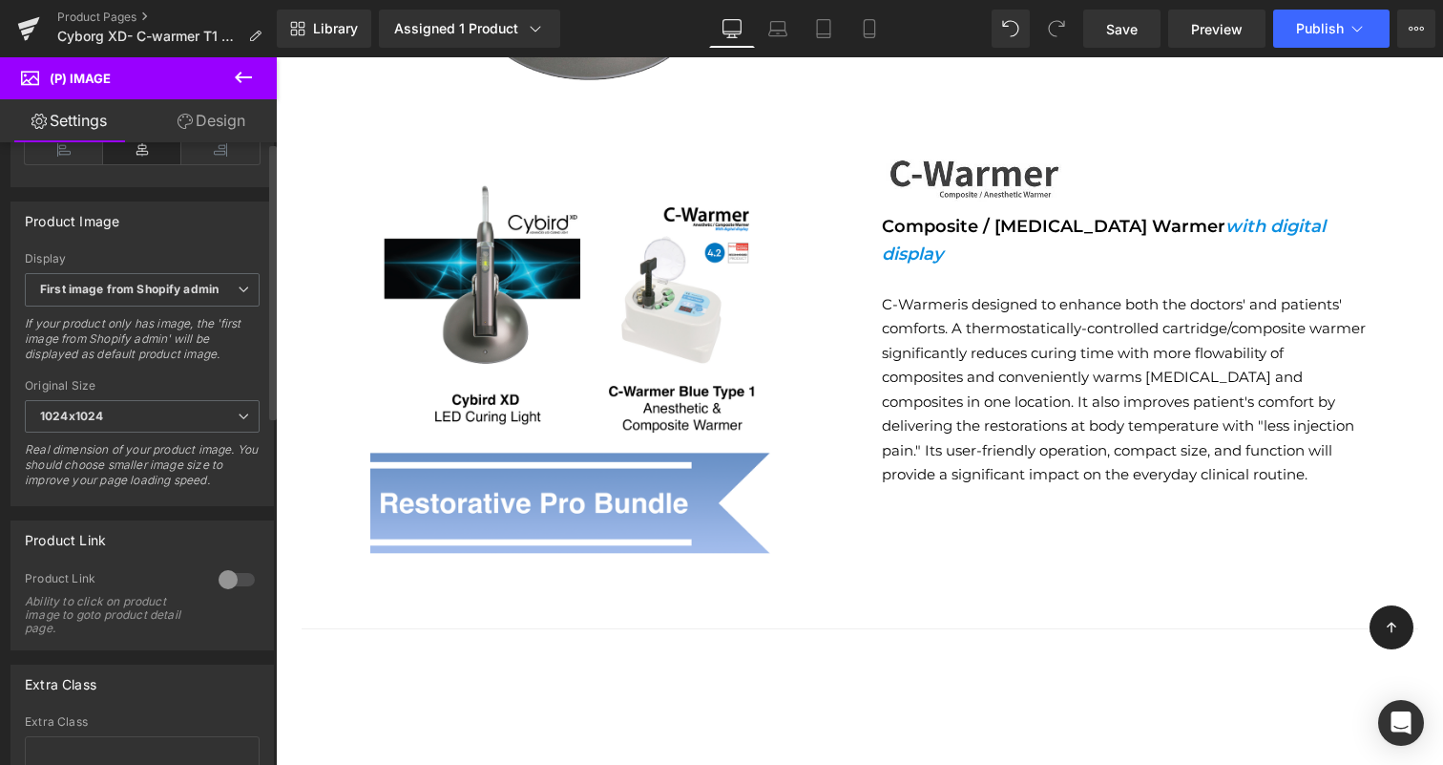
scroll to position [0, 0]
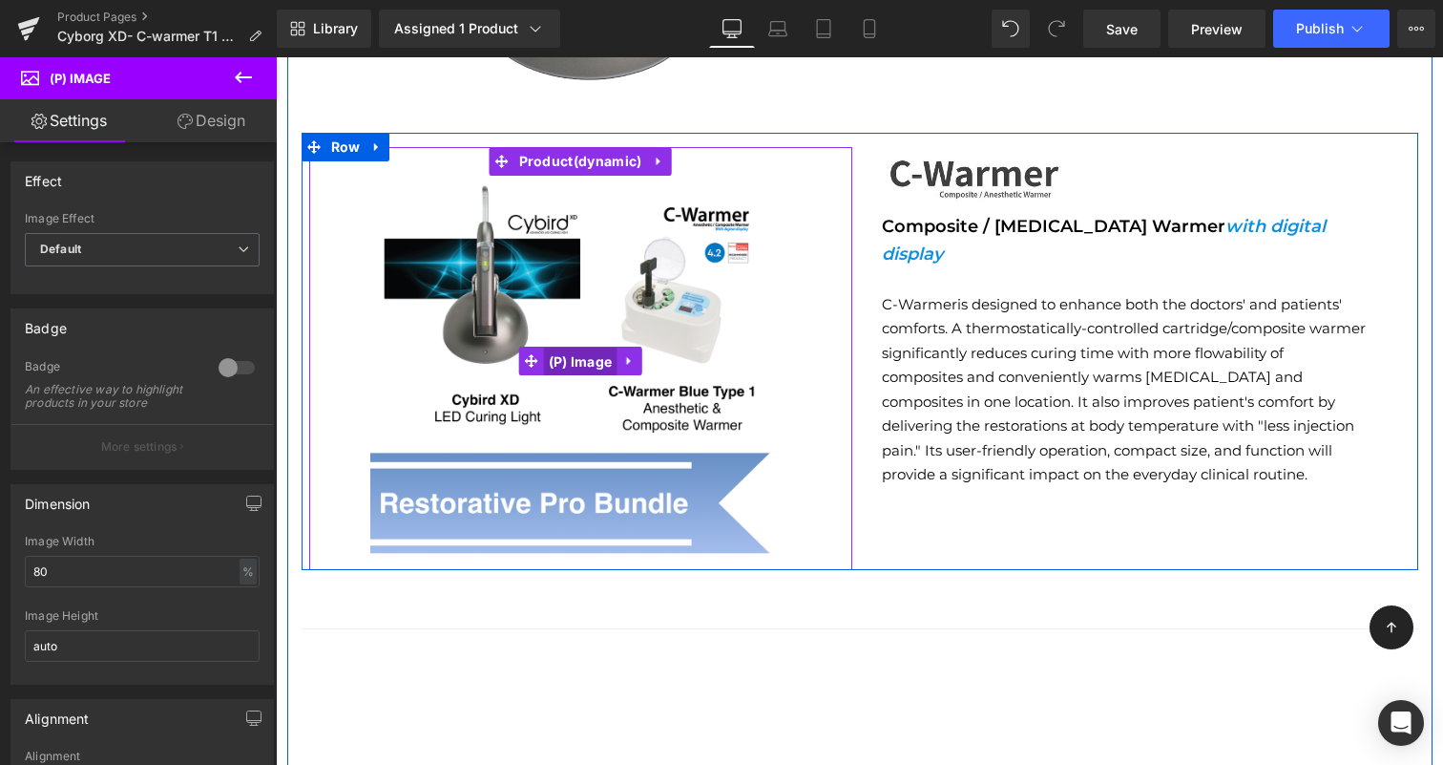
click at [570, 347] on span "(P) Image" at bounding box center [580, 361] width 73 height 29
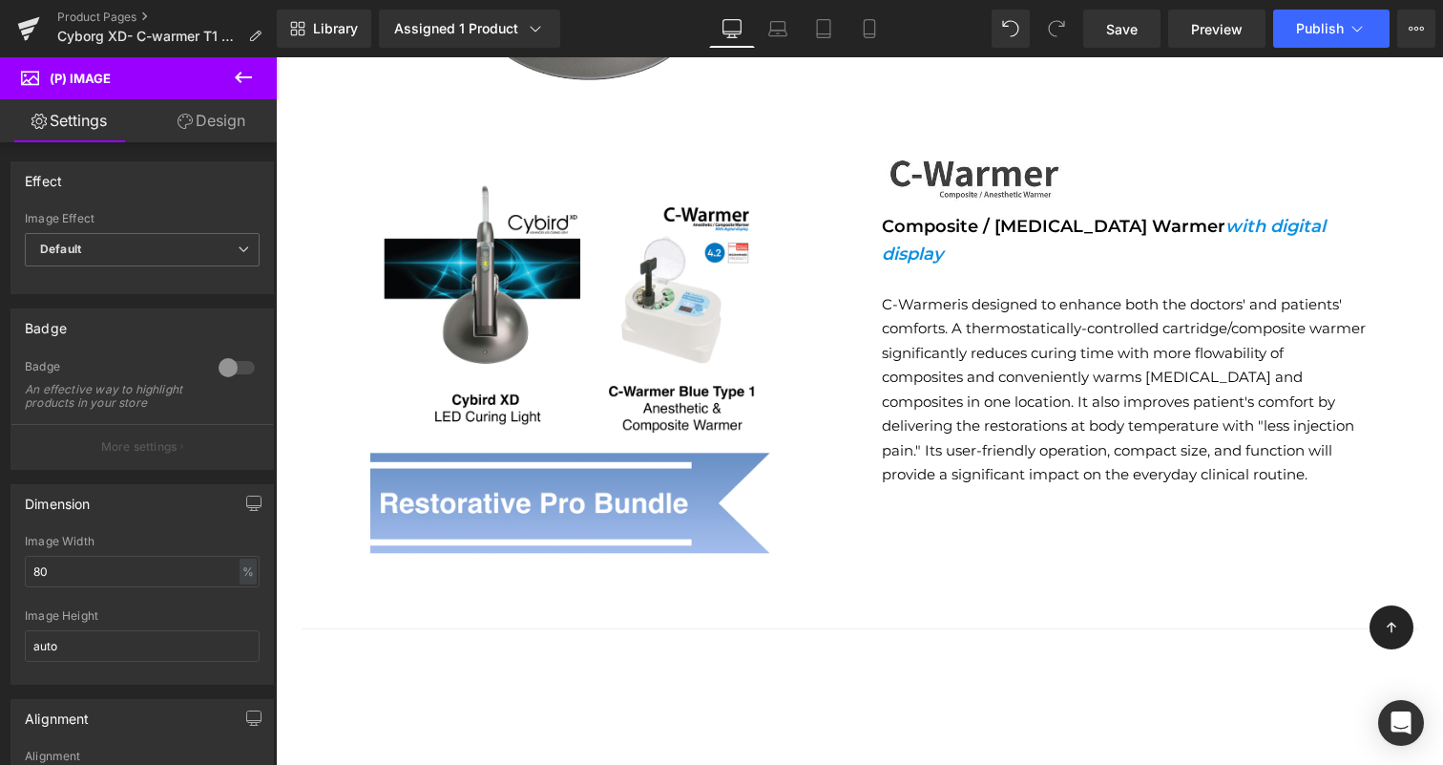
click at [216, 126] on link "Design" at bounding box center [211, 120] width 138 height 43
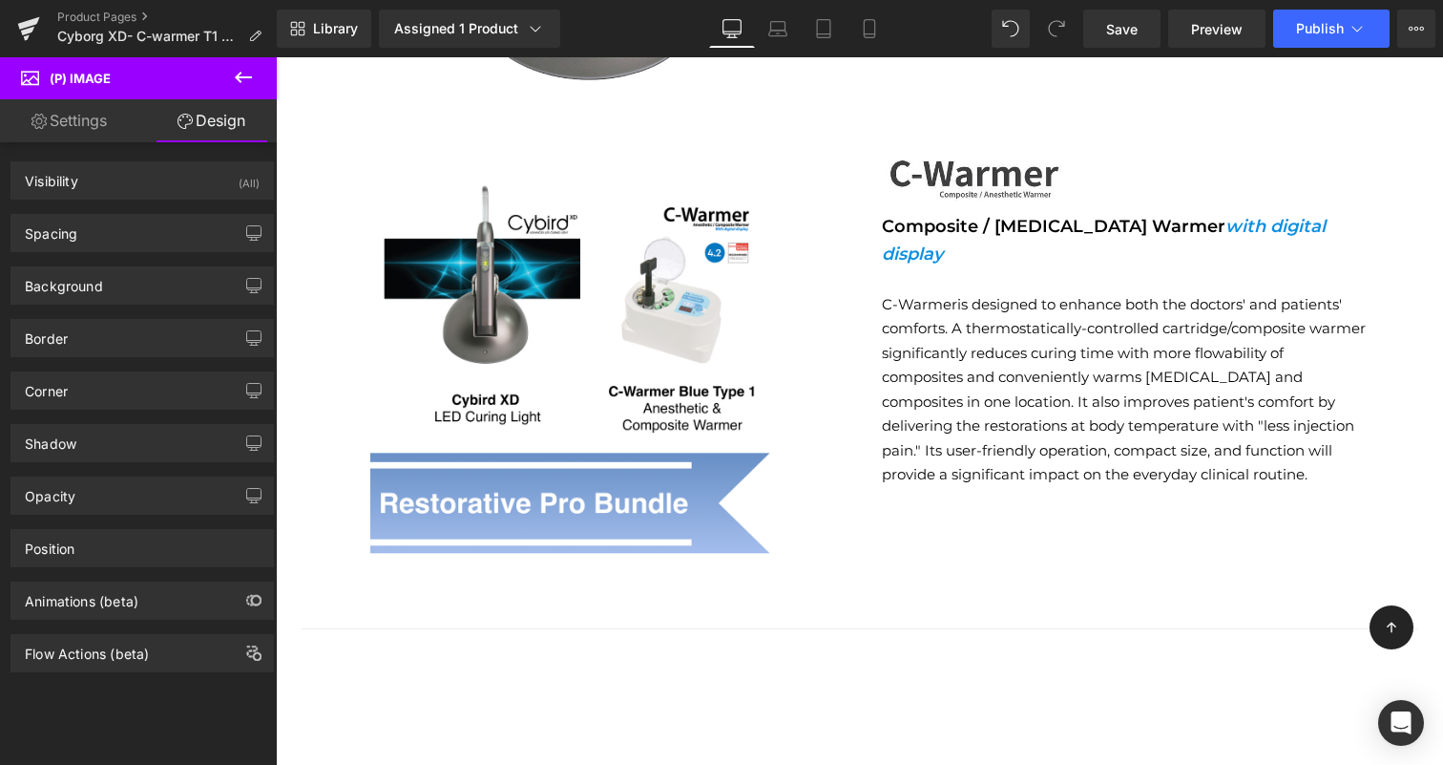
click at [85, 136] on link "Settings" at bounding box center [69, 120] width 138 height 43
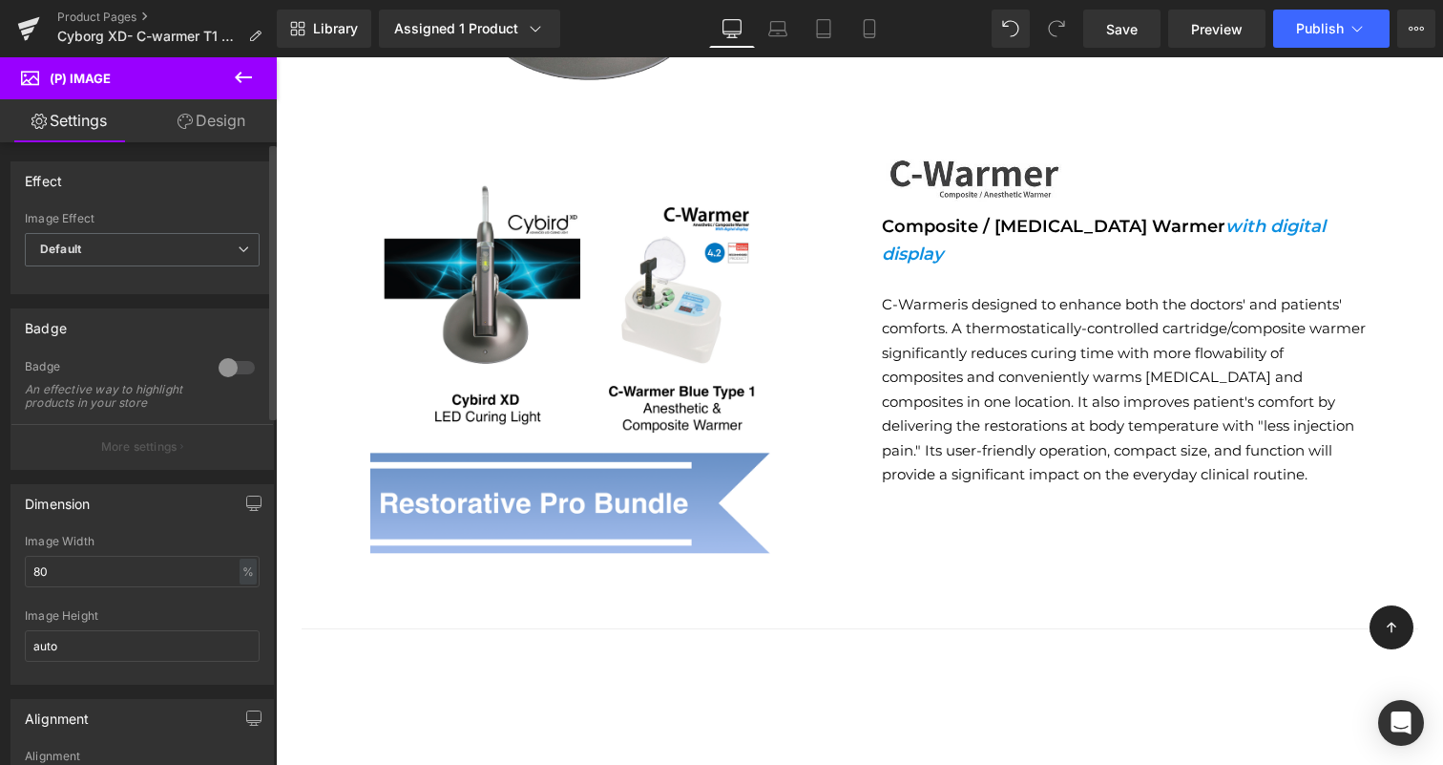
click at [94, 212] on div "Image Effect" at bounding box center [142, 218] width 235 height 13
click at [132, 271] on div "Default Default Zoom Hover" at bounding box center [142, 254] width 235 height 43
click at [251, 69] on icon at bounding box center [243, 77] width 23 height 23
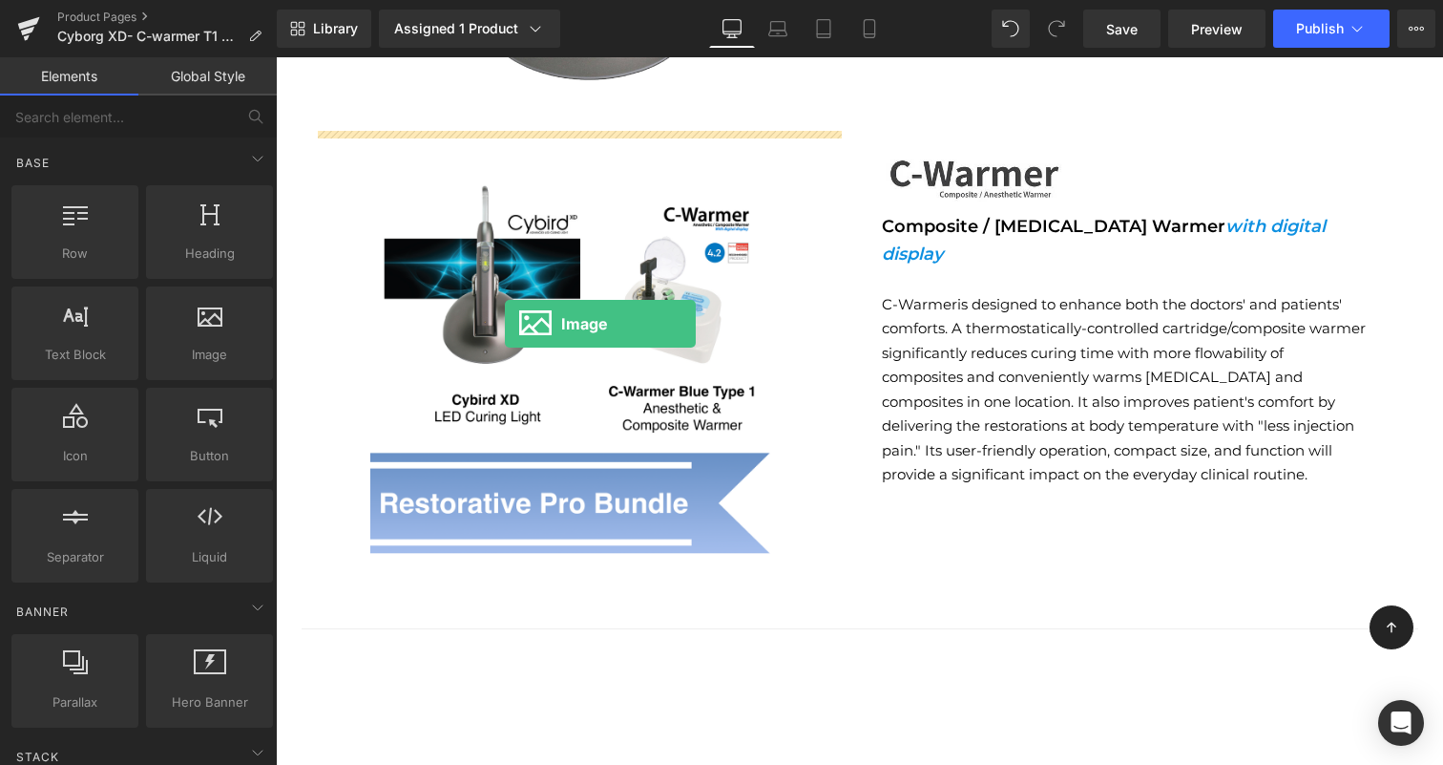
drag, startPoint x: 470, startPoint y: 413, endPoint x: 505, endPoint y: 324, distance: 96.4
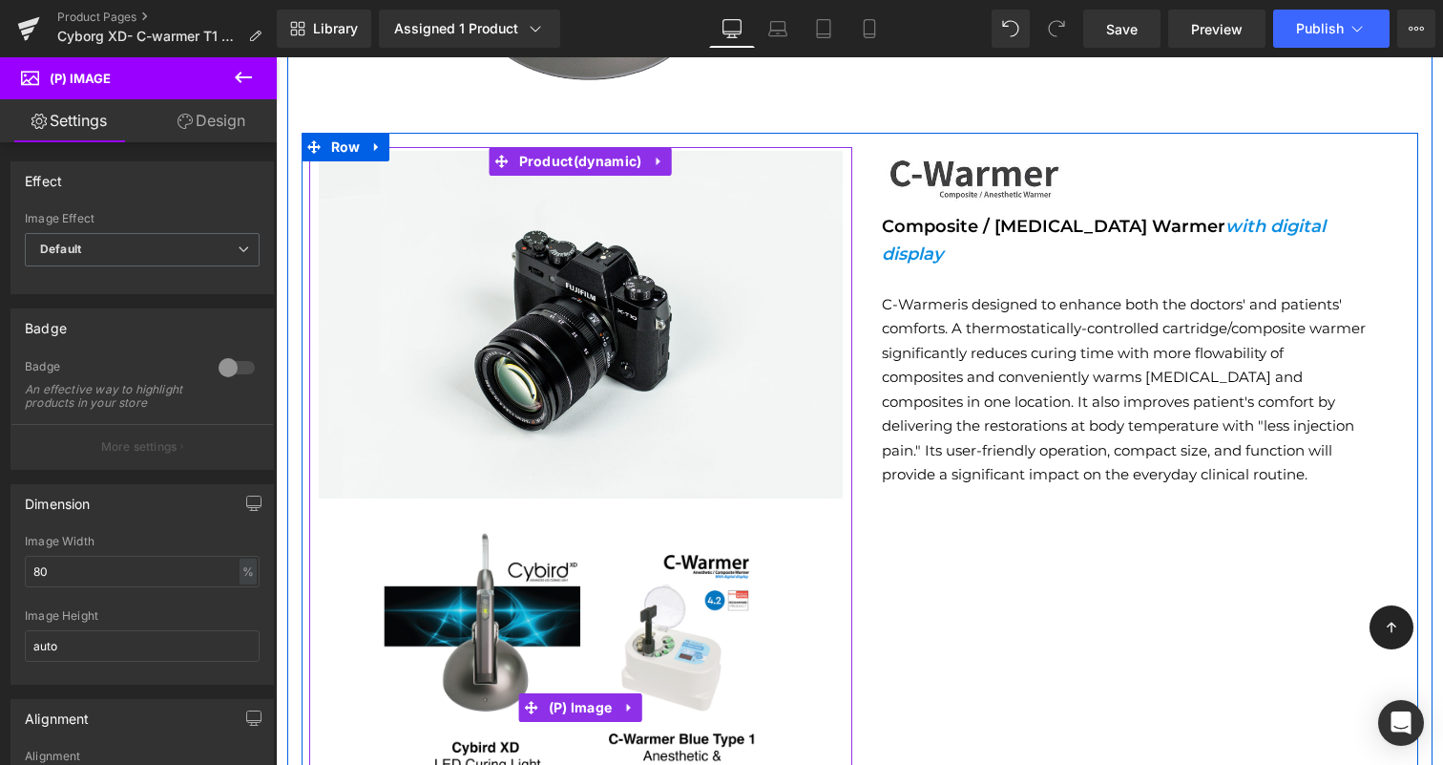
click at [627, 594] on img at bounding box center [579, 707] width 419 height 419
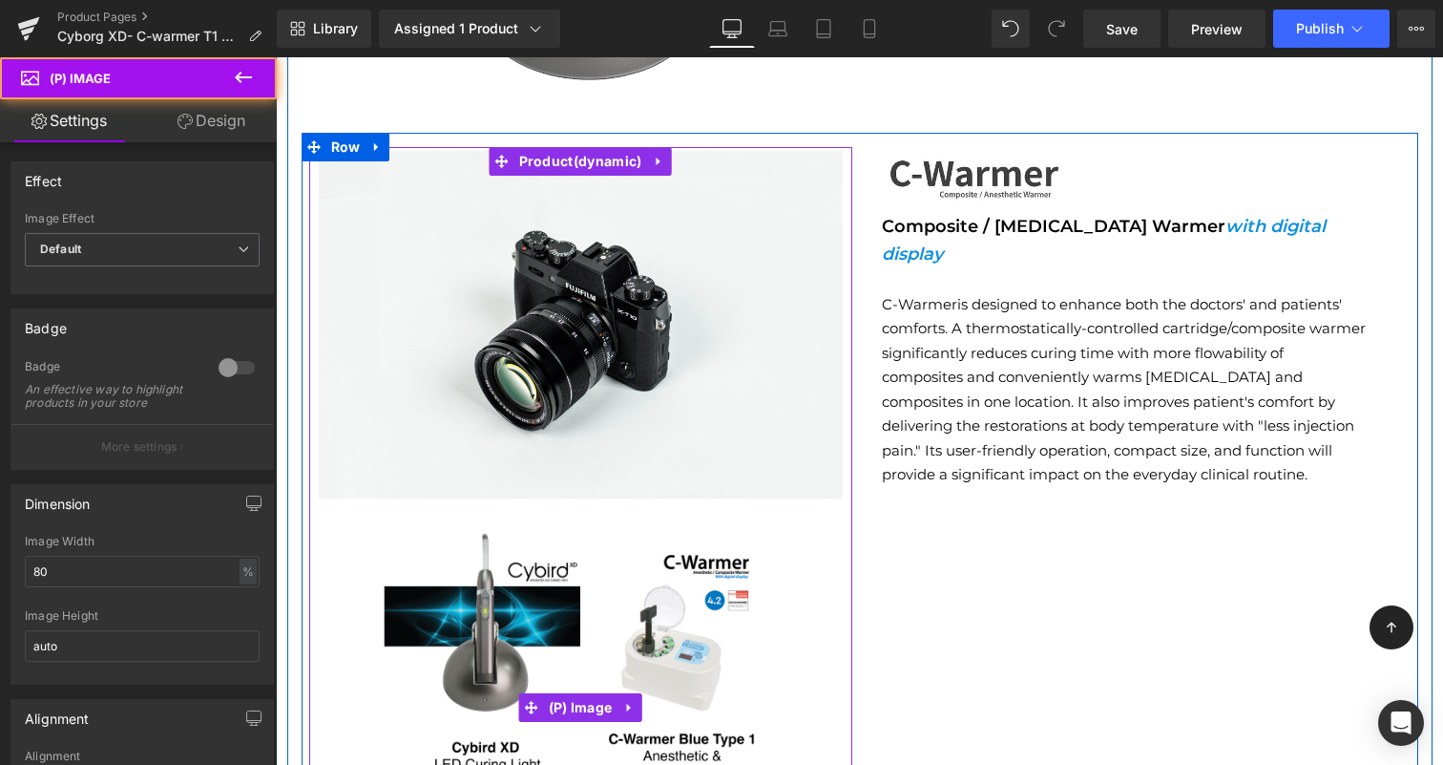
click at [687, 608] on img at bounding box center [579, 707] width 419 height 419
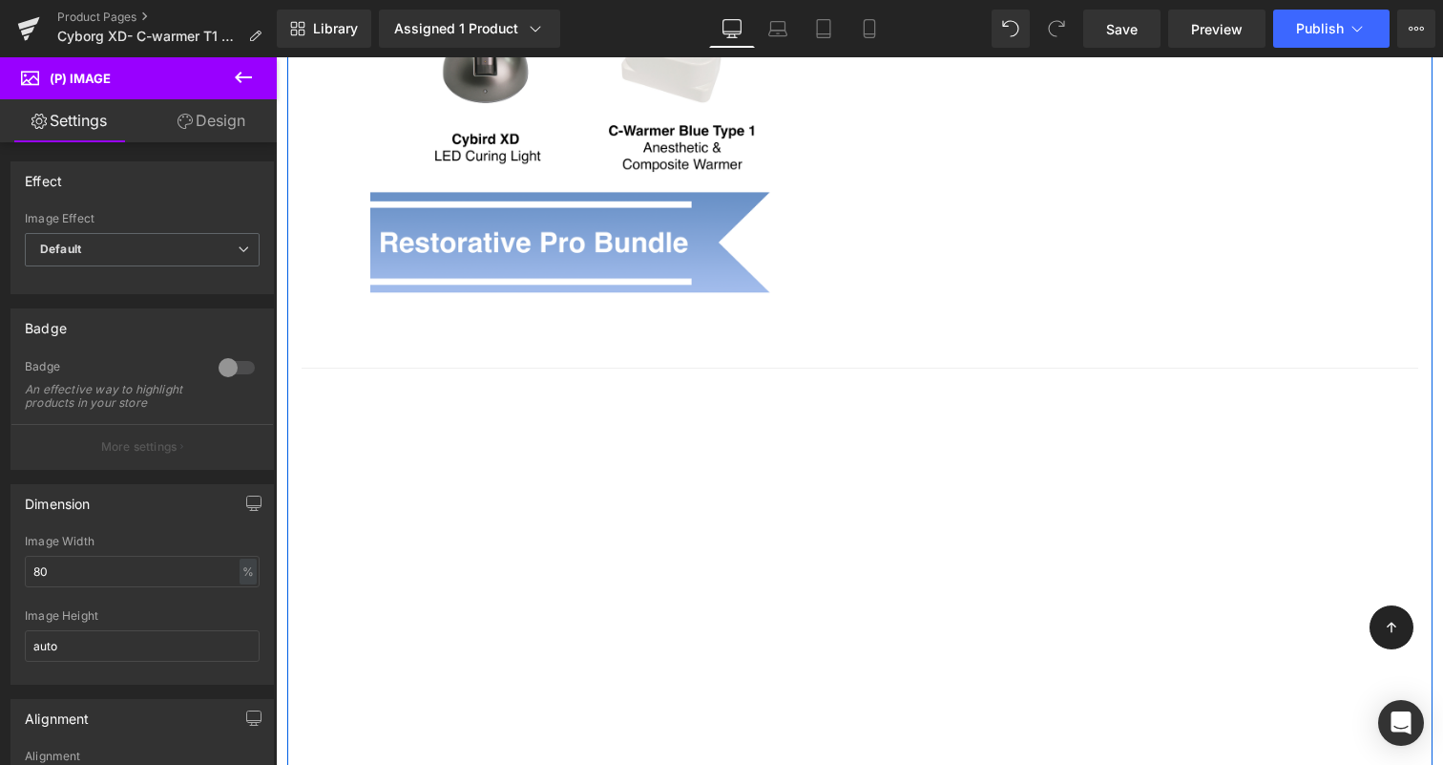
scroll to position [3159, 0]
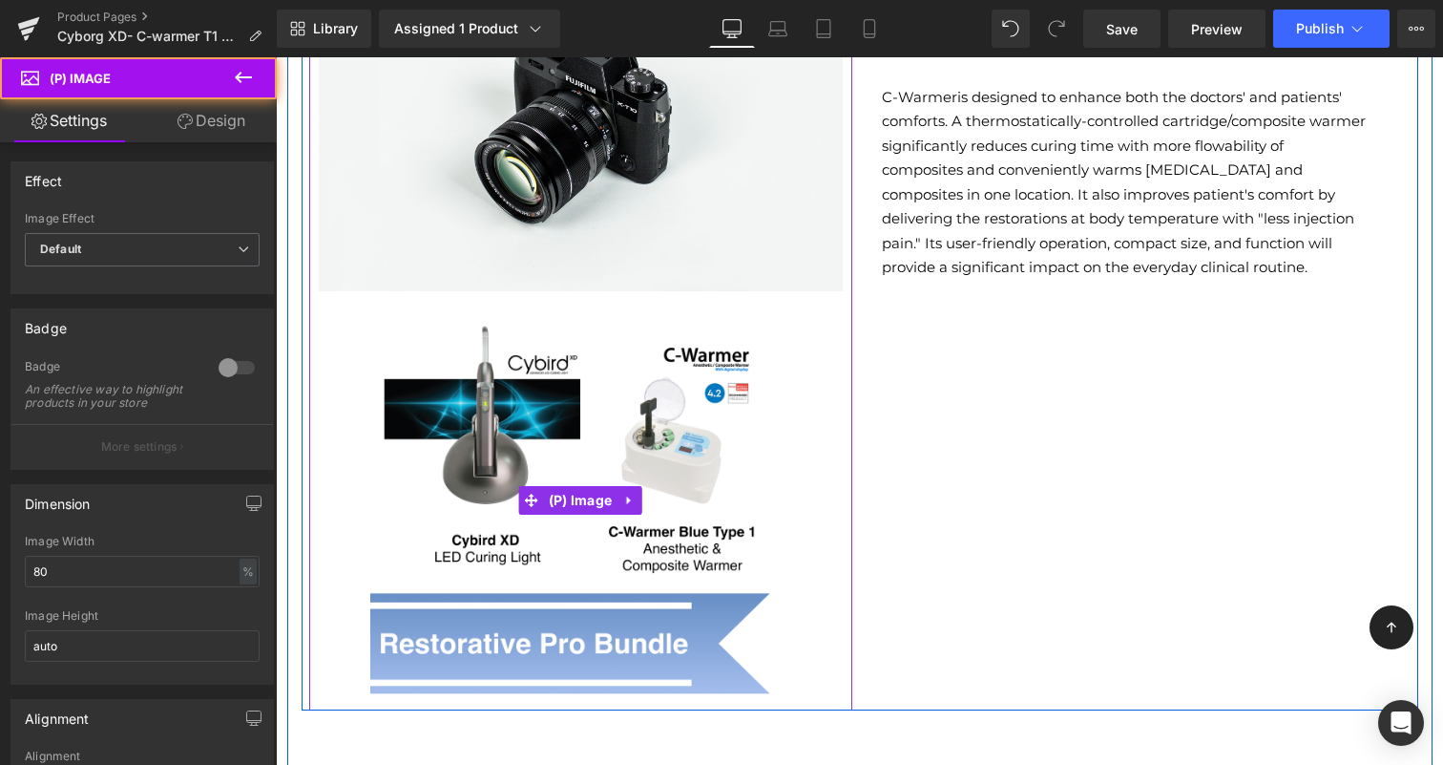
click at [661, 480] on img at bounding box center [579, 500] width 419 height 419
click at [627, 496] on icon at bounding box center [628, 500] width 4 height 9
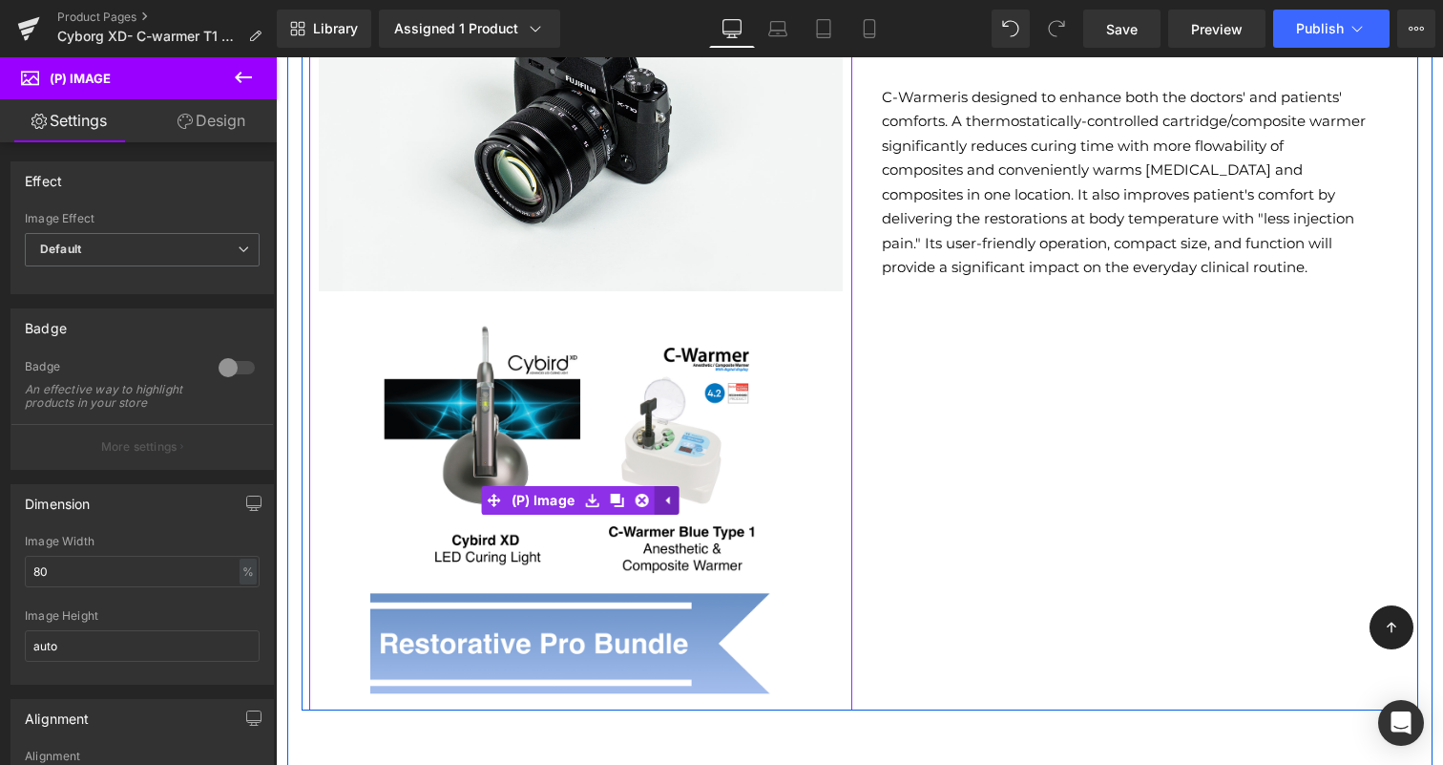
click at [668, 493] on icon at bounding box center [666, 500] width 13 height 14
click at [626, 496] on icon at bounding box center [628, 500] width 4 height 9
click at [636, 493] on icon at bounding box center [641, 499] width 13 height 13
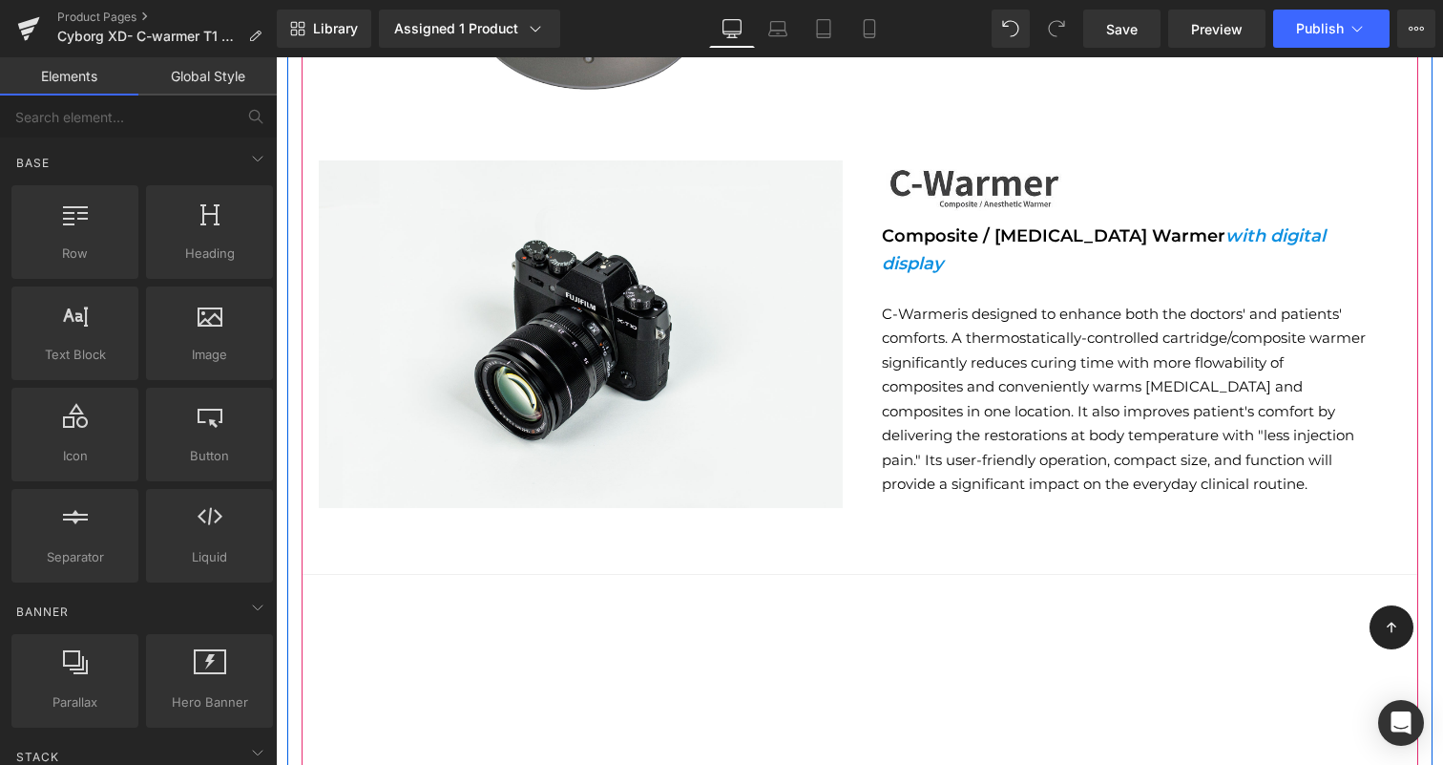
scroll to position [2579, 0]
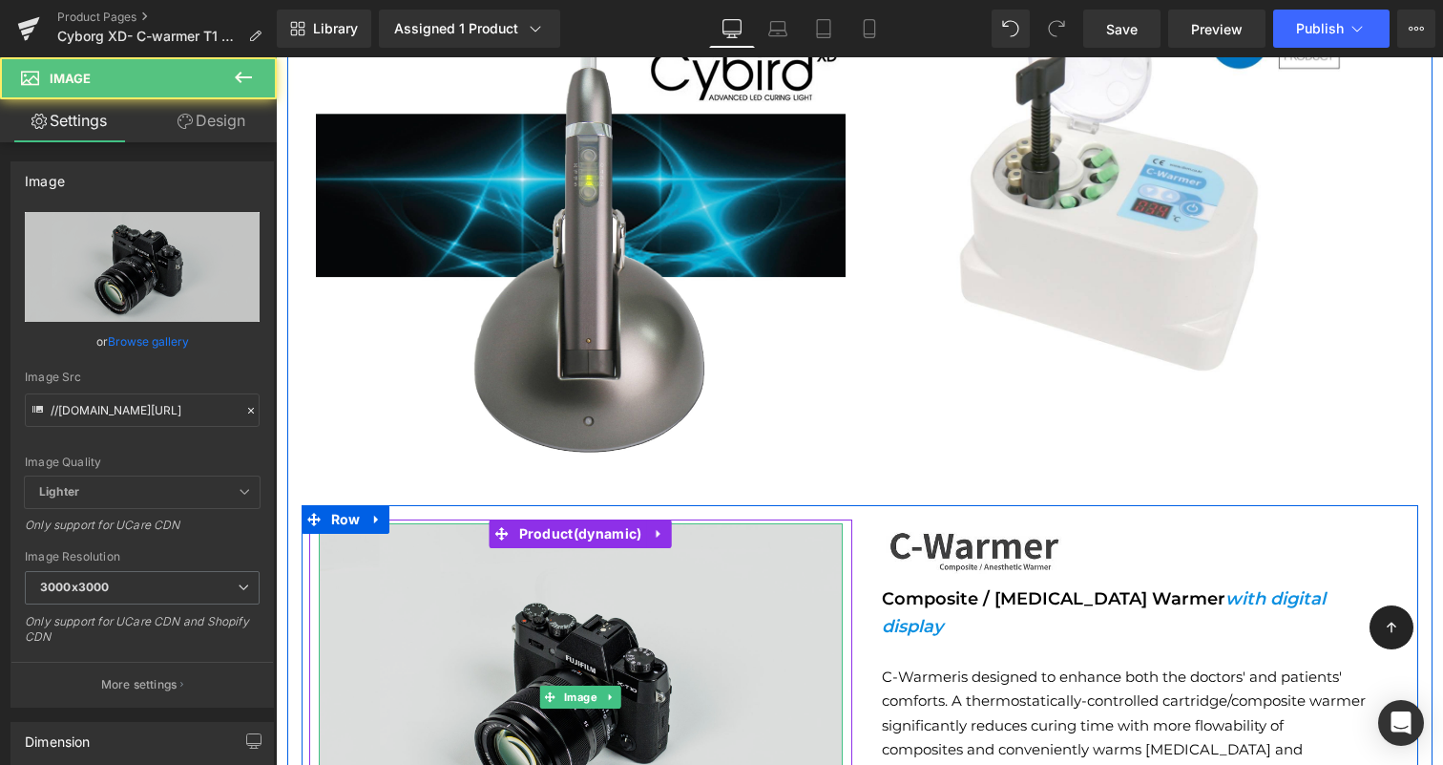
click at [664, 627] on img at bounding box center [581, 696] width 524 height 347
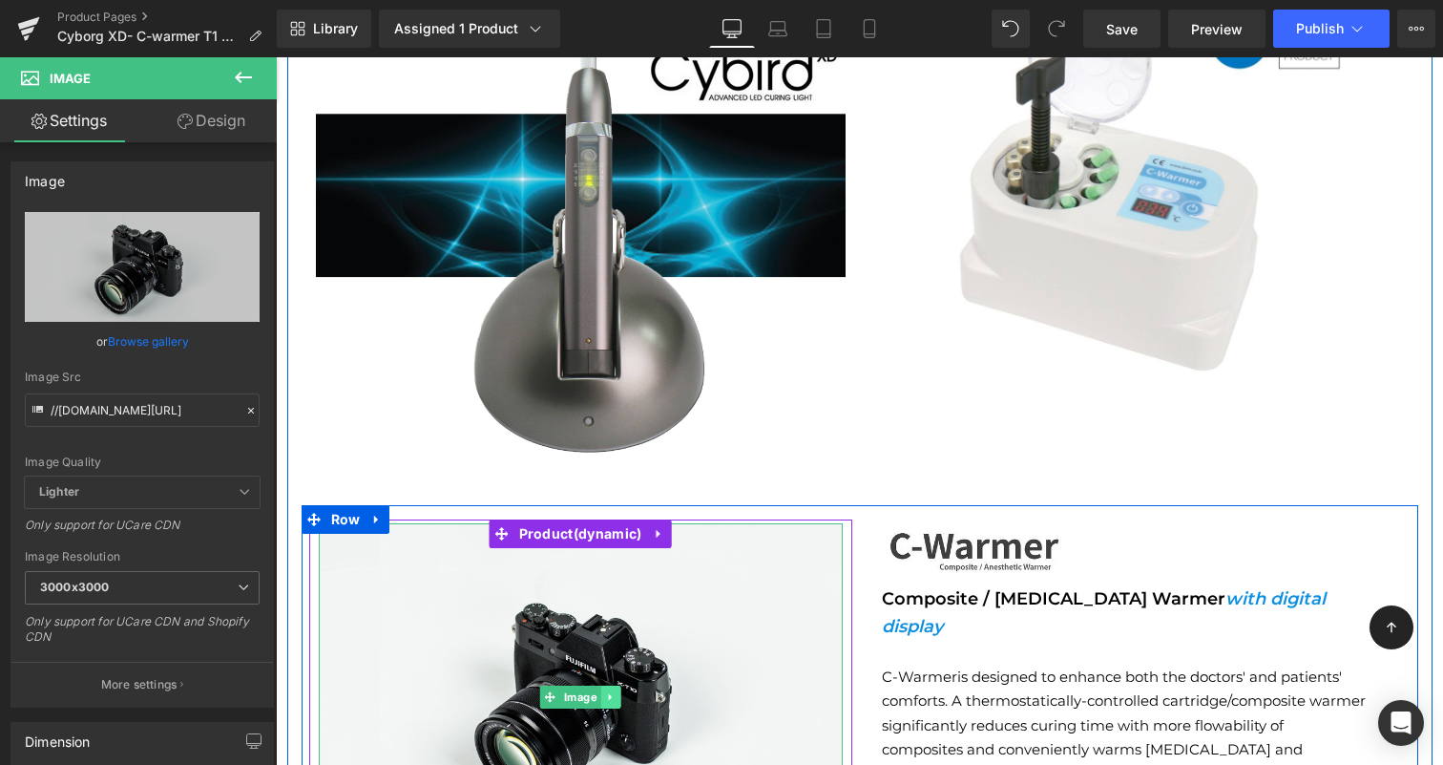
click at [608, 694] on icon at bounding box center [609, 697] width 3 height 7
click at [616, 685] on link at bounding box center [621, 696] width 20 height 23
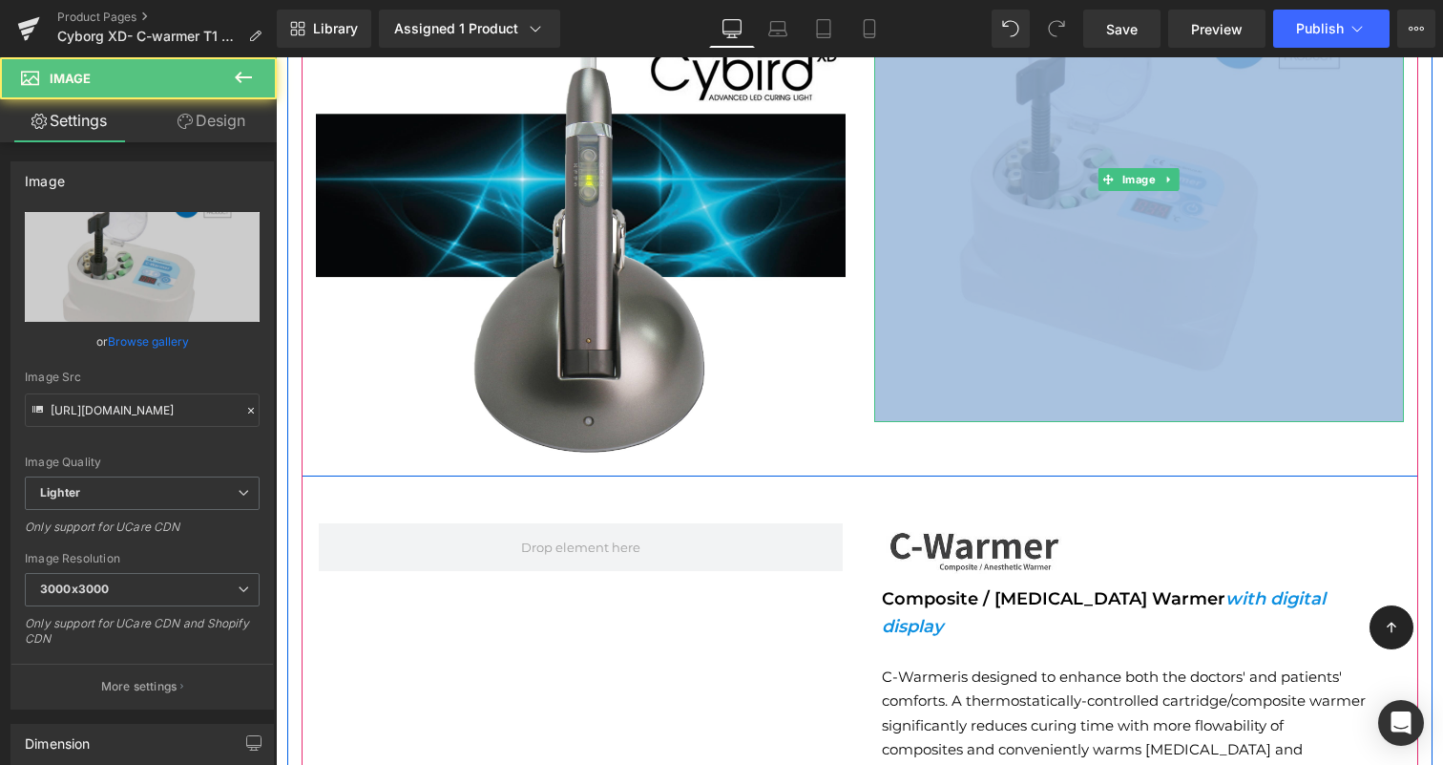
click at [1257, 215] on img at bounding box center [1139, 179] width 530 height 485
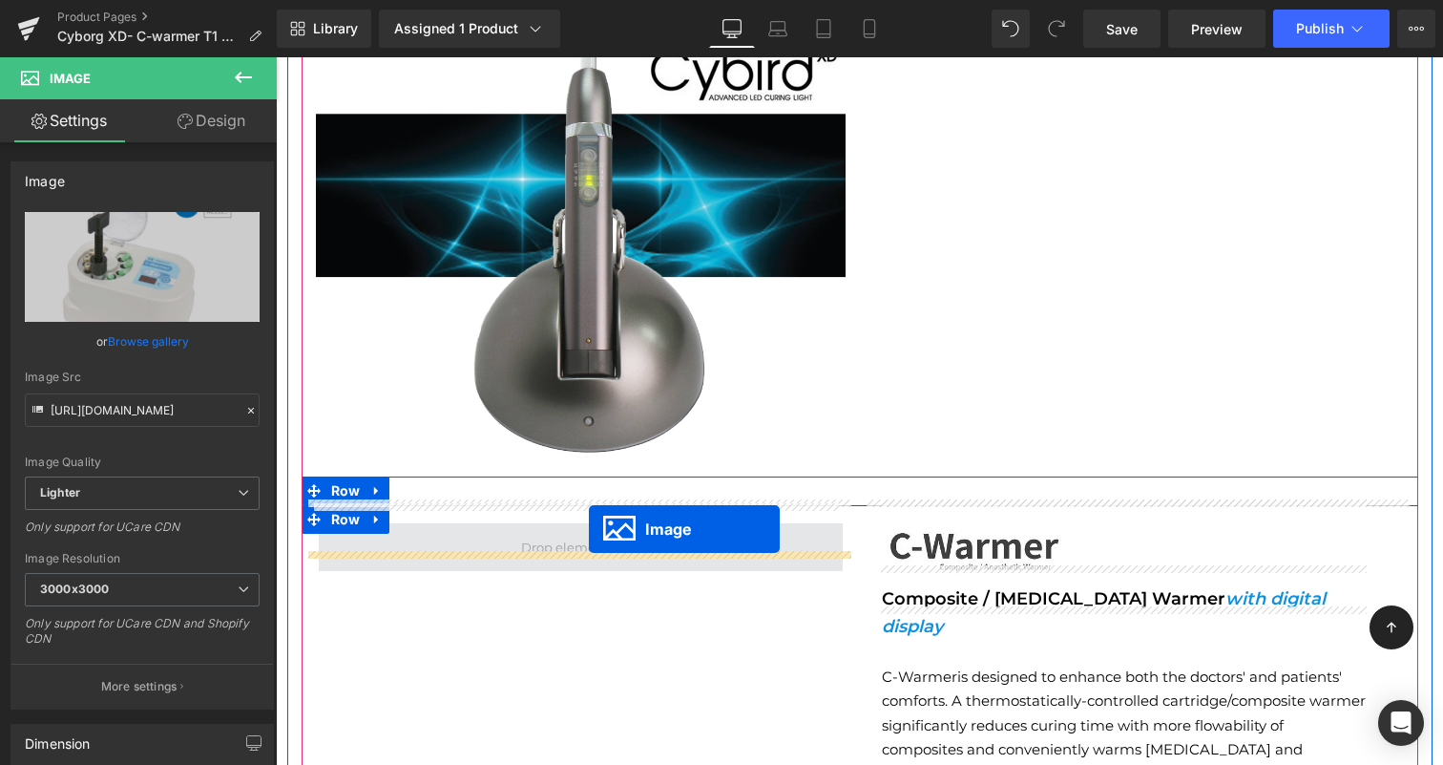
drag, startPoint x: 1102, startPoint y: 156, endPoint x: 589, endPoint y: 528, distance: 634.3
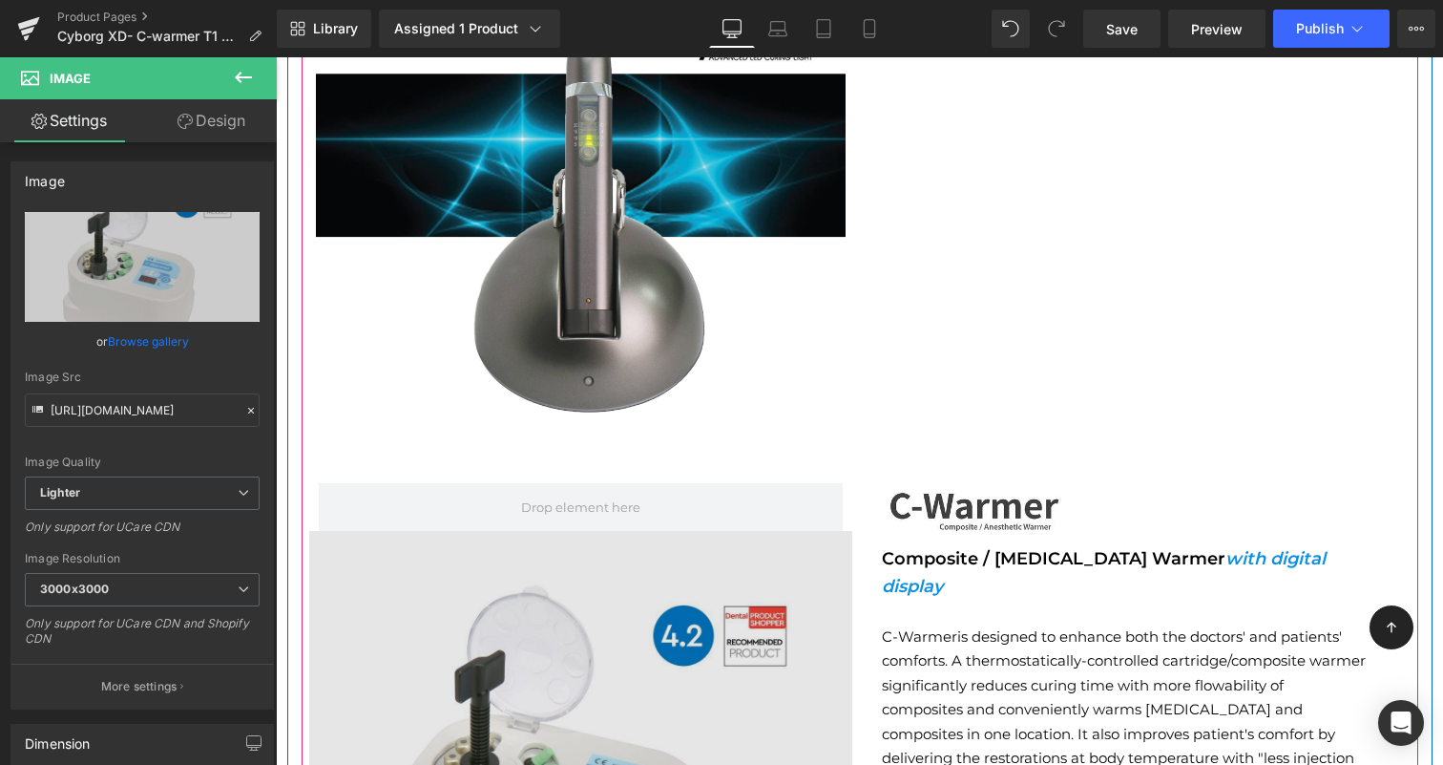
scroll to position [2804, 0]
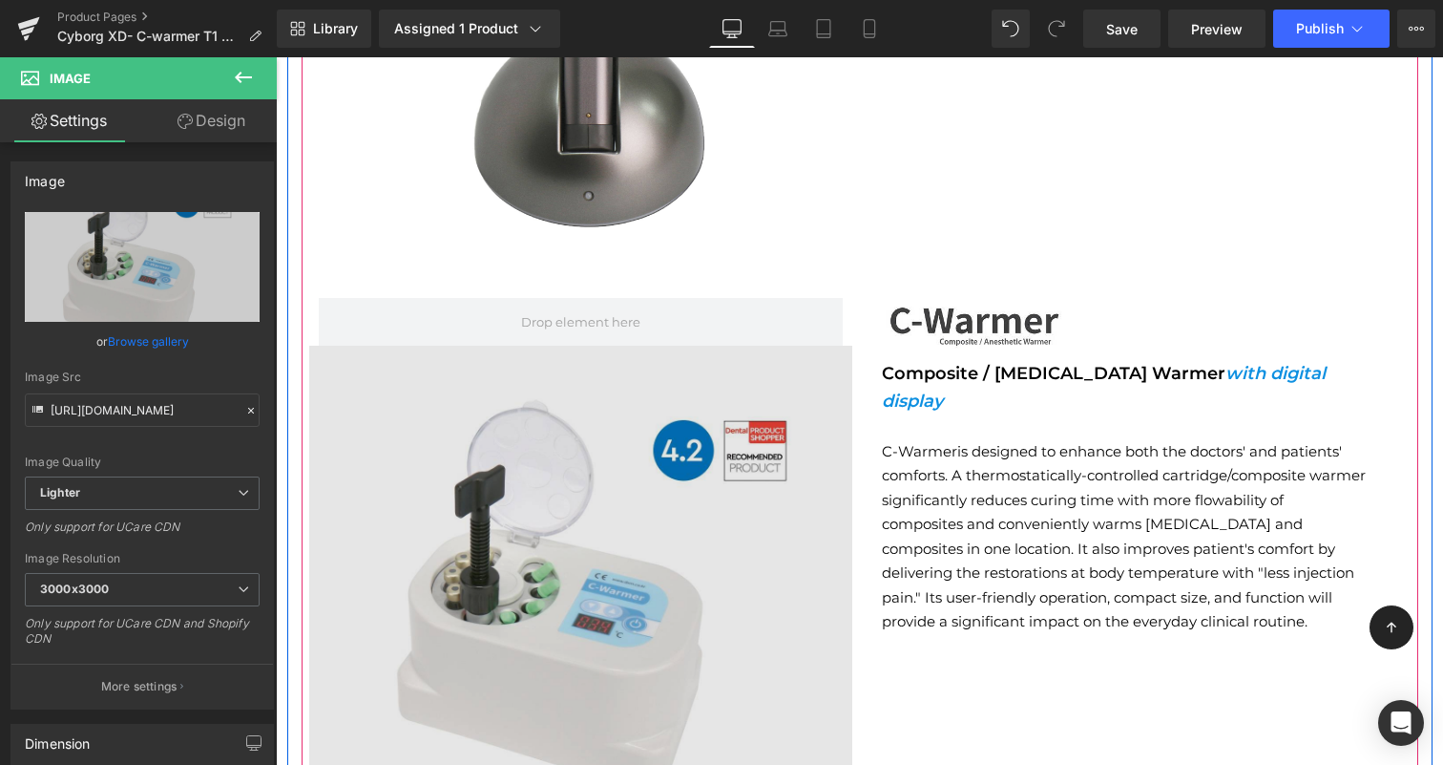
click at [616, 560] on img at bounding box center [580, 594] width 543 height 497
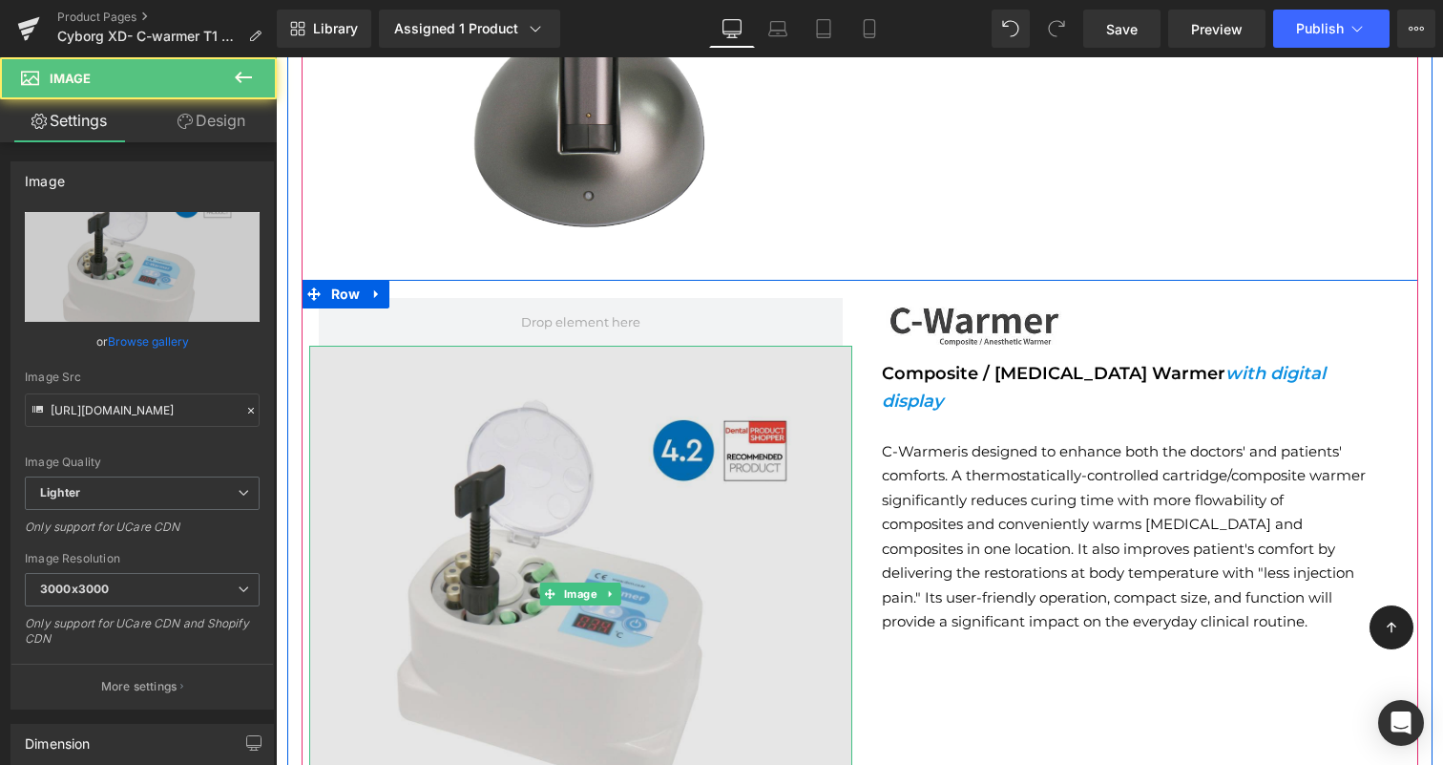
click at [335, 356] on img at bounding box center [580, 594] width 543 height 497
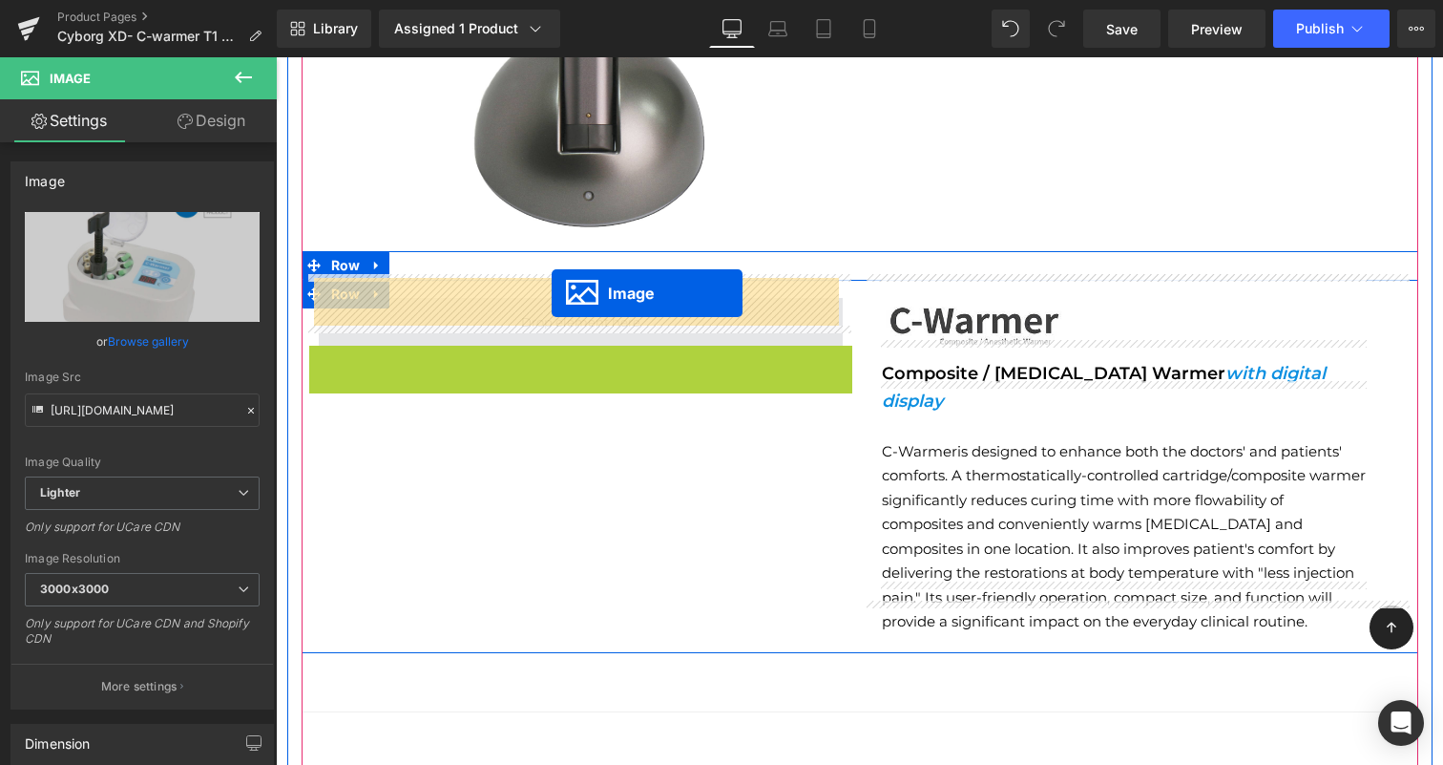
drag, startPoint x: 545, startPoint y: 574, endPoint x: 552, endPoint y: 293, distance: 280.7
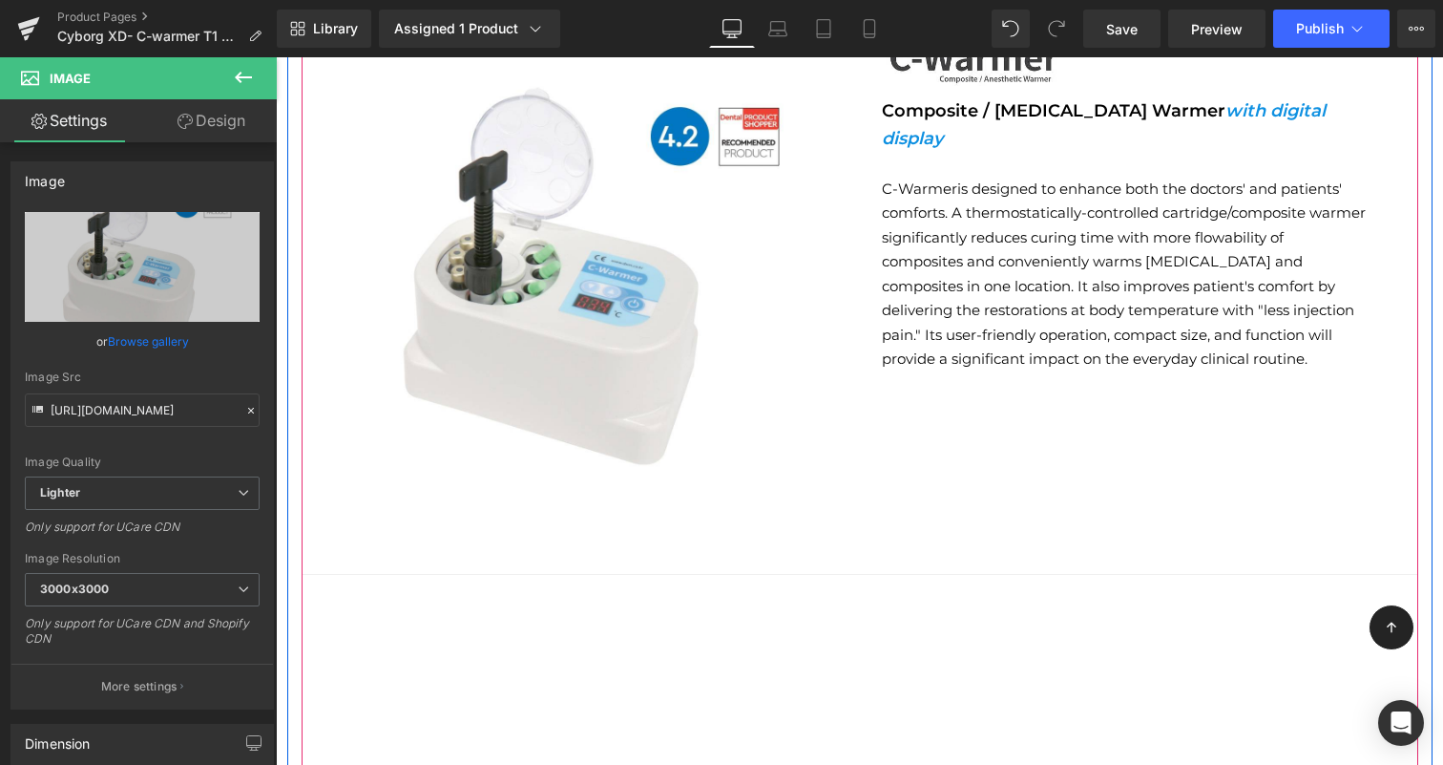
click at [1143, 403] on div "Image Composite / [MEDICAL_DATA] Warmer with digital display Text Block C-Warme…" at bounding box center [1139, 273] width 558 height 484
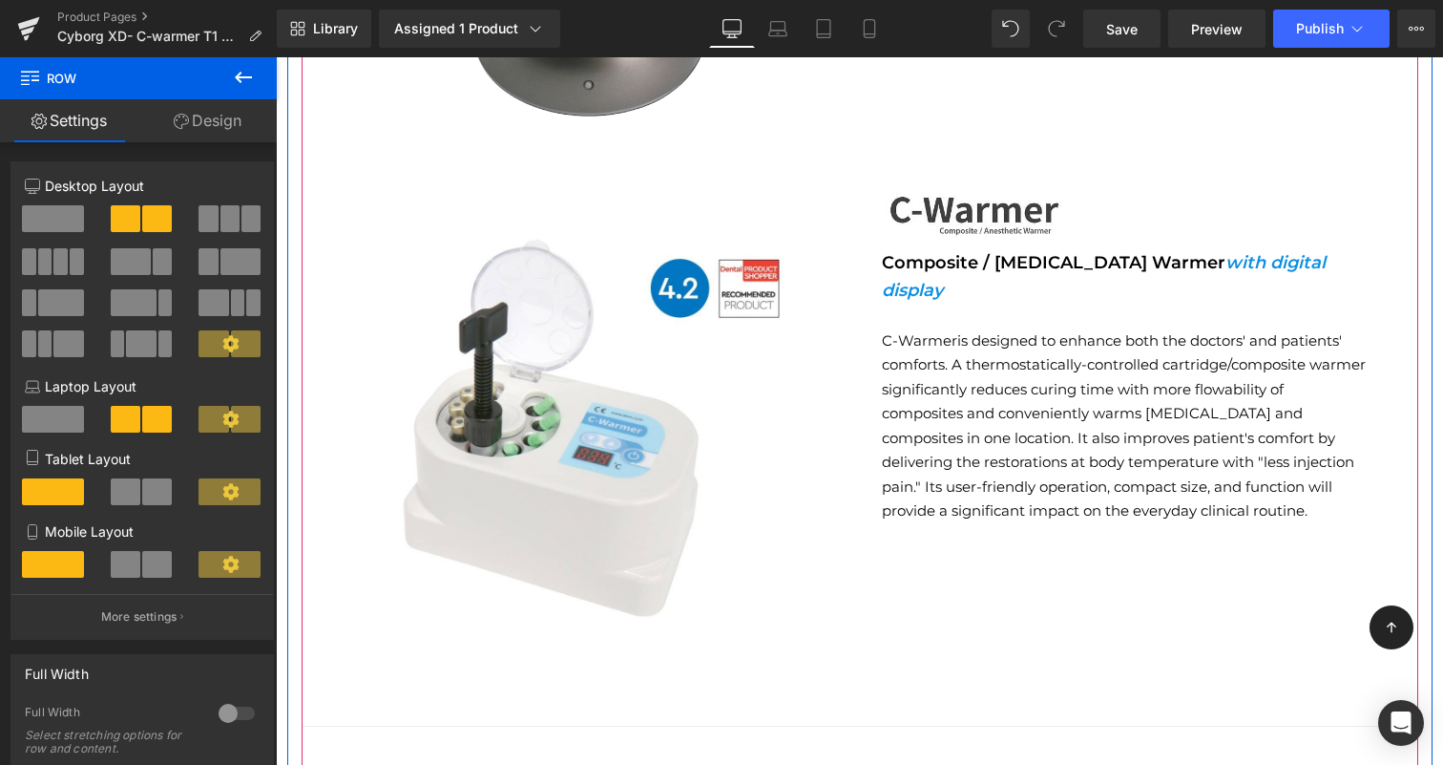
scroll to position [2270, 0]
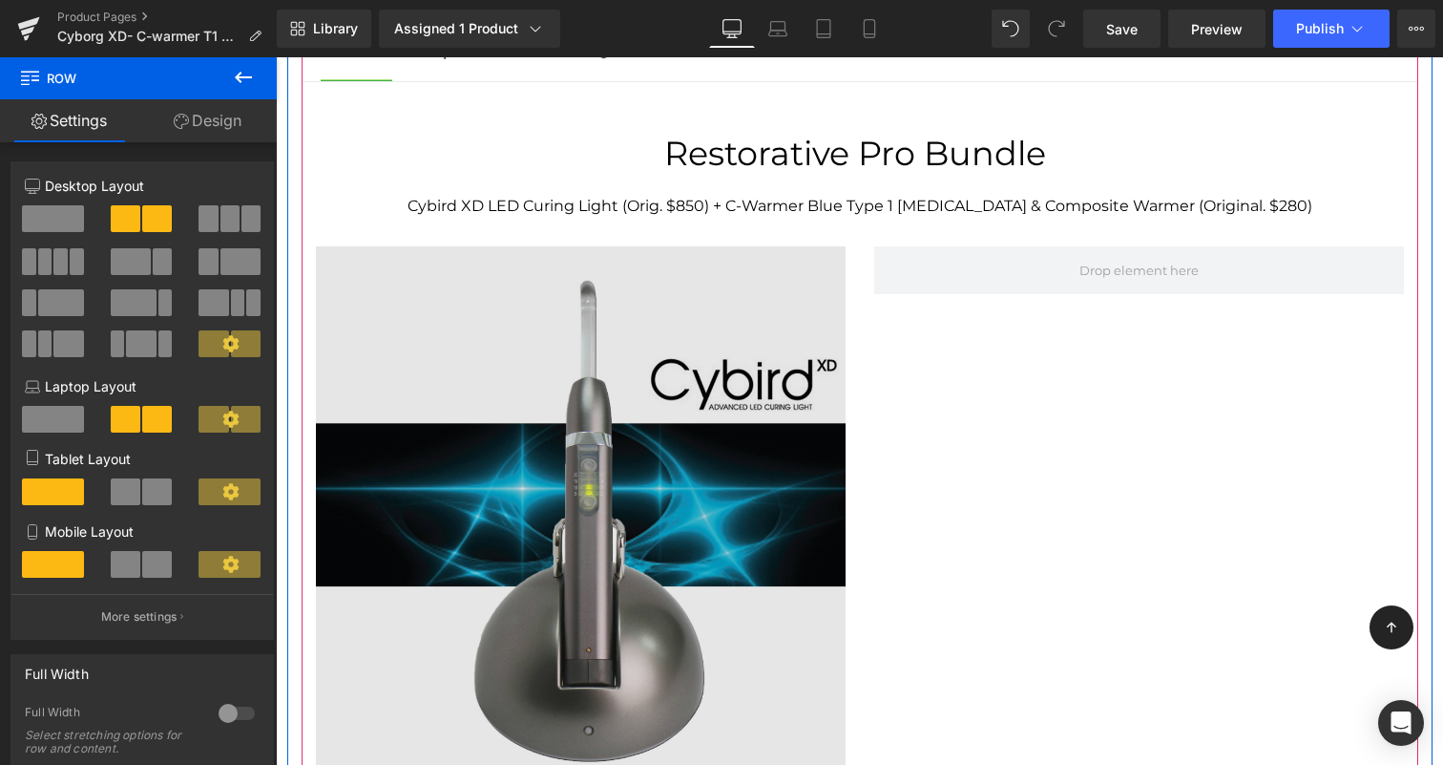
click at [644, 469] on img at bounding box center [581, 511] width 530 height 530
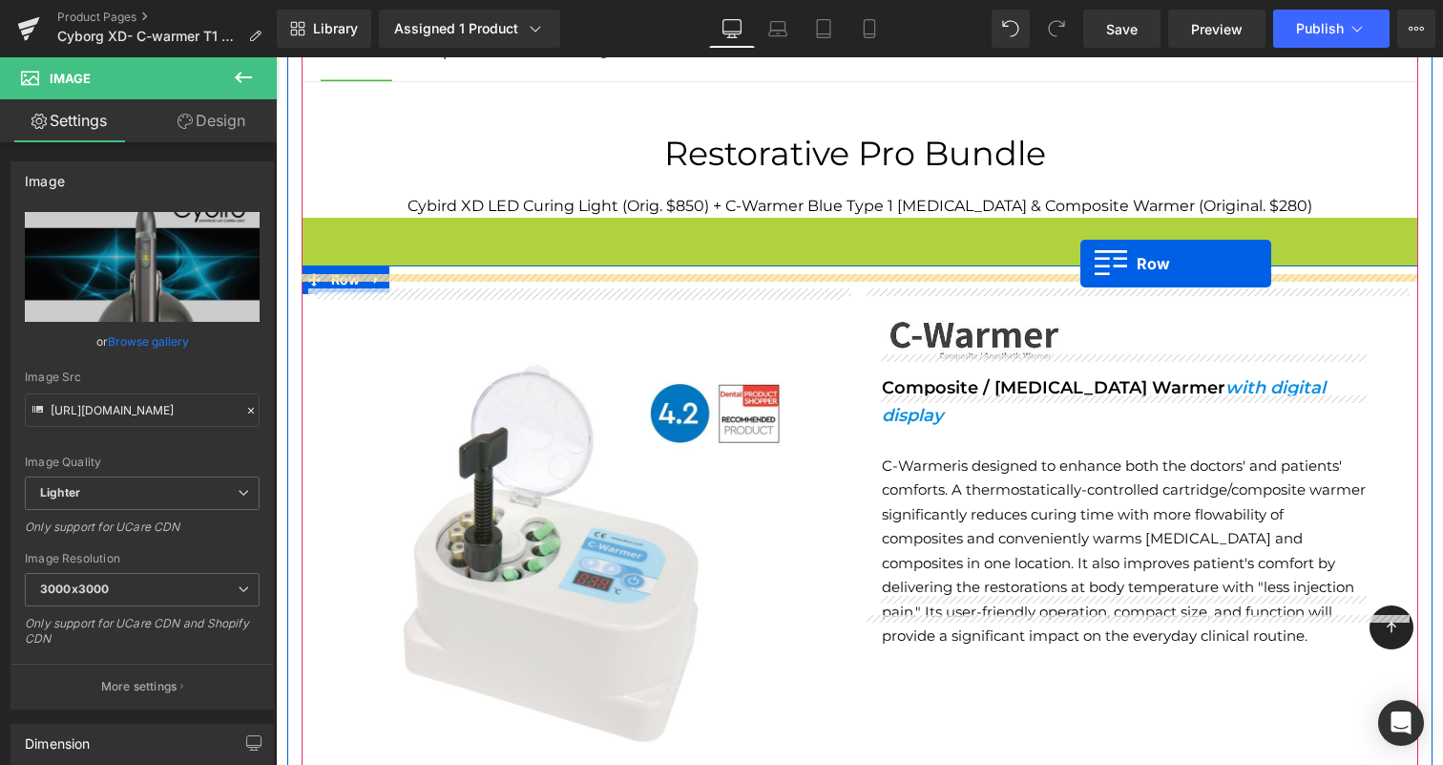
drag, startPoint x: 311, startPoint y: 216, endPoint x: 1081, endPoint y: 263, distance: 770.8
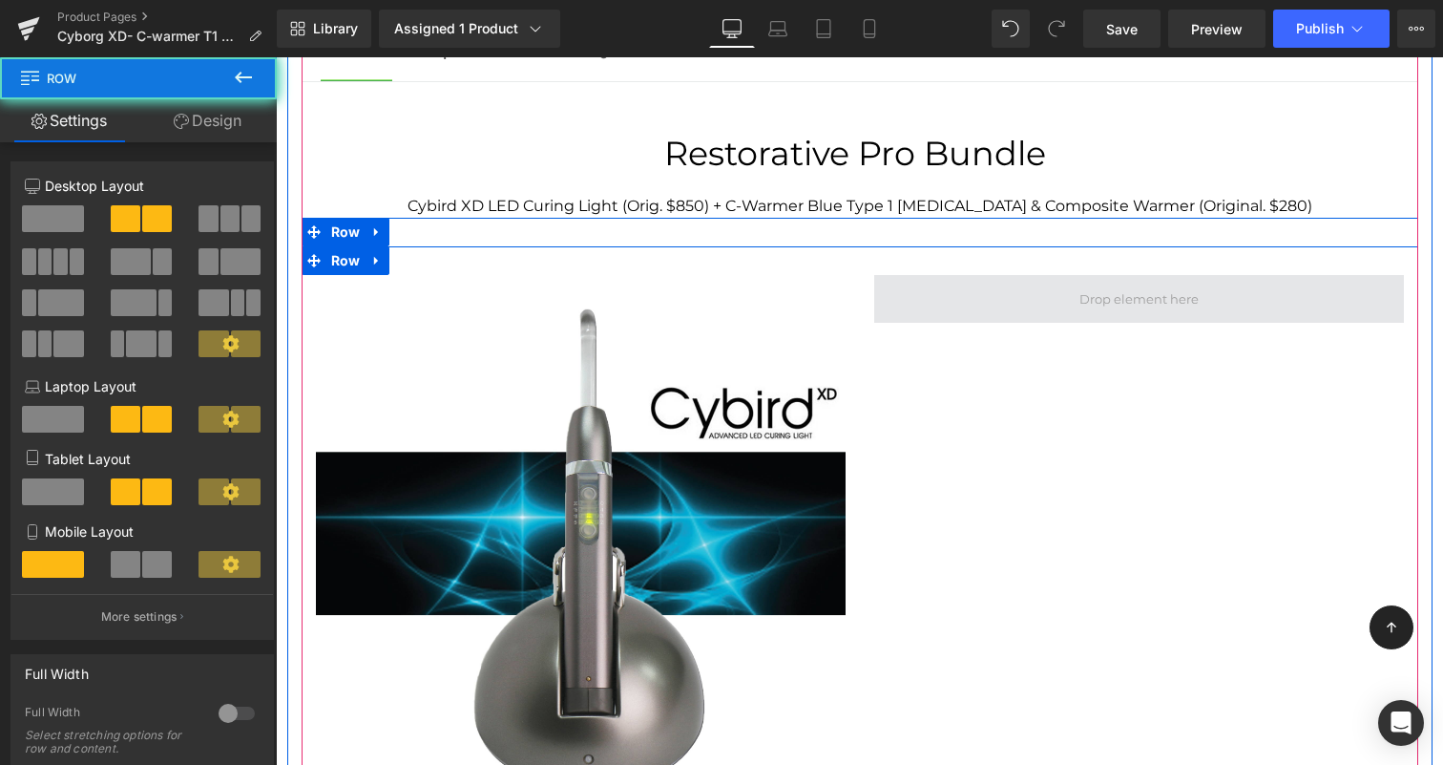
click at [1037, 285] on span at bounding box center [1139, 299] width 530 height 48
click at [1156, 283] on span at bounding box center [1139, 299] width 133 height 32
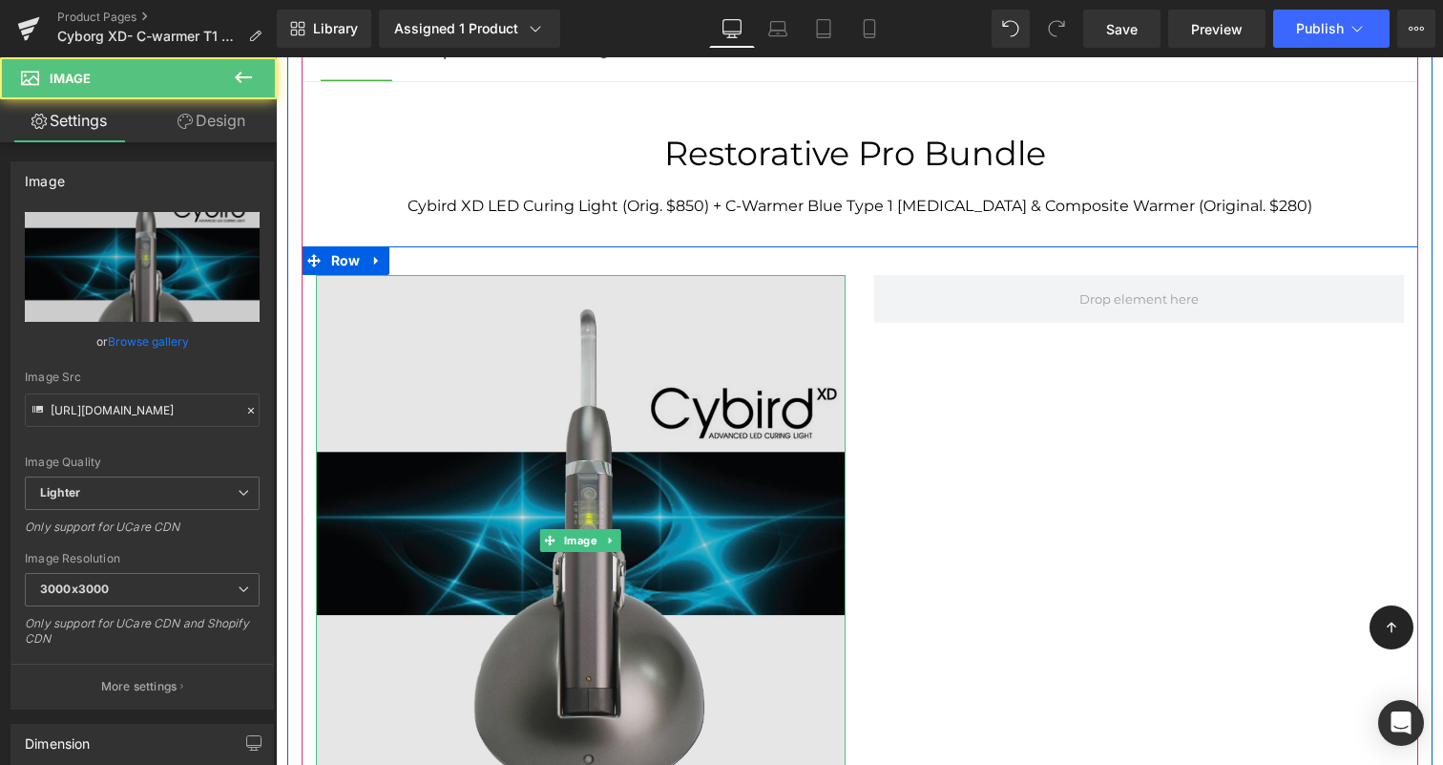
click at [365, 307] on img at bounding box center [581, 540] width 530 height 530
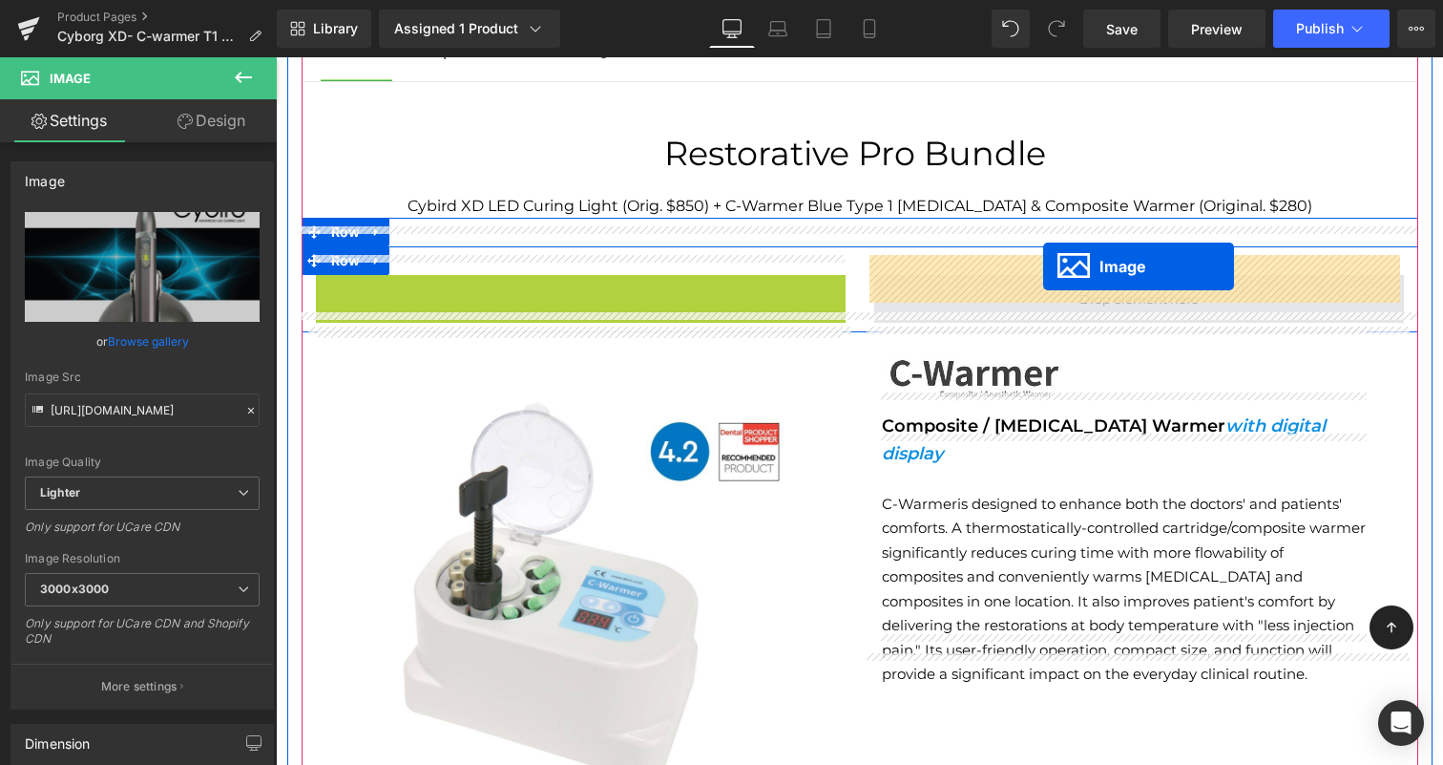
drag, startPoint x: 552, startPoint y: 520, endPoint x: 1043, endPoint y: 266, distance: 553.3
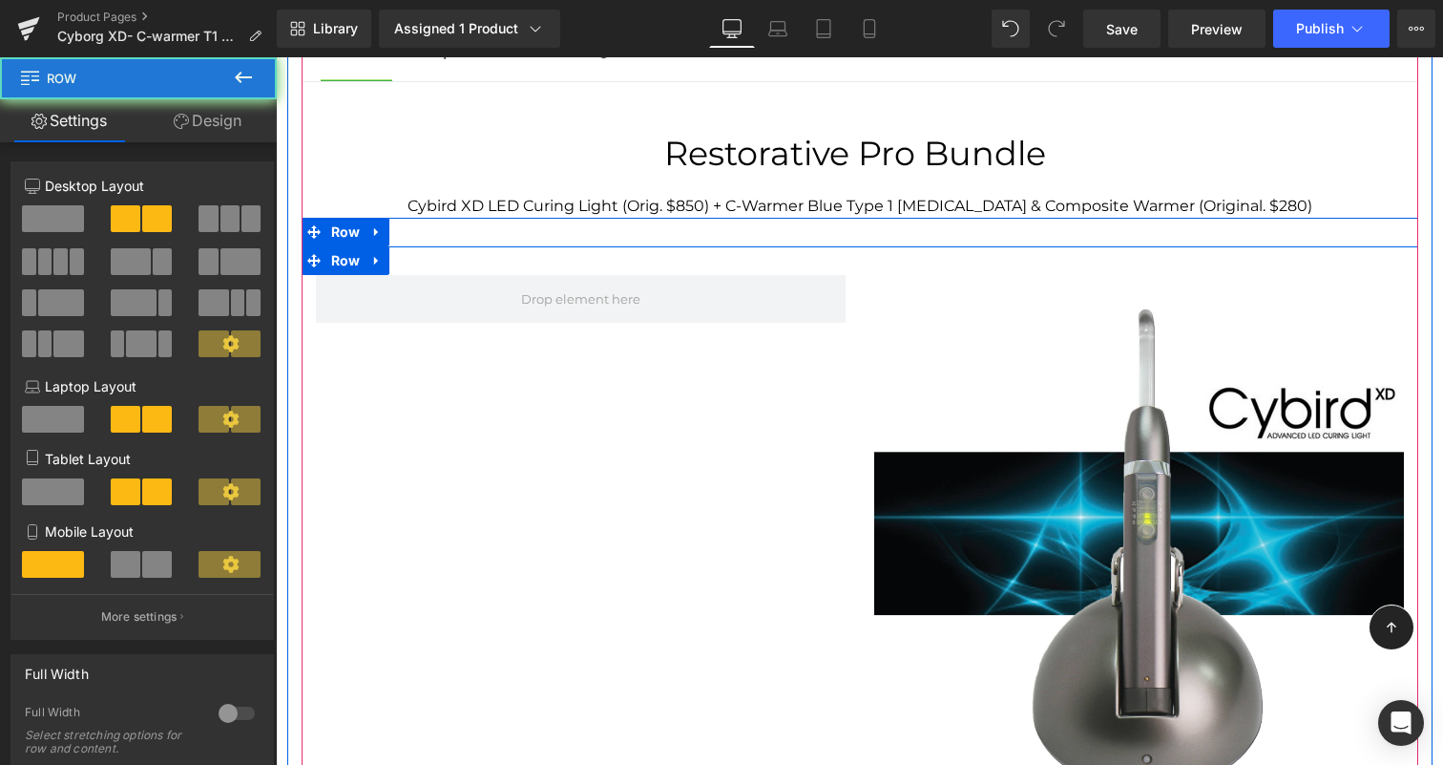
click at [513, 420] on div "Image Row" at bounding box center [860, 530] width 1117 height 568
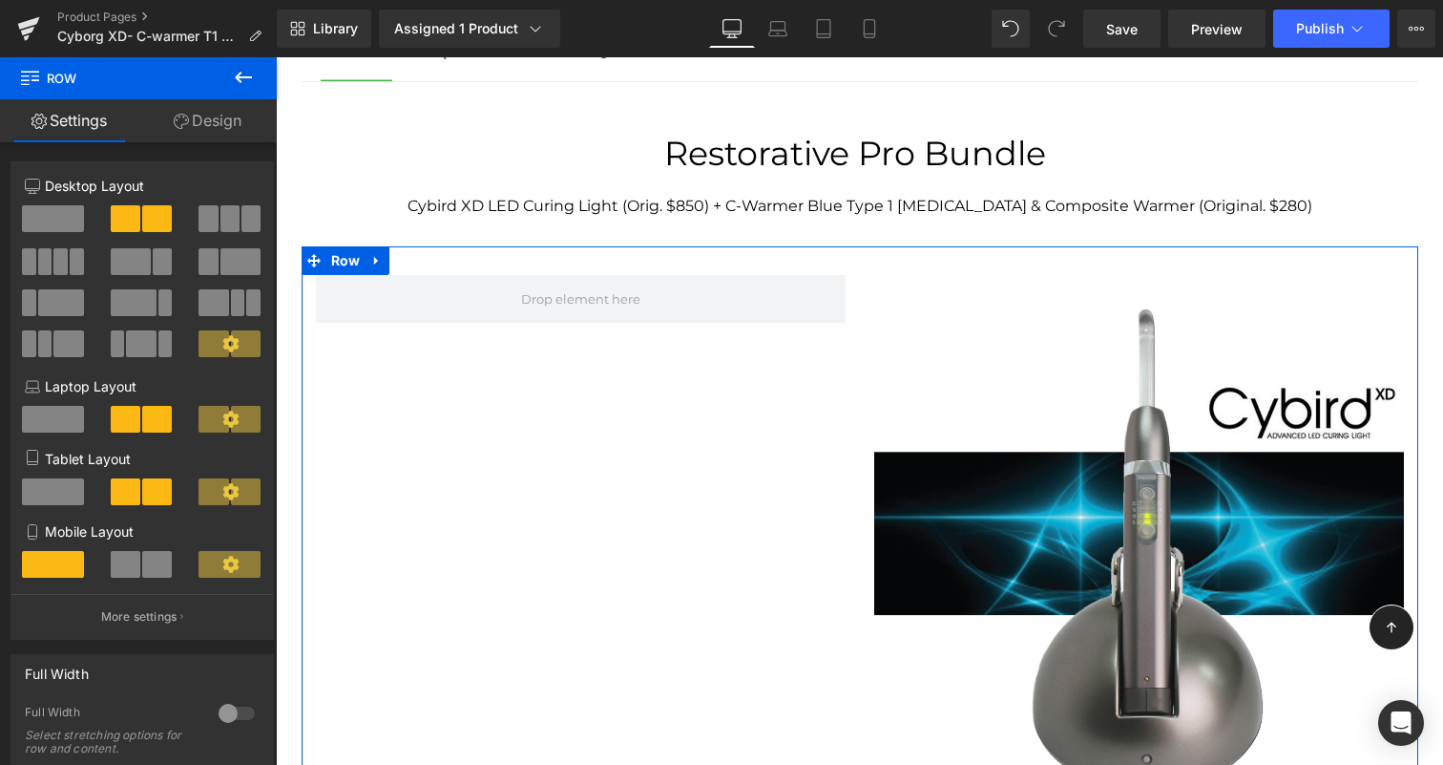
click at [205, 119] on link "Design" at bounding box center [207, 120] width 138 height 43
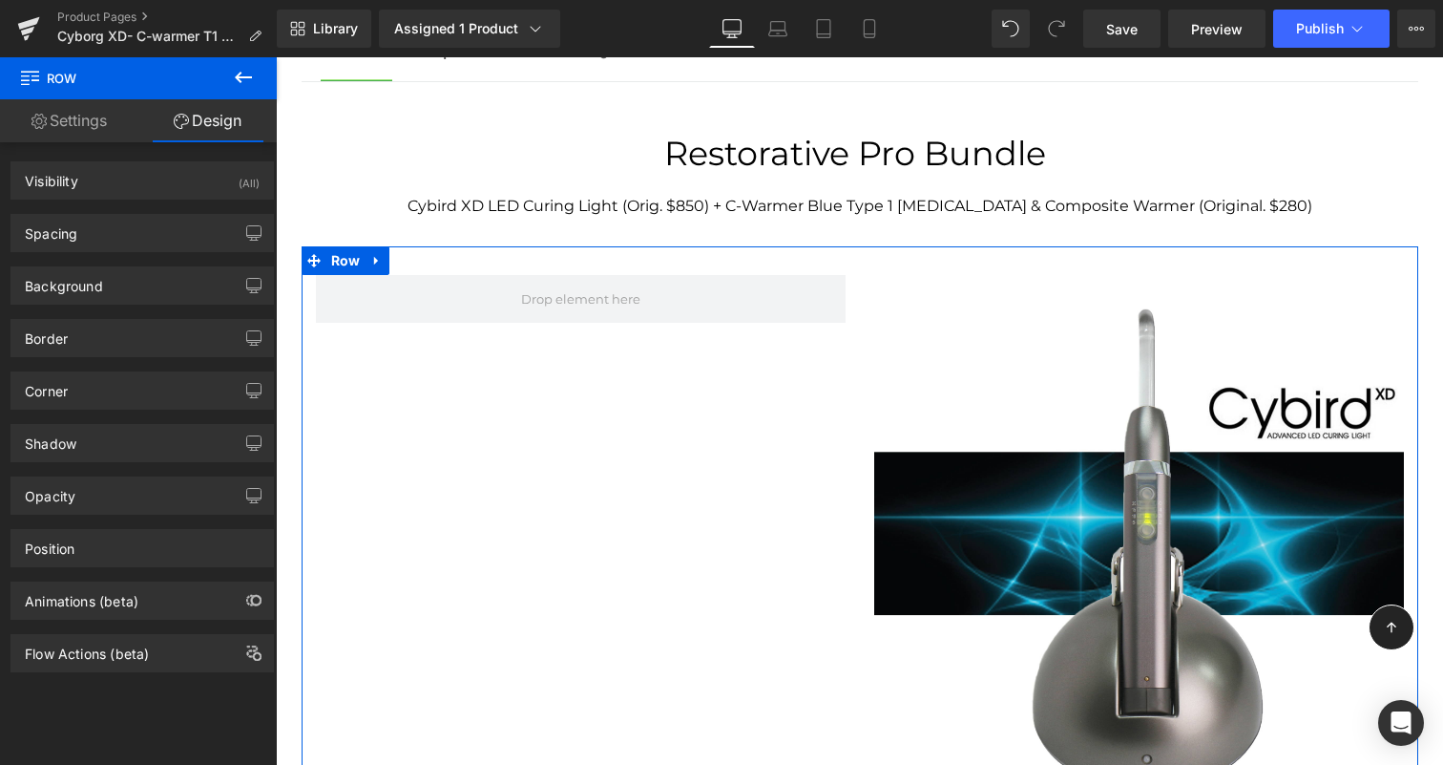
click at [65, 122] on link "Settings" at bounding box center [69, 120] width 138 height 43
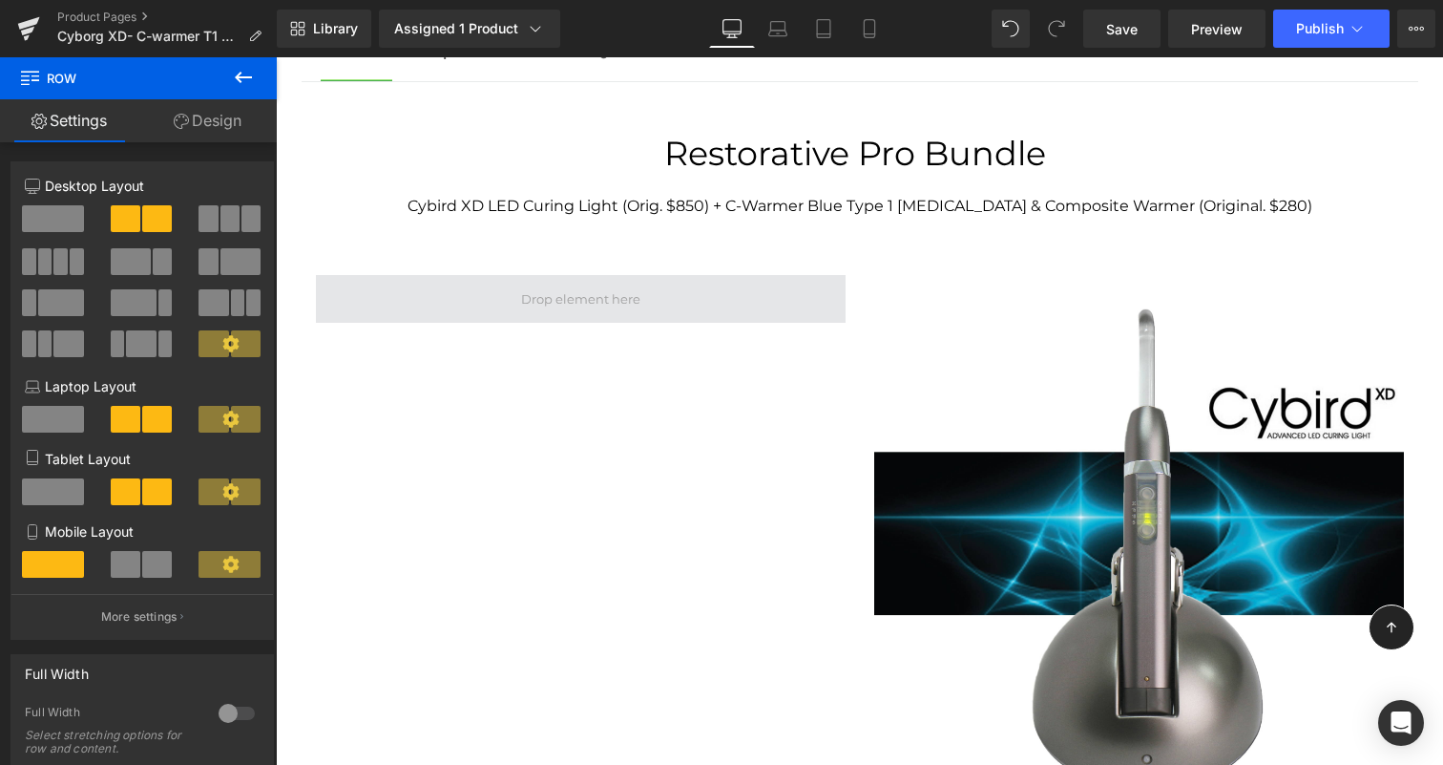
click at [569, 283] on span at bounding box center [580, 299] width 133 height 32
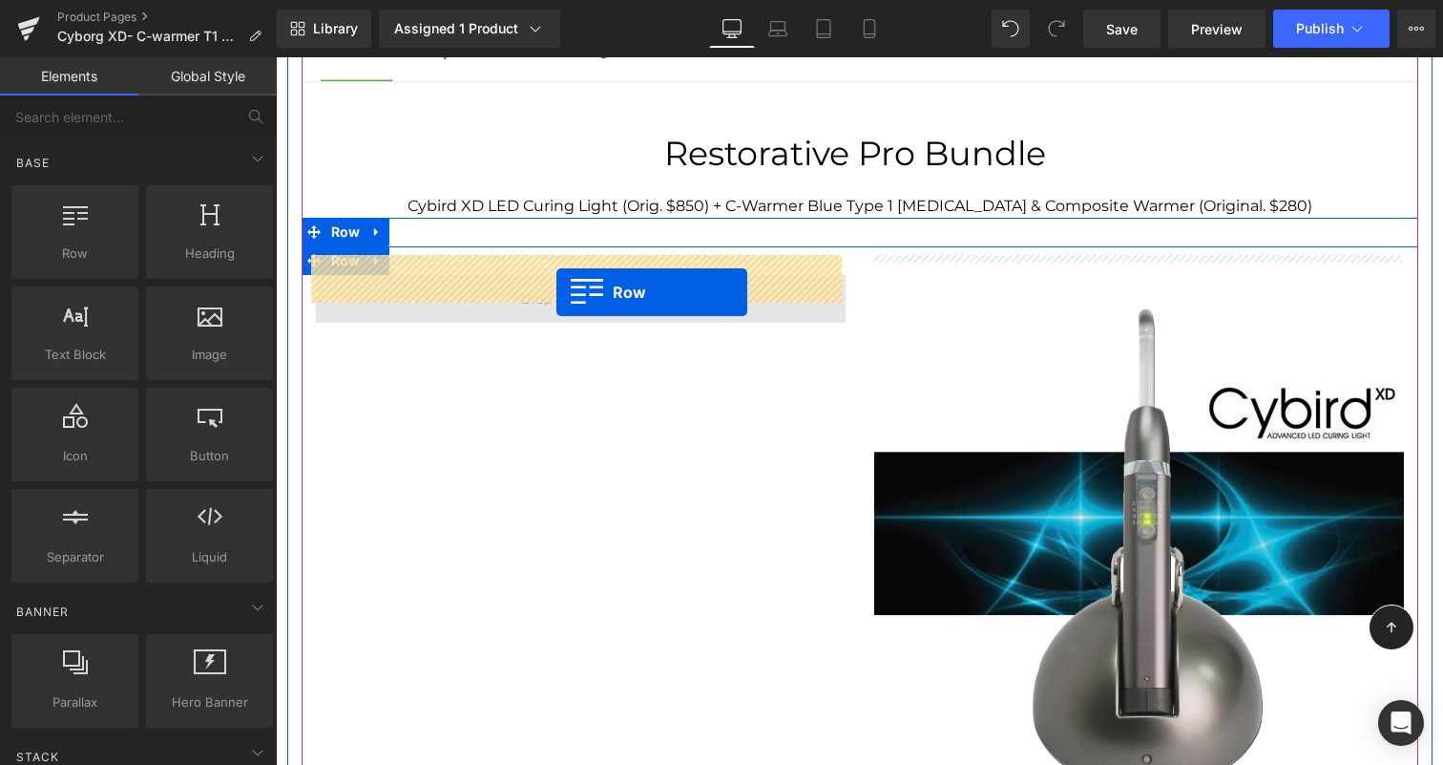
drag, startPoint x: 342, startPoint y: 312, endPoint x: 556, endPoint y: 292, distance: 215.7
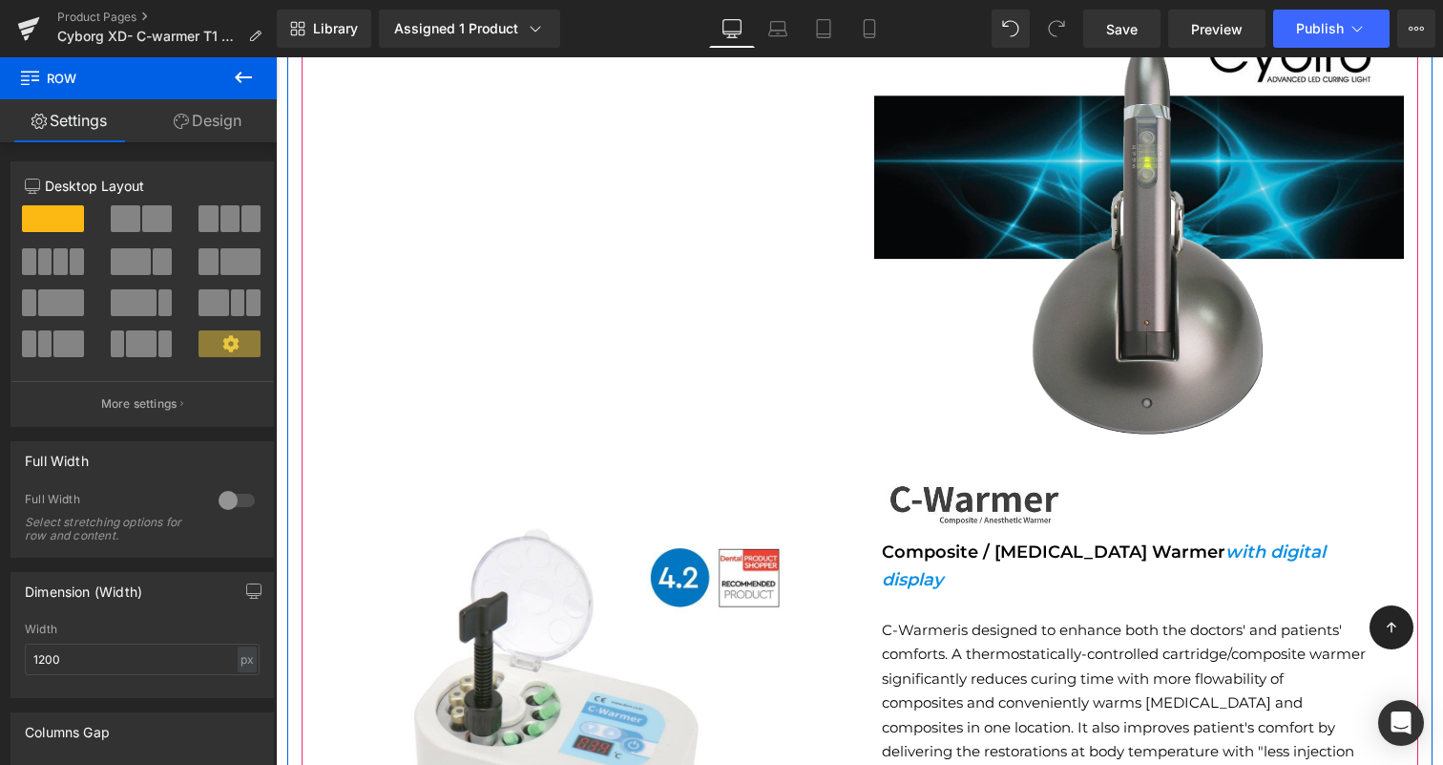
scroll to position [2259, 0]
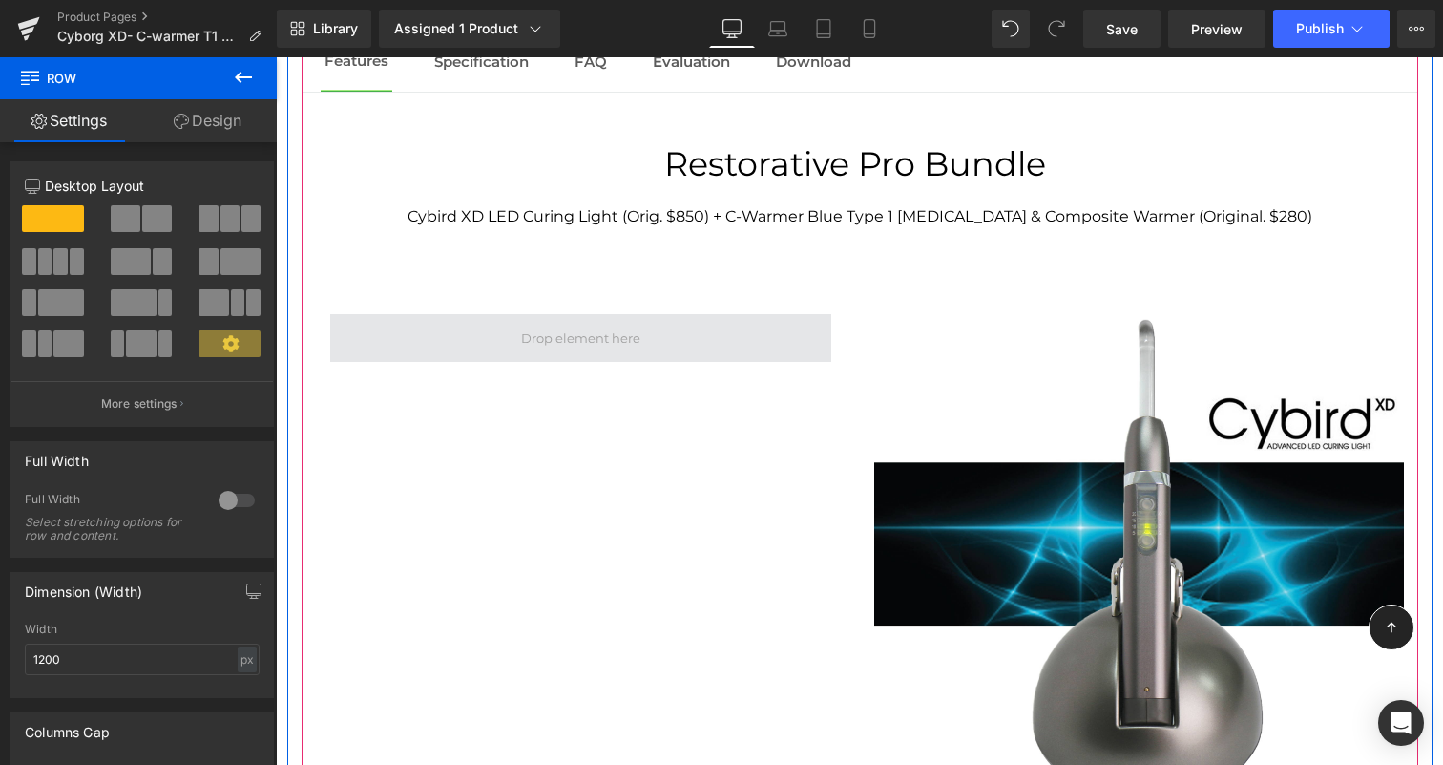
click at [595, 333] on span at bounding box center [580, 338] width 133 height 32
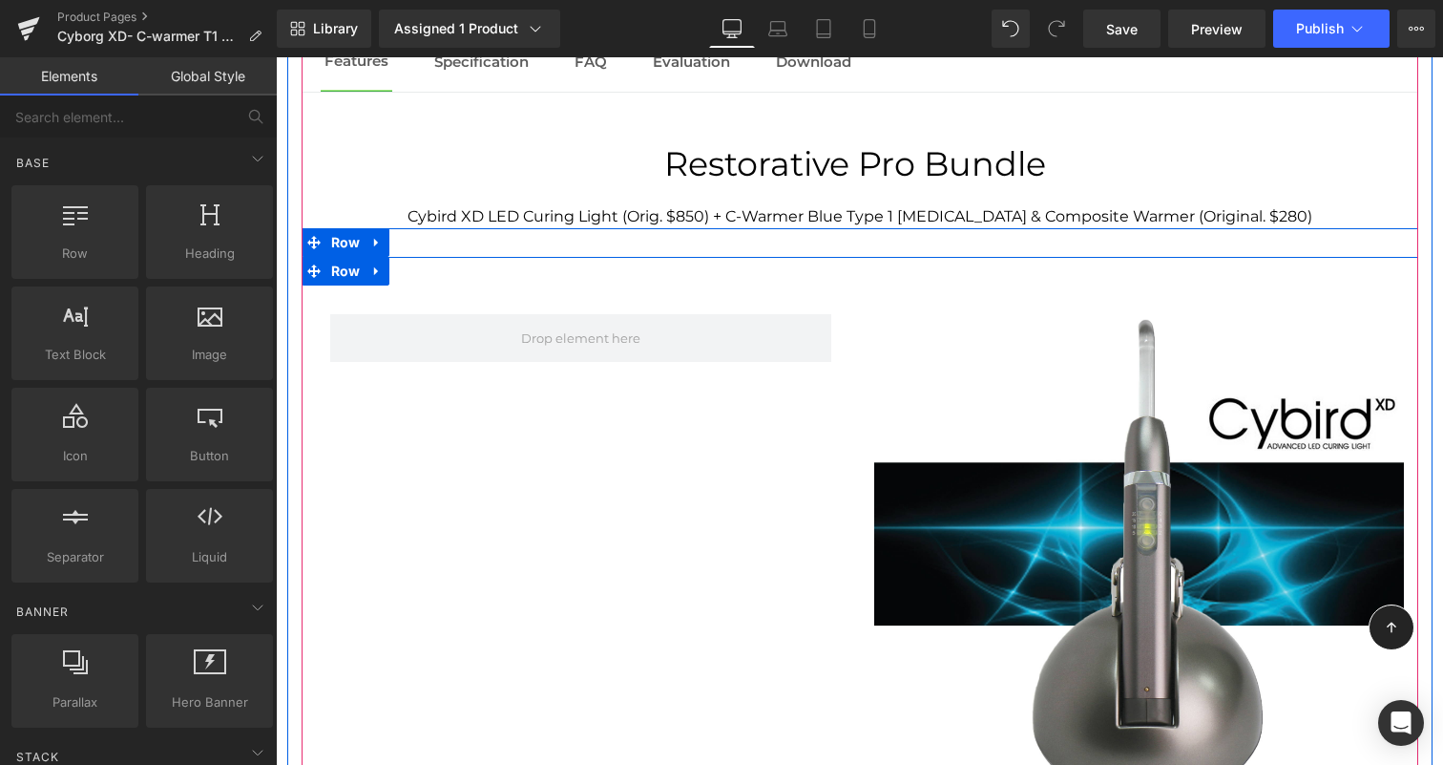
scroll to position [2884, 0]
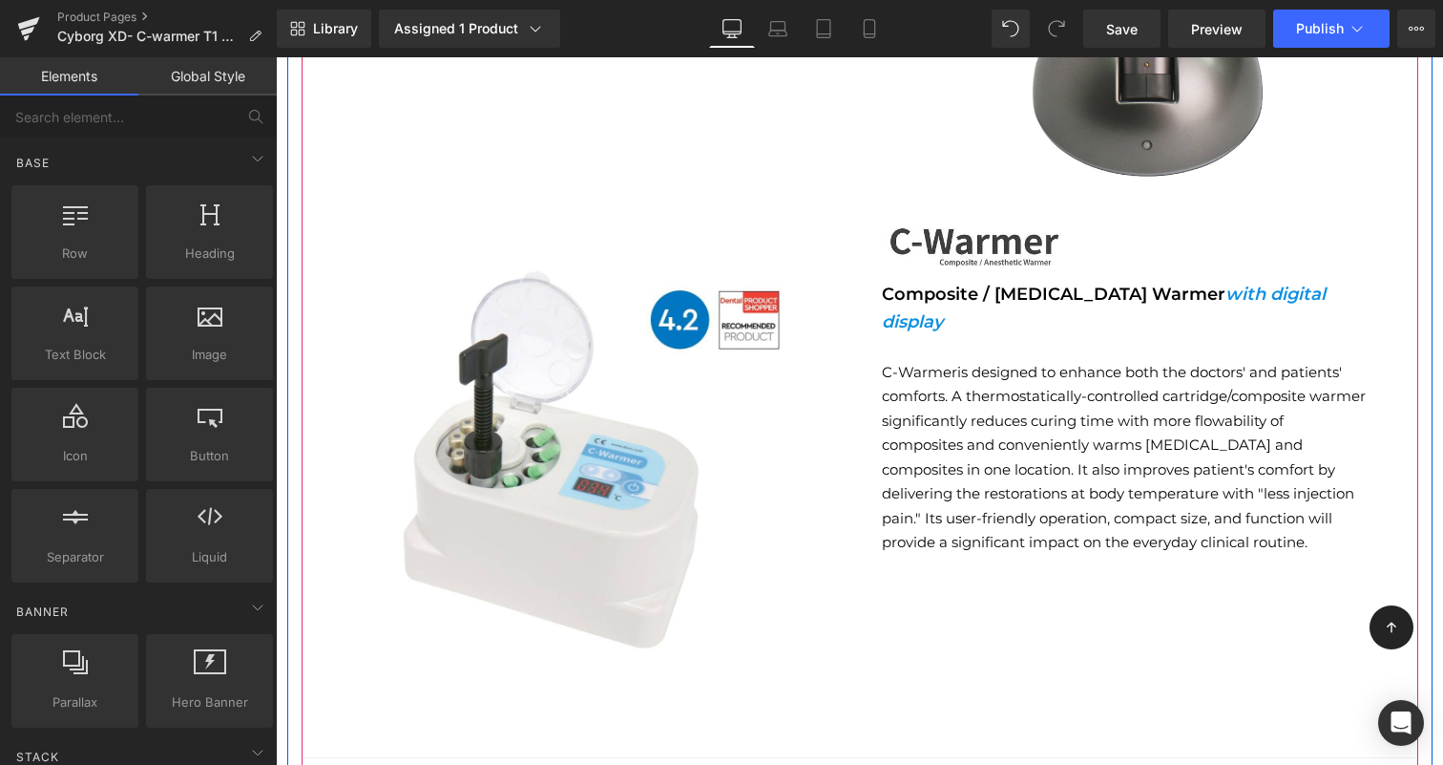
drag, startPoint x: 1040, startPoint y: 321, endPoint x: 1029, endPoint y: 280, distance: 42.6
click at [1040, 360] on p "C-Warmer is designed to enhance both the doctors' and patients' comforts. A the…" at bounding box center [1125, 457] width 486 height 195
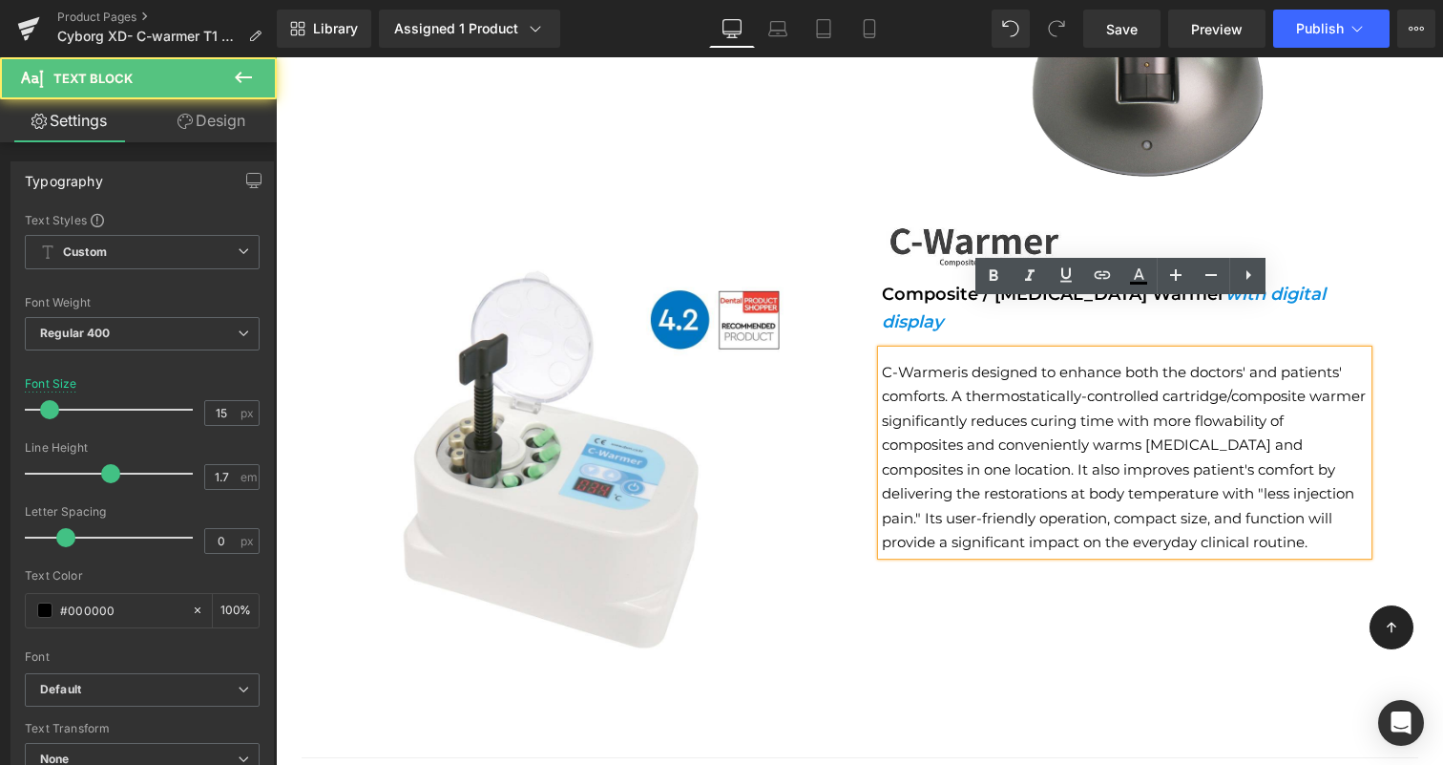
click at [966, 360] on p "C-Warmer is designed to enhance both the doctors' and patients' comforts. A the…" at bounding box center [1125, 457] width 486 height 195
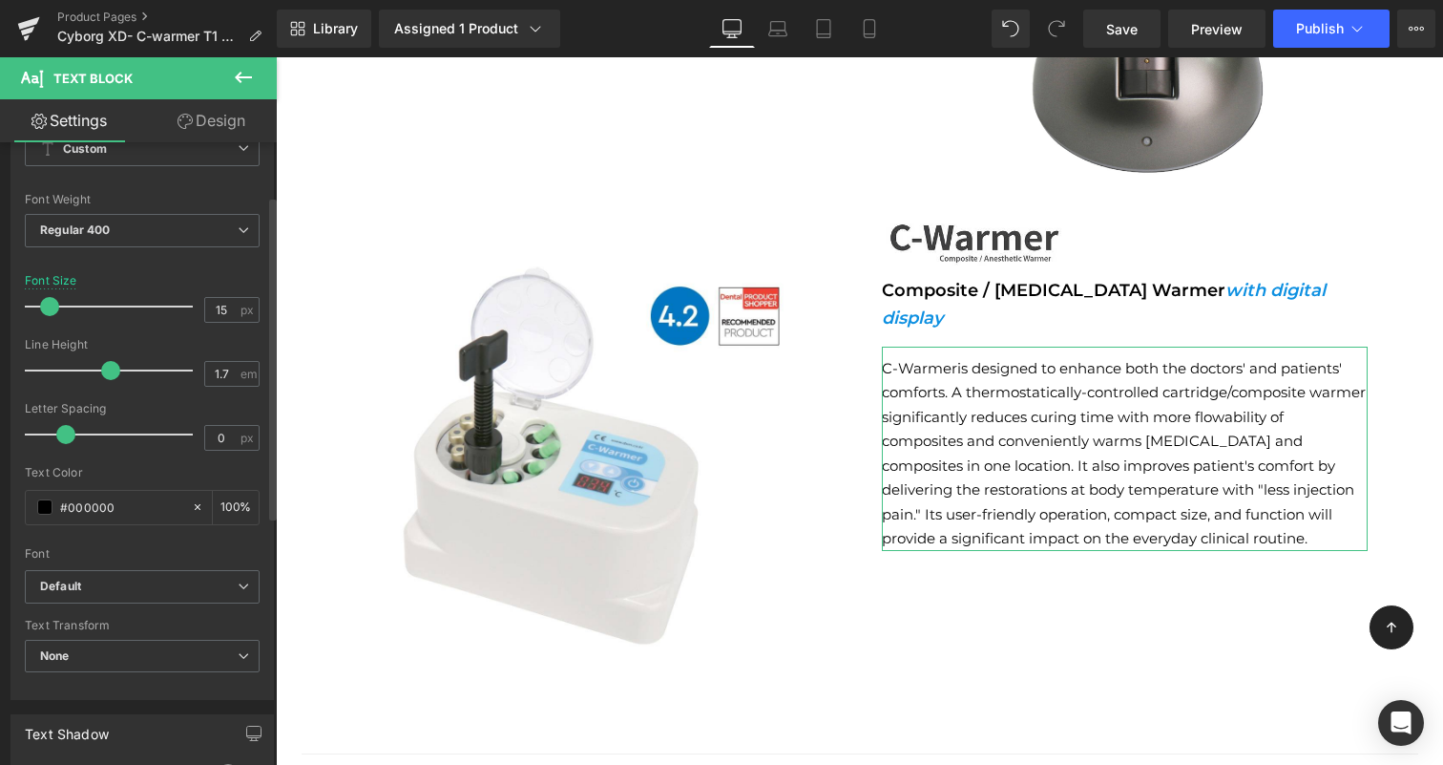
scroll to position [0, 0]
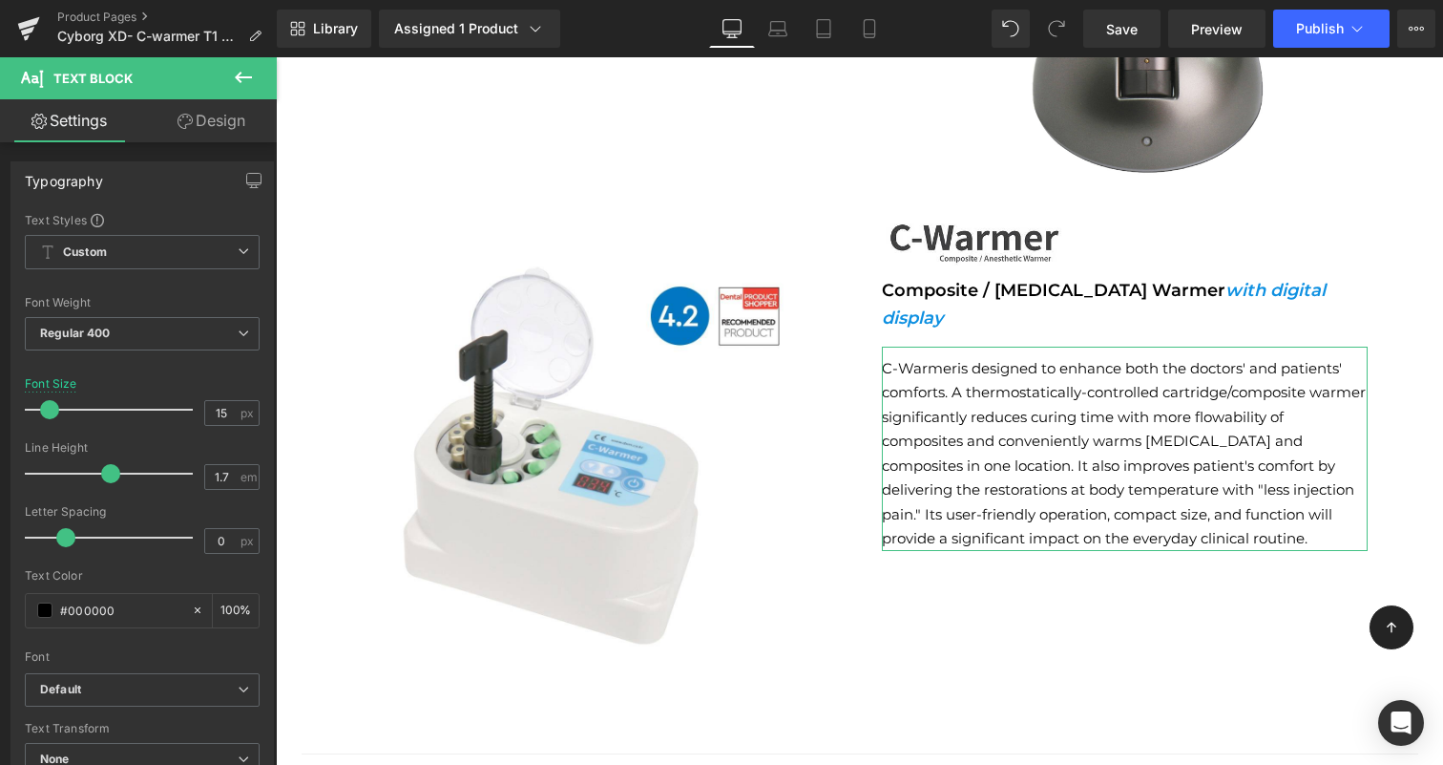
click at [212, 118] on link "Design" at bounding box center [211, 120] width 138 height 43
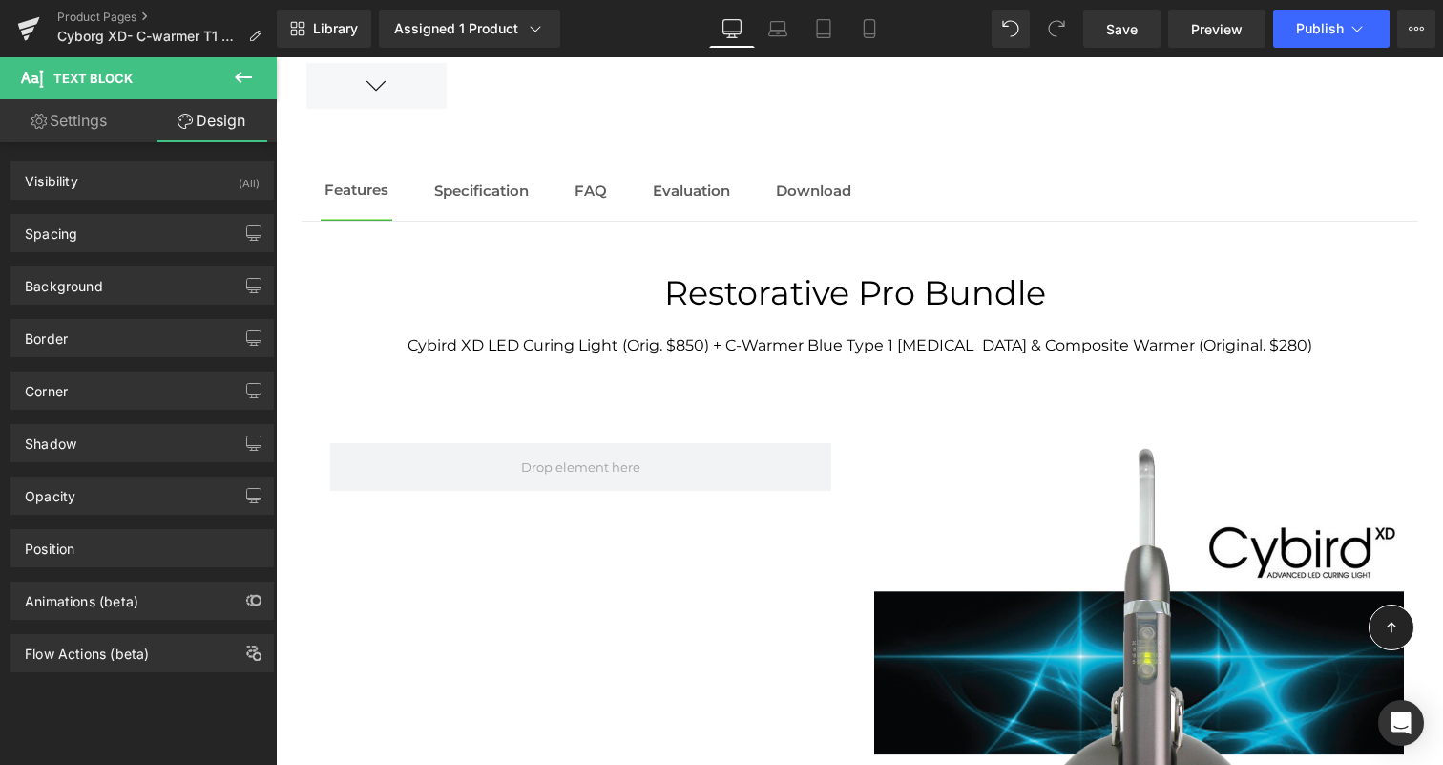
scroll to position [2127, 0]
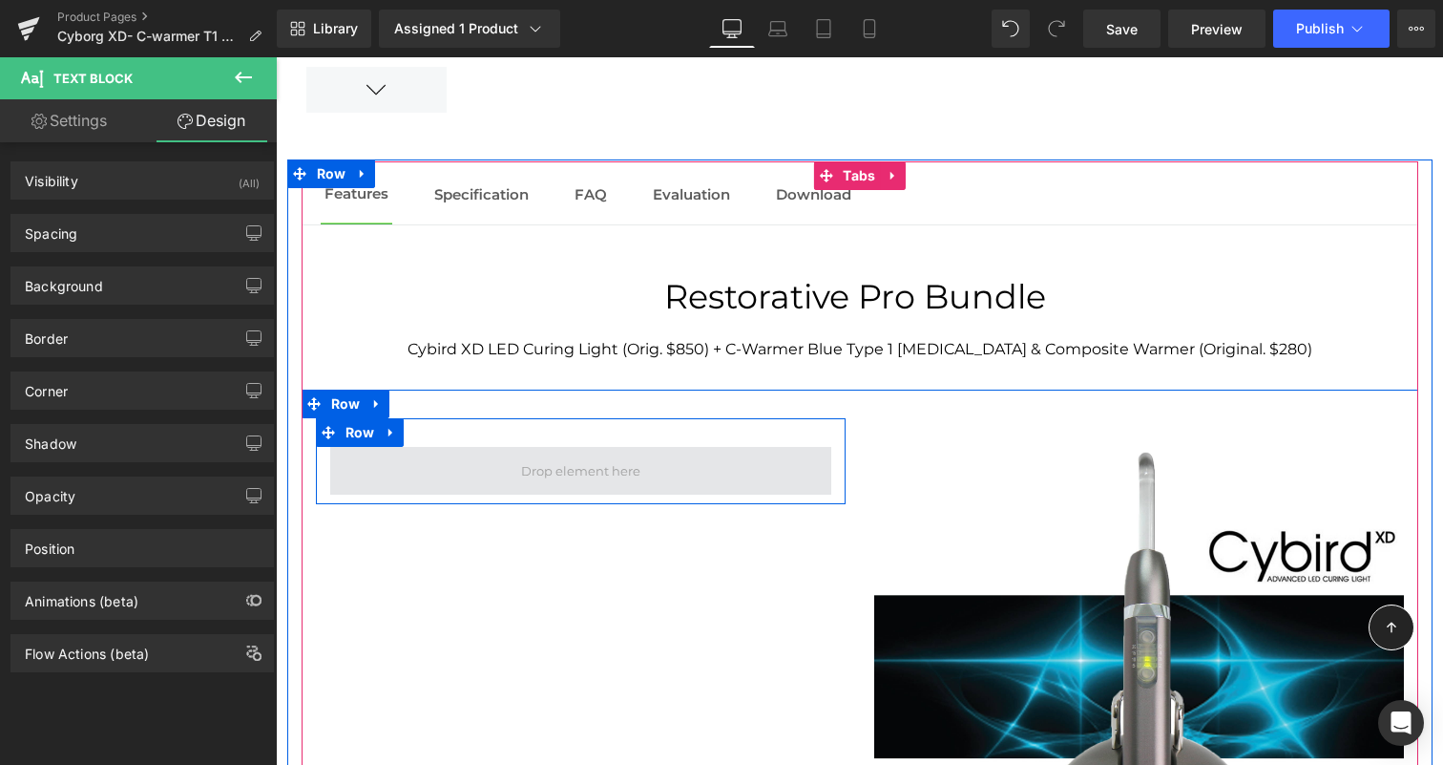
click at [522, 454] on span at bounding box center [580, 470] width 133 height 32
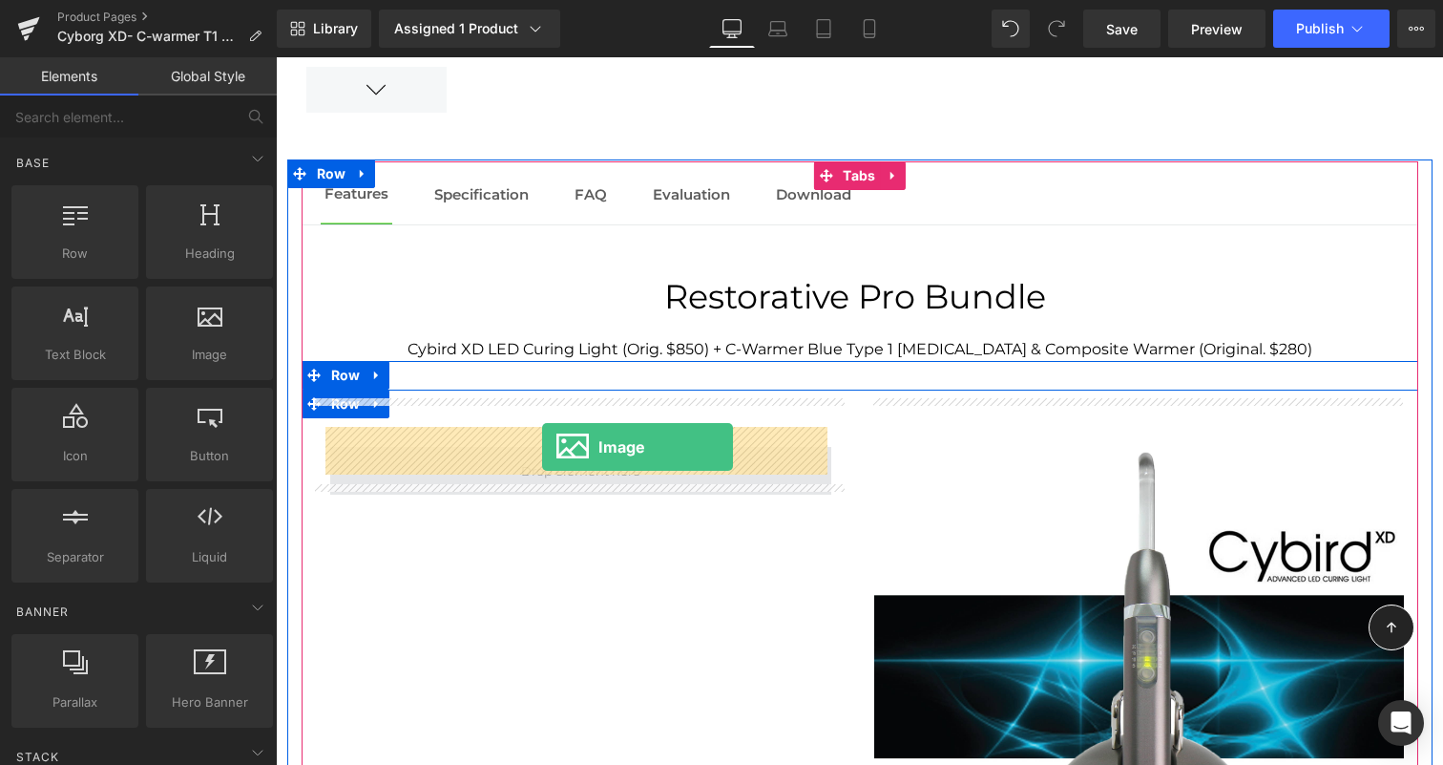
drag, startPoint x: 497, startPoint y: 406, endPoint x: 542, endPoint y: 447, distance: 60.8
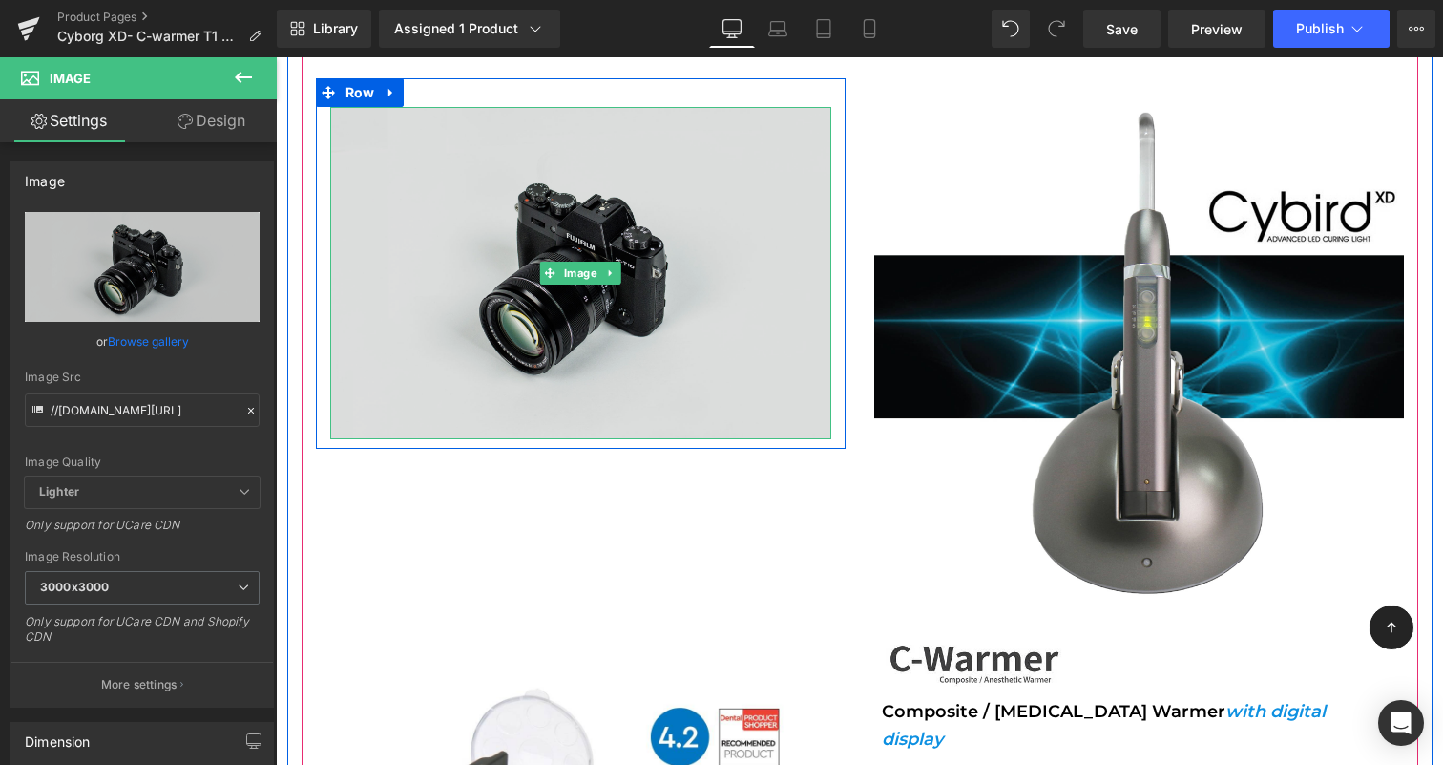
scroll to position [2315, 0]
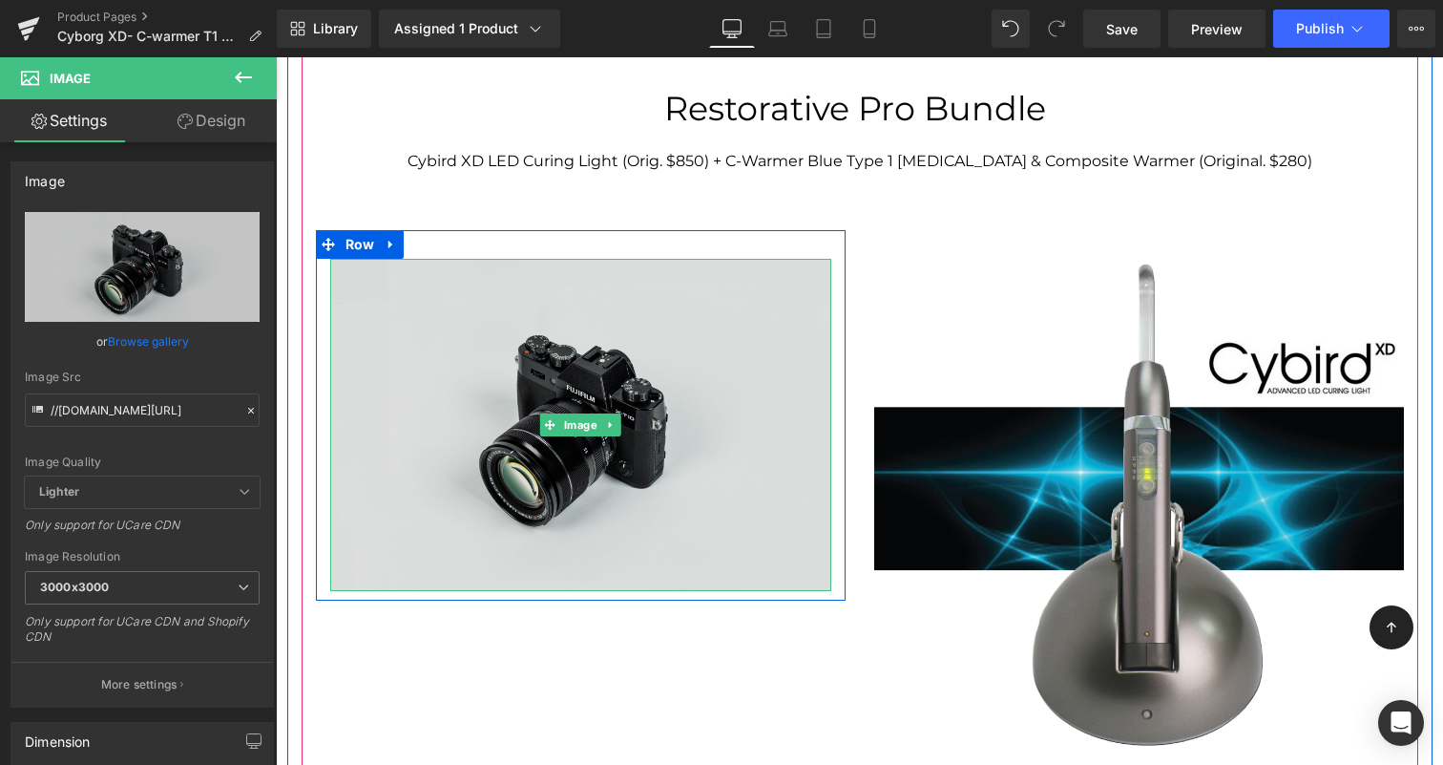
click at [371, 269] on img at bounding box center [580, 425] width 501 height 332
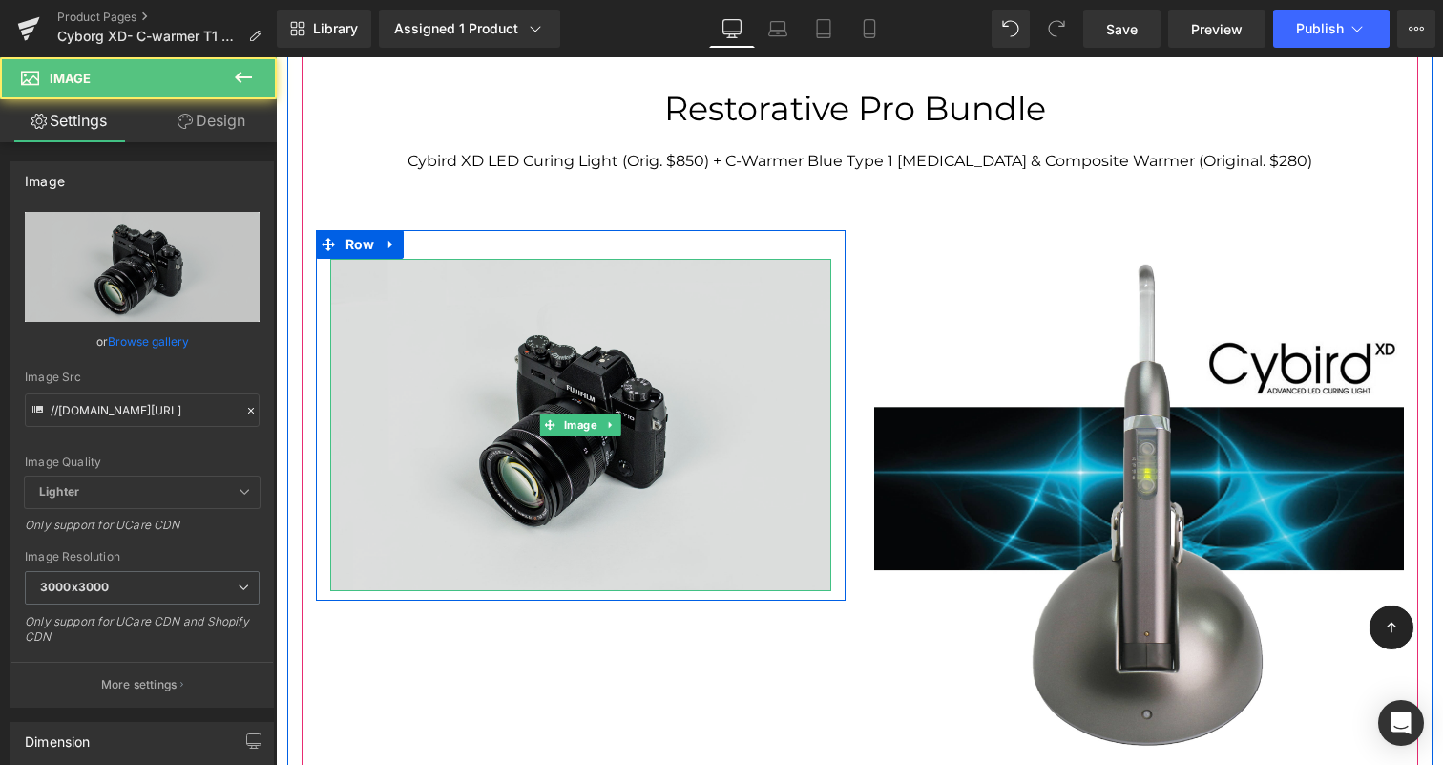
click at [604, 350] on img at bounding box center [580, 425] width 501 height 332
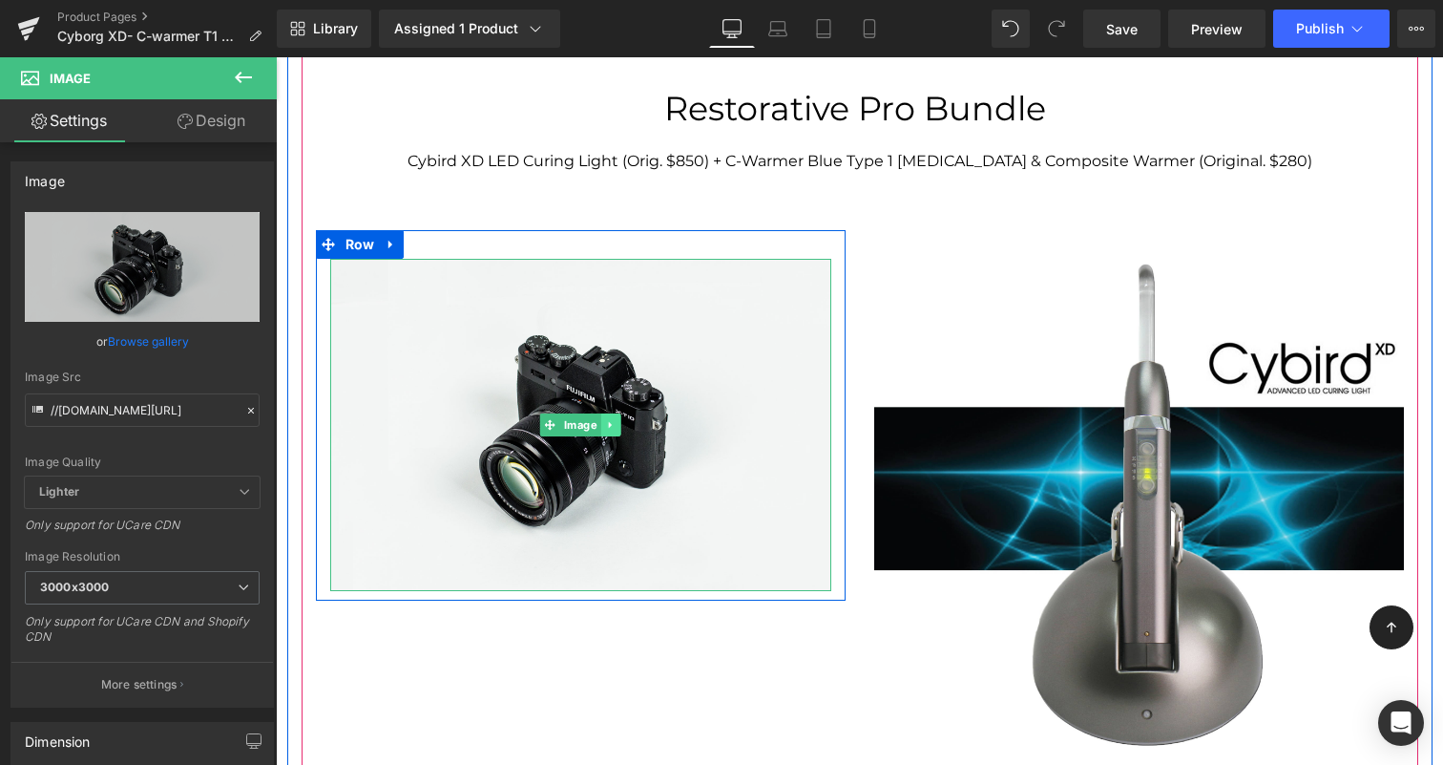
click at [608, 419] on icon at bounding box center [610, 424] width 10 height 11
click at [616, 419] on icon at bounding box center [621, 424] width 10 height 10
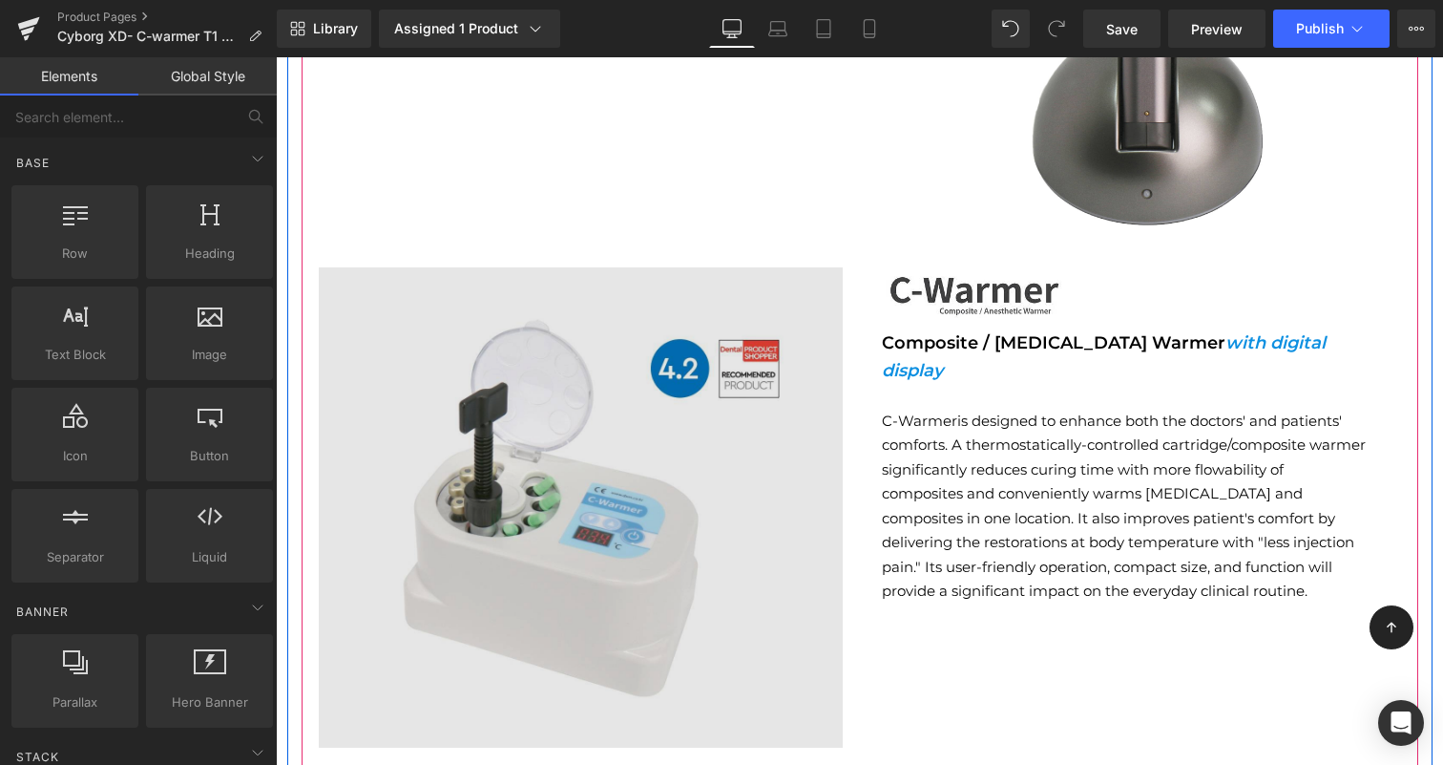
scroll to position [2802, 0]
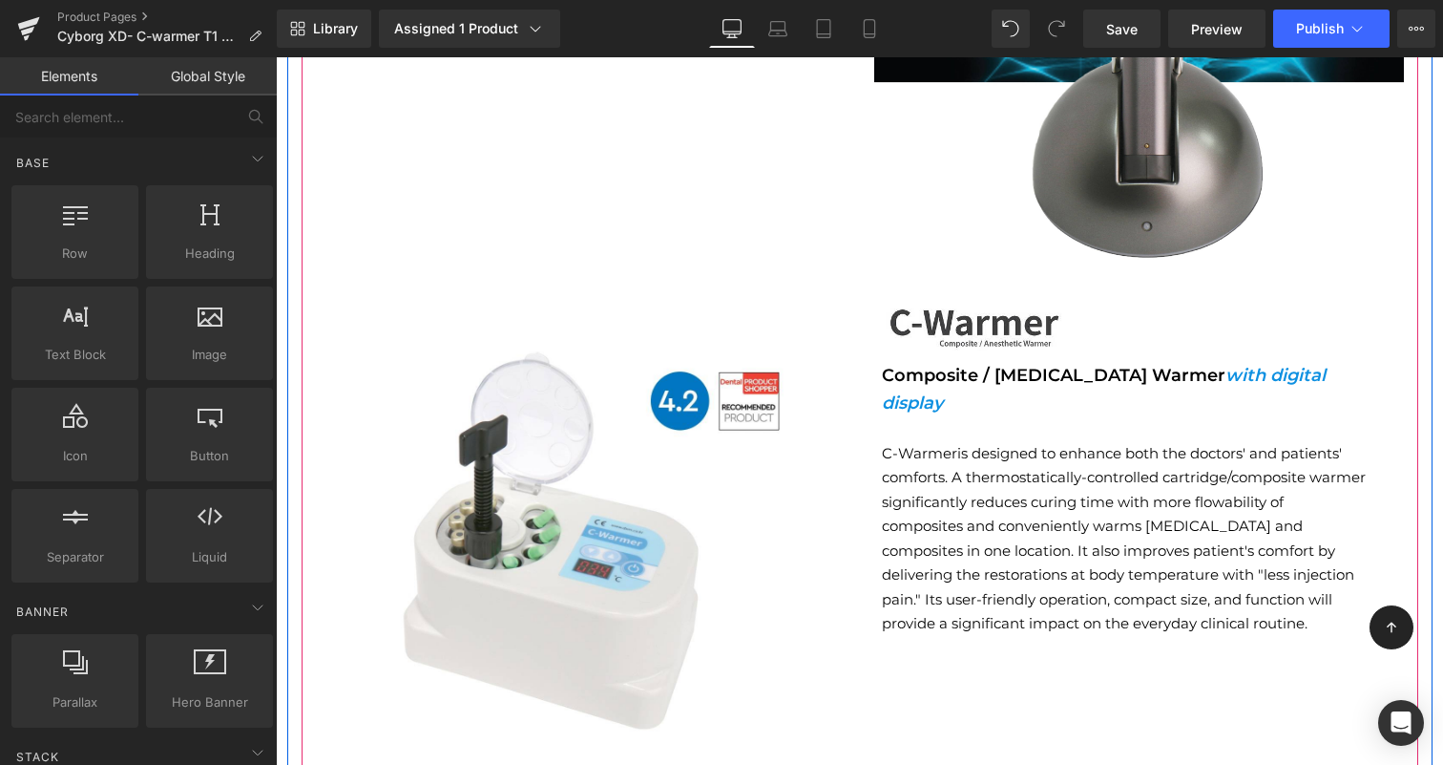
click at [862, 365] on div "Image Composite / [MEDICAL_DATA] Warmer with digital display Text Block C-Warme…" at bounding box center [1139, 538] width 558 height 484
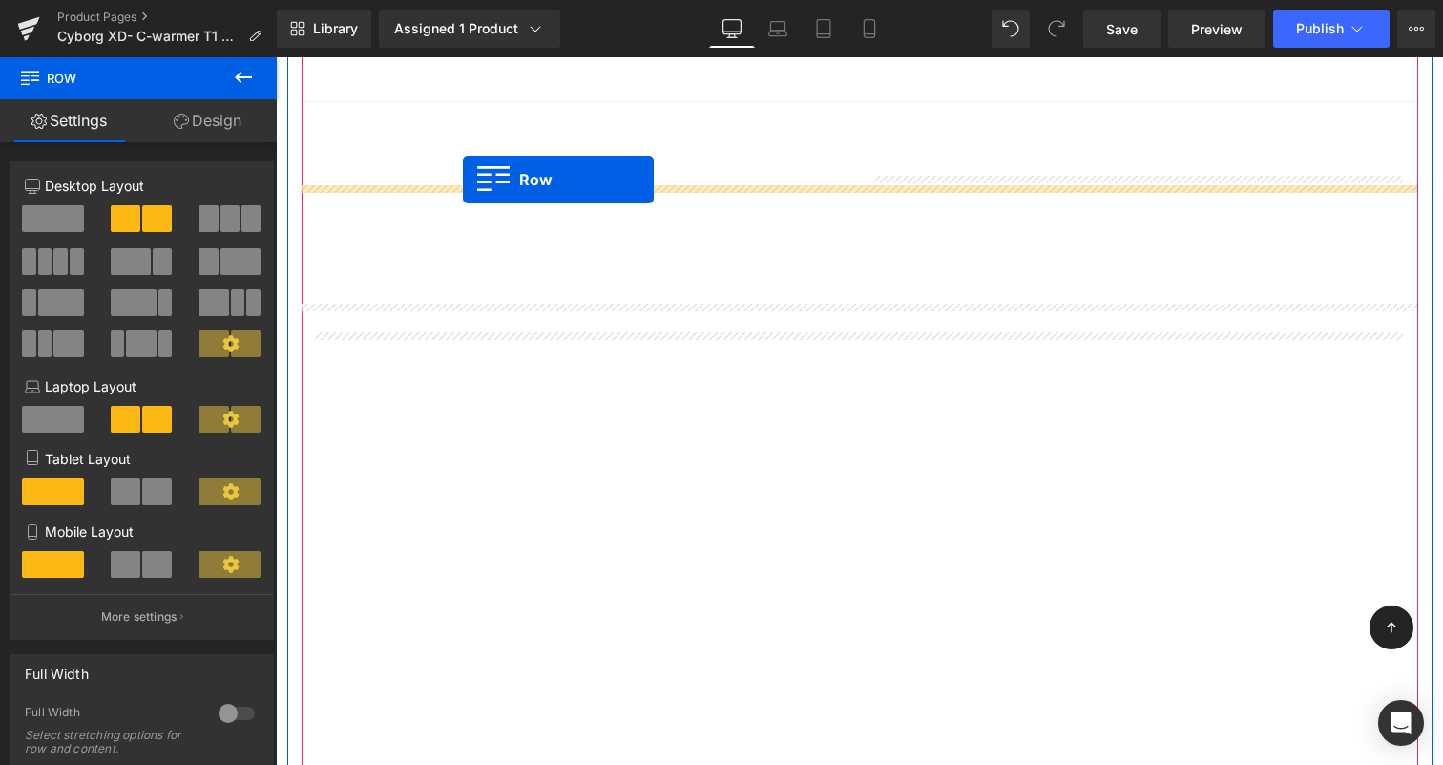
scroll to position [2879, 0]
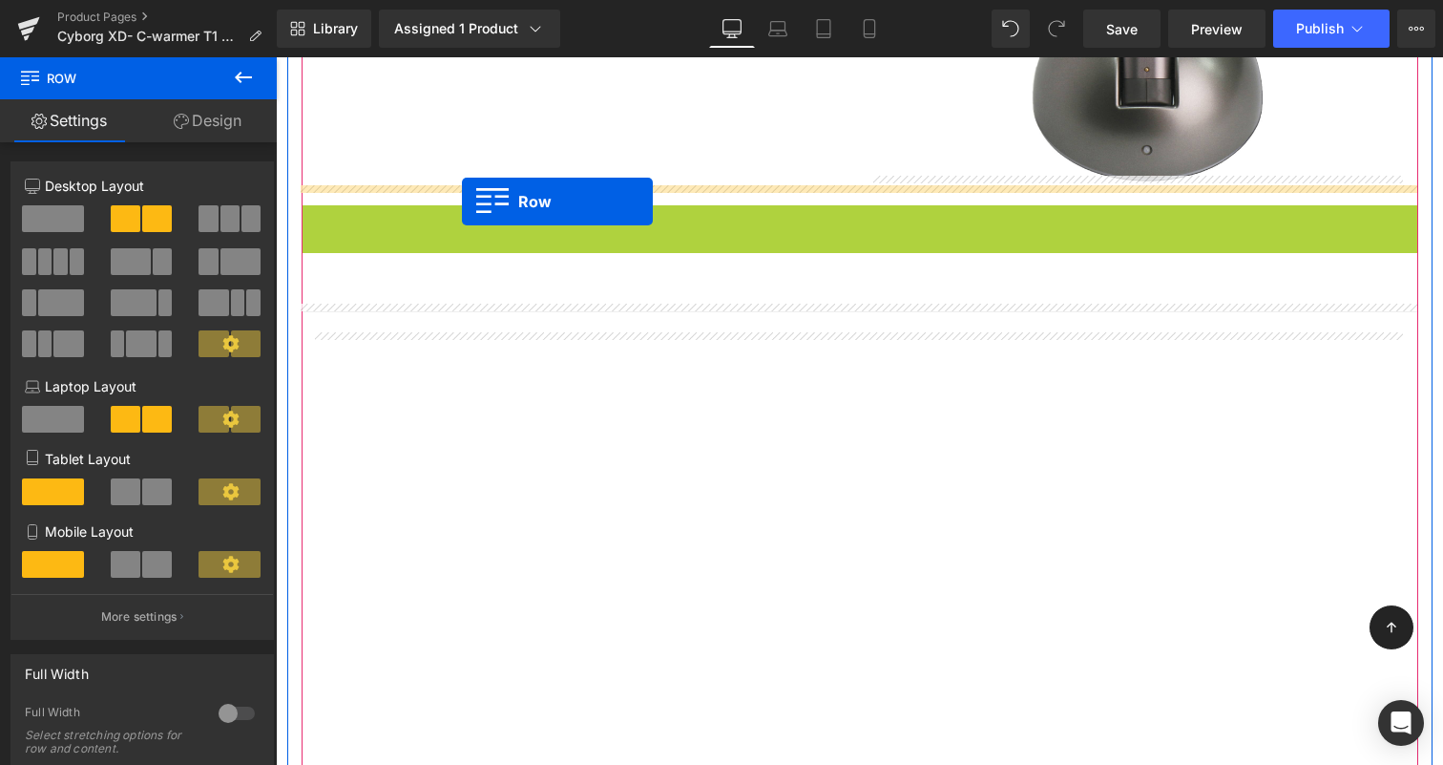
drag, startPoint x: 315, startPoint y: 279, endPoint x: 461, endPoint y: 208, distance: 162.2
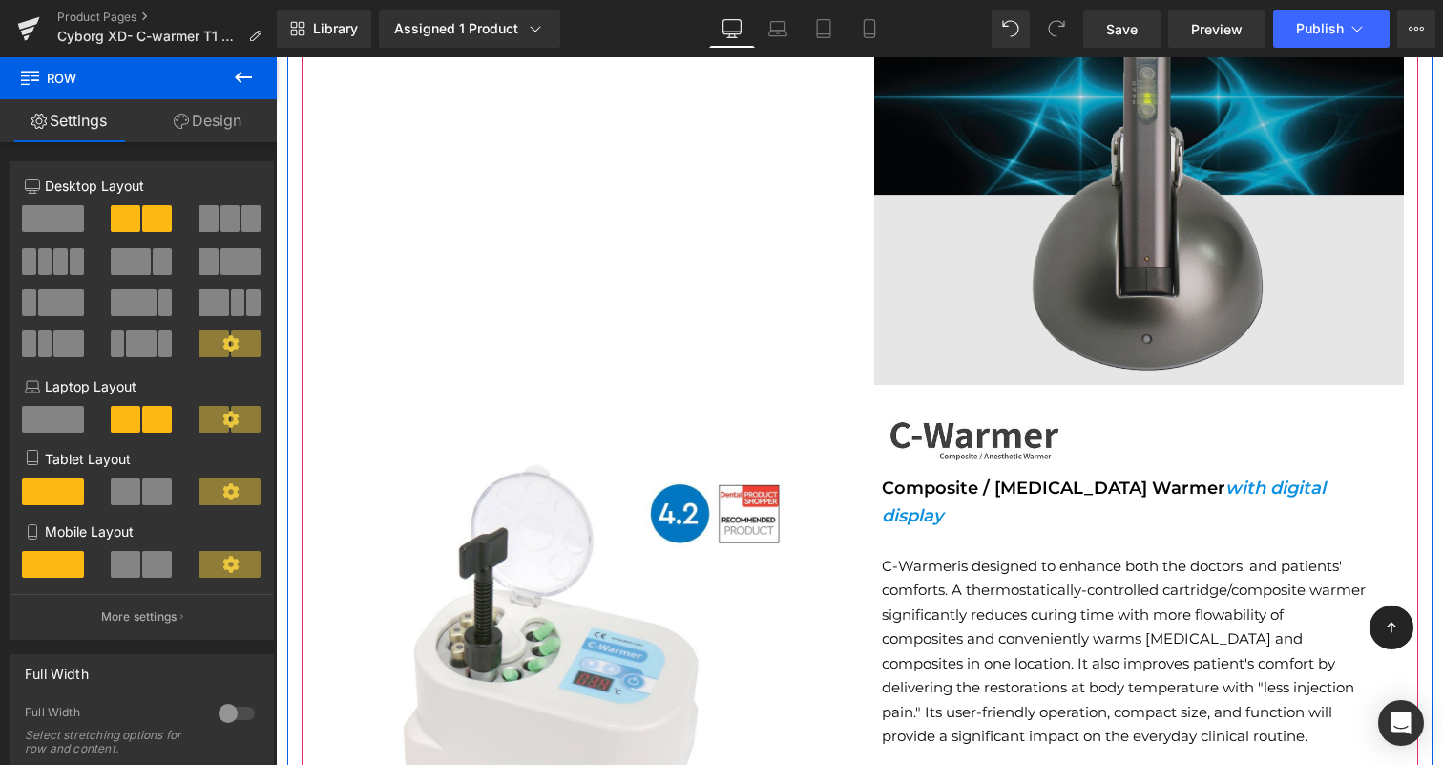
scroll to position [2311, 0]
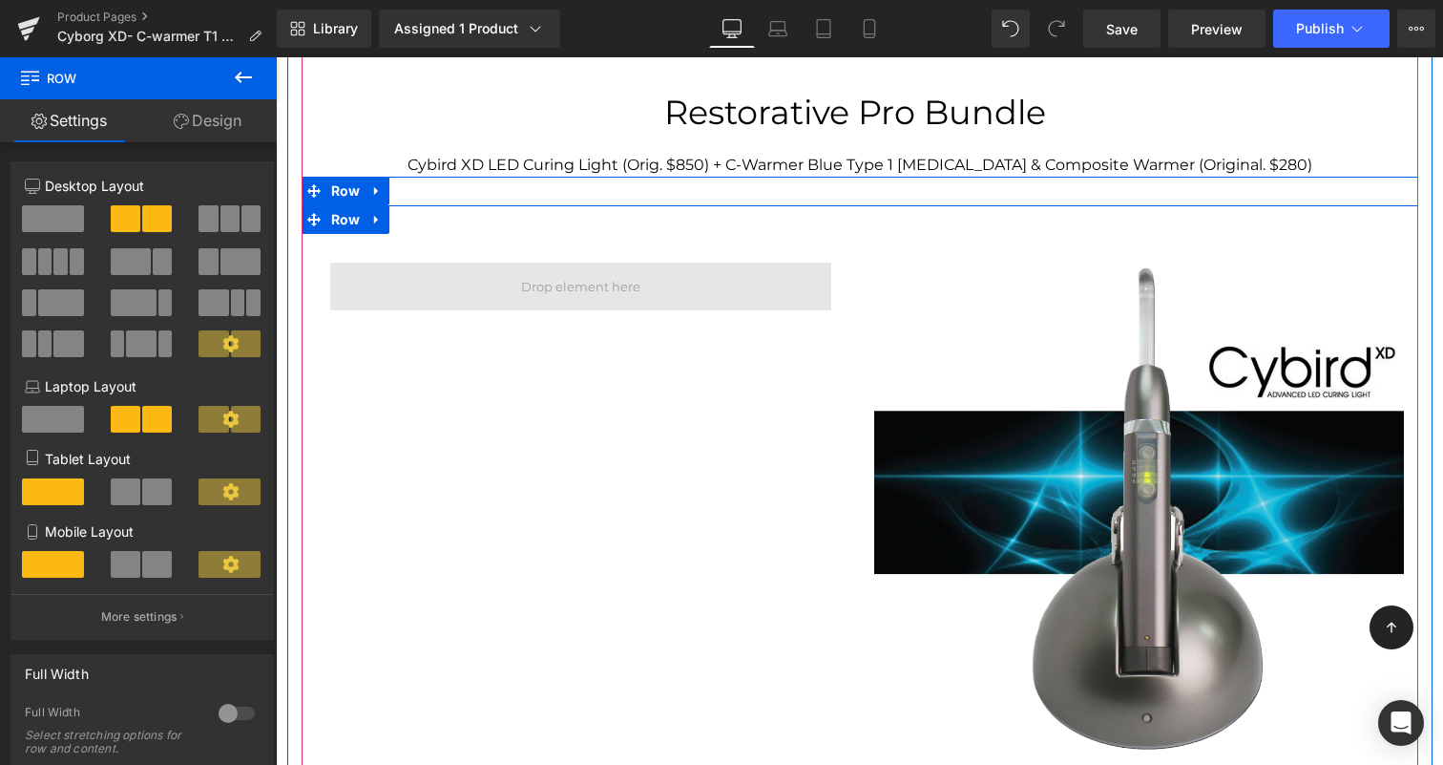
click at [682, 262] on span at bounding box center [580, 286] width 501 height 48
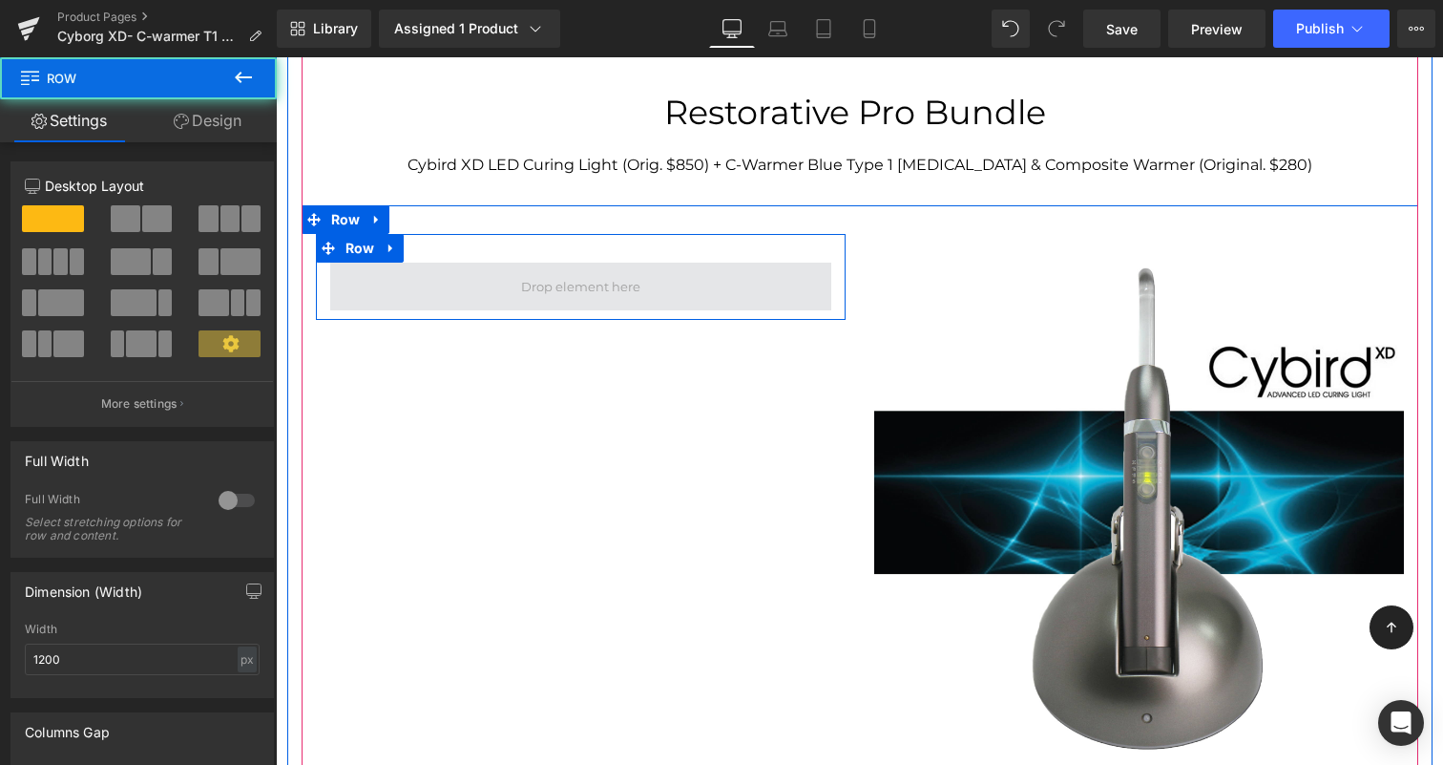
click at [682, 268] on span at bounding box center [580, 286] width 501 height 48
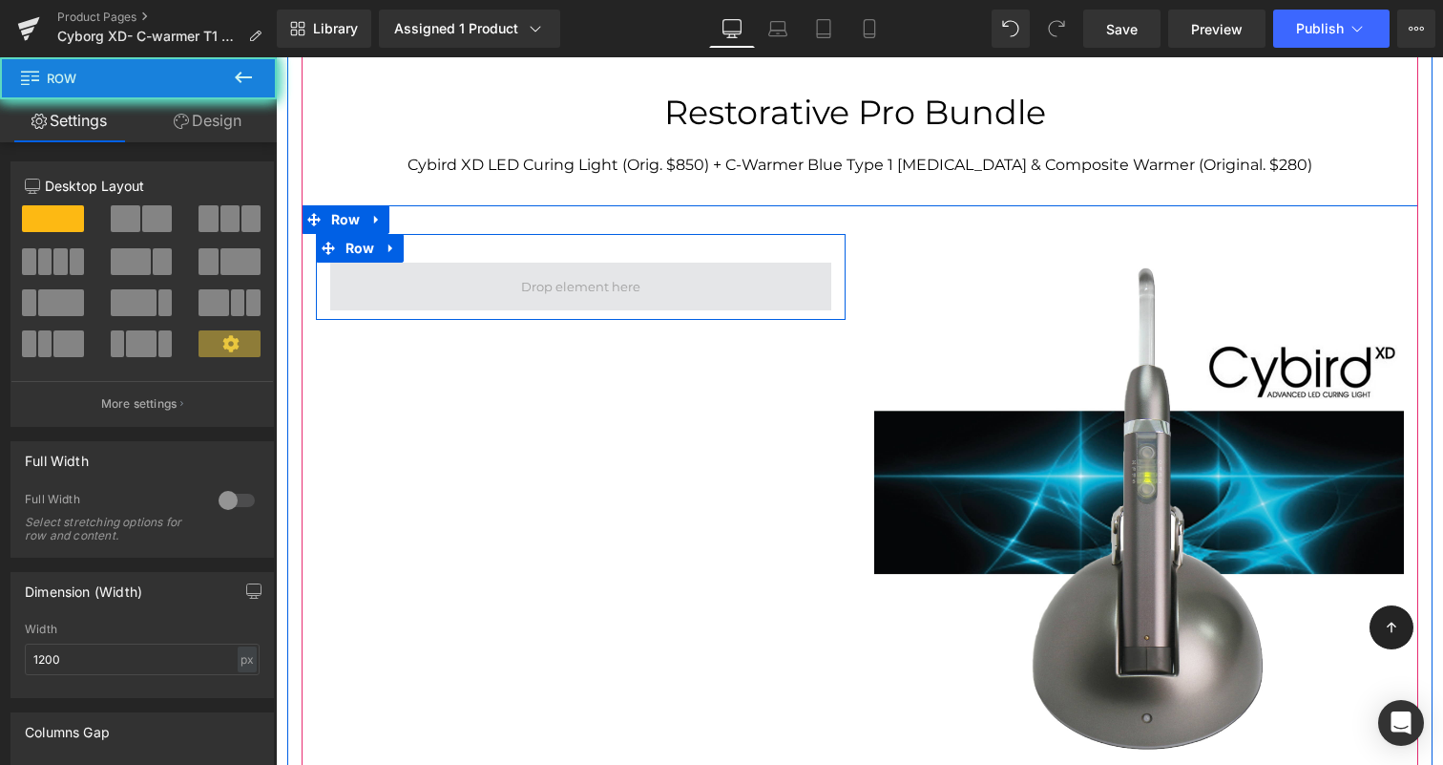
click at [504, 279] on span at bounding box center [580, 286] width 501 height 48
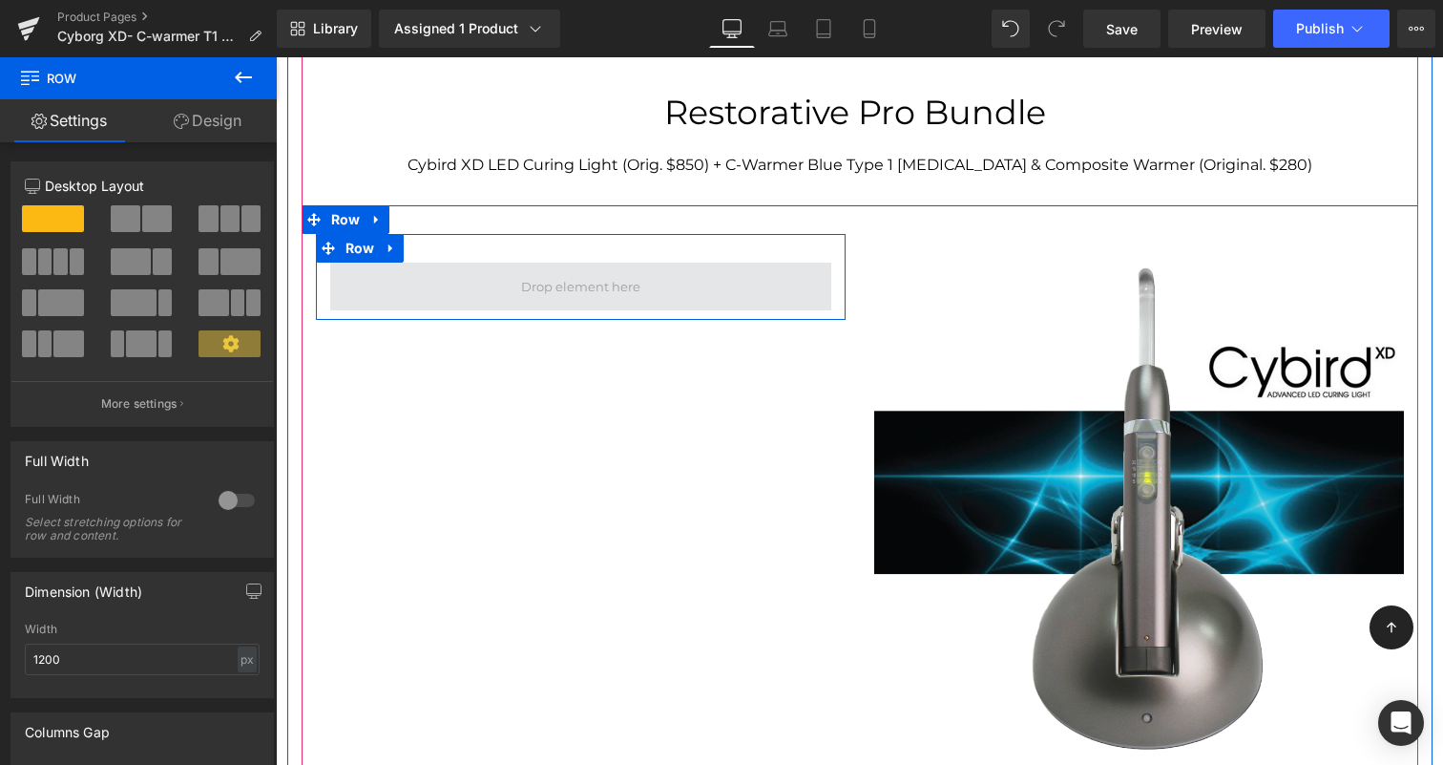
click at [608, 275] on span at bounding box center [580, 286] width 133 height 32
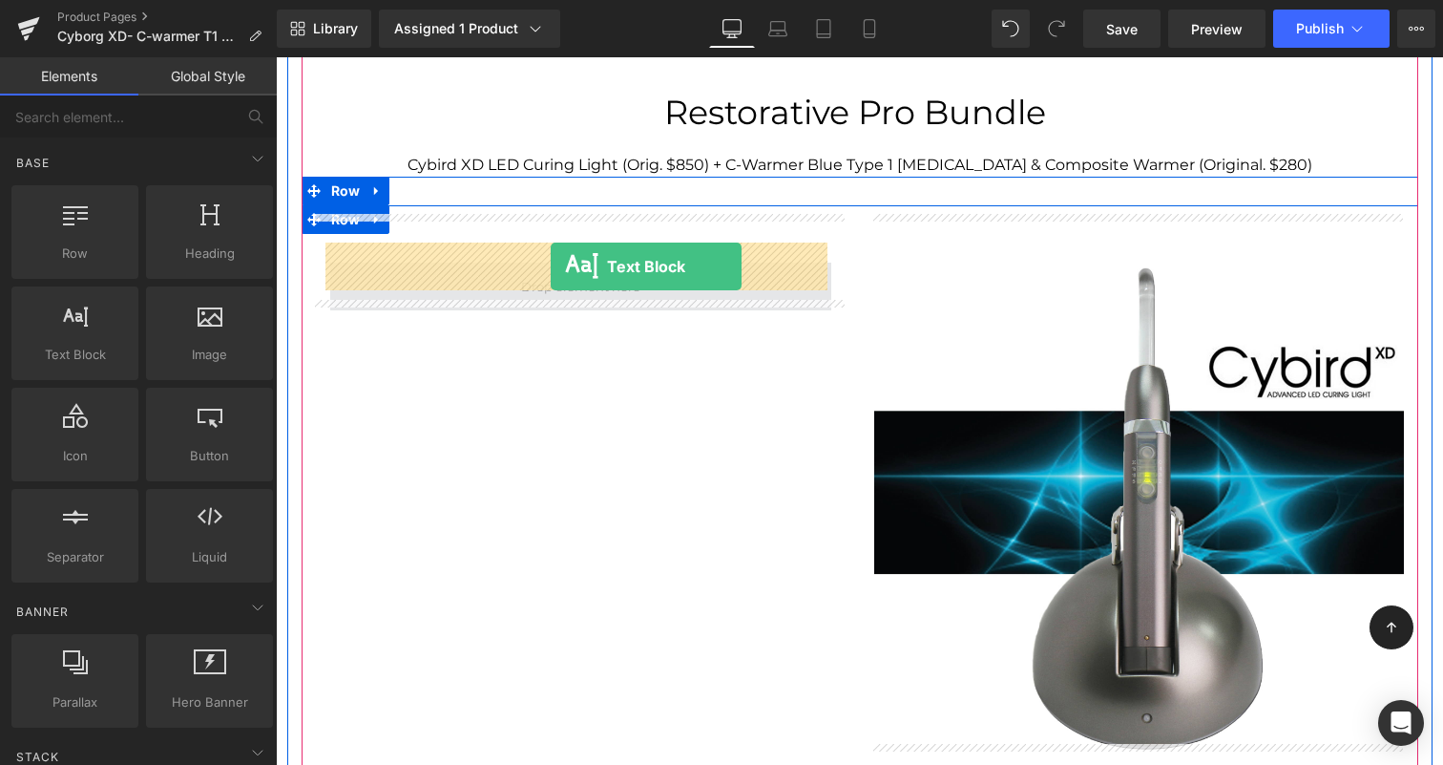
drag, startPoint x: 357, startPoint y: 414, endPoint x: 551, endPoint y: 263, distance: 245.5
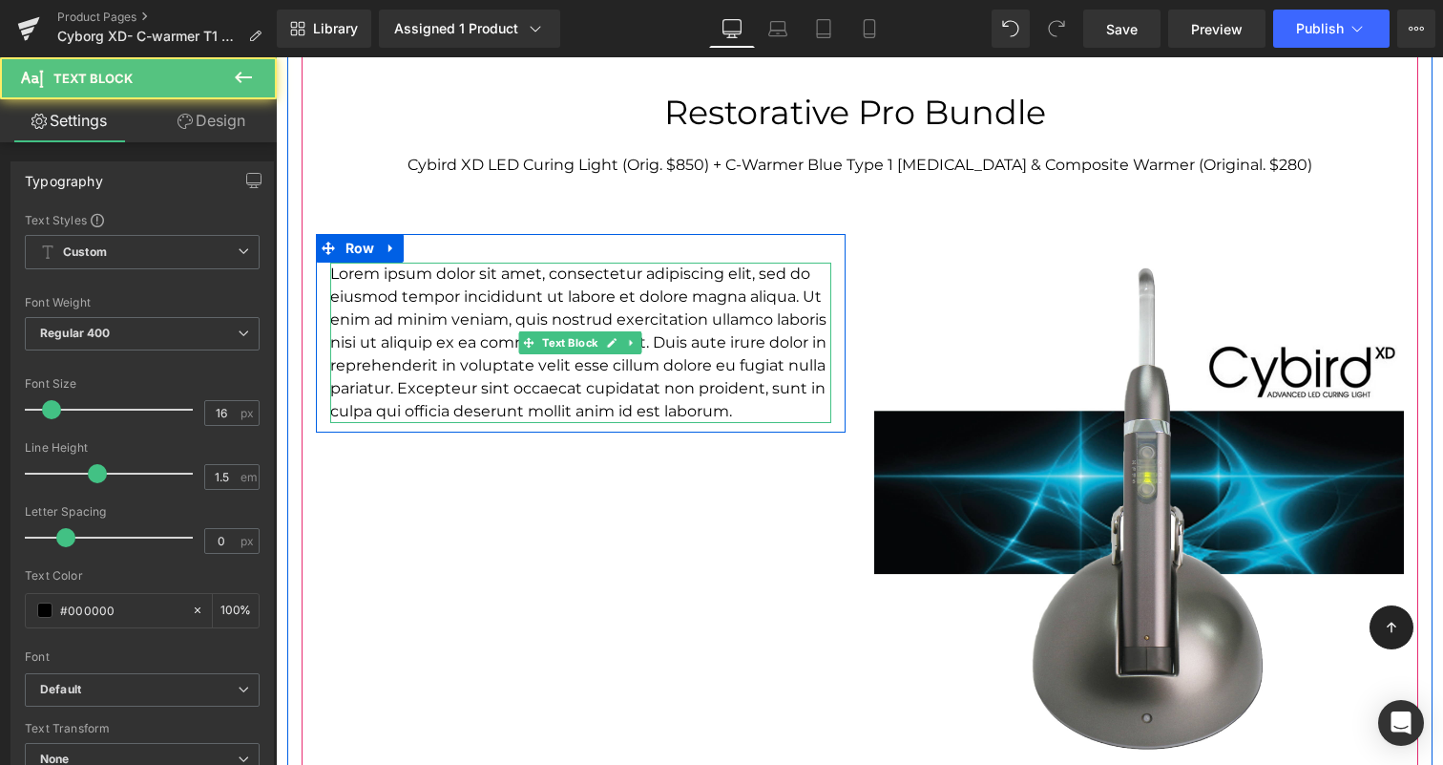
click at [690, 340] on p "Lorem ipsum dolor sit amet, consectetur adipiscing elit, sed do eiusmod tempor …" at bounding box center [580, 342] width 501 height 160
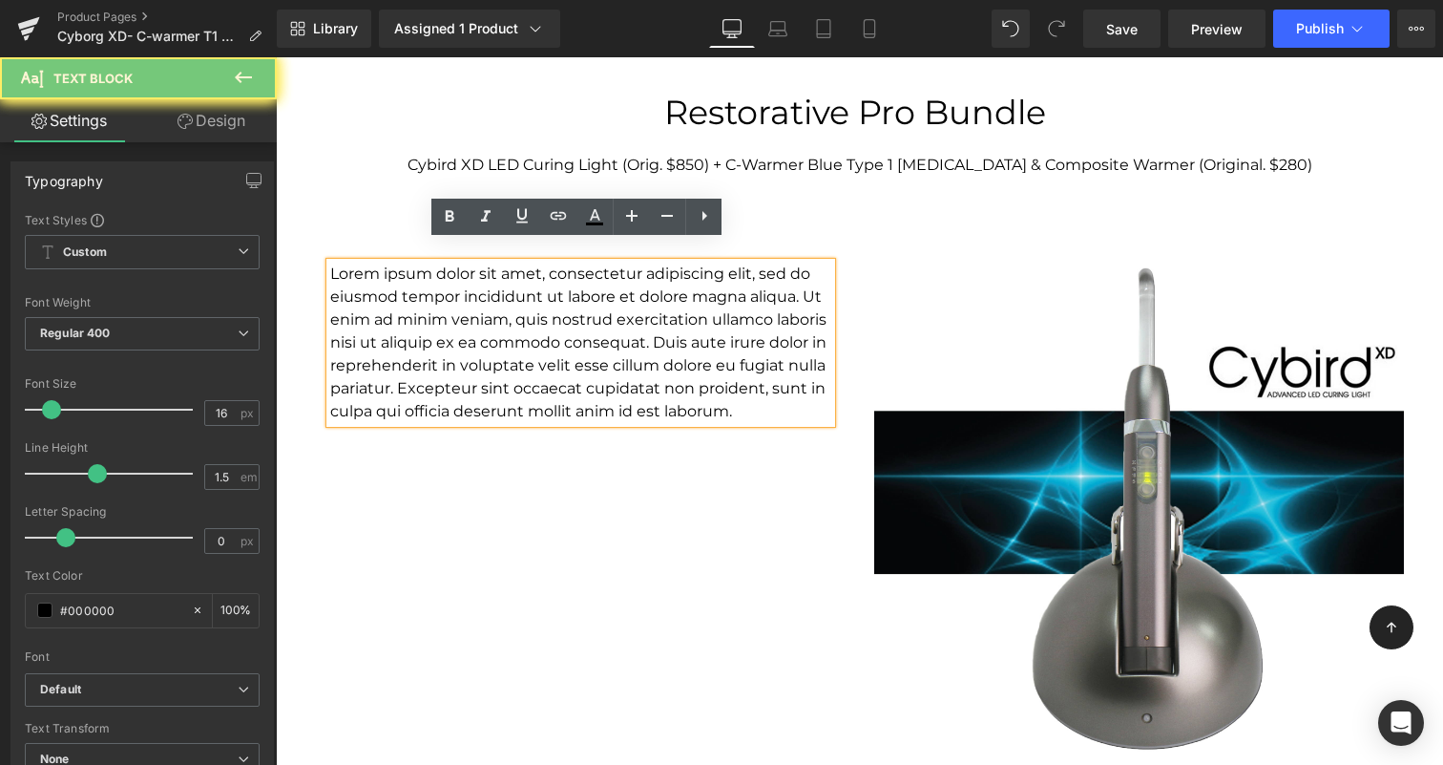
click at [690, 340] on p "Lorem ipsum dolor sit amet, consectetur adipiscing elit, sed do eiusmod tempor …" at bounding box center [580, 342] width 501 height 160
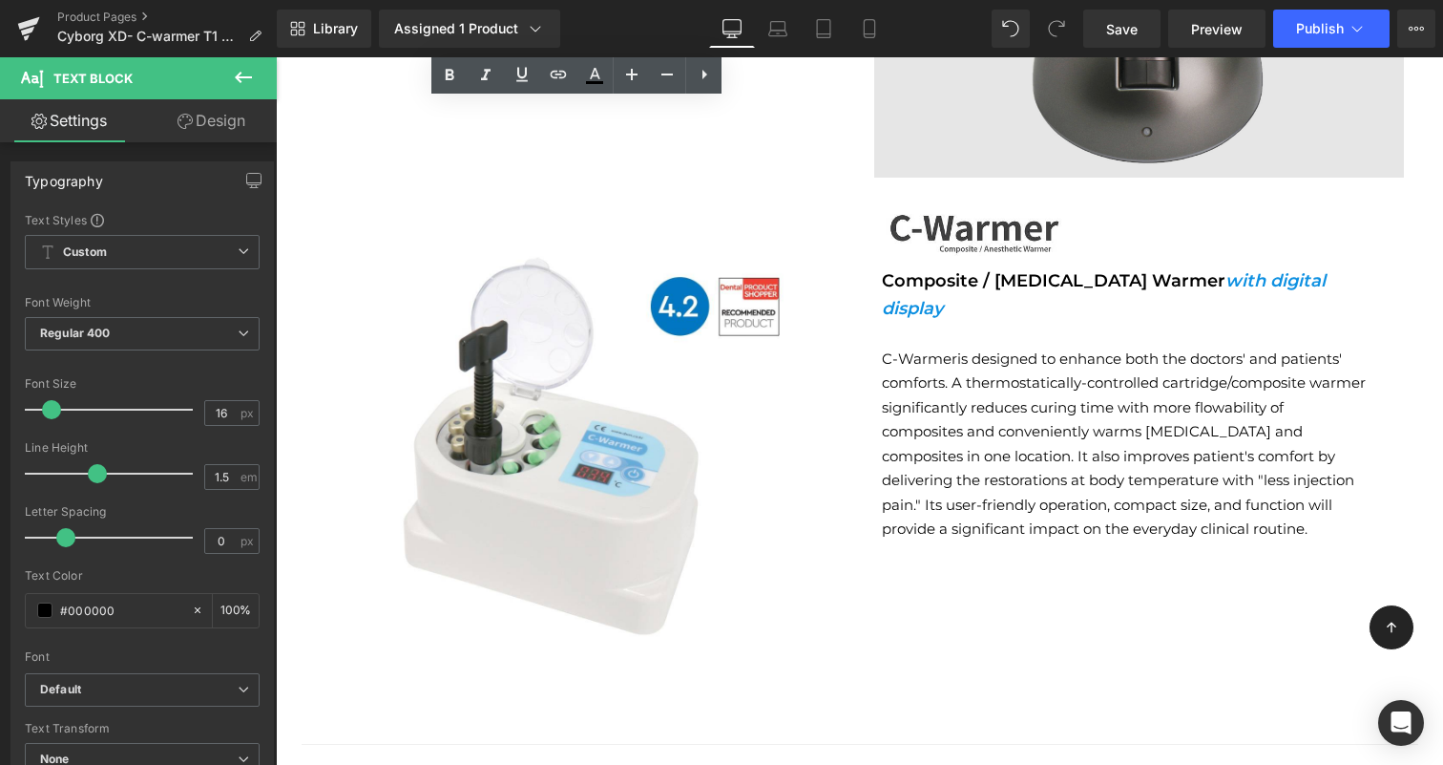
scroll to position [2358, 0]
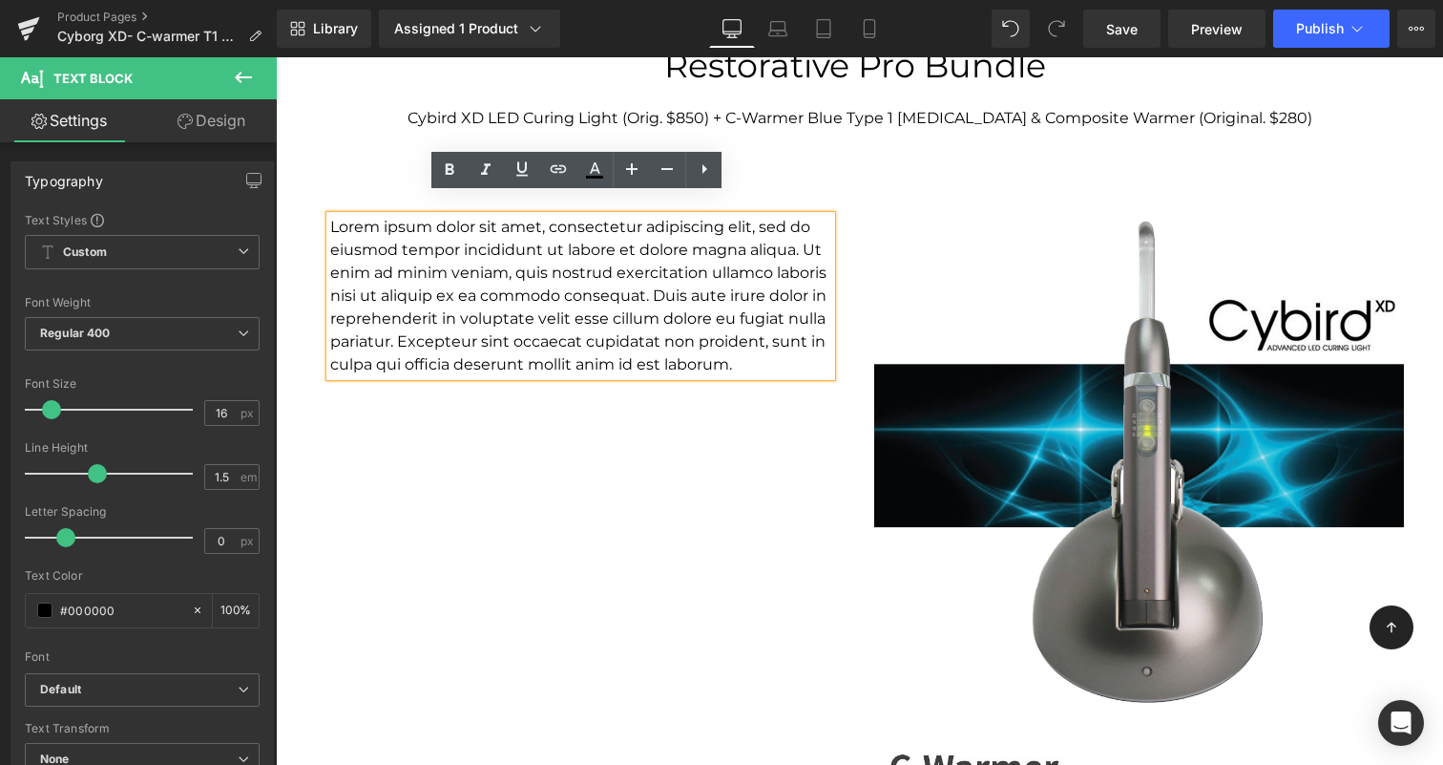
click at [559, 295] on p "Lorem ipsum dolor sit amet, consectetur adipiscing elit, sed do eiusmod tempor …" at bounding box center [580, 296] width 501 height 160
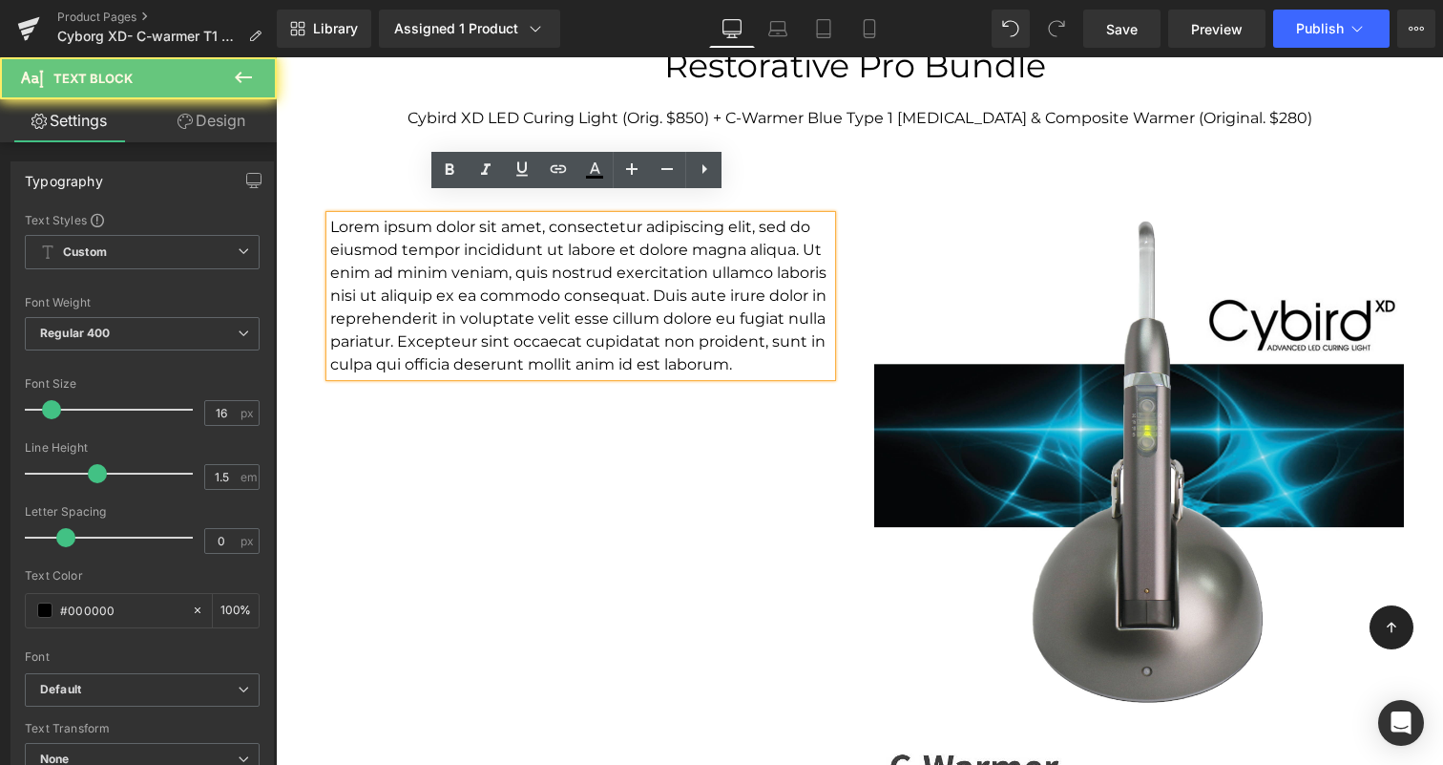
click at [729, 346] on p "Lorem ipsum dolor sit amet, consectetur adipiscing elit, sed do eiusmod tempor …" at bounding box center [580, 296] width 501 height 160
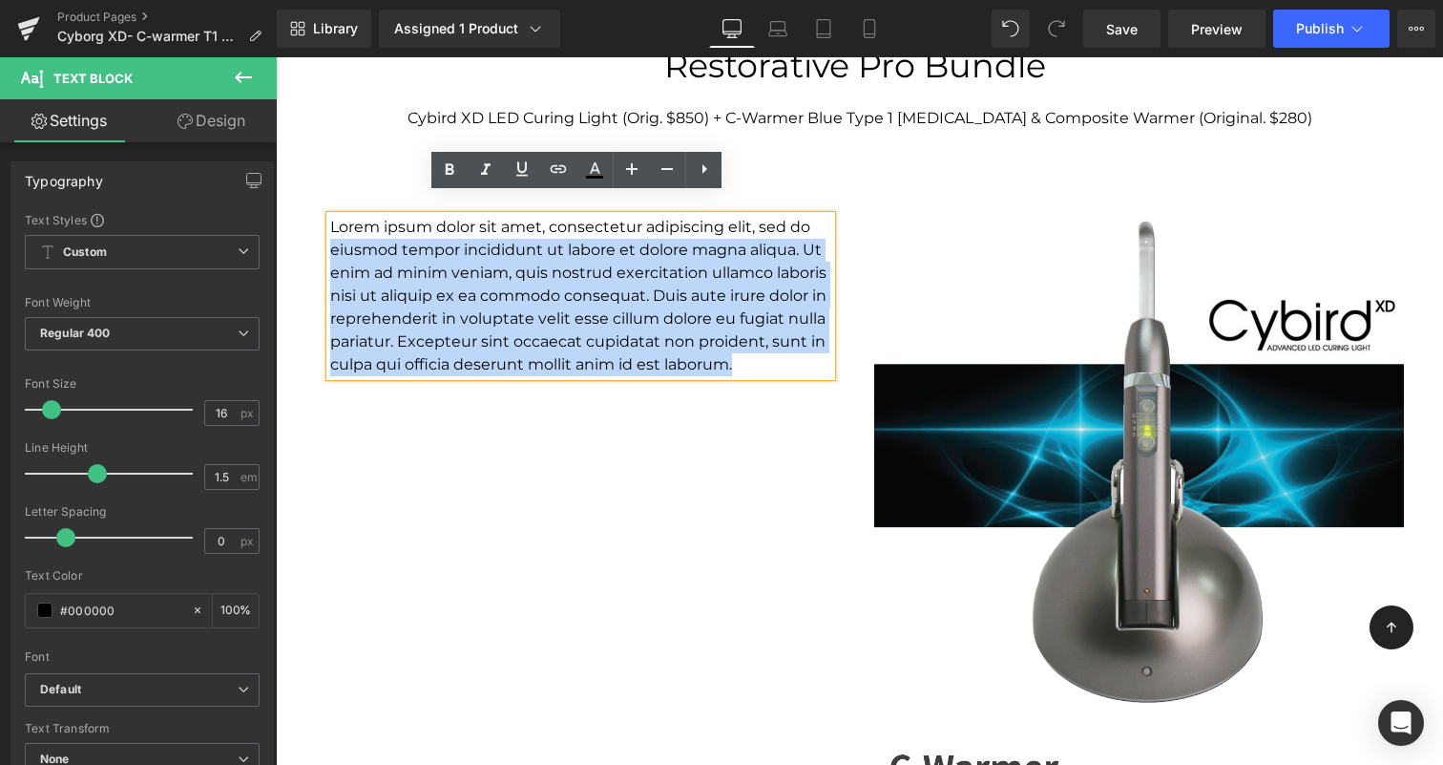
drag, startPoint x: 759, startPoint y: 351, endPoint x: 245, endPoint y: 214, distance: 531.6
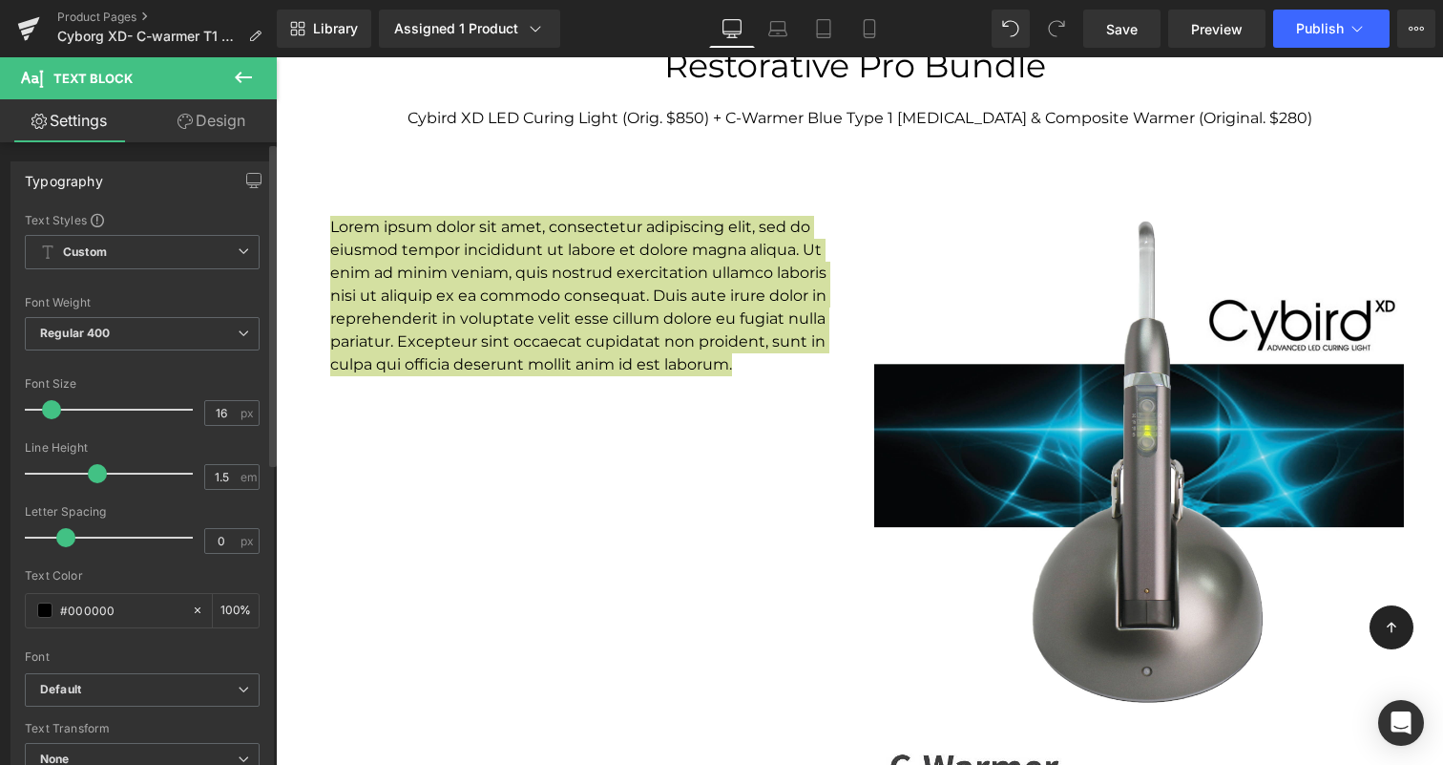
click at [252, 203] on div "Typography Text Styles Custom Custom Setup Global Style Custom Setup Global Sty…" at bounding box center [141, 481] width 263 height 641
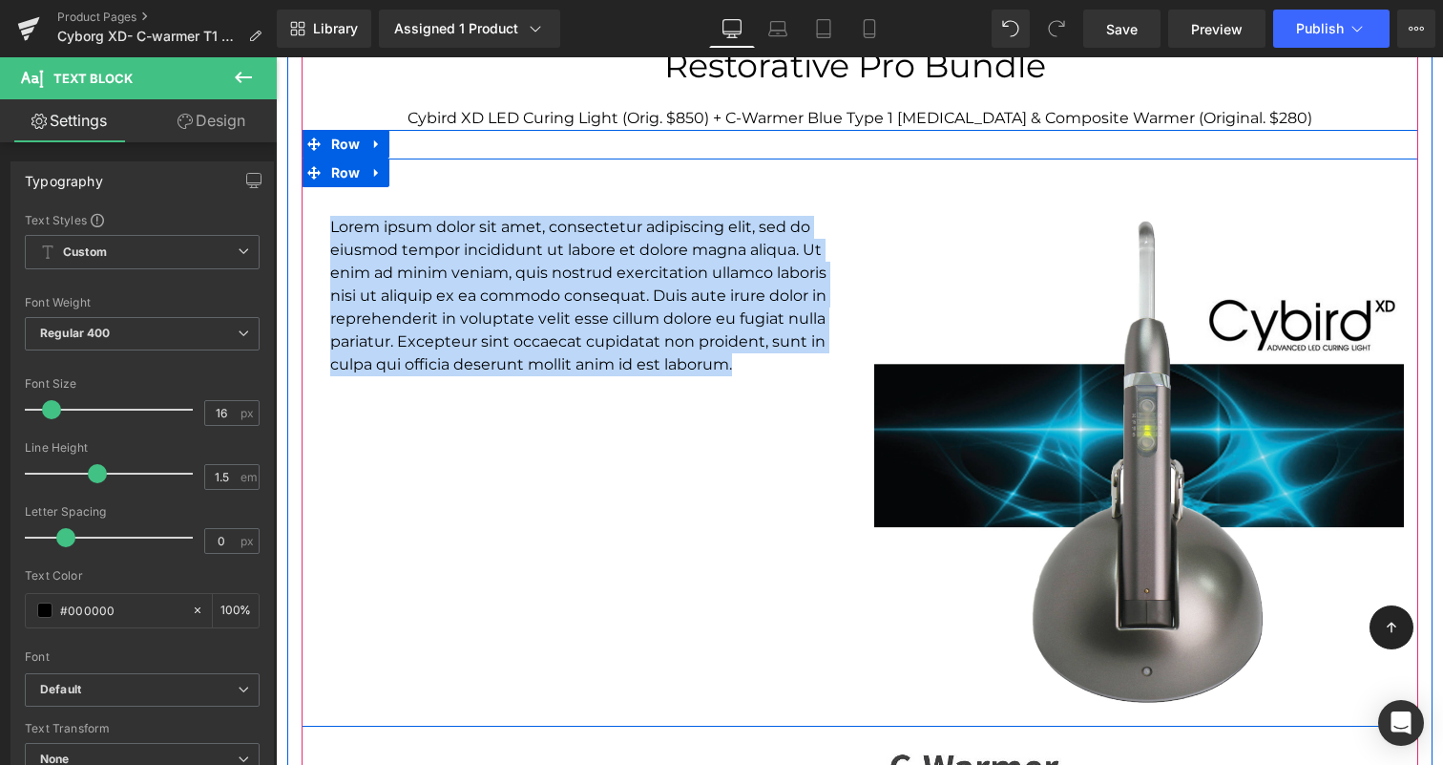
click at [713, 326] on p "Lorem ipsum dolor sit amet, consectetur adipiscing elit, sed do eiusmod tempor …" at bounding box center [580, 296] width 501 height 160
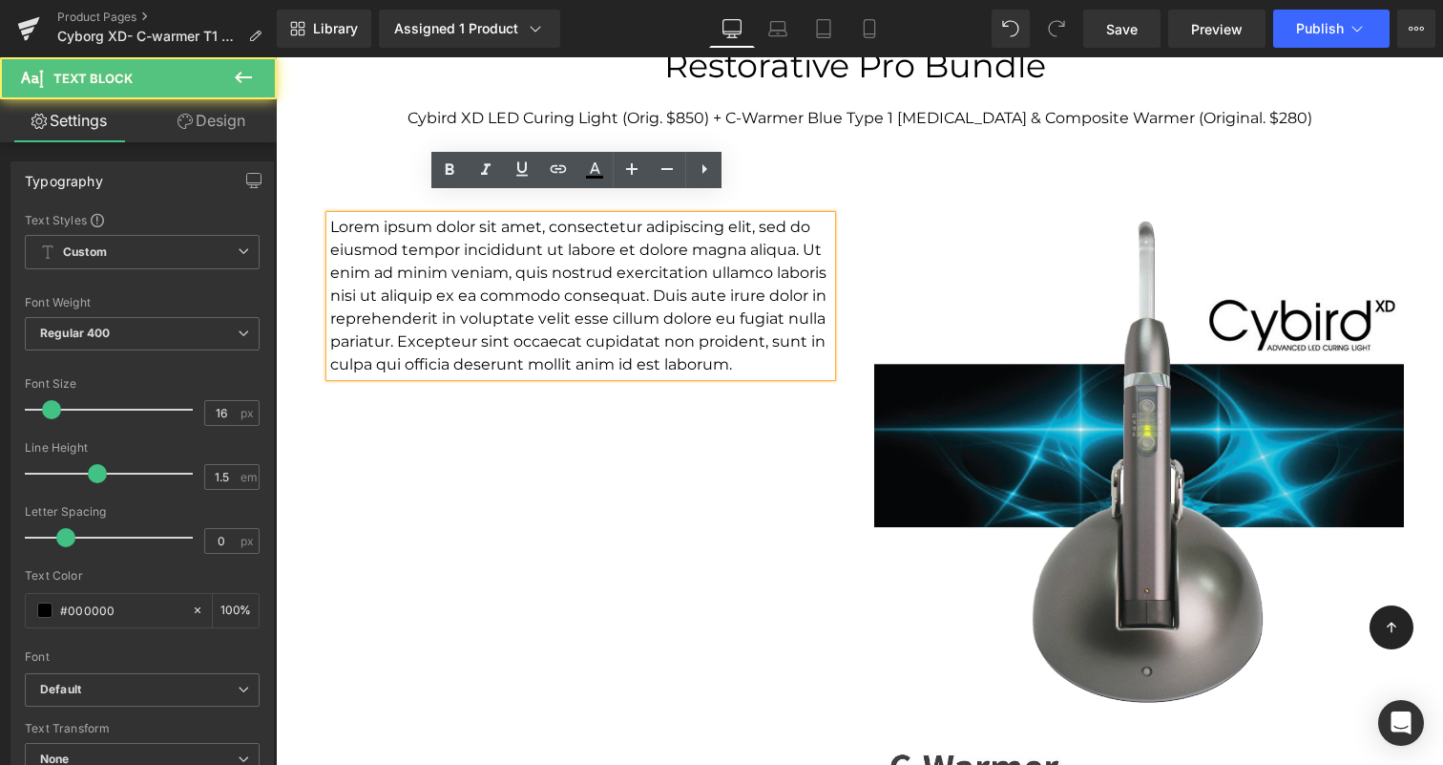
click at [714, 317] on p "Lorem ipsum dolor sit amet, consectetur adipiscing elit, sed do eiusmod tempor …" at bounding box center [580, 296] width 501 height 160
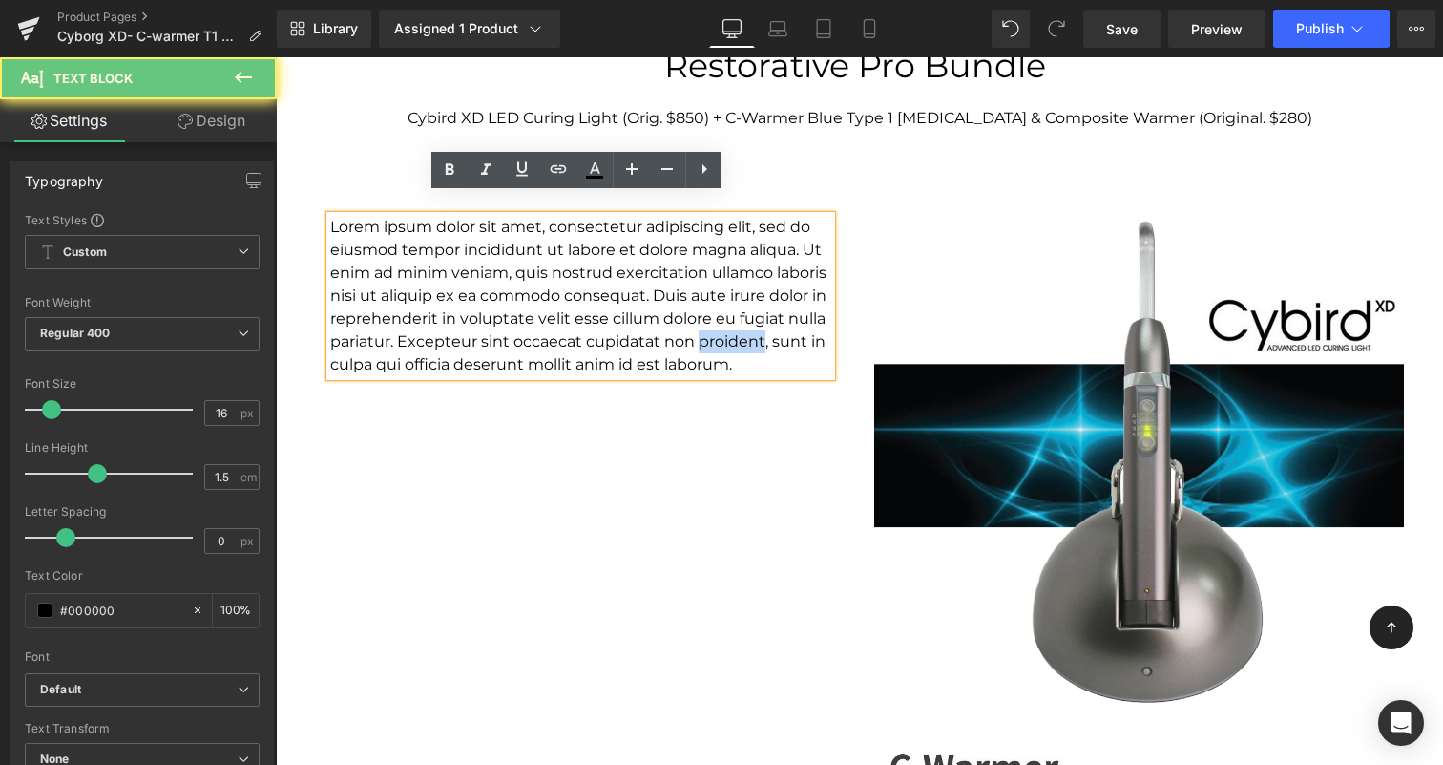
click at [714, 317] on p "Lorem ipsum dolor sit amet, consectetur adipiscing elit, sed do eiusmod tempor …" at bounding box center [580, 296] width 501 height 160
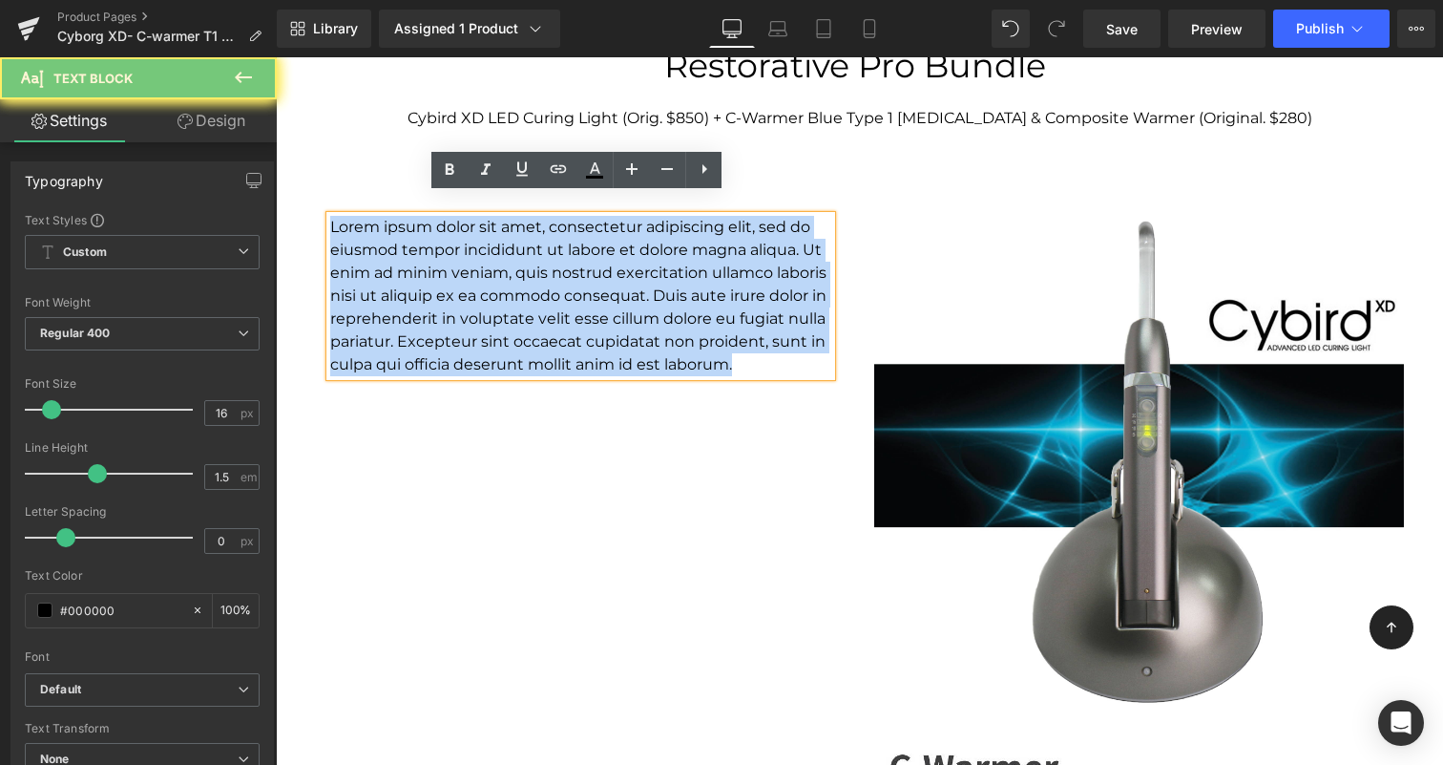
click at [714, 317] on p "Lorem ipsum dolor sit amet, consectetur adipiscing elit, sed do eiusmod tempor …" at bounding box center [580, 296] width 501 height 160
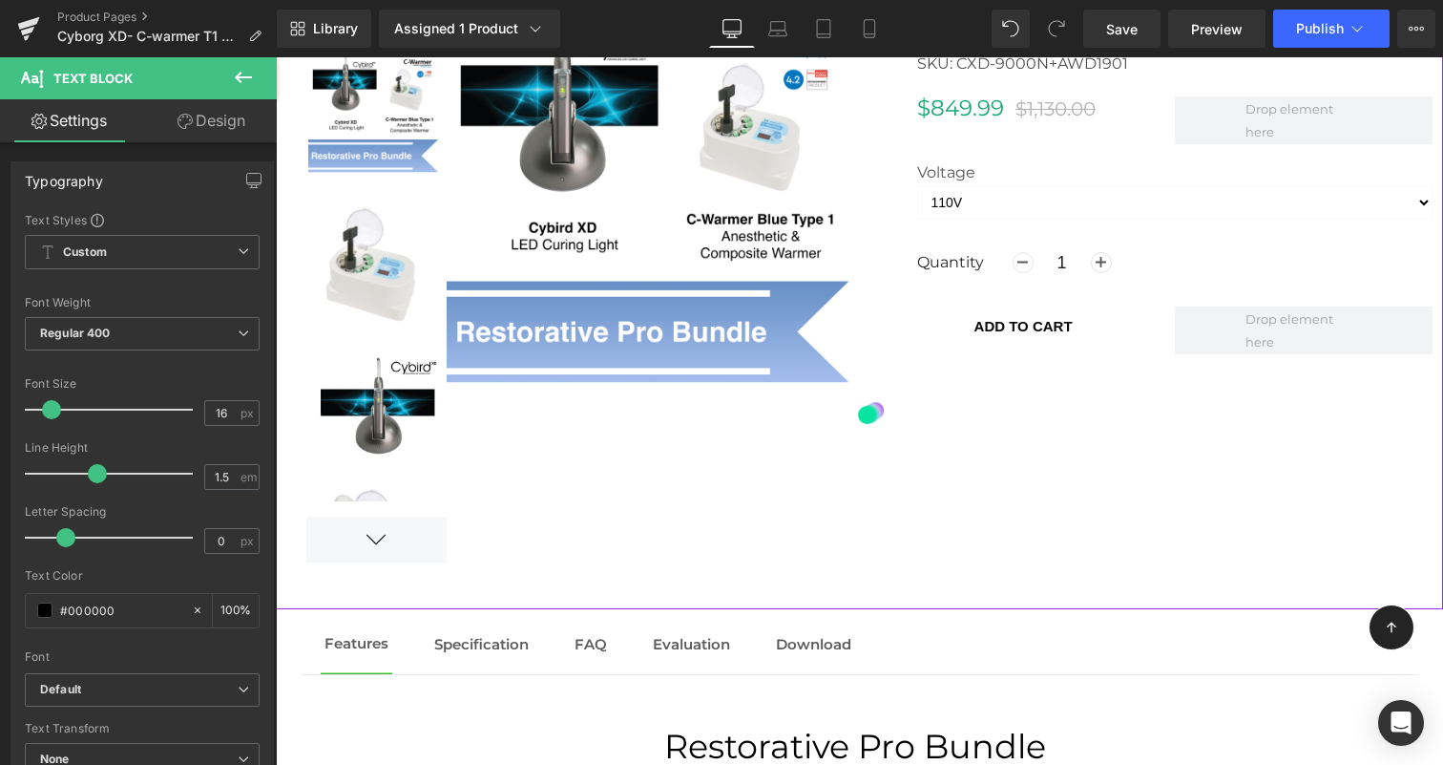
scroll to position [1704, 0]
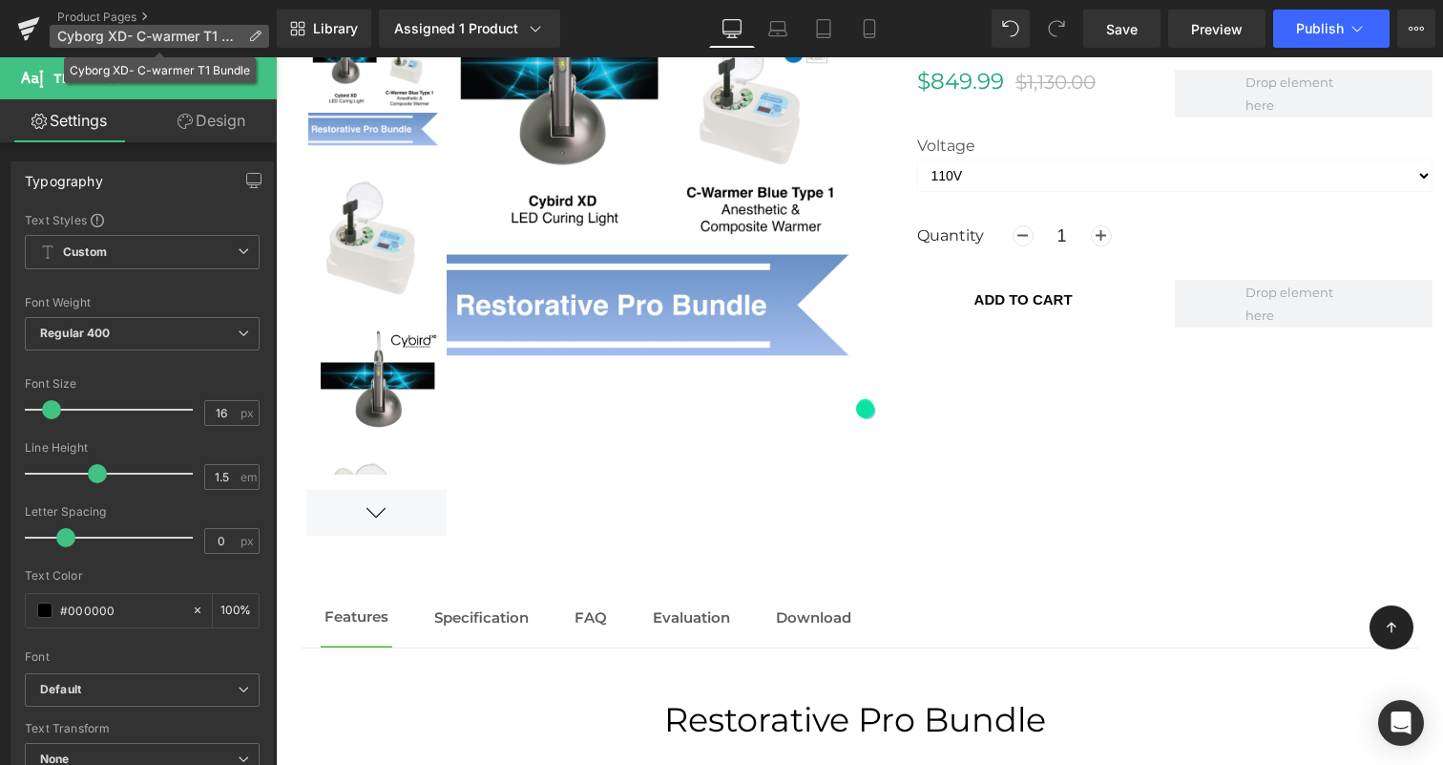
click at [190, 39] on span "Cyborg XD- C-warmer T1 Bundle" at bounding box center [148, 36] width 183 height 15
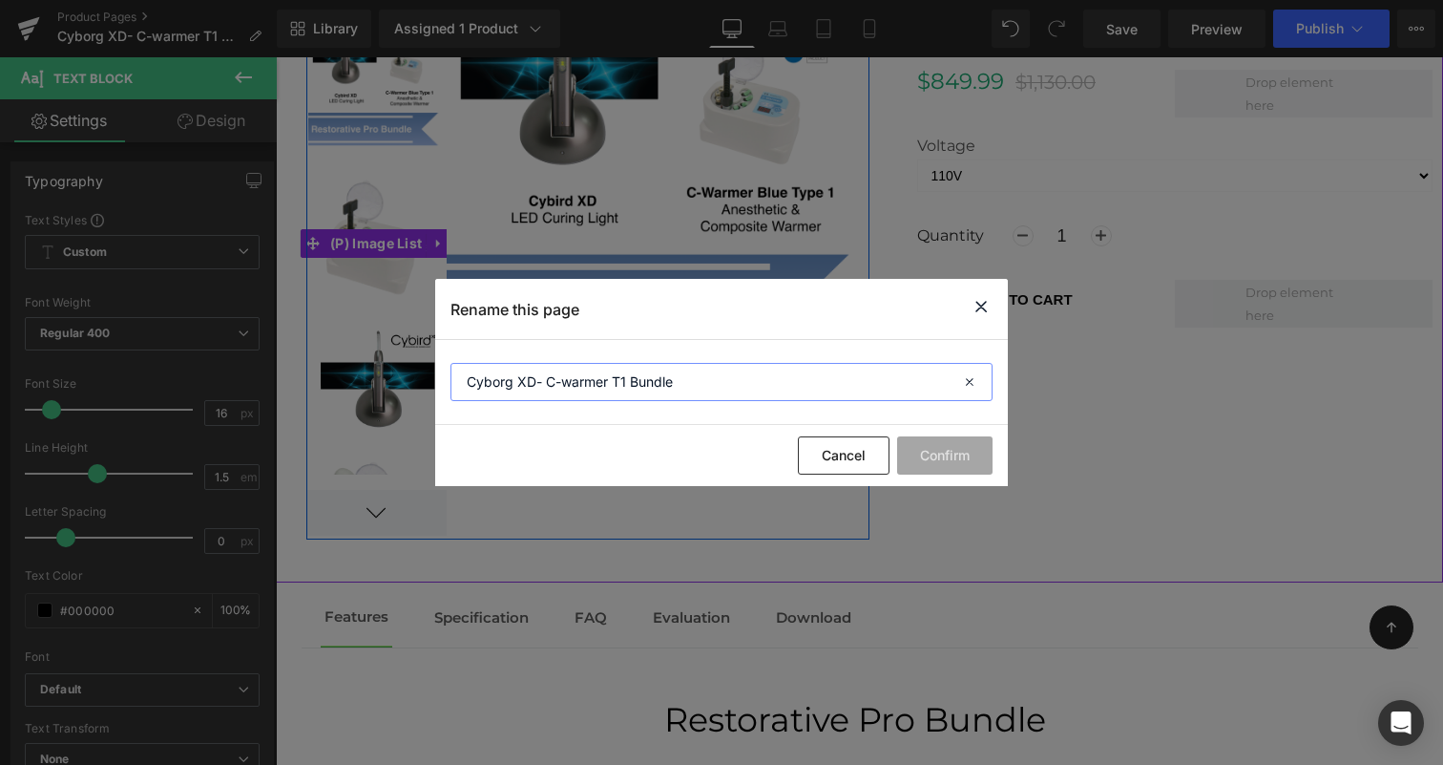
click at [514, 385] on input "Cyborg XD- C-warmer T1 Bundle" at bounding box center [722, 382] width 542 height 38
type input "Cybird XD- C-warmer T1 Bundle"
click at [969, 451] on button "Confirm" at bounding box center [944, 455] width 95 height 38
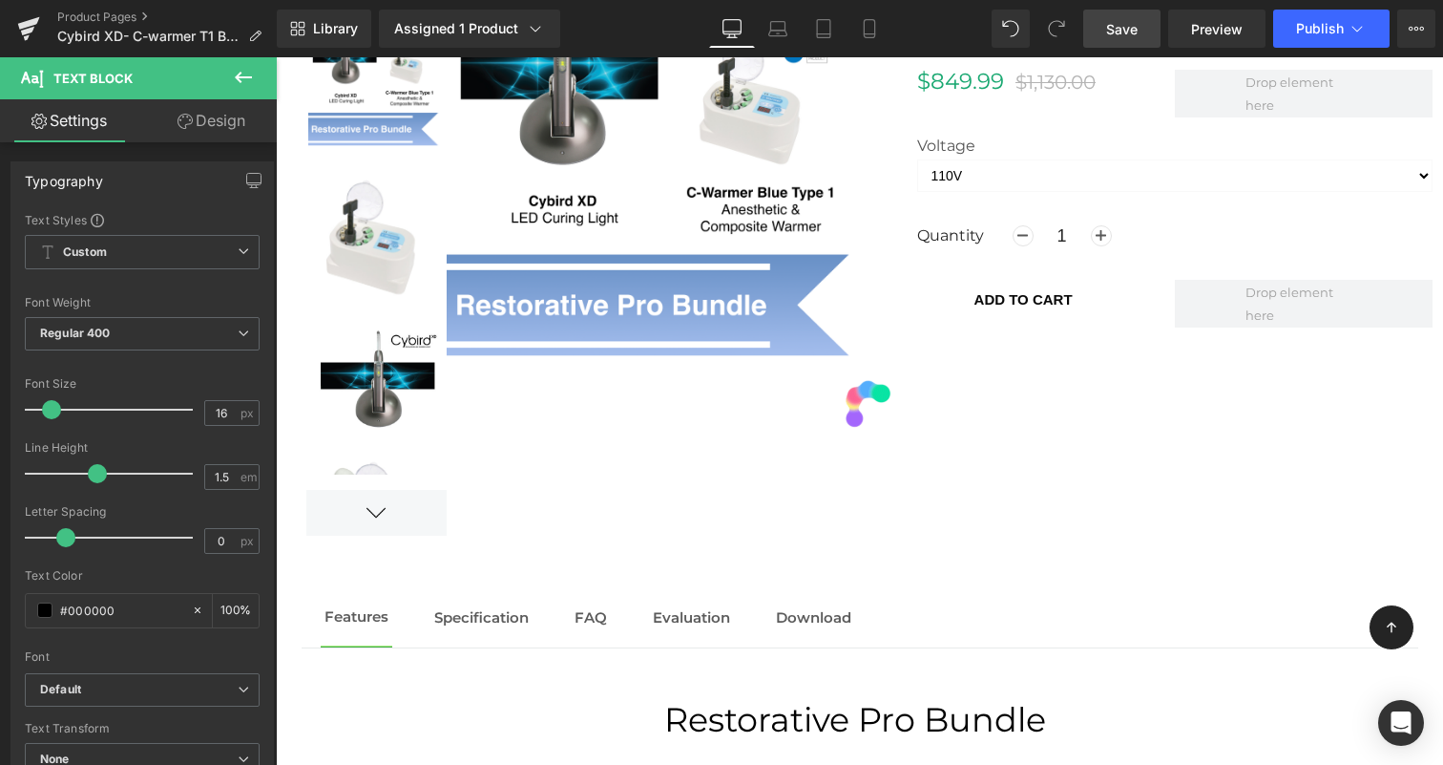
click at [1138, 33] on span "Save" at bounding box center [1121, 29] width 31 height 20
